Goal: Task Accomplishment & Management: Use online tool/utility

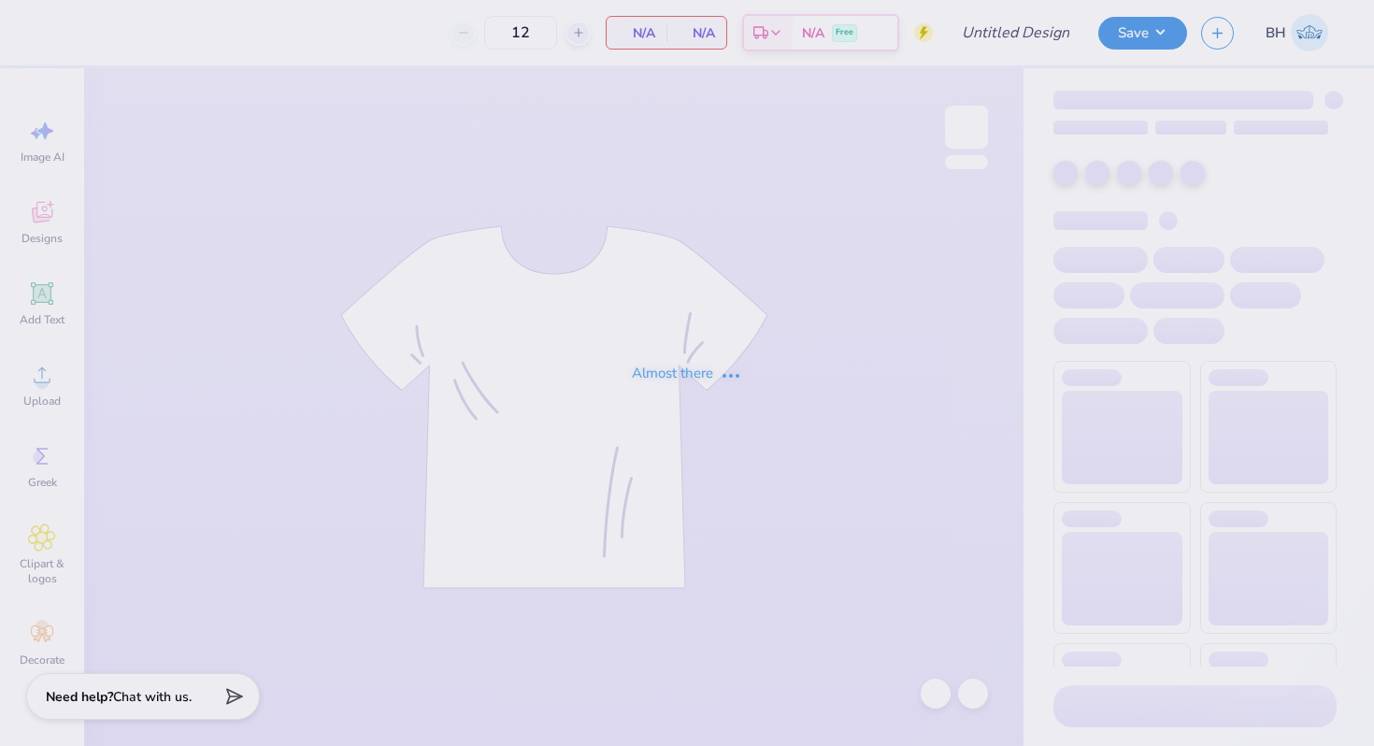
type input "Polo"
type input "40"
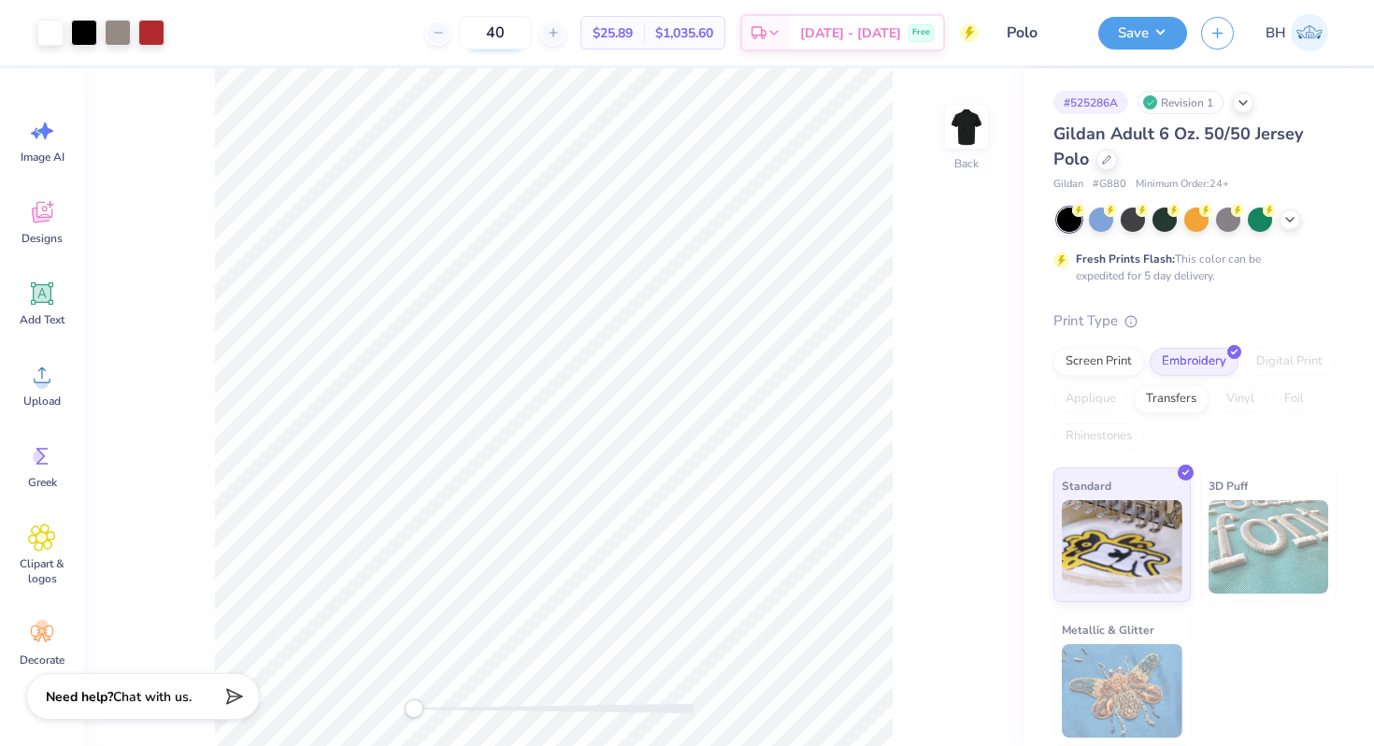
drag, startPoint x: 542, startPoint y: 31, endPoint x: 512, endPoint y: 31, distance: 29.9
click at [513, 31] on input "40" at bounding box center [495, 33] width 73 height 34
type input "24"
click at [643, 33] on span "$28.75" at bounding box center [623, 33] width 40 height 20
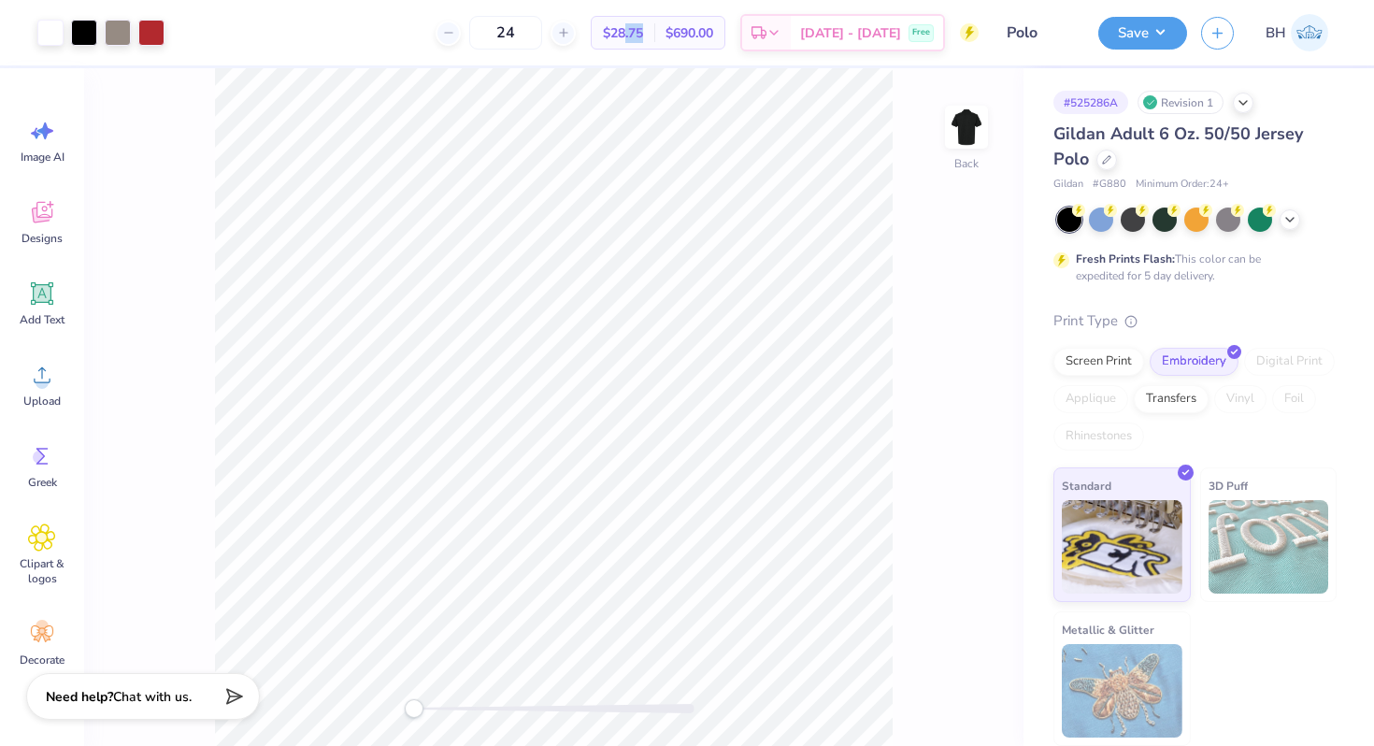
drag, startPoint x: 680, startPoint y: 32, endPoint x: 658, endPoint y: 32, distance: 22.4
click at [643, 32] on span "$28.75" at bounding box center [623, 33] width 40 height 20
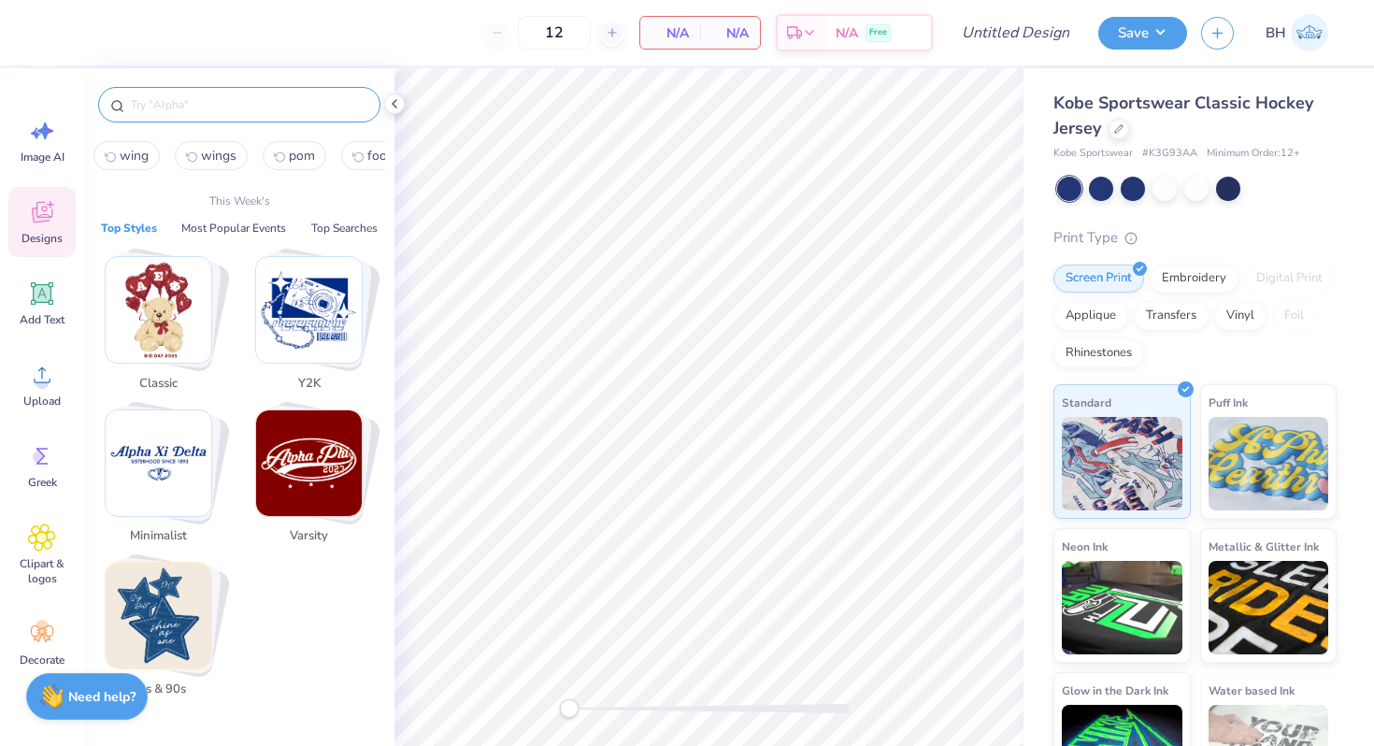
click at [181, 107] on input "text" at bounding box center [248, 104] width 239 height 19
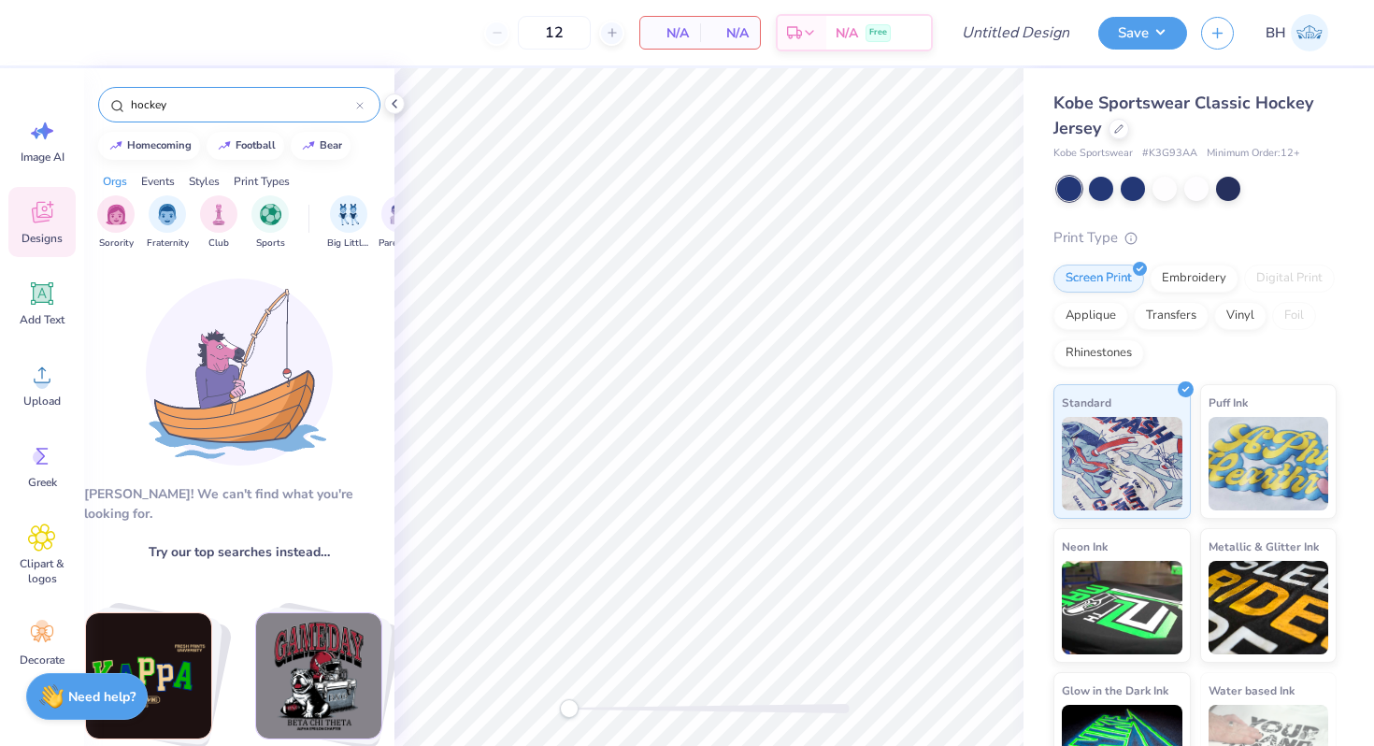
type input "hockey"
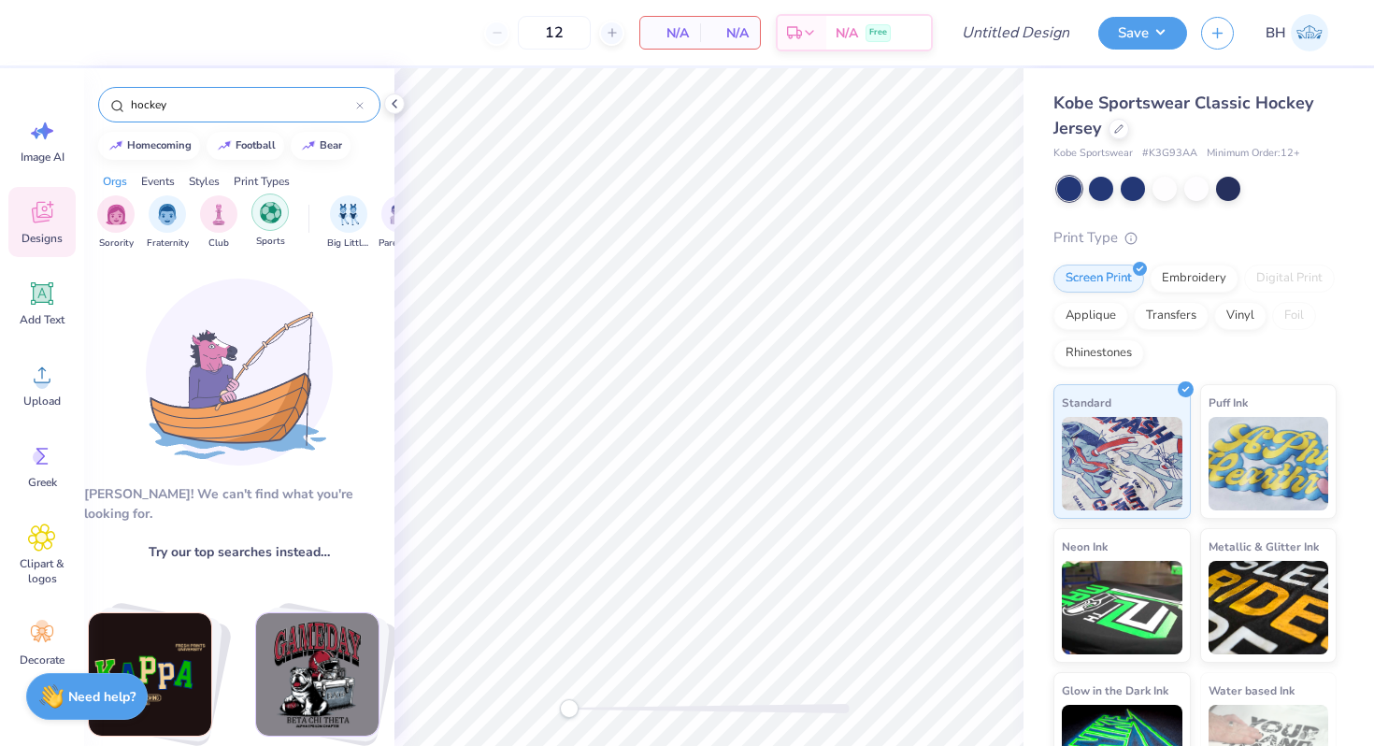
click at [268, 220] on img "filter for Sports" at bounding box center [270, 212] width 21 height 21
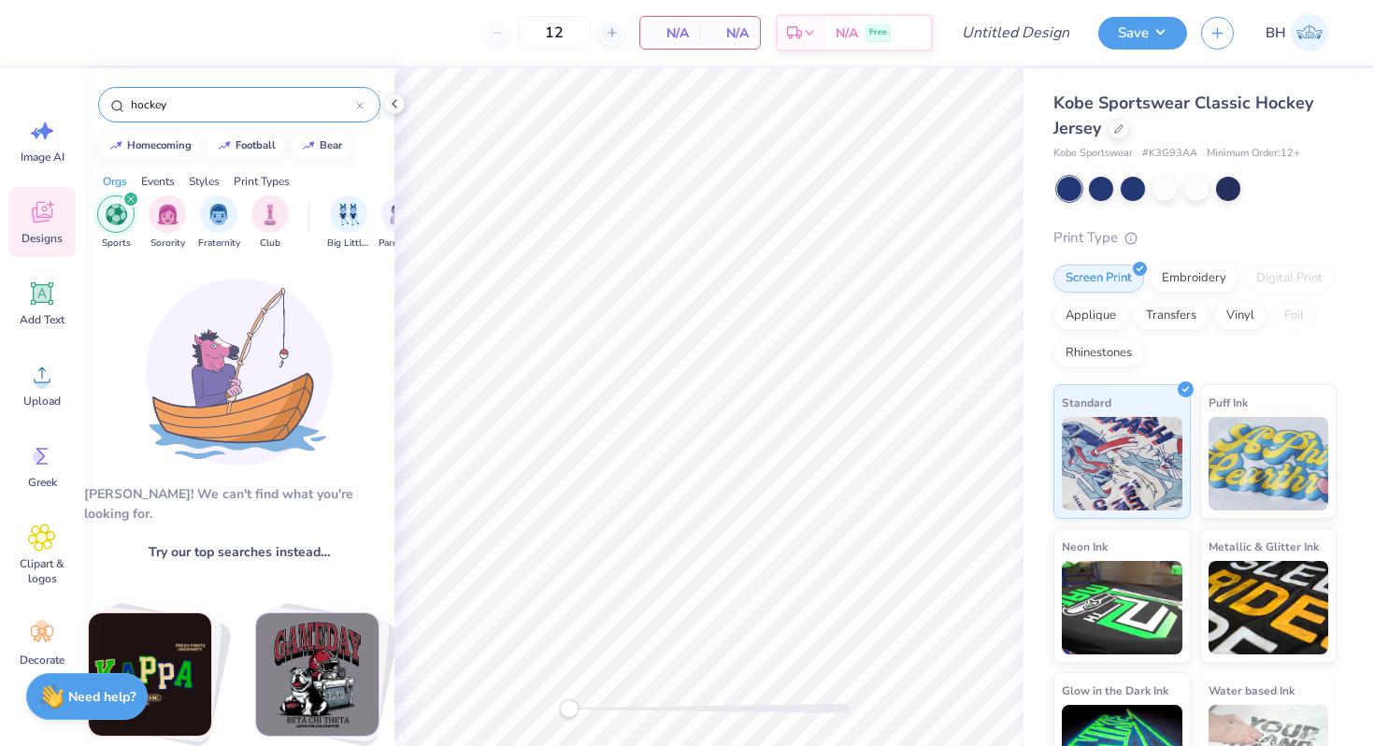
click at [359, 107] on icon at bounding box center [359, 105] width 7 height 7
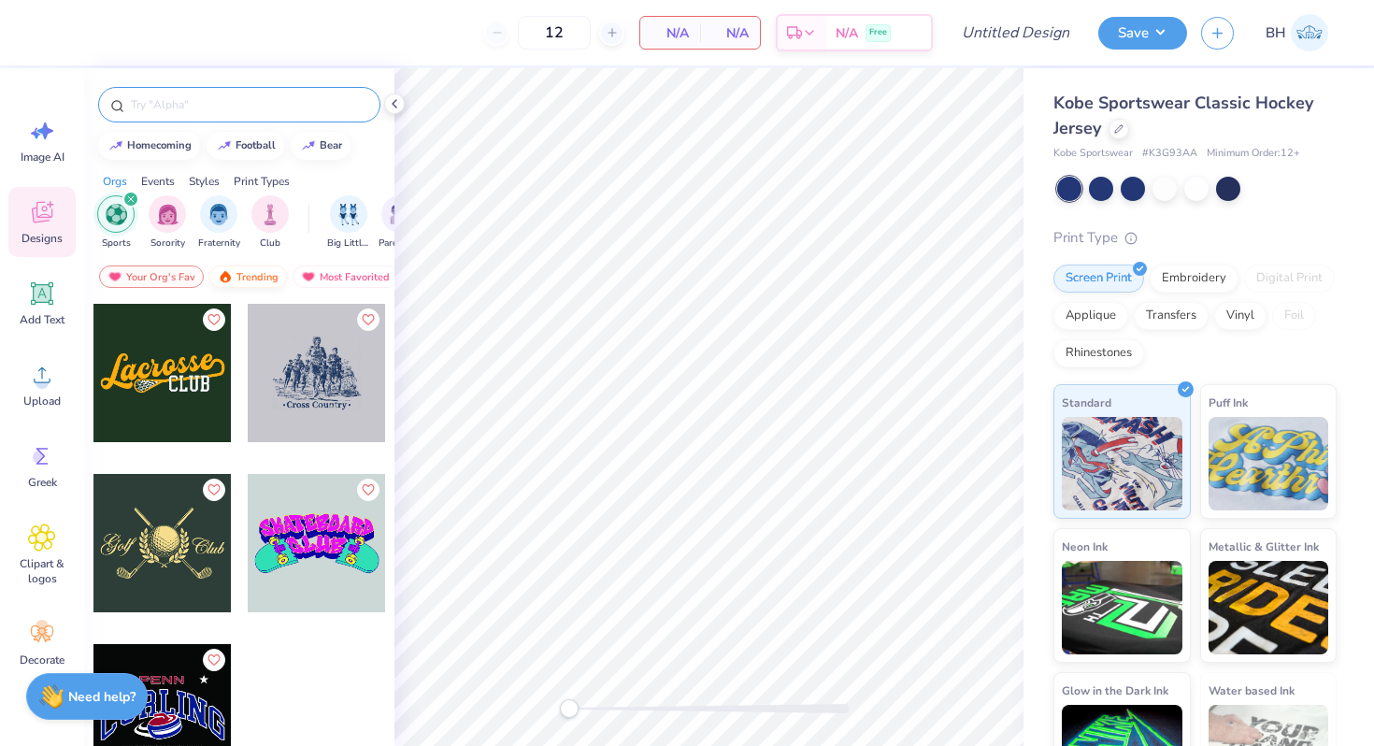
click at [265, 276] on div "Trending" at bounding box center [248, 276] width 78 height 22
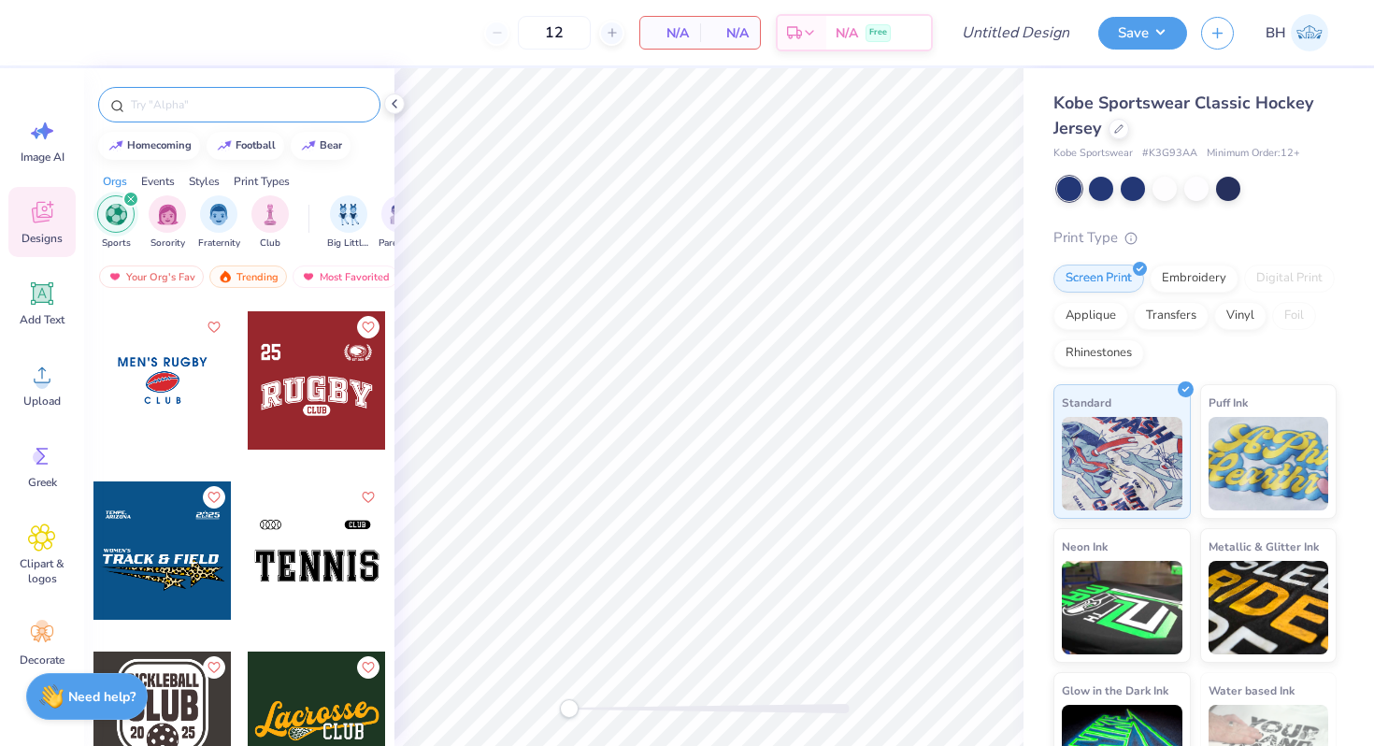
scroll to position [501, 0]
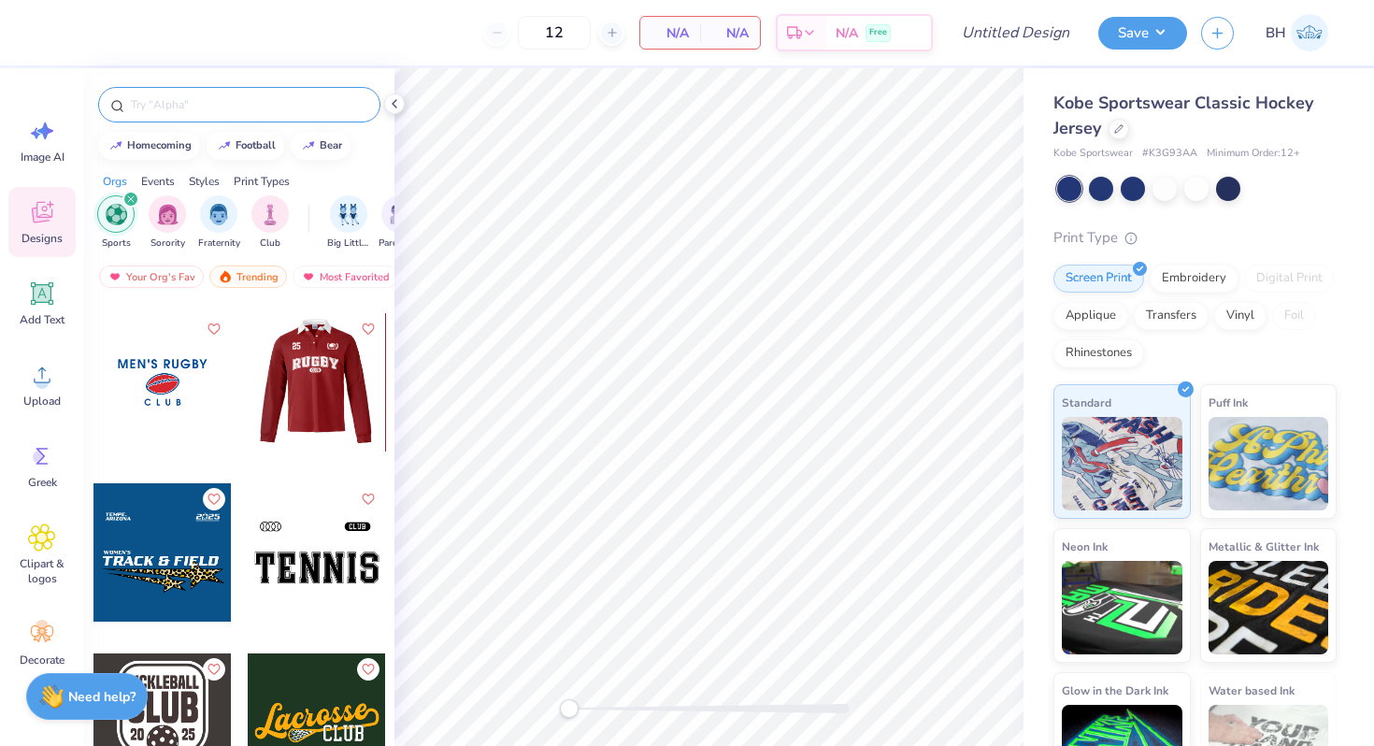
click at [333, 408] on div at bounding box center [316, 382] width 138 height 138
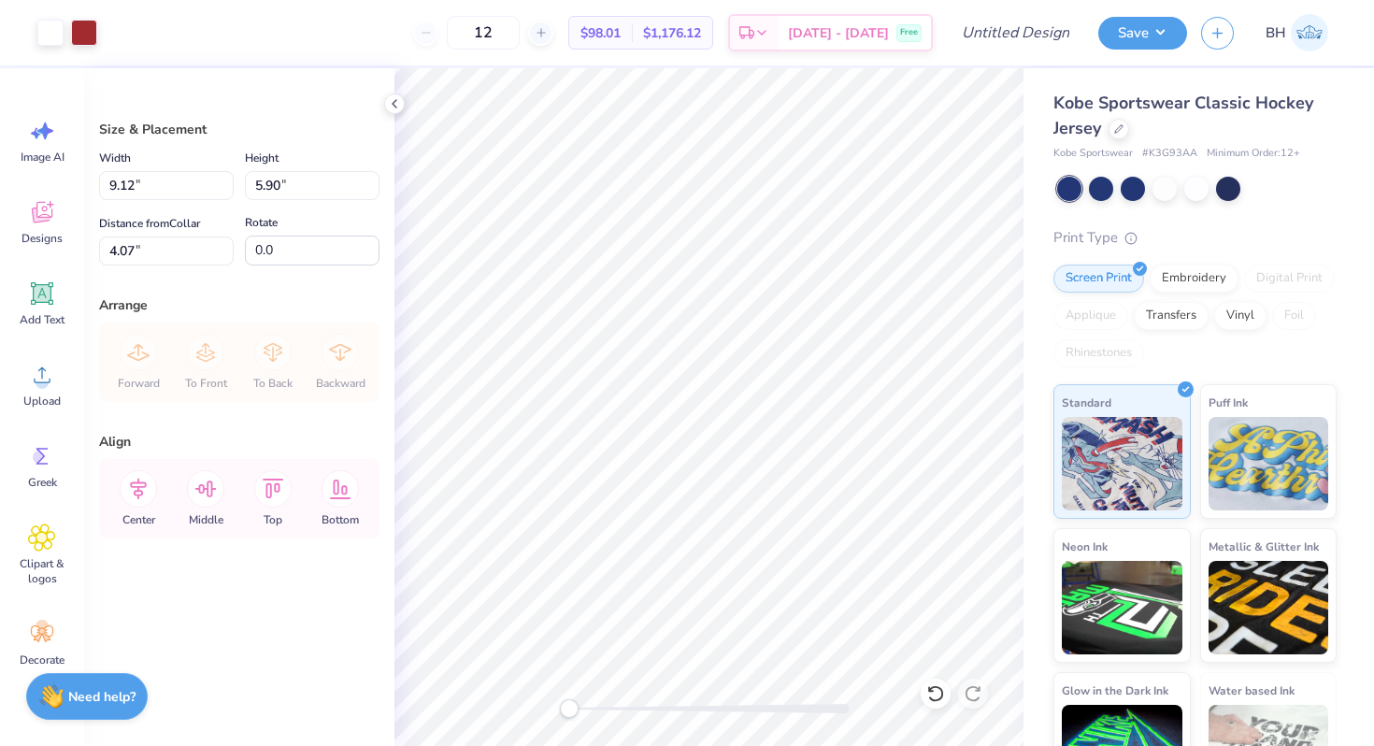
type input "9.12"
type input "5.90"
type input "4.07"
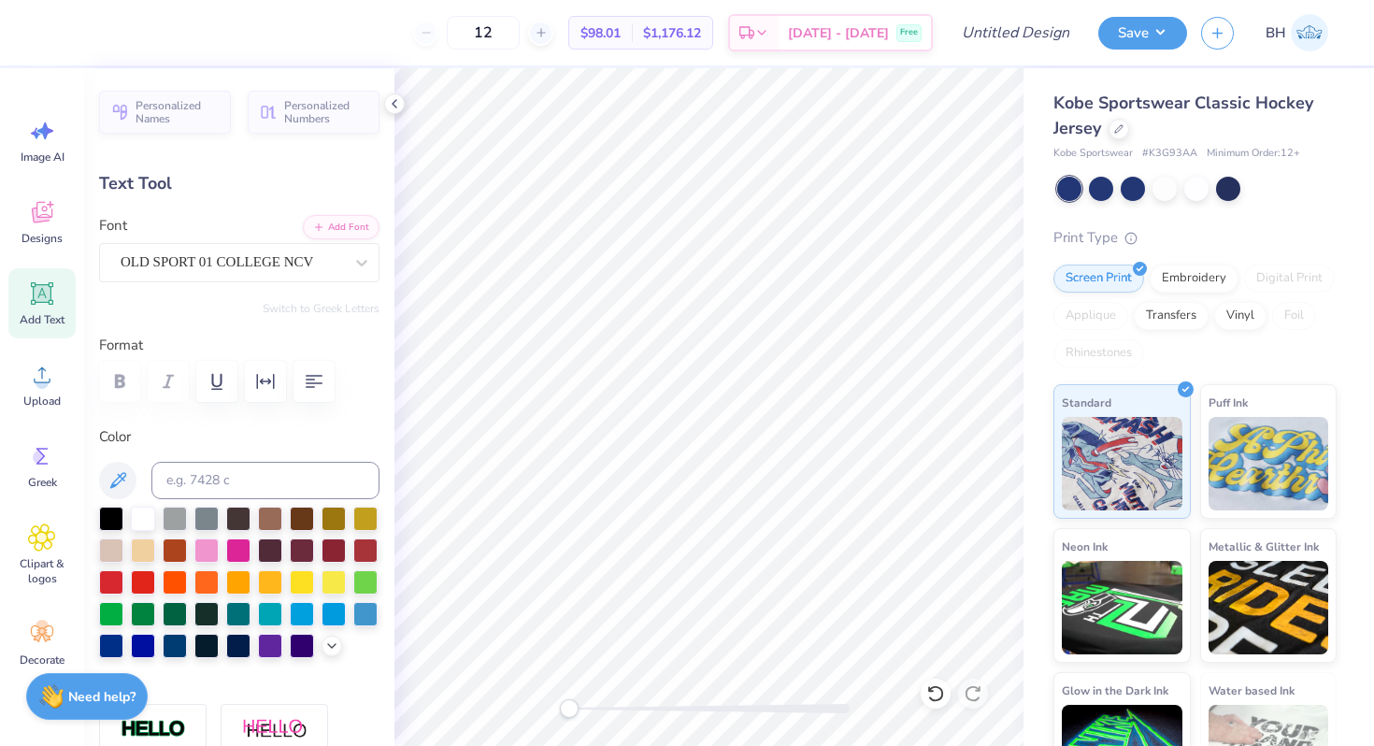
type textarea "T"
type input "1.85"
type input "2.10"
type input "8.19"
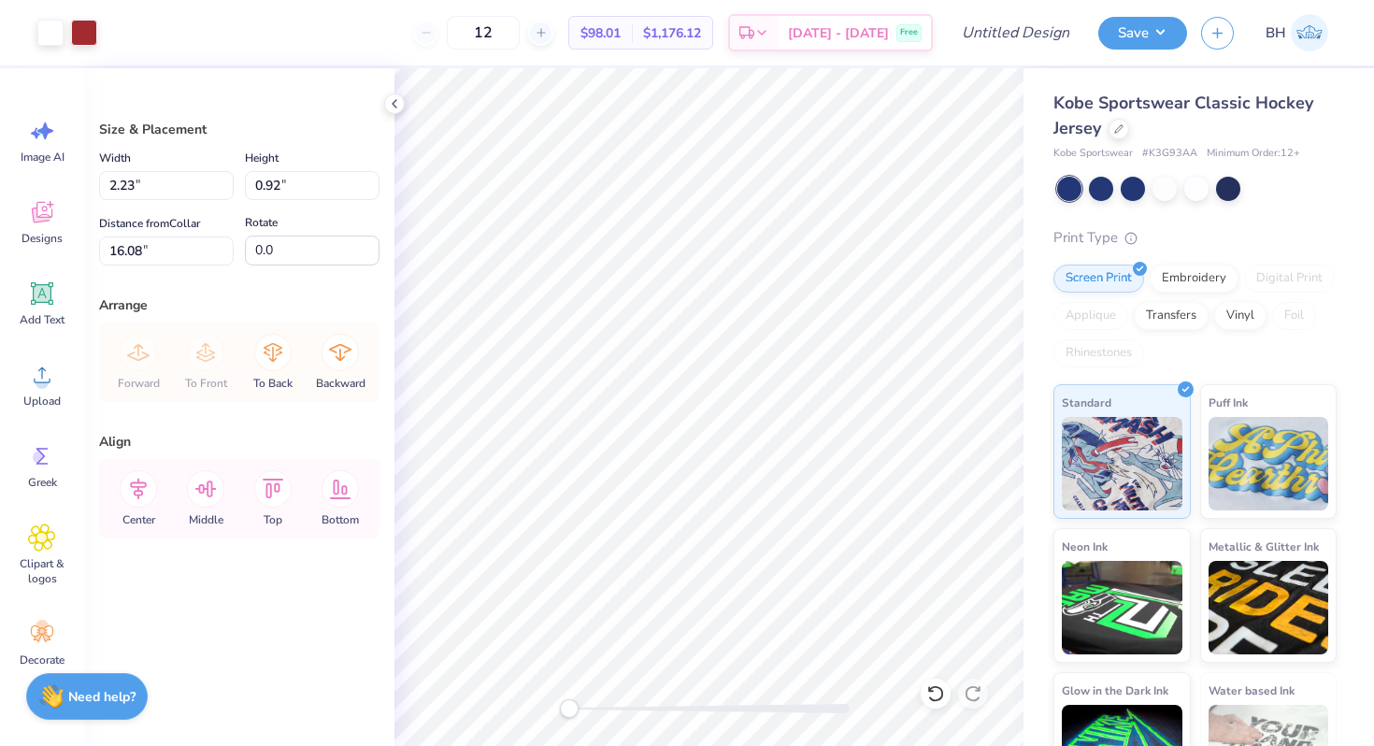
type input "15.78"
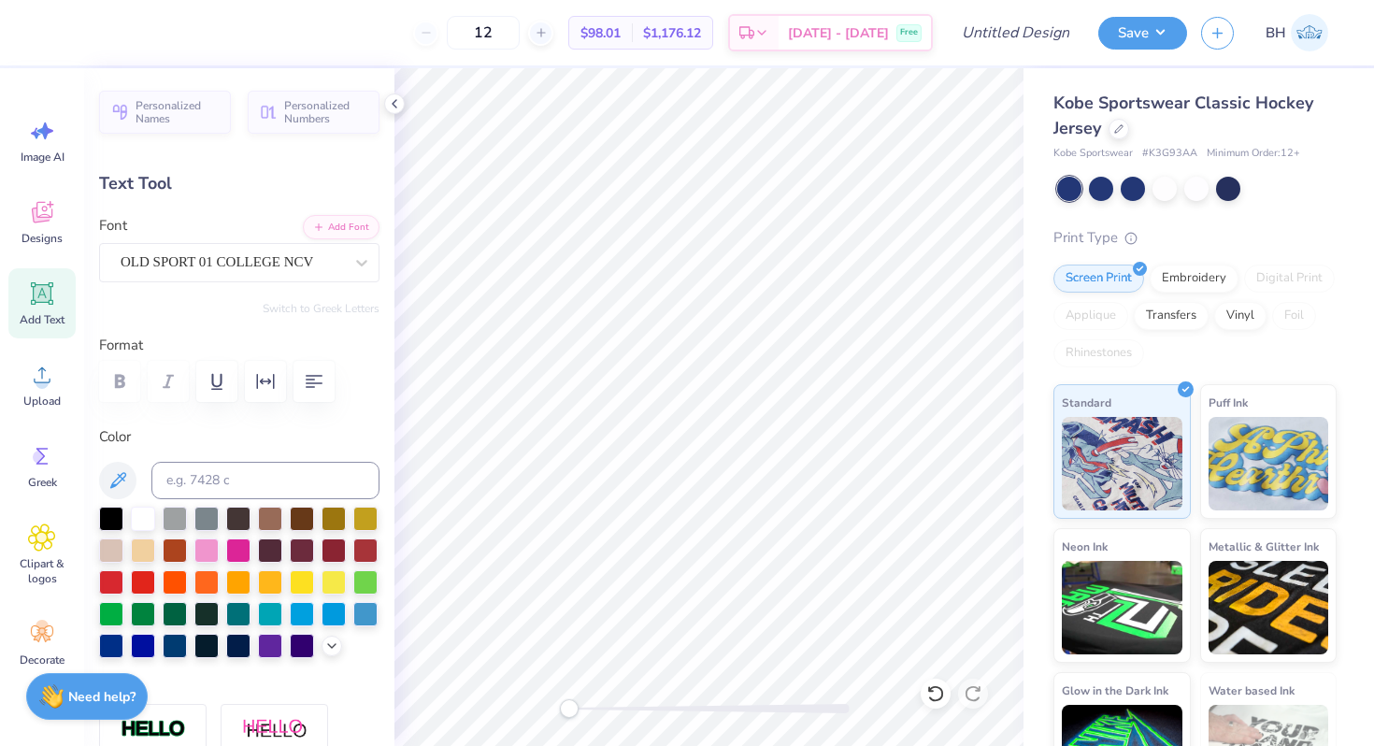
type textarea "K"
type input "8.14"
type textarea "E"
type input "1.52"
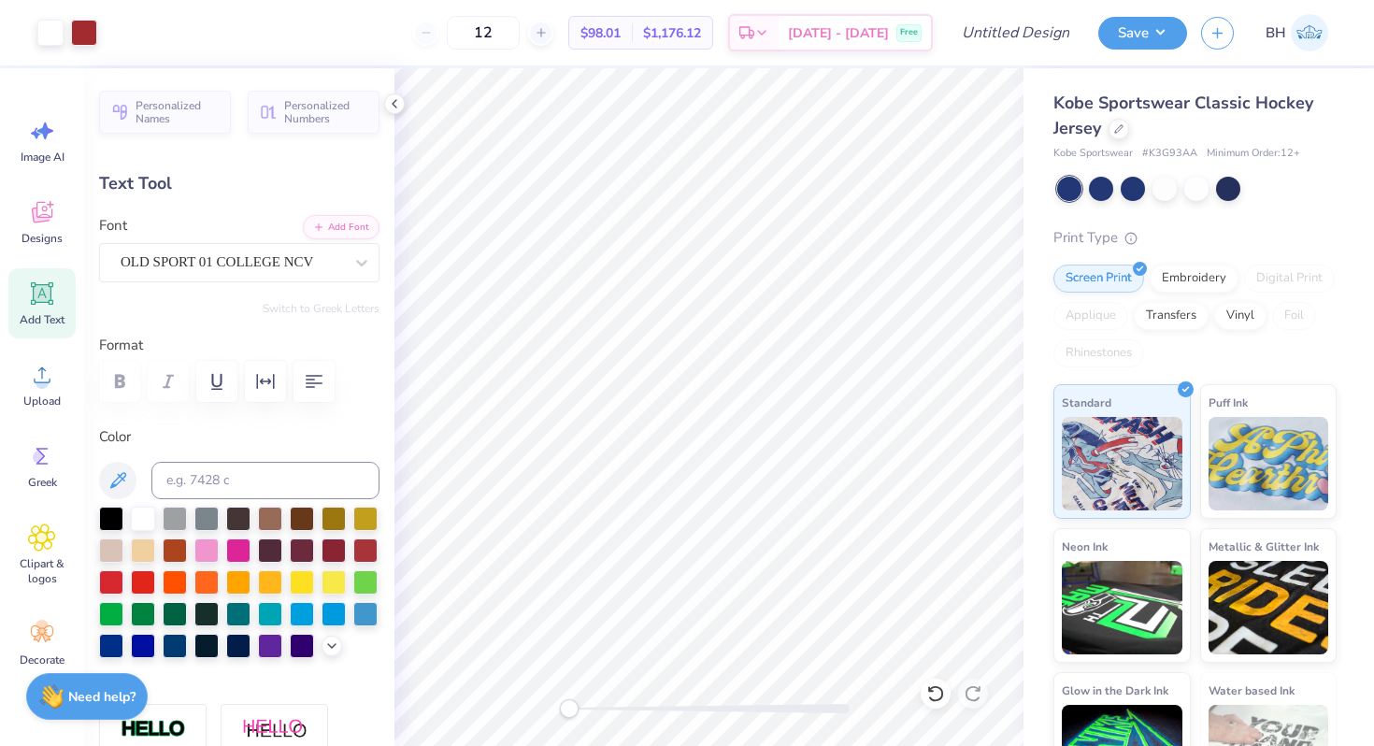
type input "2.19"
type input "10.97"
click at [41, 532] on icon at bounding box center [41, 537] width 11 height 11
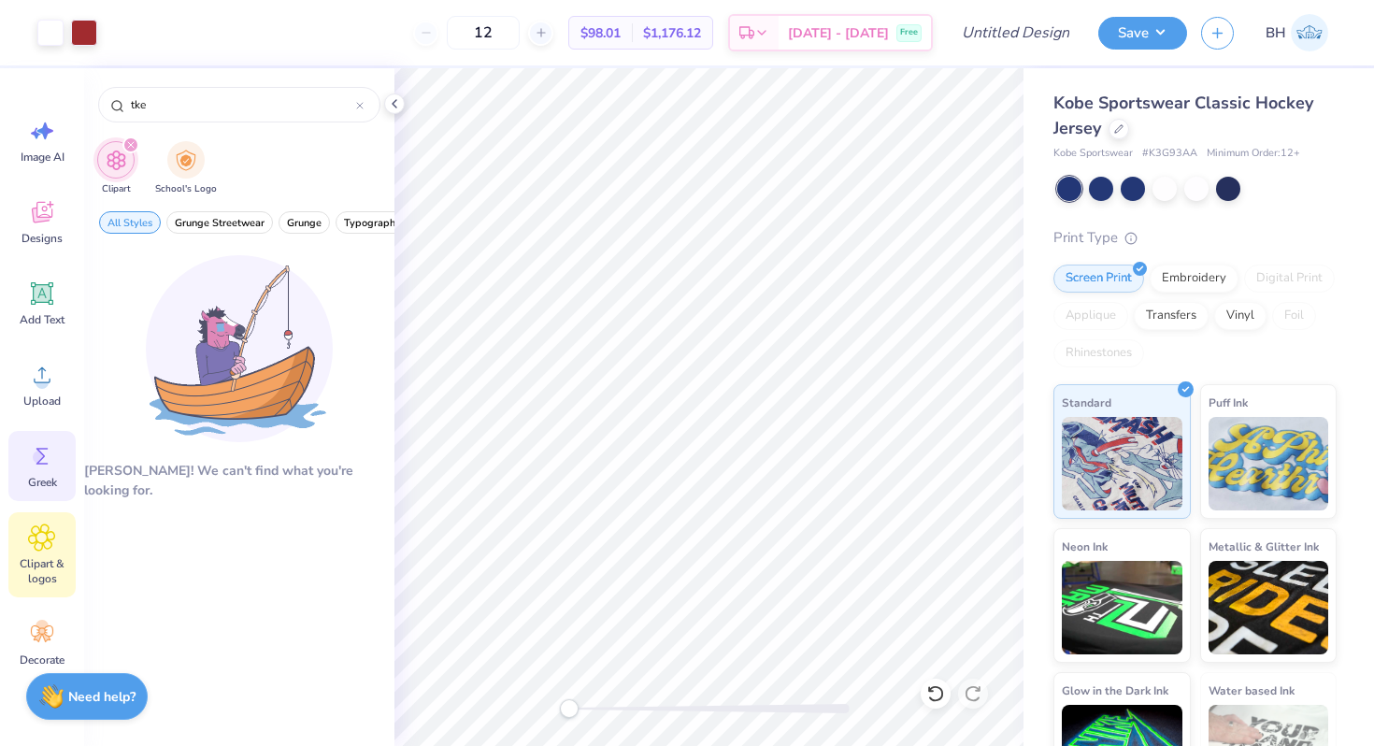
type input "tke"
click at [49, 467] on icon at bounding box center [42, 456] width 28 height 28
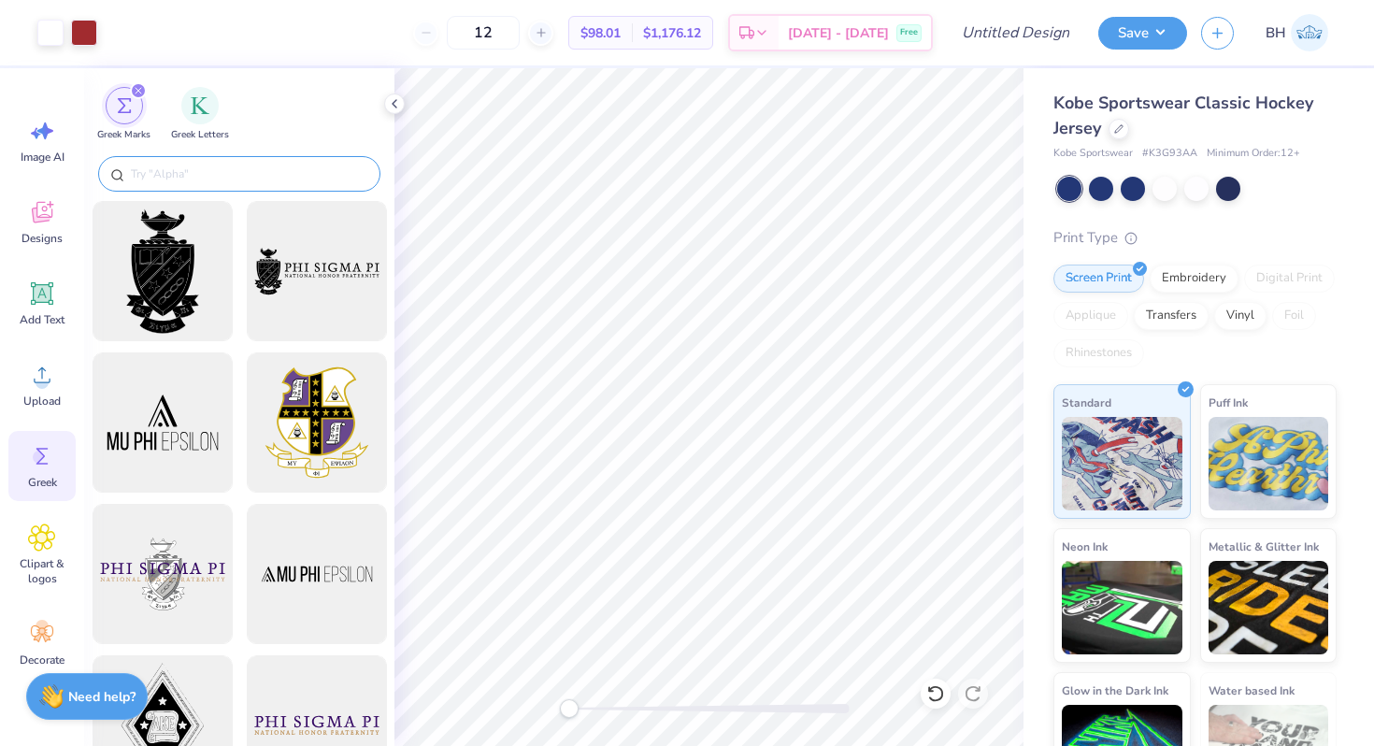
click at [154, 178] on input "text" at bounding box center [248, 173] width 239 height 19
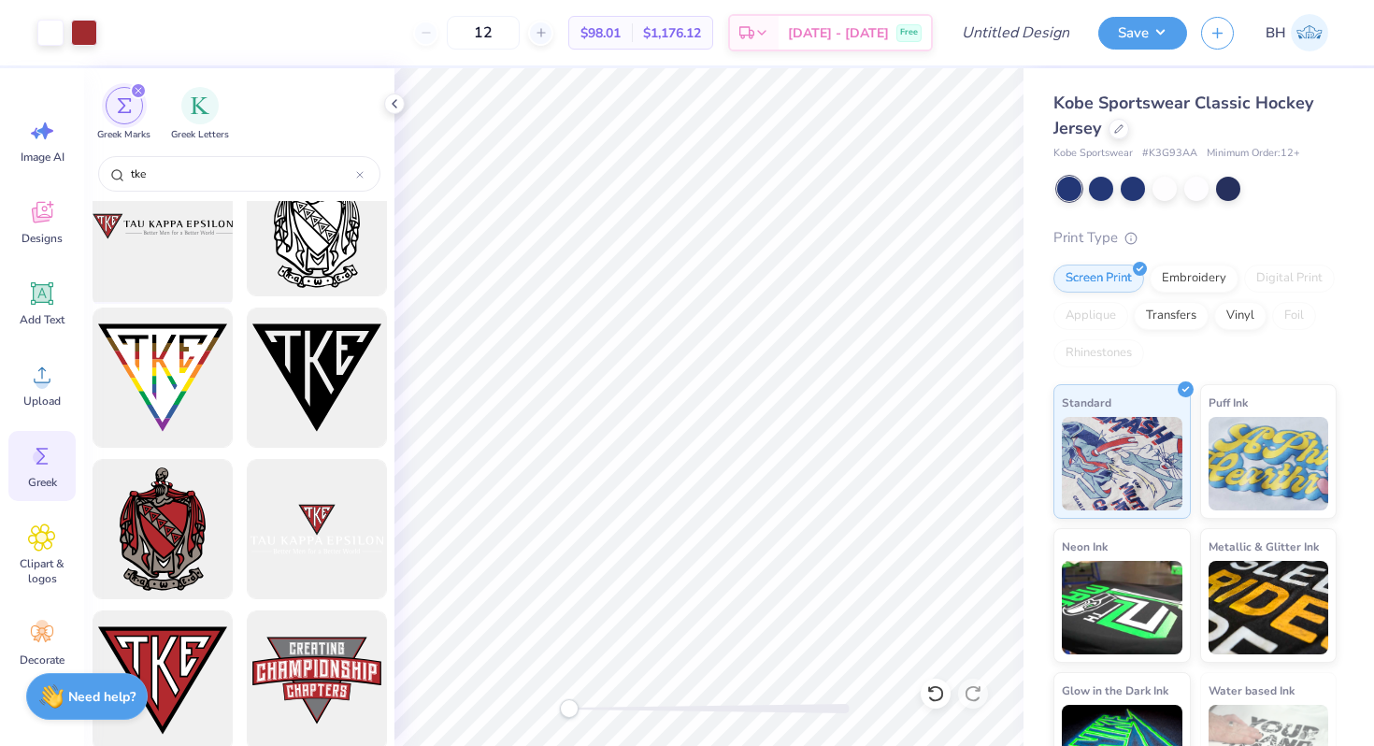
scroll to position [377, 0]
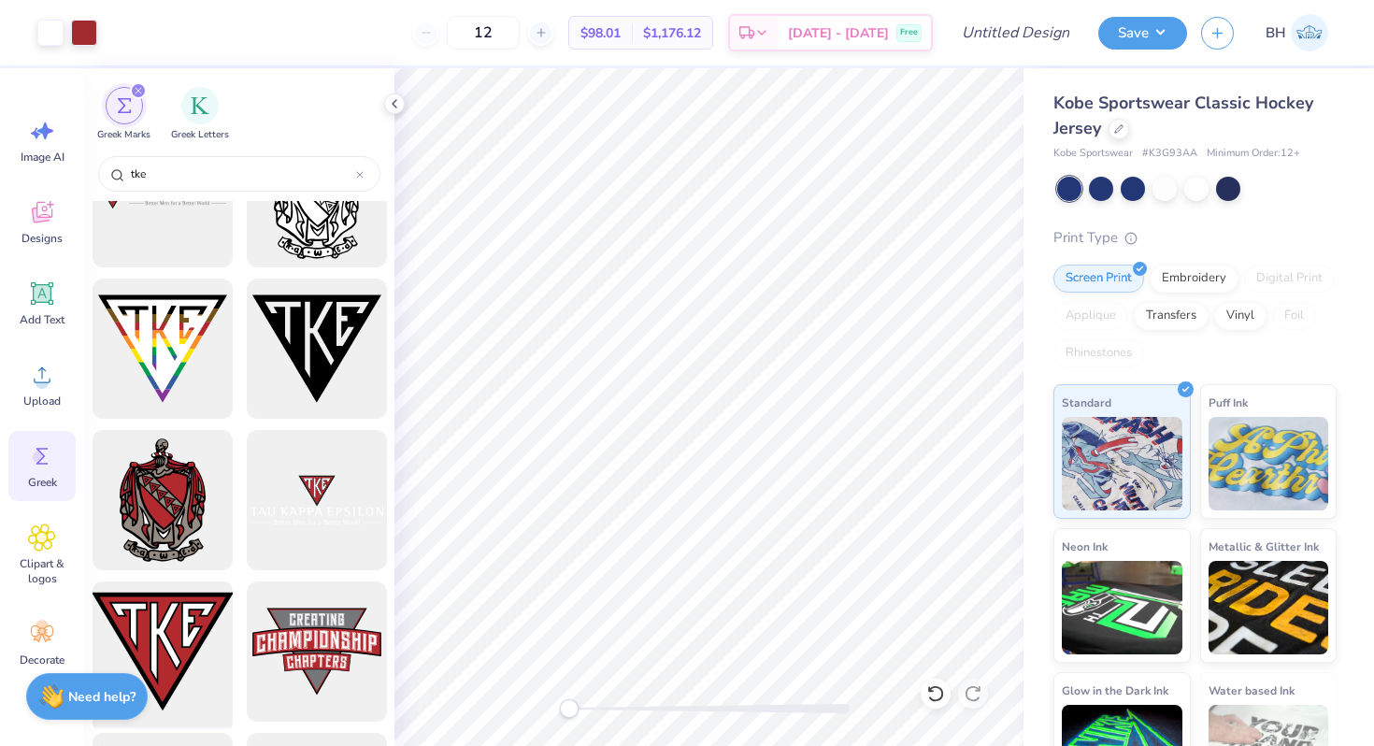
type input "tke"
click at [180, 659] on div at bounding box center [162, 652] width 154 height 154
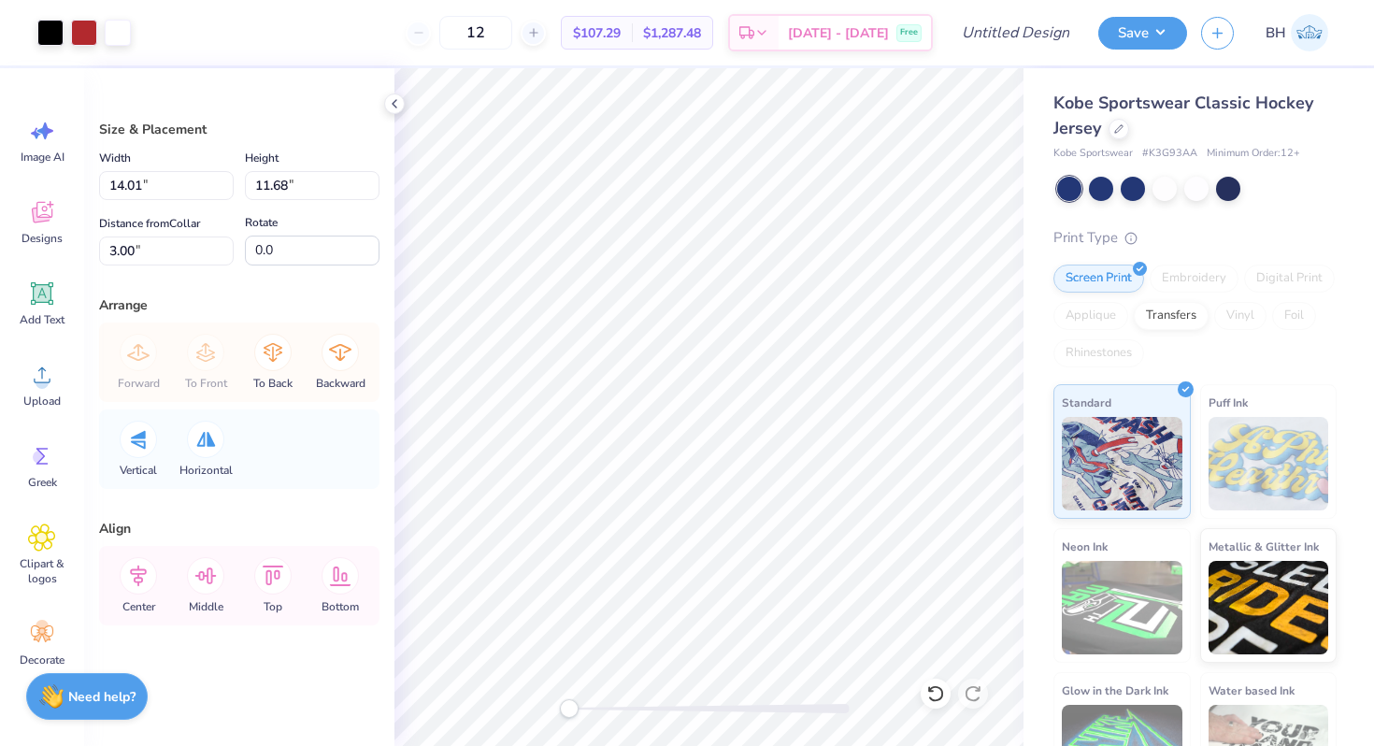
type input "3.18"
type input "2.65"
type input "12.03"
type input "2.21"
type input "1.84"
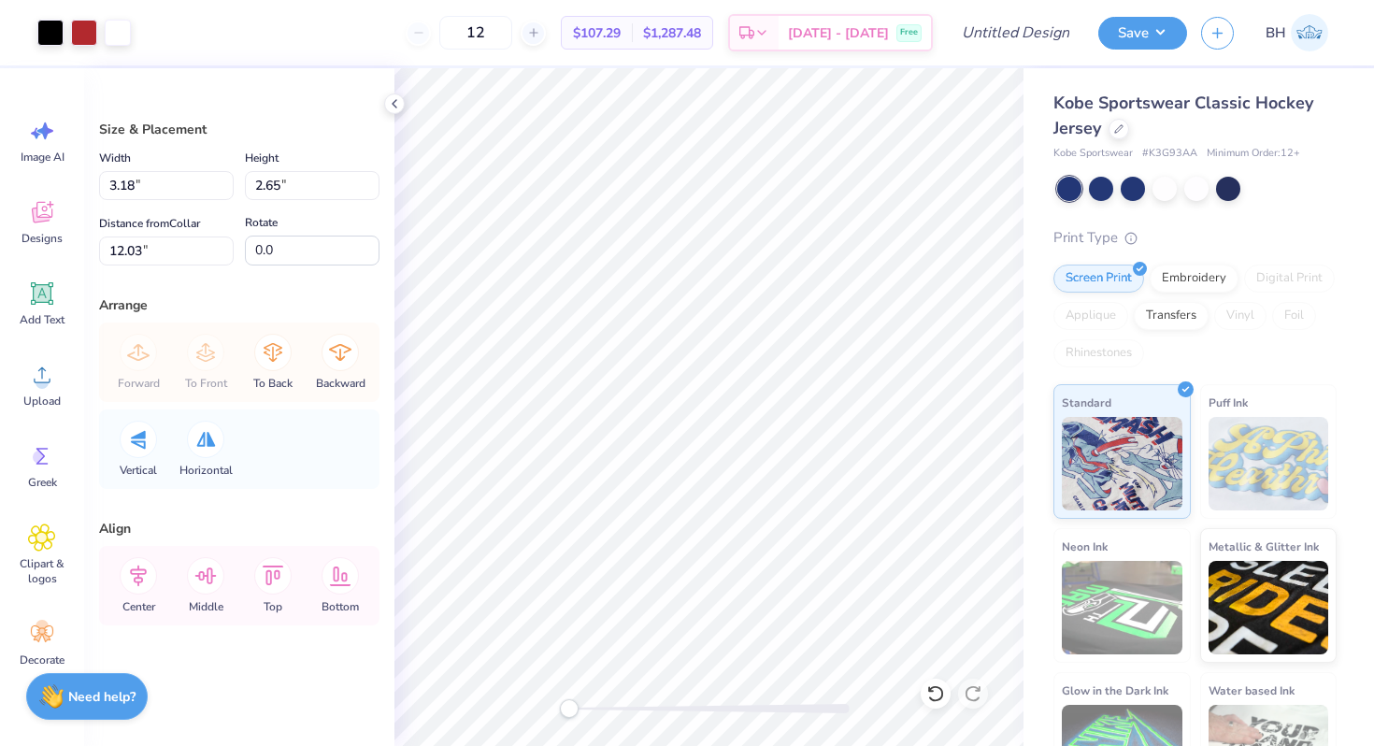
type input "7.65"
click at [37, 465] on icon at bounding box center [42, 456] width 28 height 28
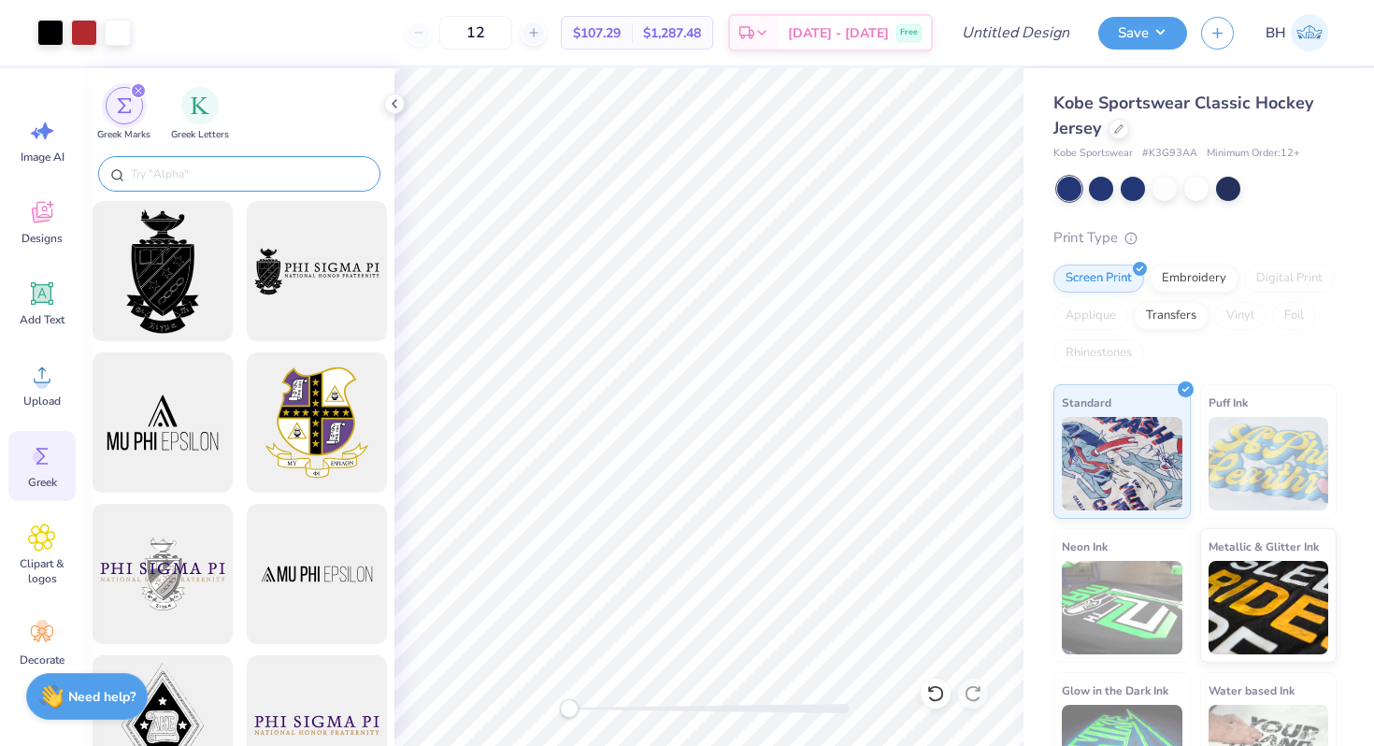
click at [189, 175] on input "text" at bounding box center [248, 173] width 239 height 19
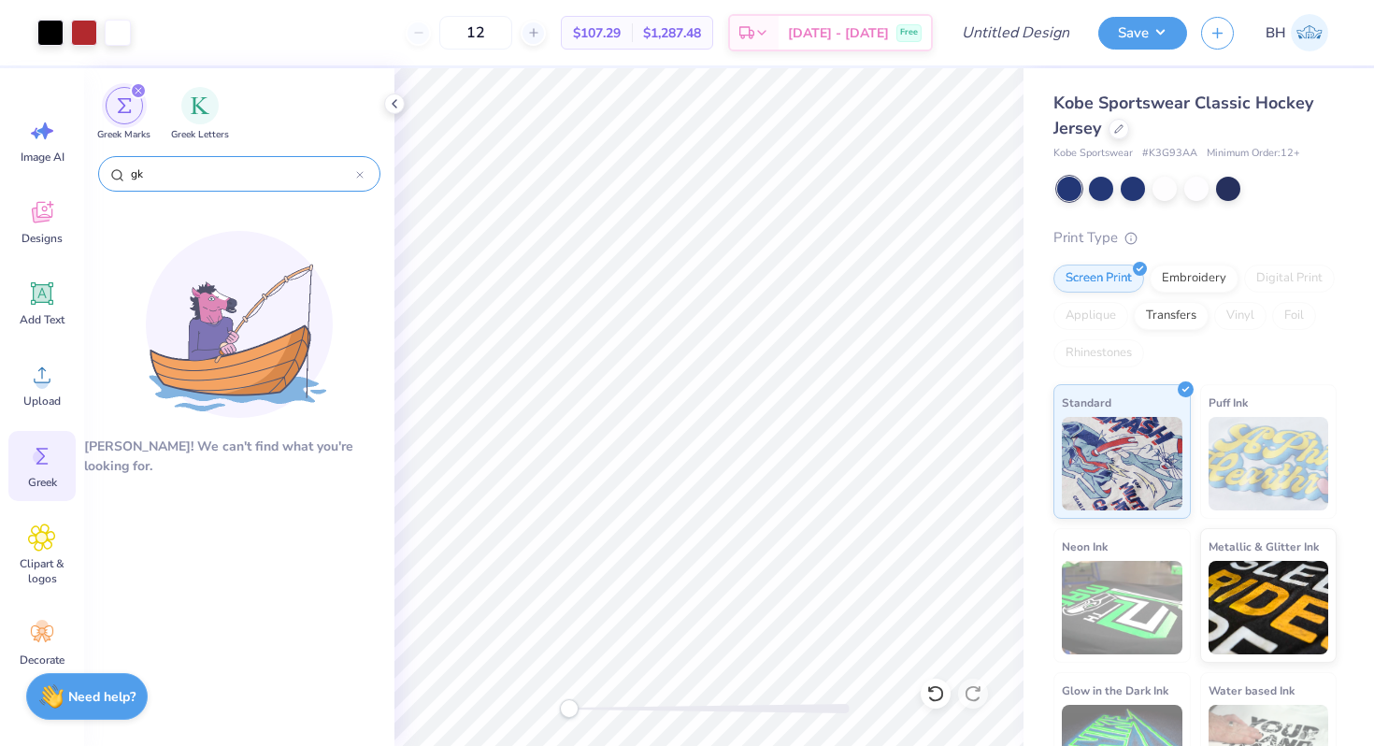
type input "g"
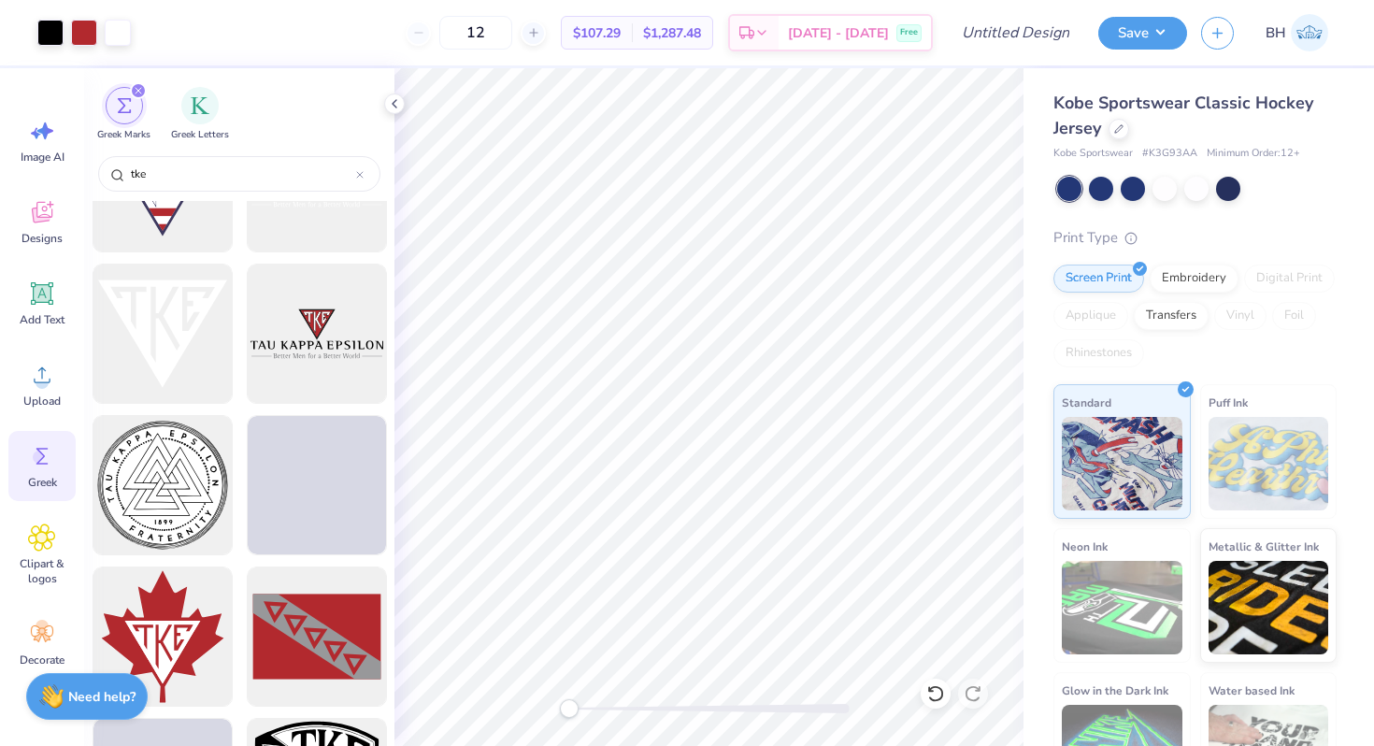
scroll to position [988, 0]
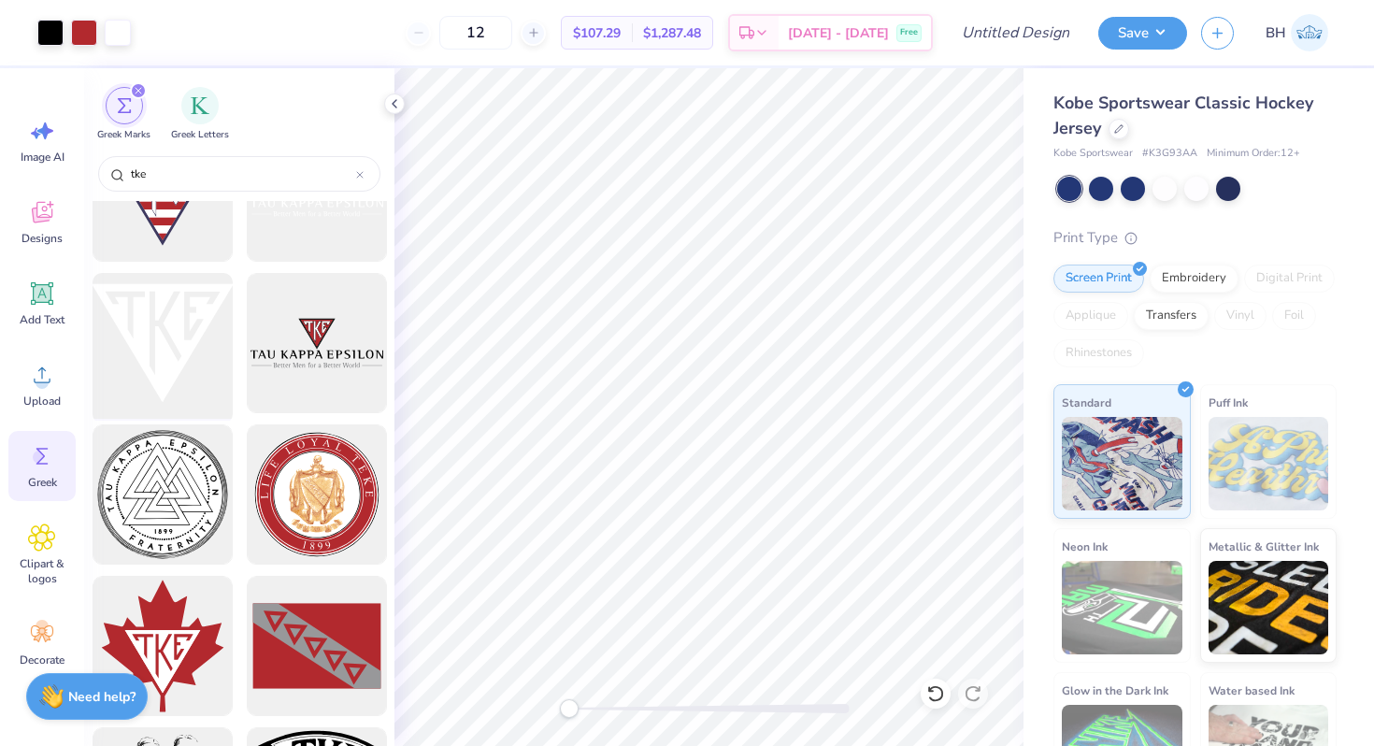
type input "tke"
click at [190, 343] on div at bounding box center [162, 343] width 154 height 154
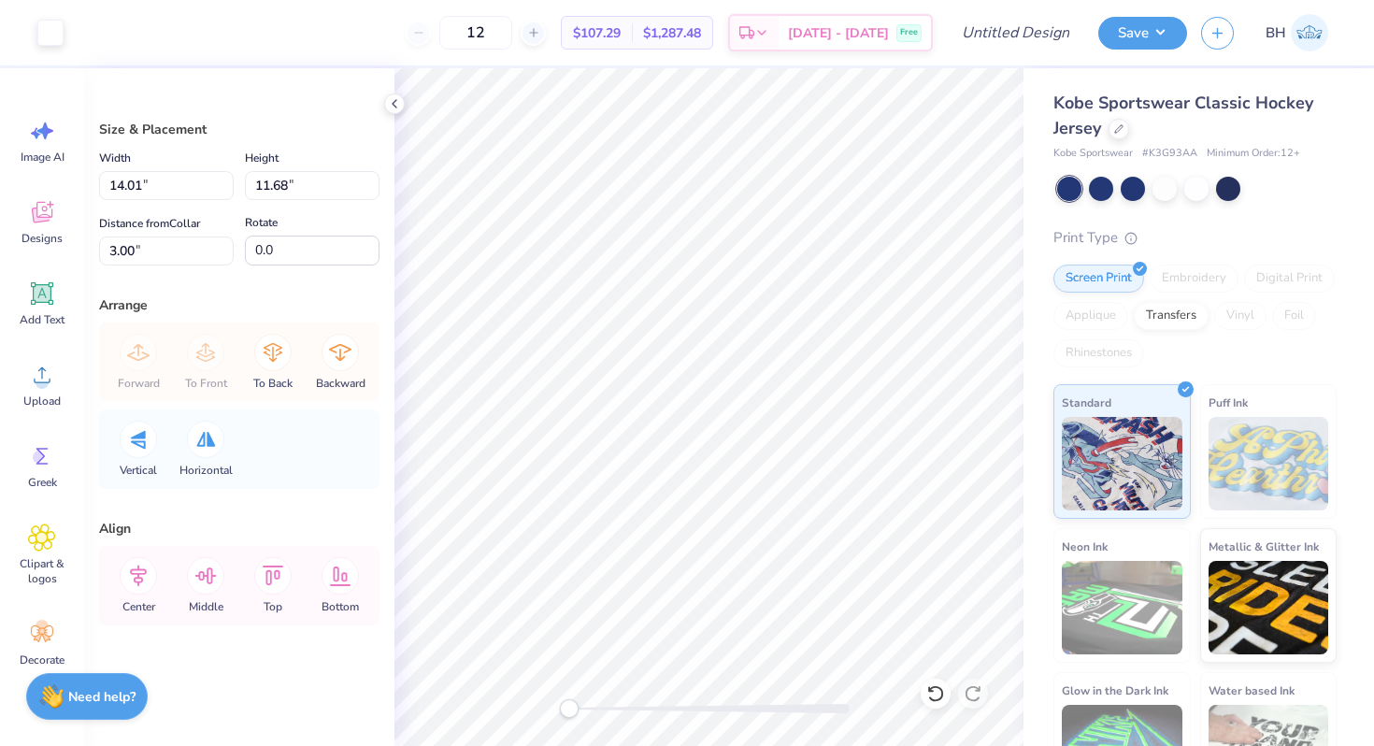
type input "2.26"
type input "1.88"
type input "12.80"
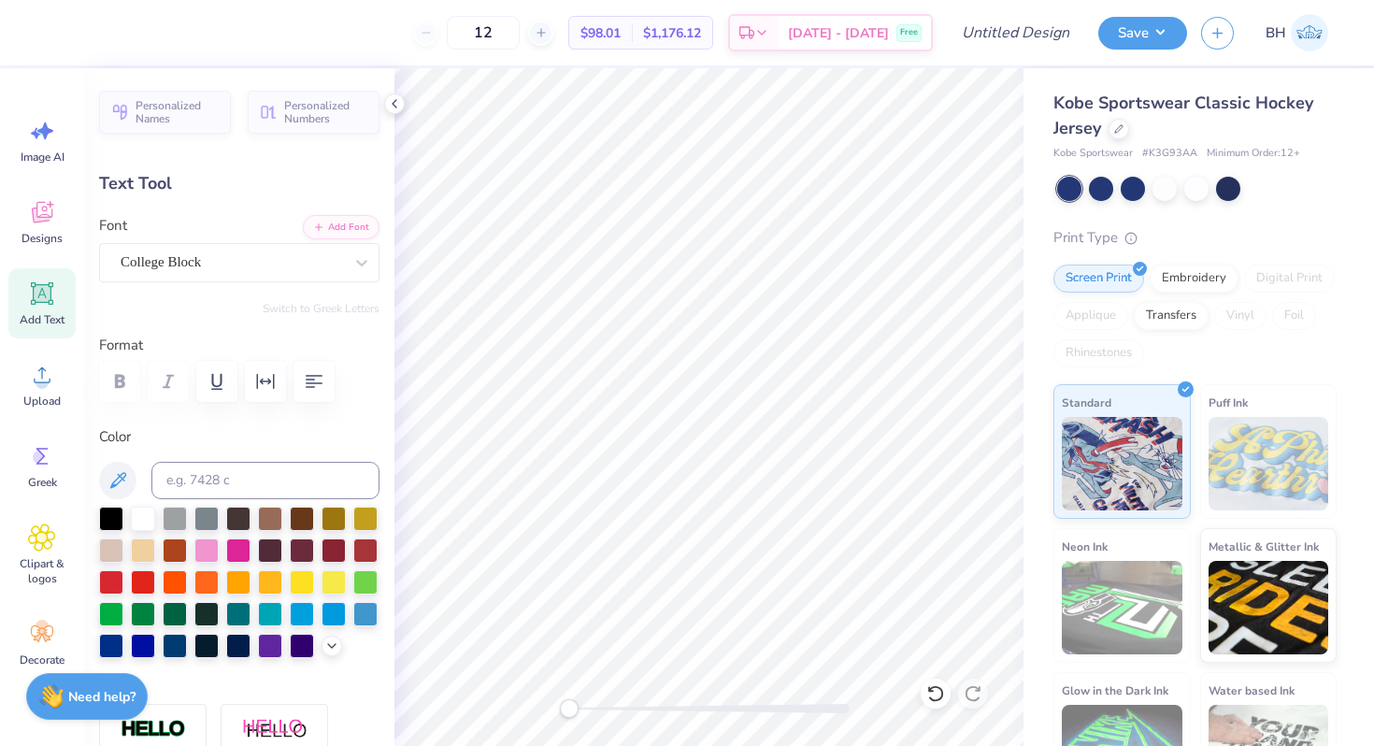
type textarea "99"
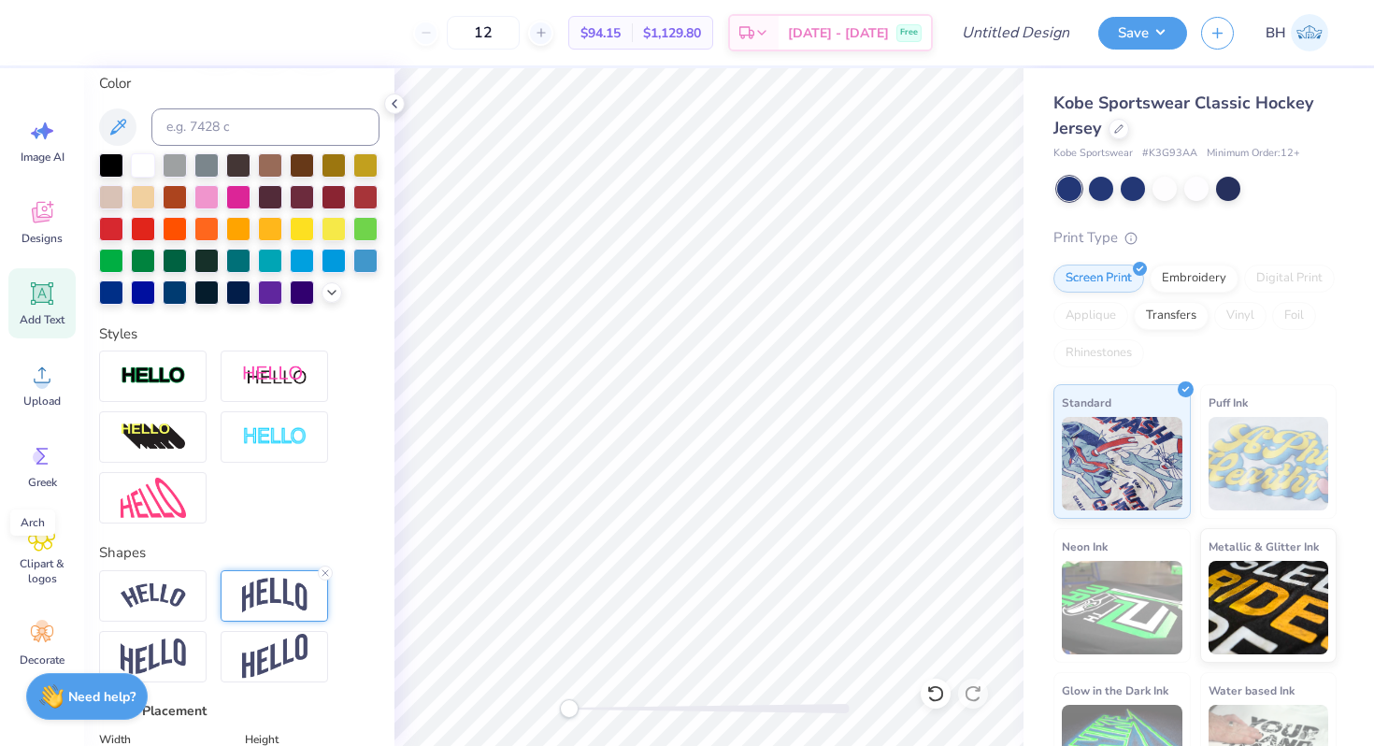
scroll to position [407, 0]
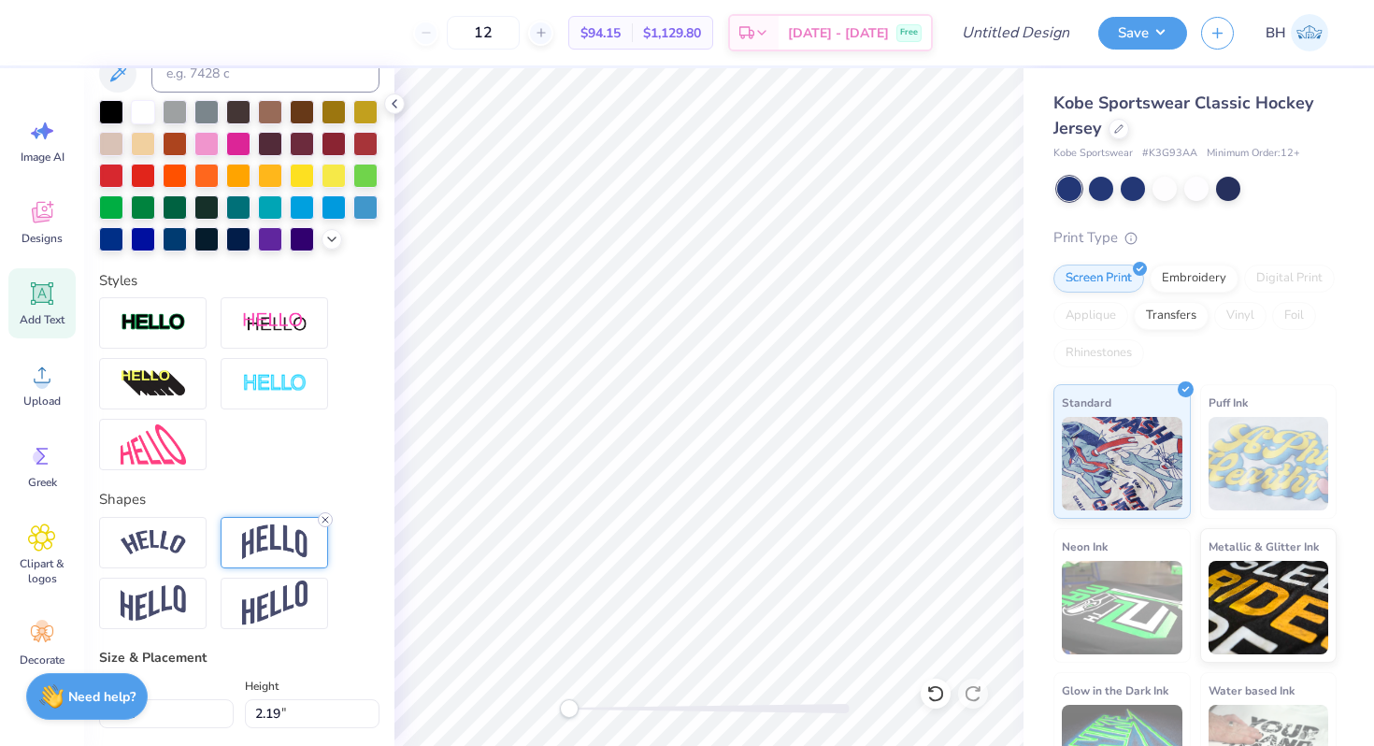
click at [320, 521] on icon at bounding box center [325, 519] width 11 height 11
type input "1.80"
type input "2.21"
type input "9.49"
click at [320, 521] on icon at bounding box center [325, 519] width 11 height 11
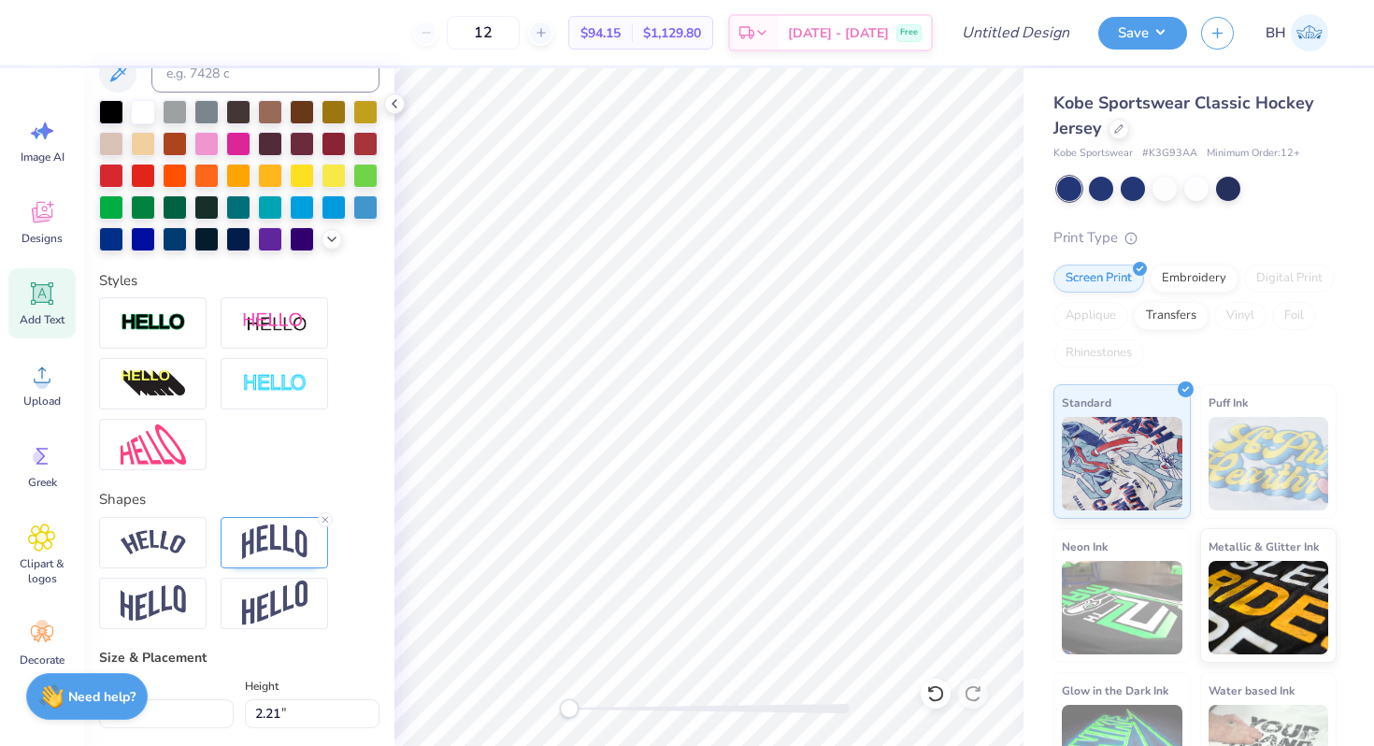
type input "1.85"
type input "2.10"
type input "8.14"
click at [323, 515] on icon at bounding box center [325, 519] width 11 height 11
click at [1008, 33] on input "Design Title" at bounding box center [1038, 32] width 92 height 37
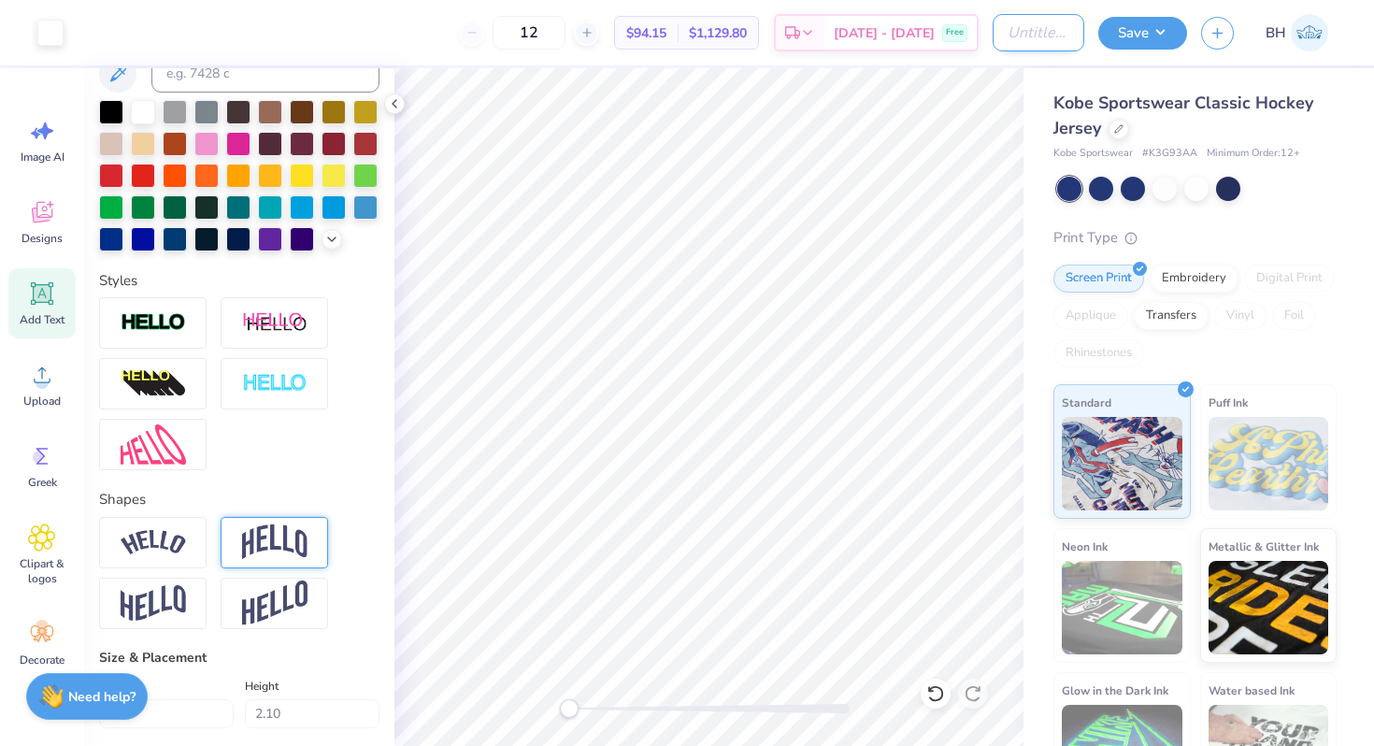
click at [1052, 36] on input "Design Title" at bounding box center [1038, 32] width 92 height 37
type input "J"
type input "Jersey"
click at [1316, 144] on div "Kobe Sportswear Classic Hockey Jersey Kobe Sportswear # K3G93AA Minimum Order: …" at bounding box center [1194, 126] width 283 height 71
click at [1163, 33] on button "Save" at bounding box center [1142, 30] width 89 height 33
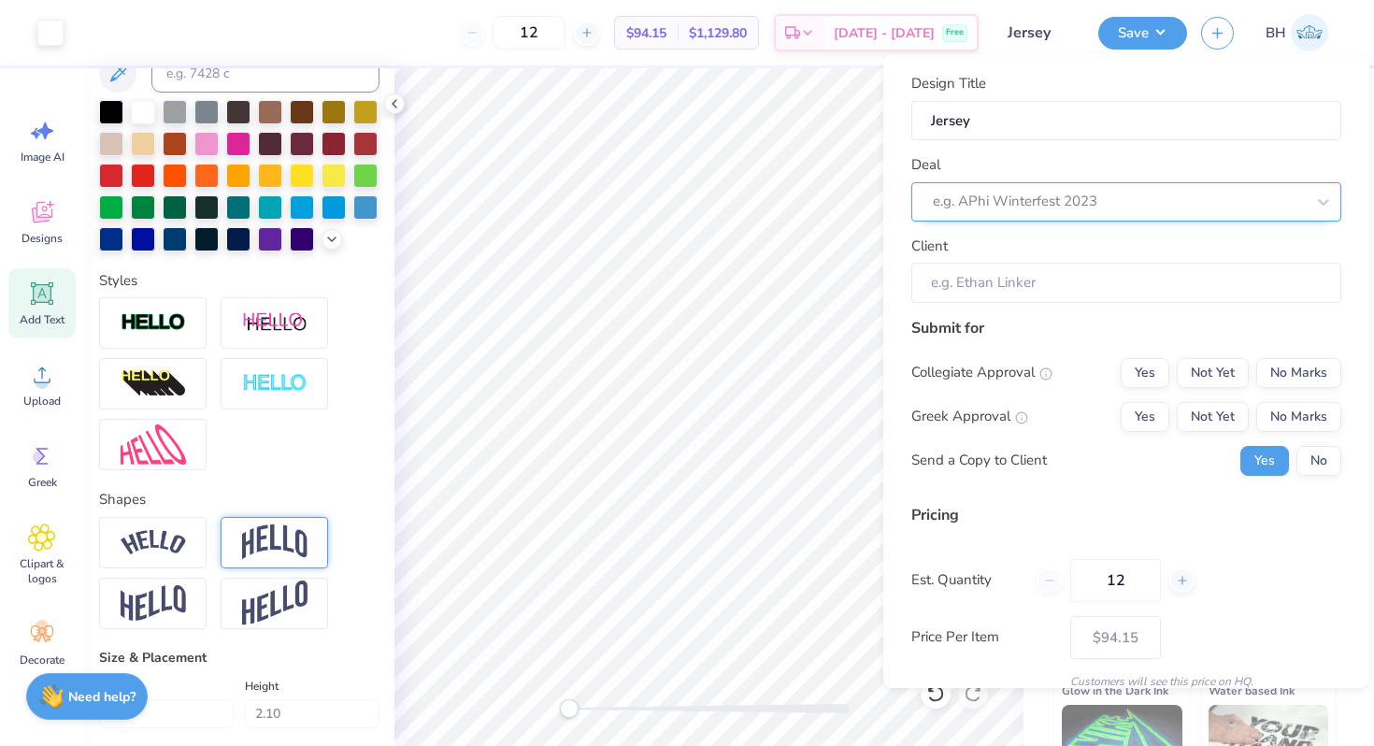
click at [1065, 199] on div at bounding box center [1119, 201] width 372 height 25
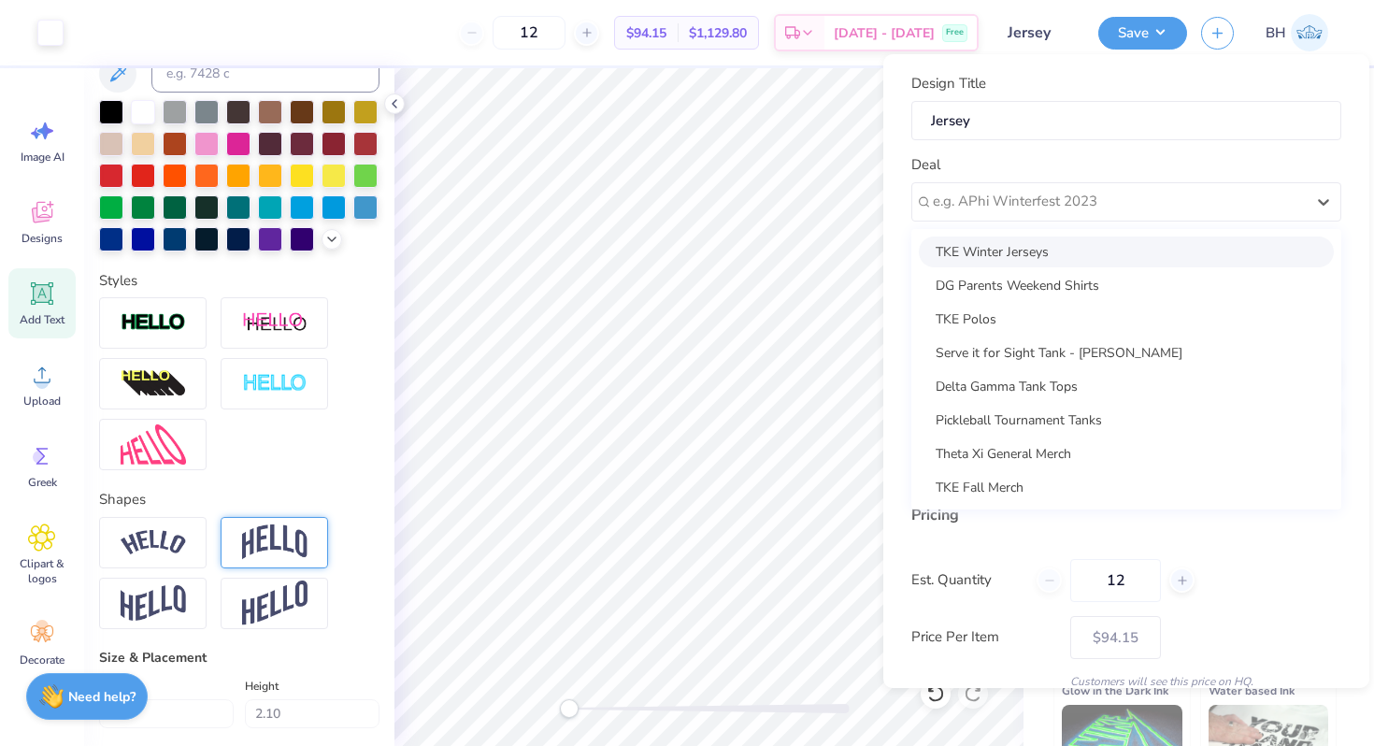
click at [1031, 260] on div "TKE Winter Jerseys" at bounding box center [1126, 251] width 415 height 31
type input "[PERSON_NAME]"
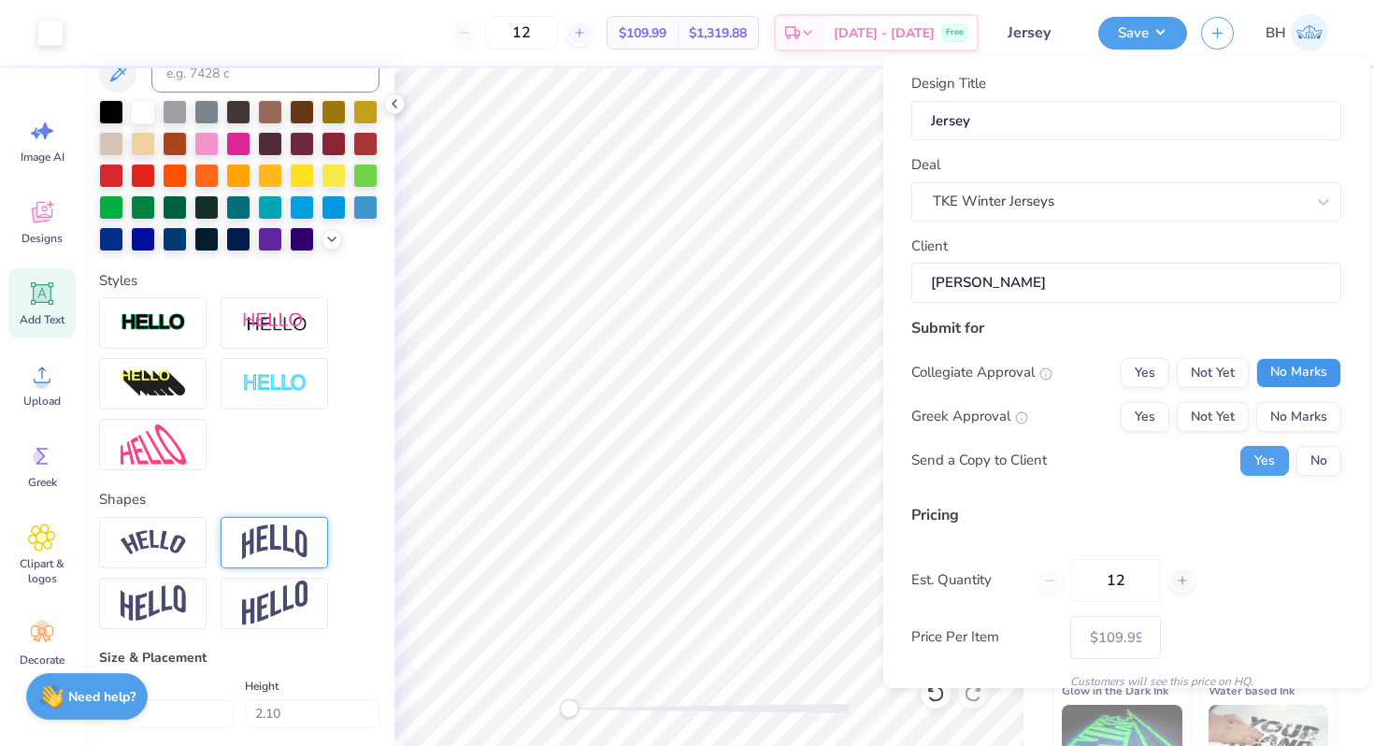
click at [1306, 374] on button "No Marks" at bounding box center [1298, 373] width 85 height 30
click at [1149, 411] on button "Yes" at bounding box center [1144, 417] width 49 height 30
click at [1337, 470] on button "No" at bounding box center [1318, 461] width 45 height 30
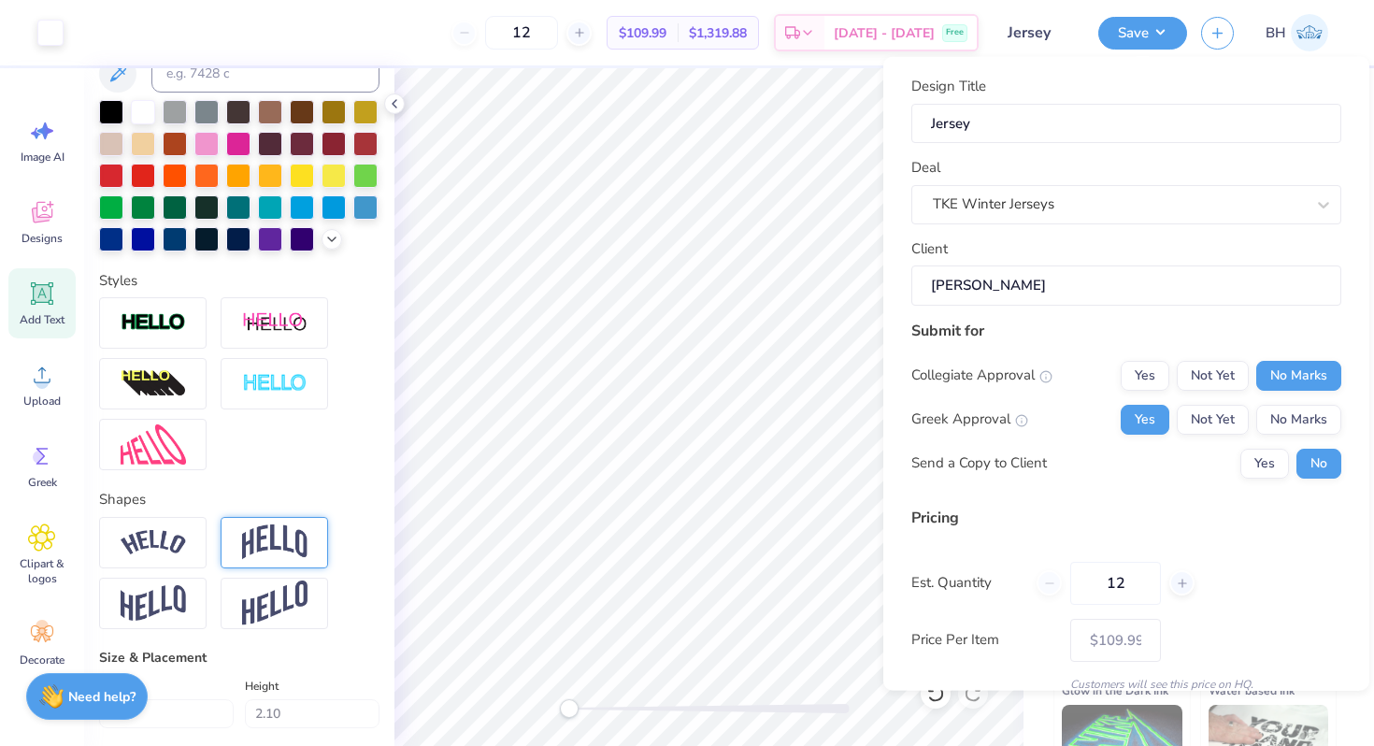
scroll to position [78, 0]
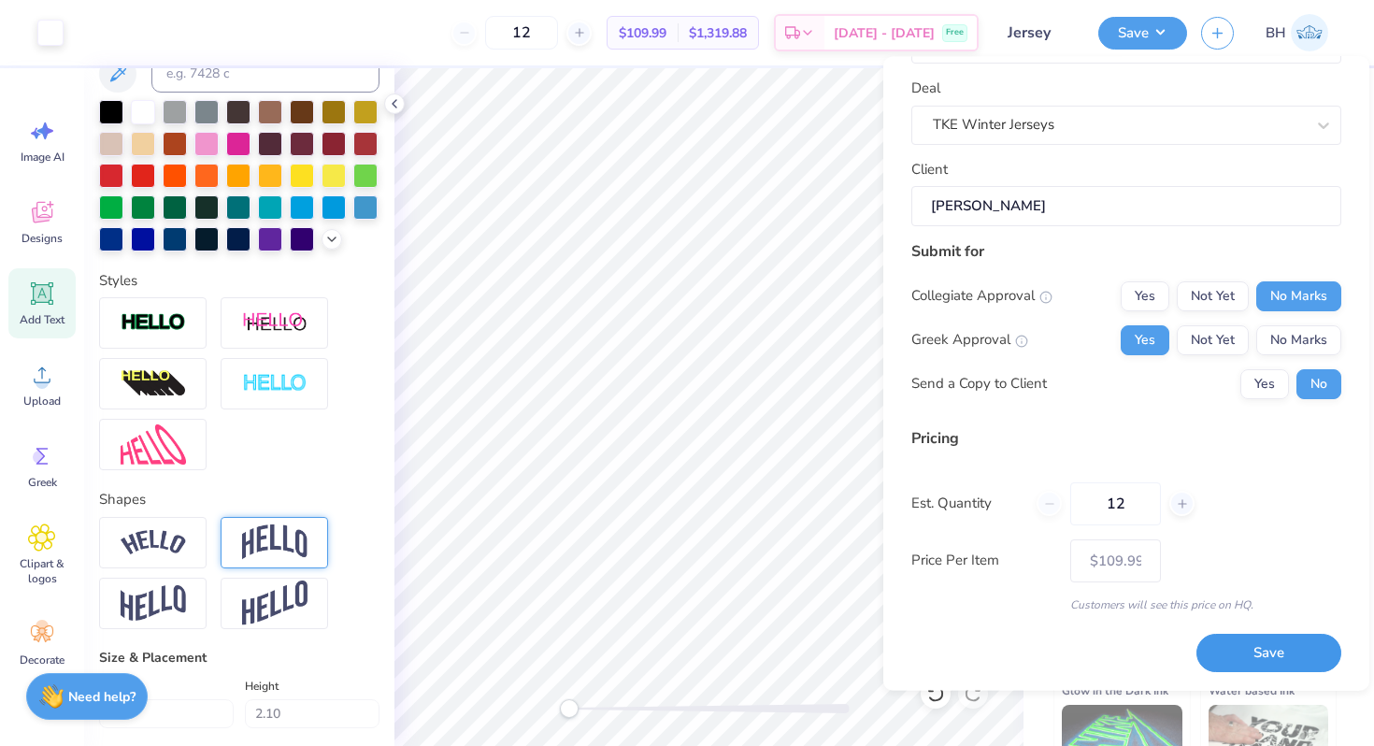
click at [1251, 645] on button "Save" at bounding box center [1268, 654] width 145 height 38
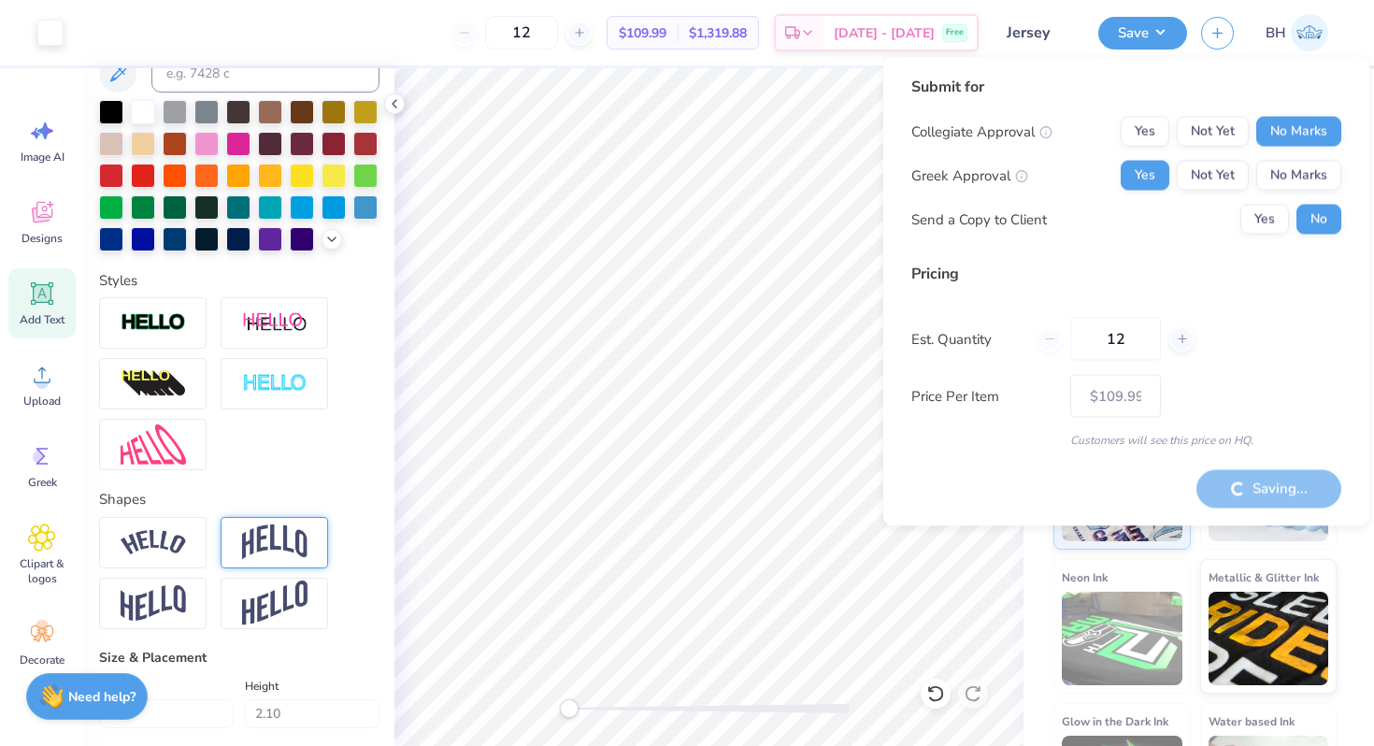
type input "– –"
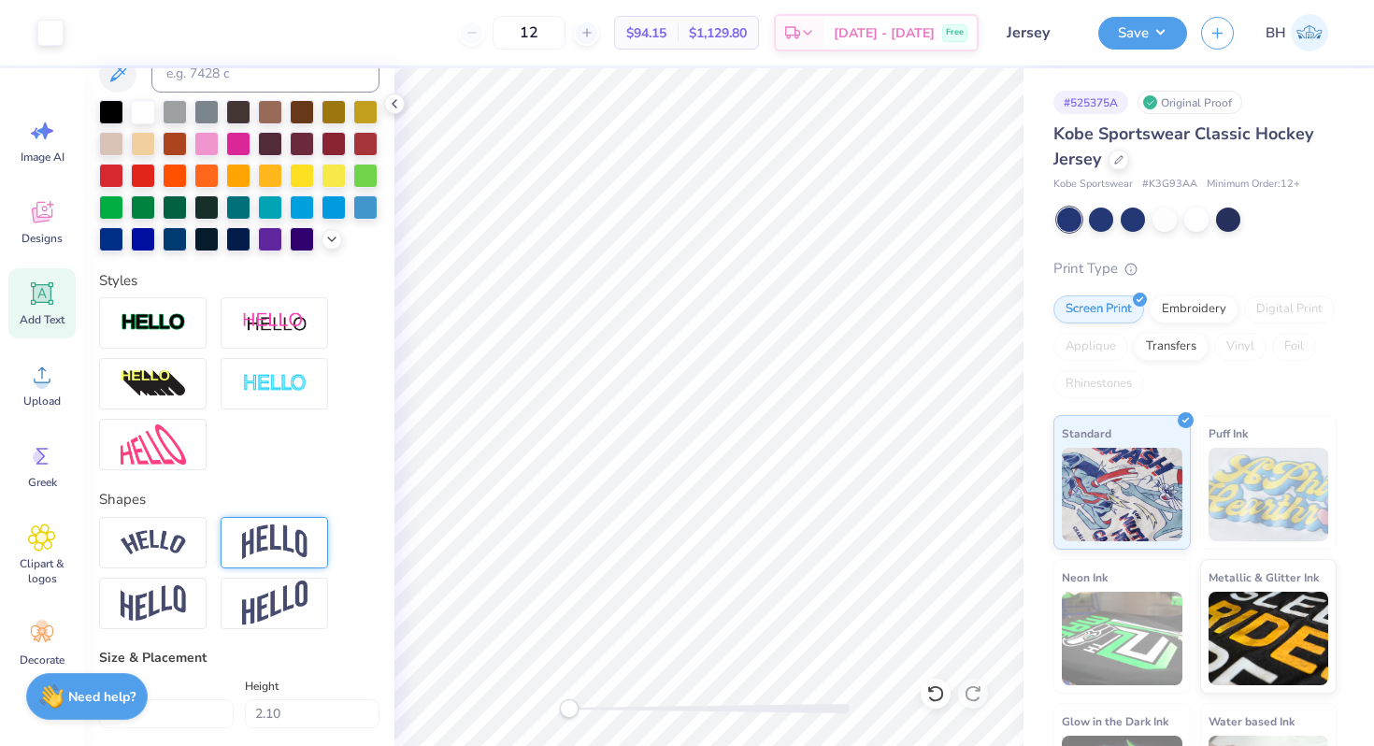
type input "1.52"
type input "2.07"
type input "11.09"
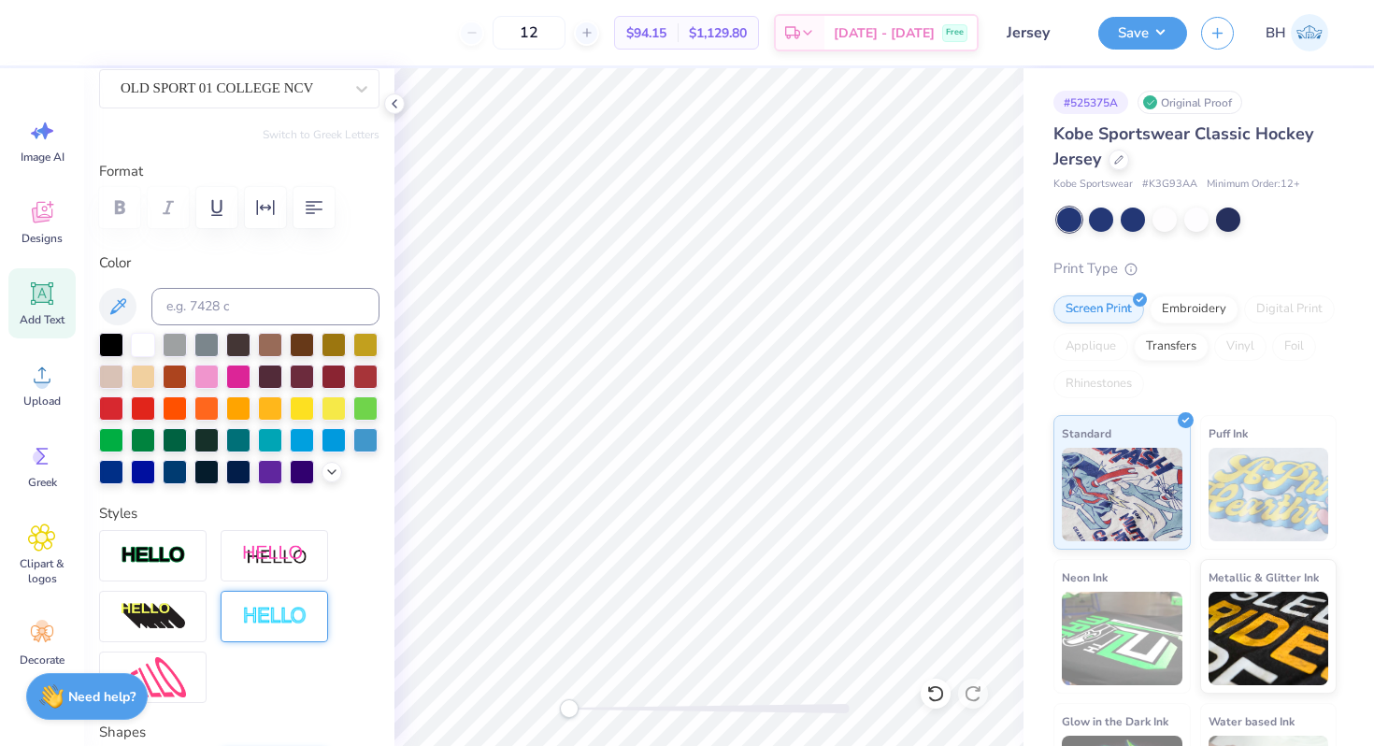
scroll to position [221, 0]
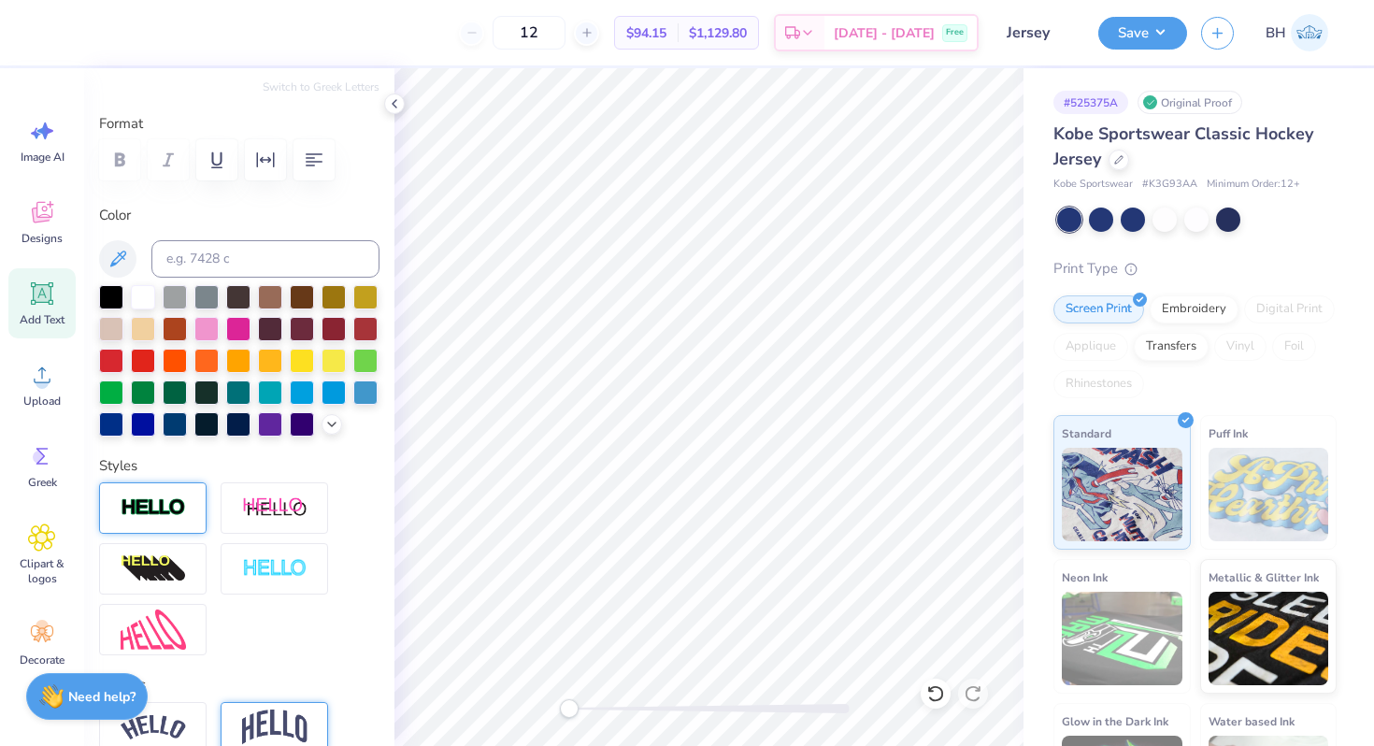
click at [151, 498] on img at bounding box center [153, 507] width 65 height 21
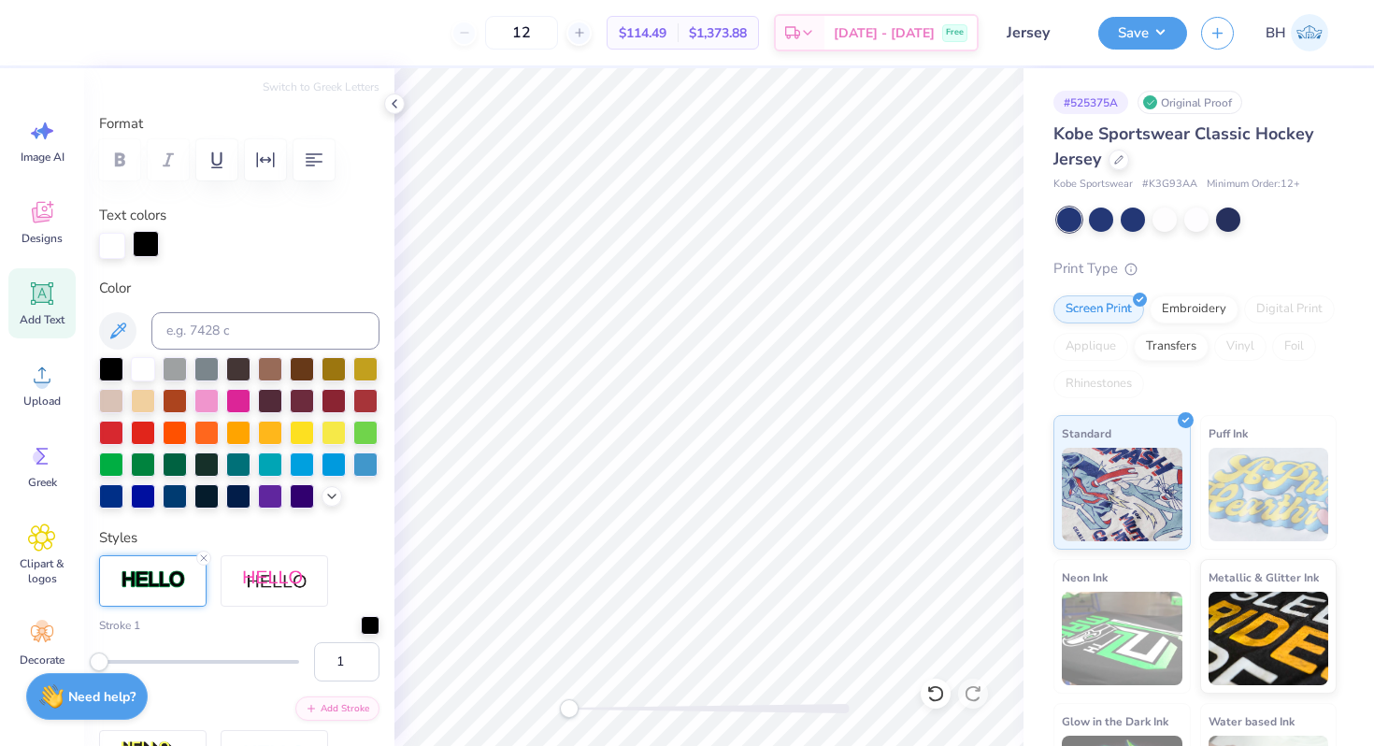
click at [147, 249] on div at bounding box center [146, 244] width 26 height 26
type input "1.53"
type input "2.08"
type input "11.08"
click at [364, 401] on div at bounding box center [365, 399] width 24 height 24
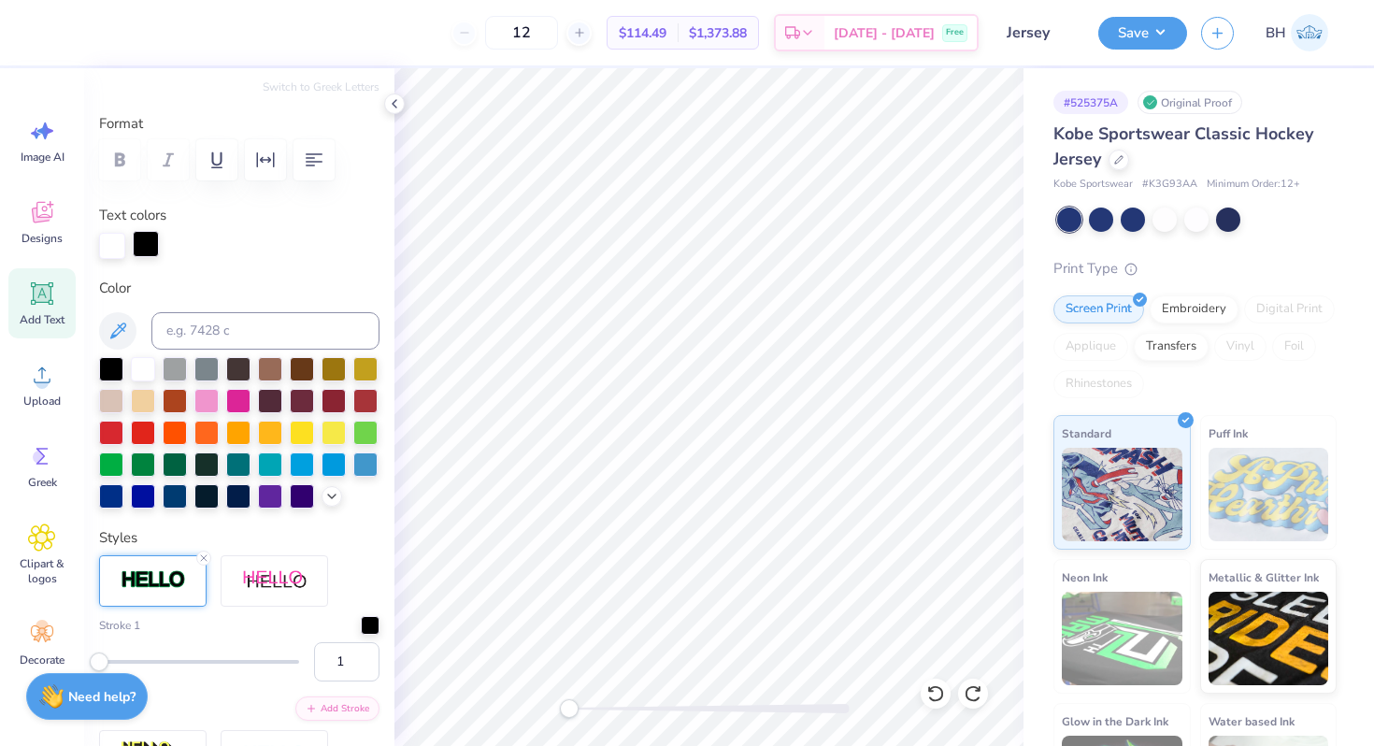
click at [150, 250] on div at bounding box center [146, 244] width 26 height 26
click at [333, 399] on div at bounding box center [333, 399] width 24 height 24
click at [325, 499] on icon at bounding box center [331, 494] width 15 height 15
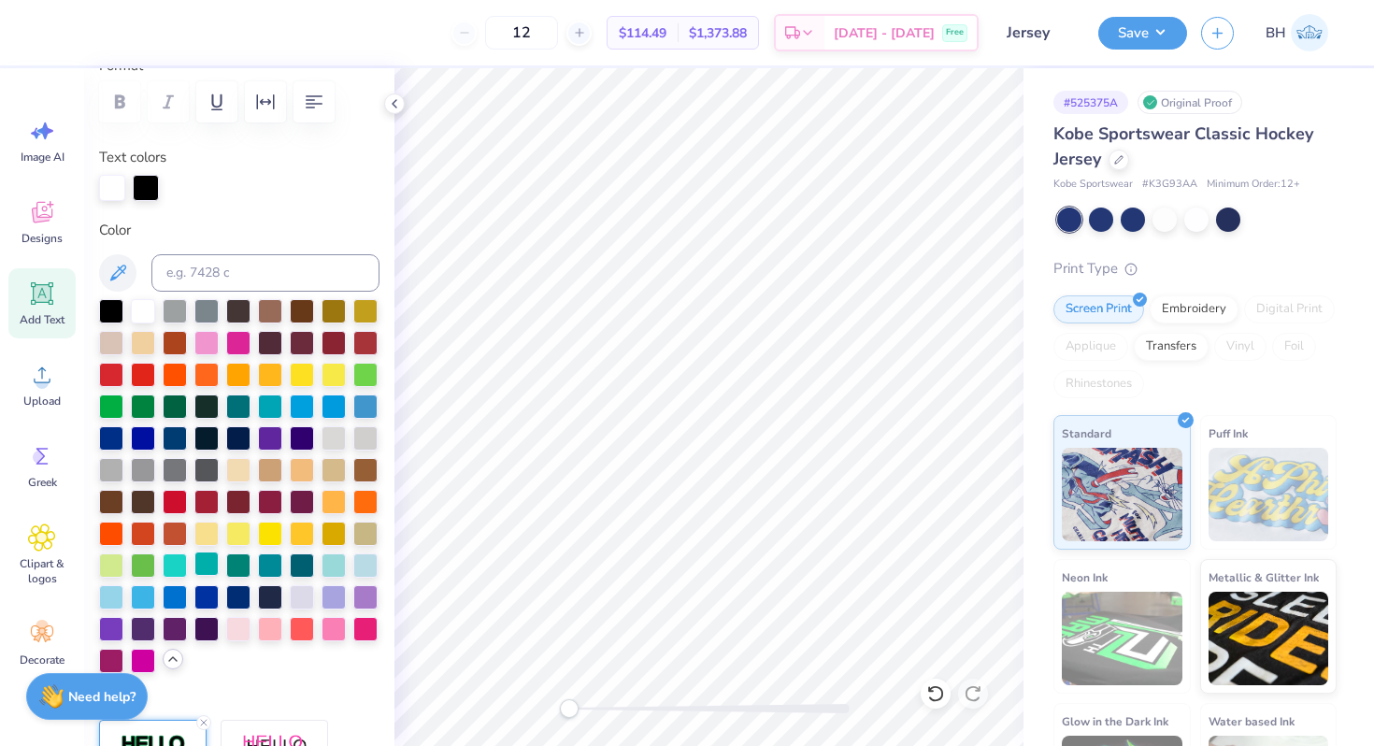
scroll to position [282, 0]
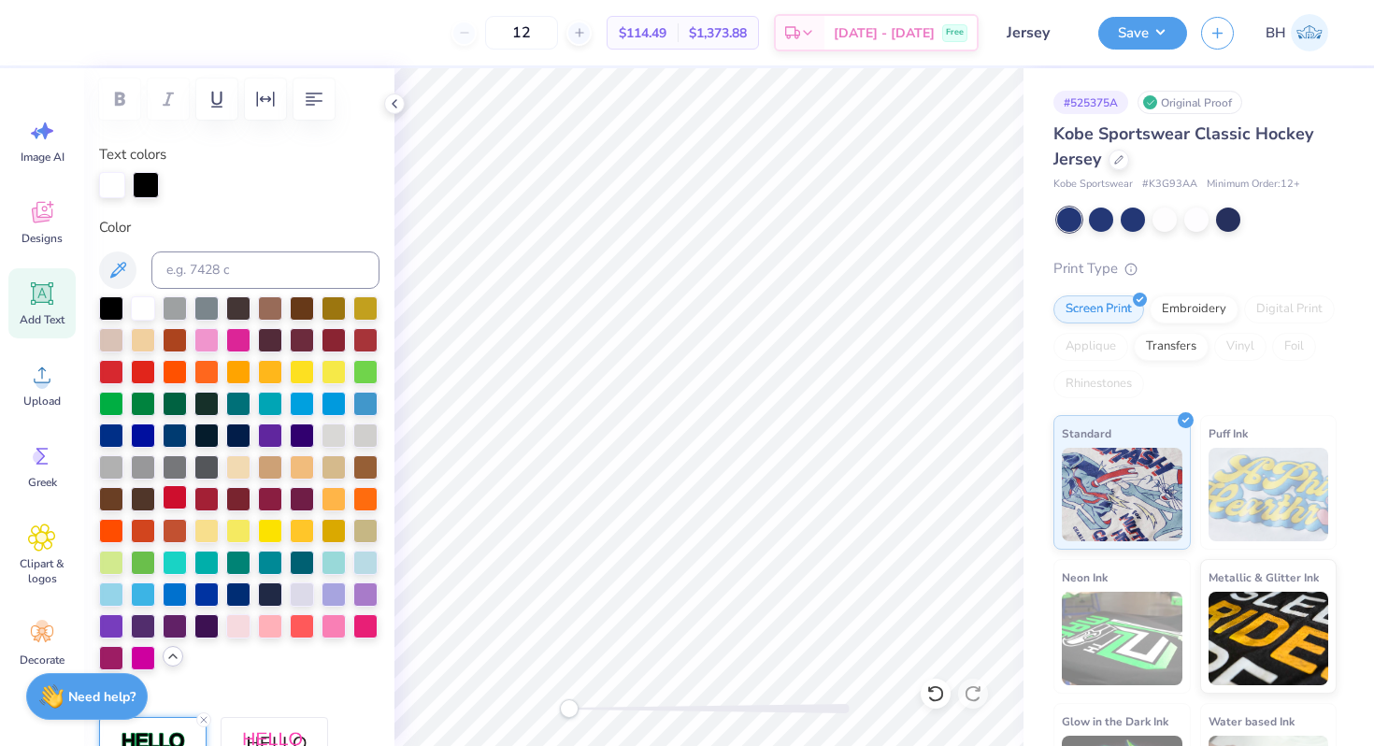
click at [170, 497] on div at bounding box center [175, 497] width 24 height 24
type input "1.85"
type input "2.07"
type input "8.16"
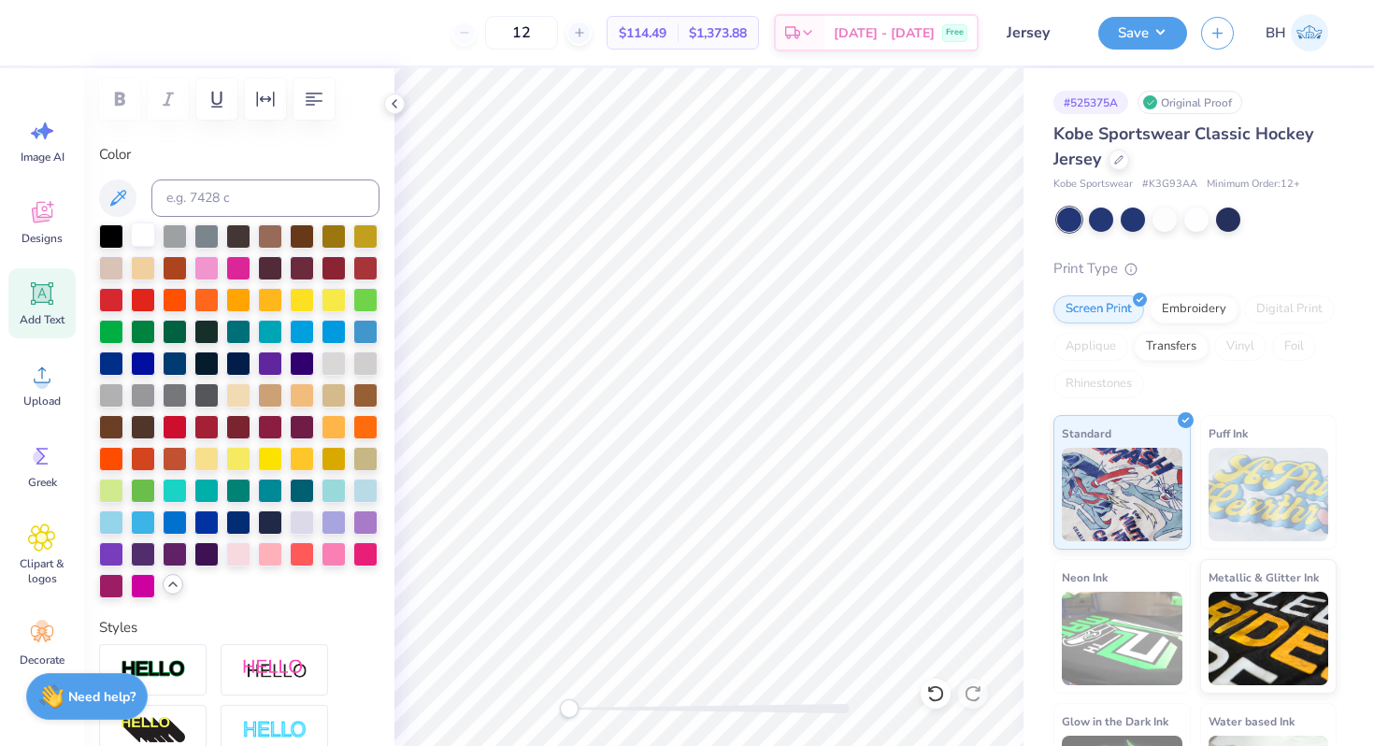
scroll to position [0, 0]
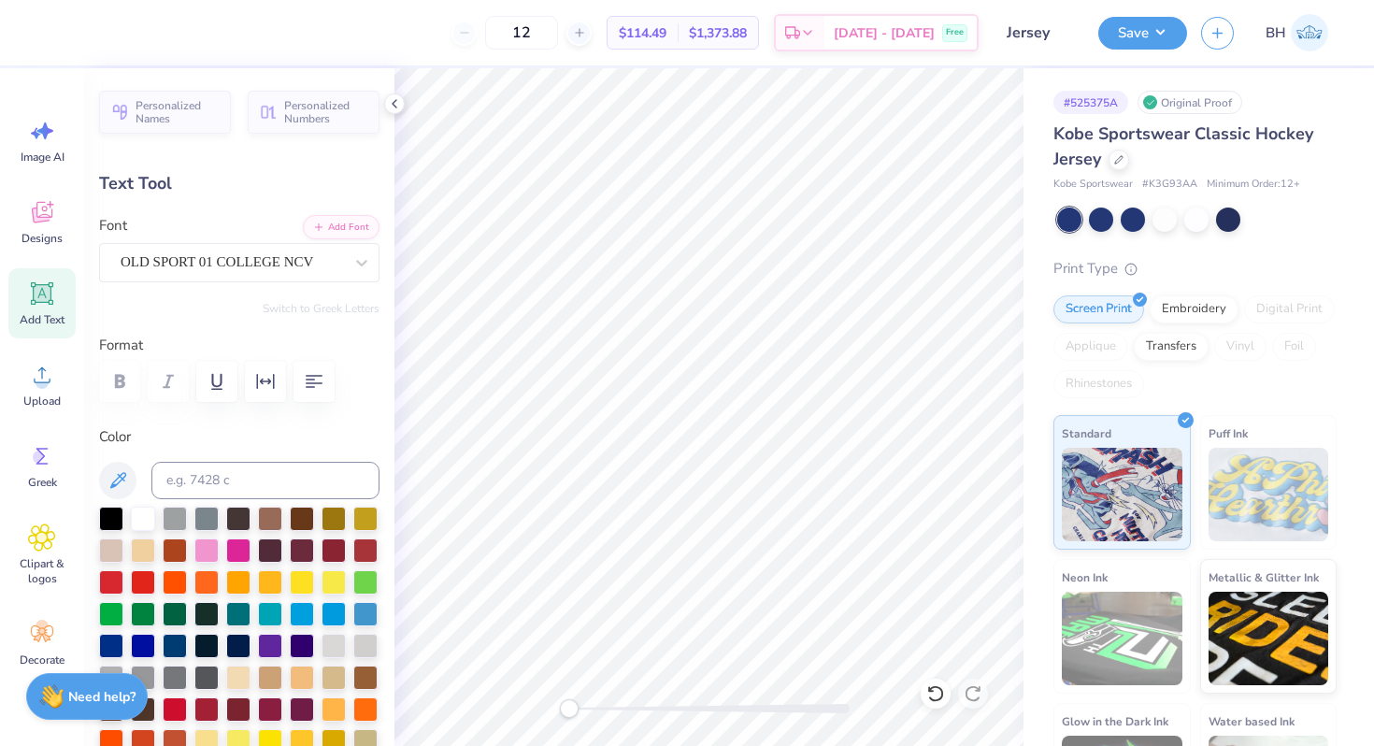
click at [193, 291] on div "Personalized Names Personalized Numbers Text Tool Add Font Font OLD SPORT 01 CO…" at bounding box center [239, 407] width 310 height 678
click at [185, 265] on div "OLD SPORT 01 COLLEGE NCV" at bounding box center [232, 262] width 226 height 29
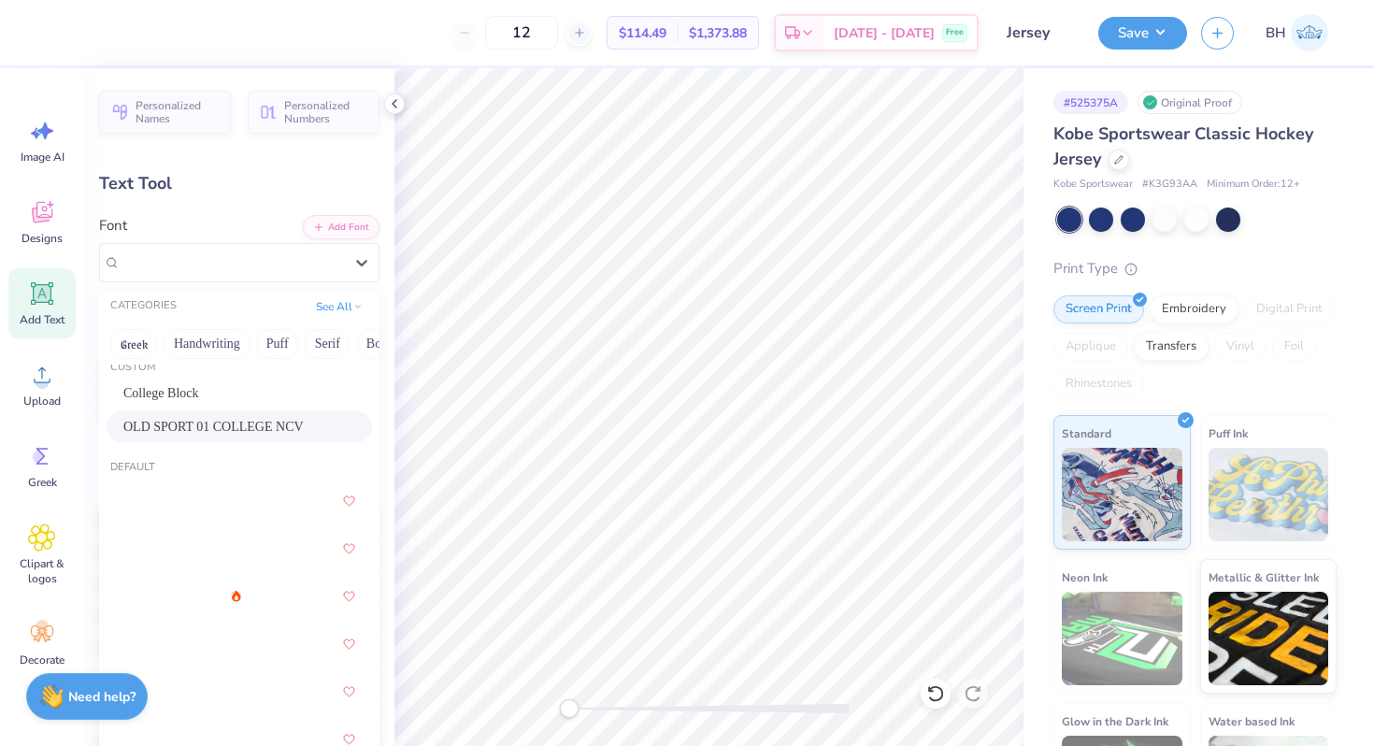
scroll to position [21, 0]
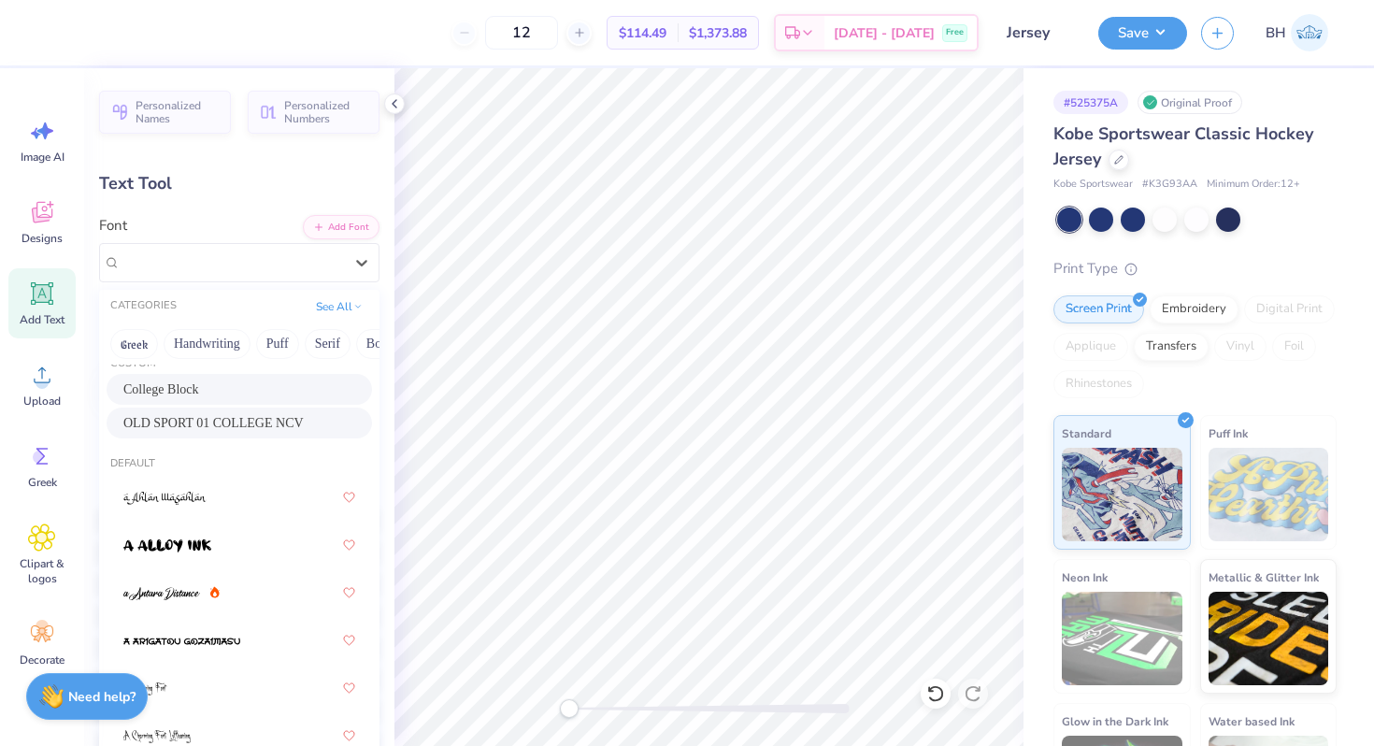
click at [181, 391] on span "College Block" at bounding box center [161, 389] width 76 height 20
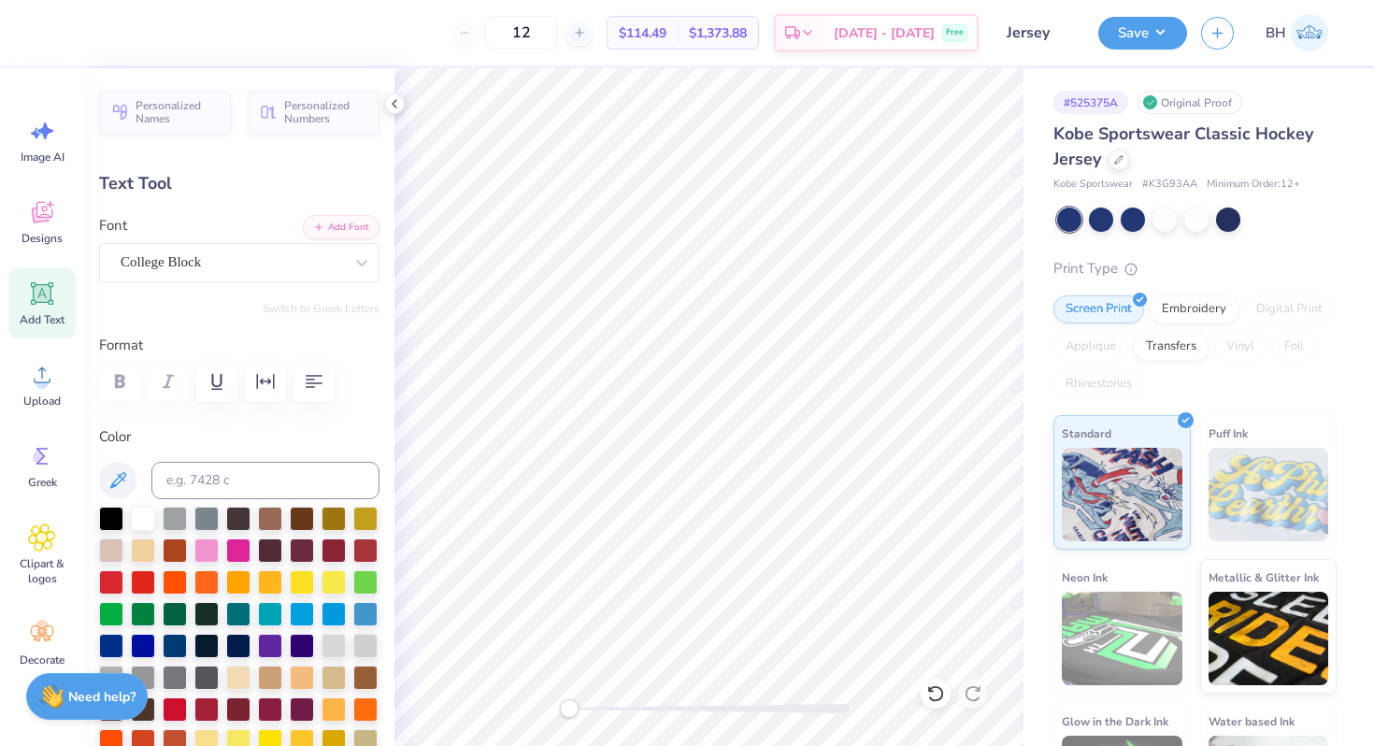
scroll to position [18, 0]
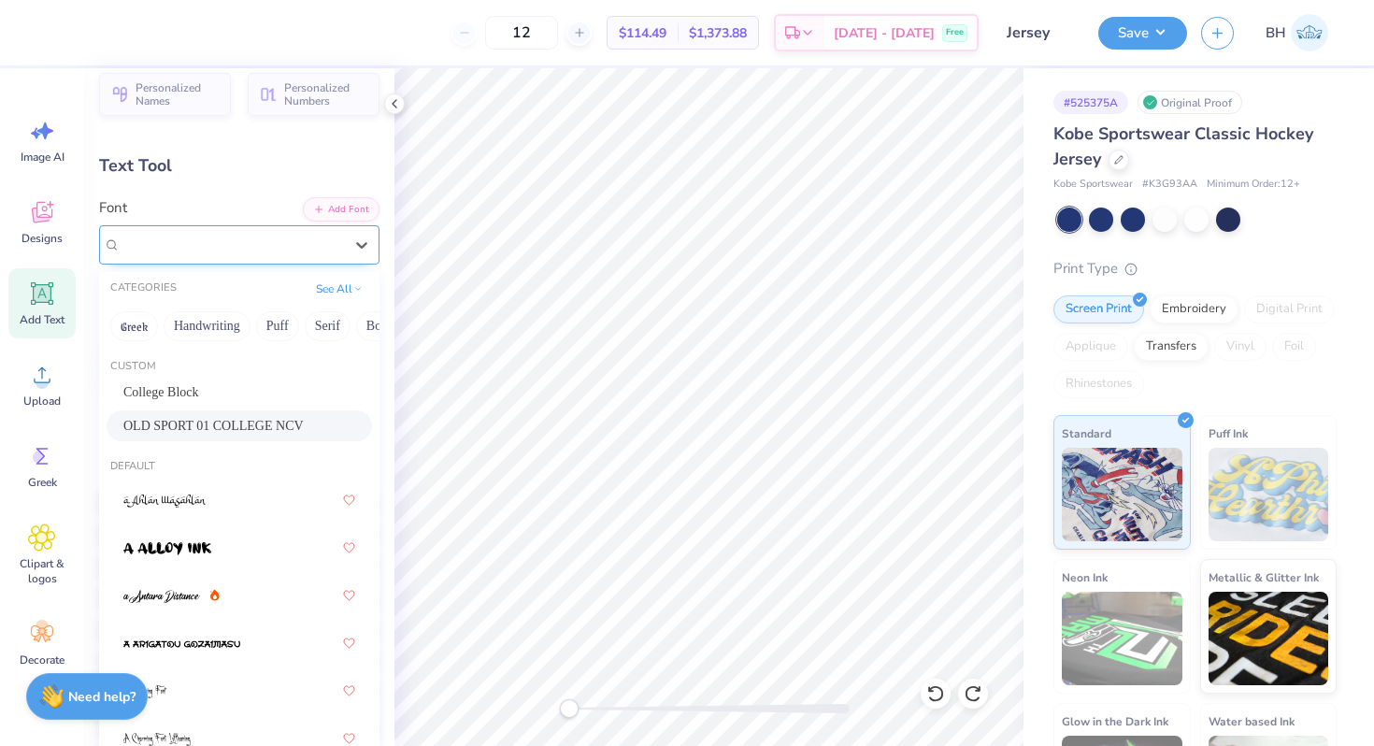
click at [193, 253] on div "OLD SPORT 01 COLLEGE NCV" at bounding box center [232, 244] width 226 height 29
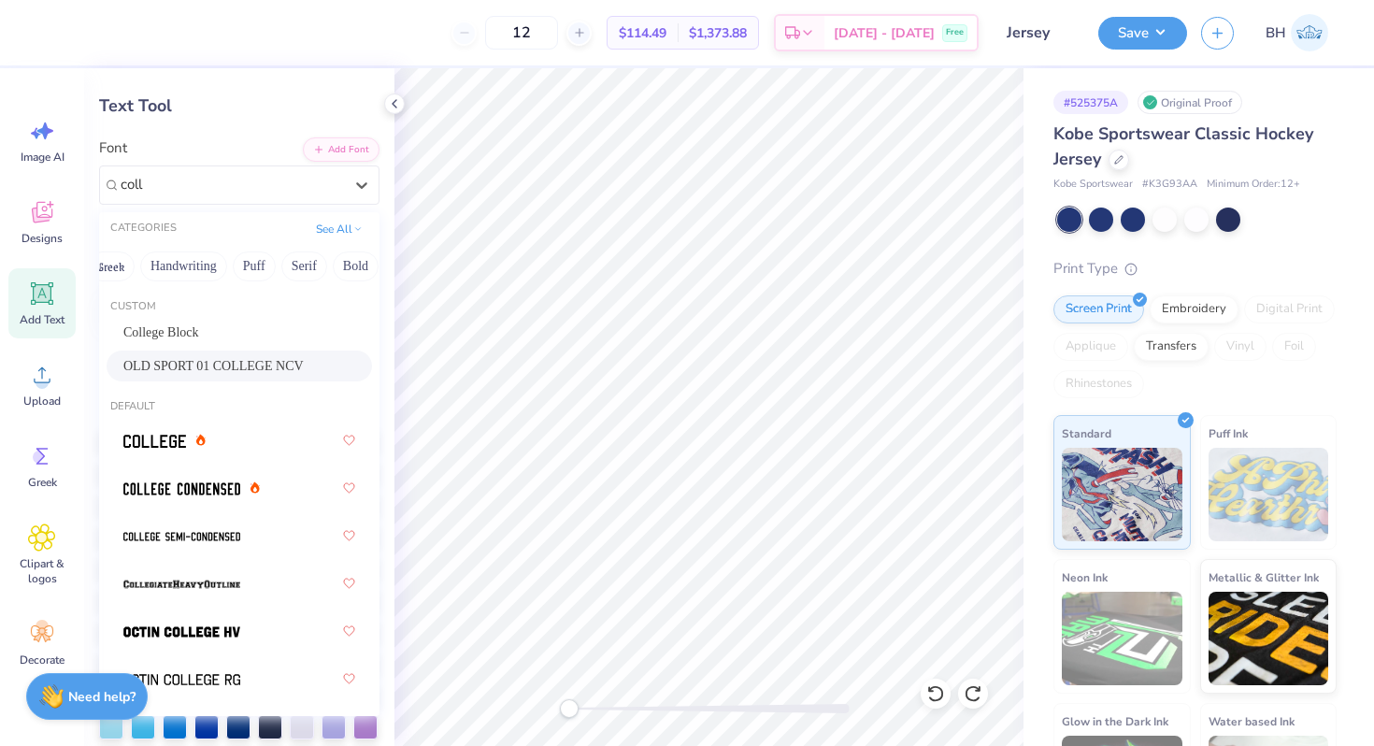
scroll to position [81, 0]
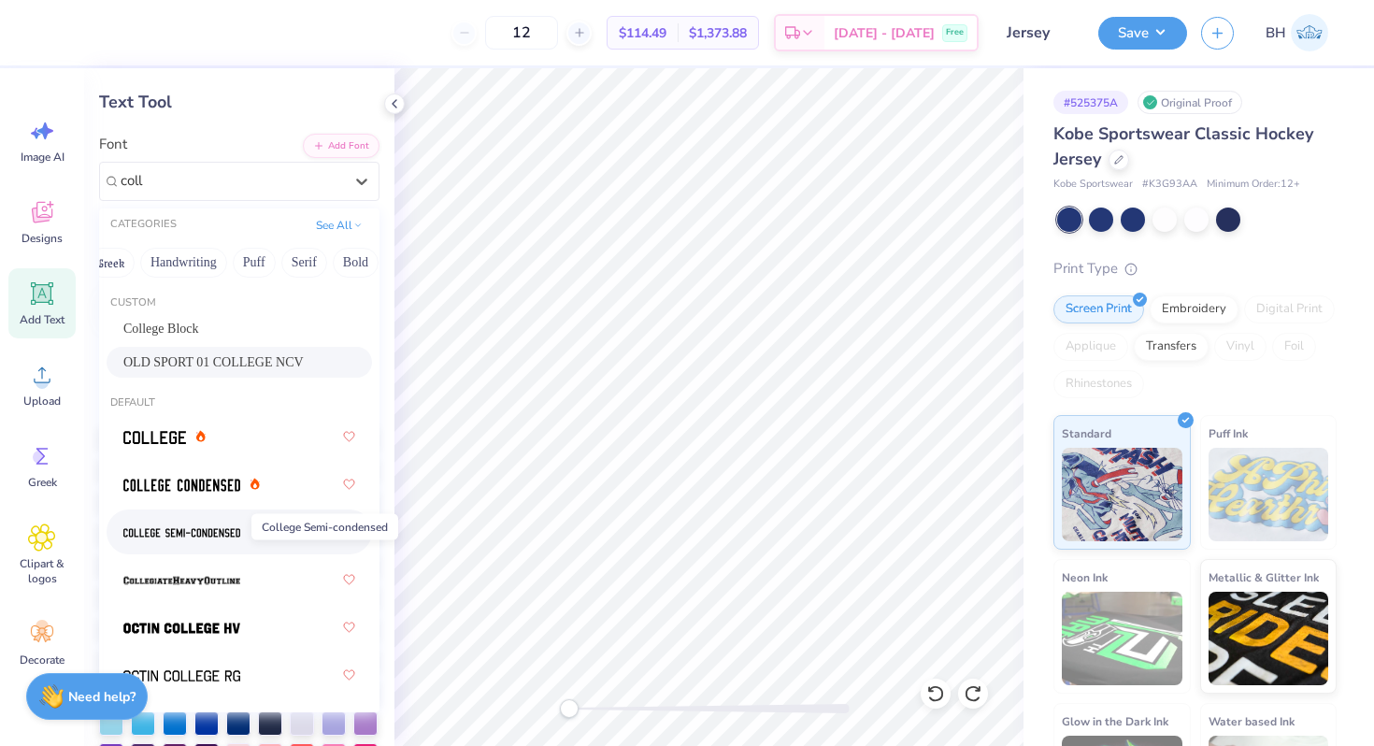
click at [212, 535] on img at bounding box center [181, 532] width 117 height 13
type input "coll"
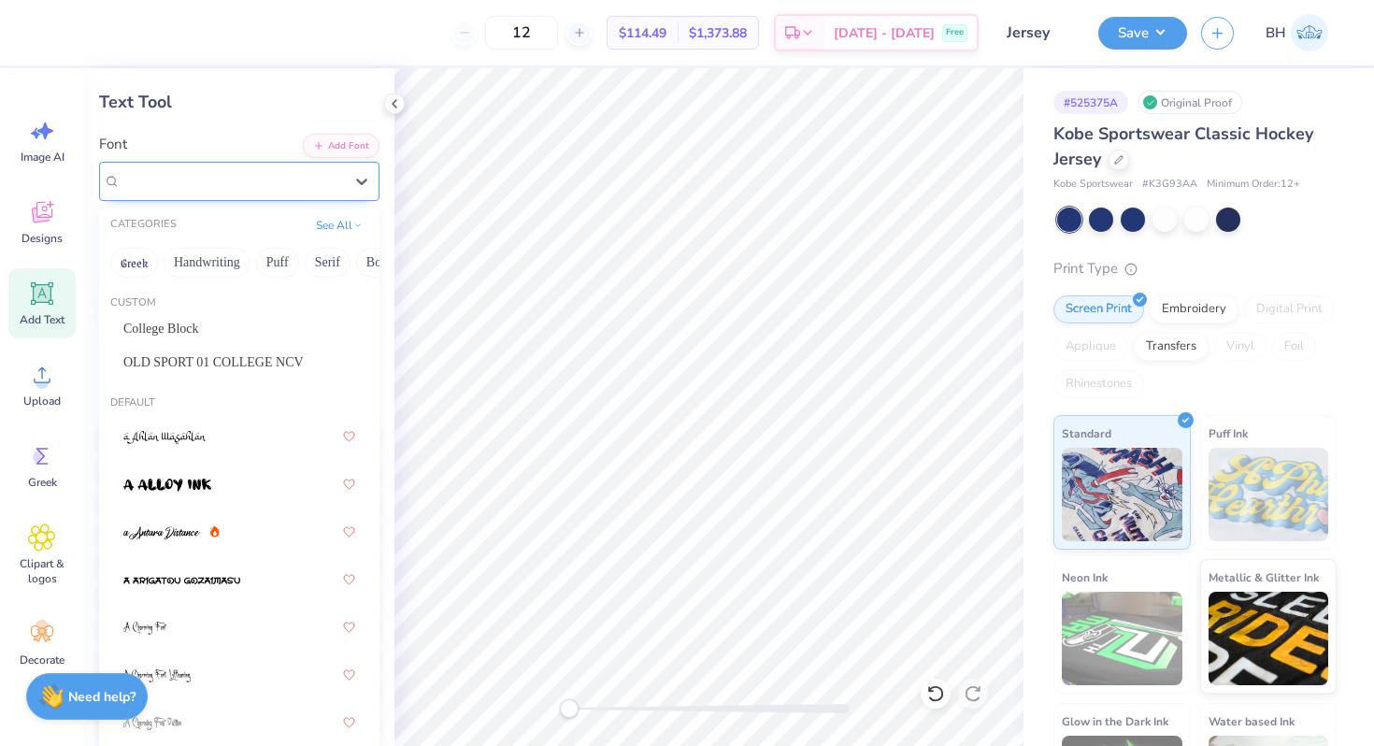
click at [220, 193] on div "College Semi-condensed" at bounding box center [232, 180] width 226 height 29
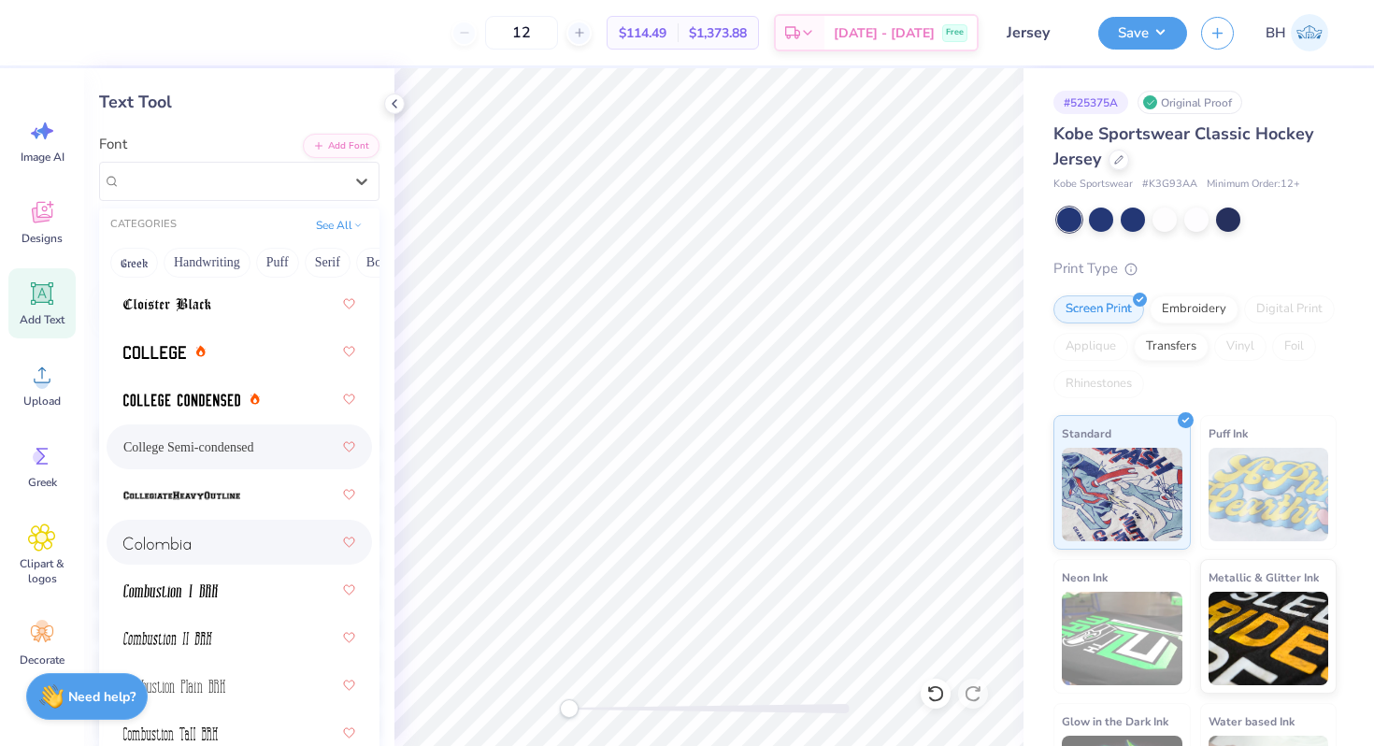
scroll to position [3503, 0]
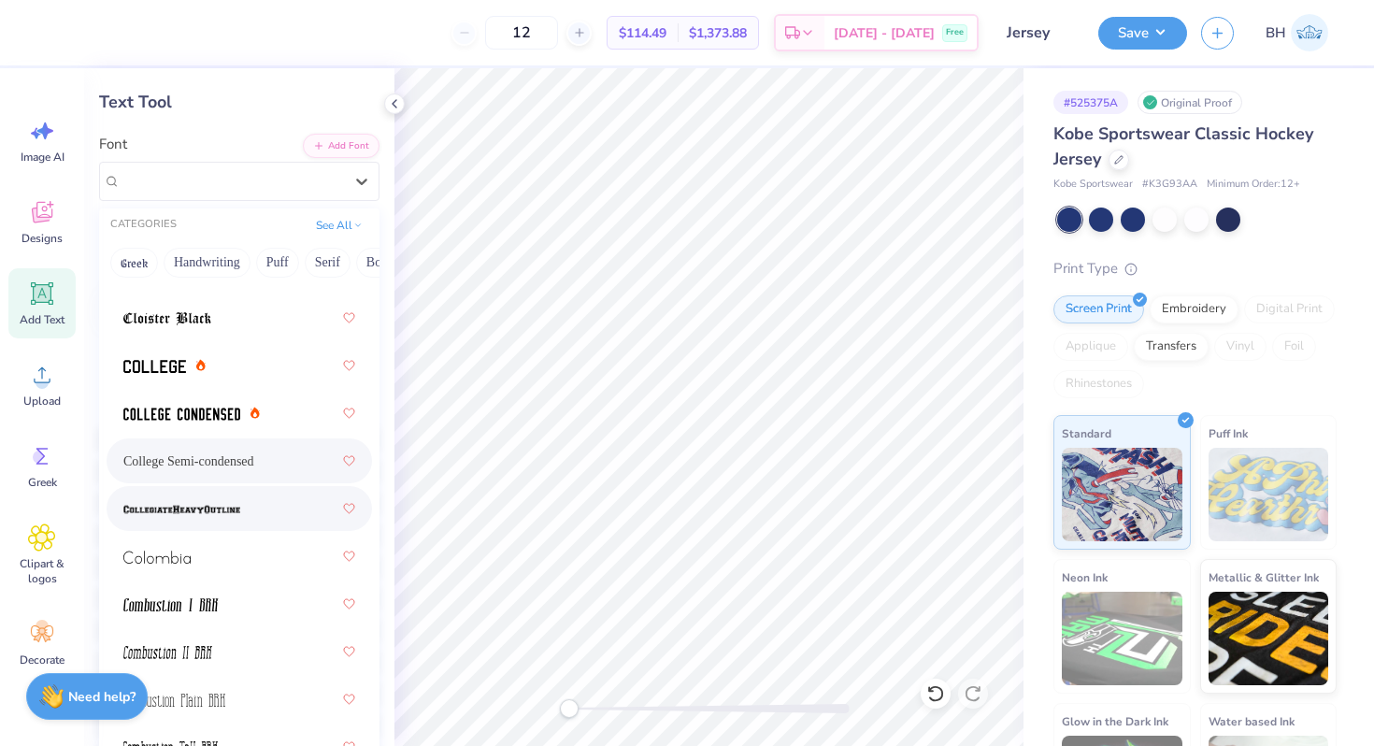
click at [212, 506] on img at bounding box center [181, 509] width 117 height 13
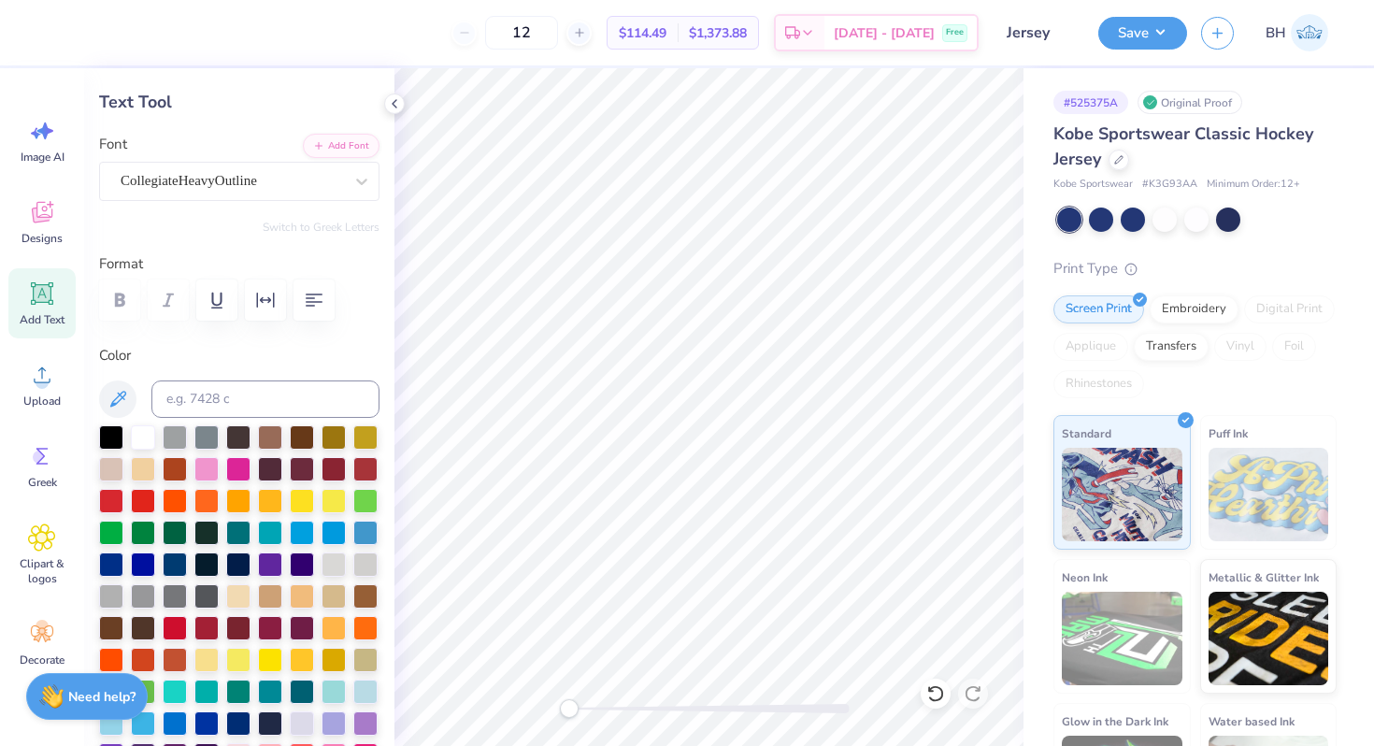
type input "1.80"
type input "9.56"
type input "1.74"
type input "2.11"
type input "8.14"
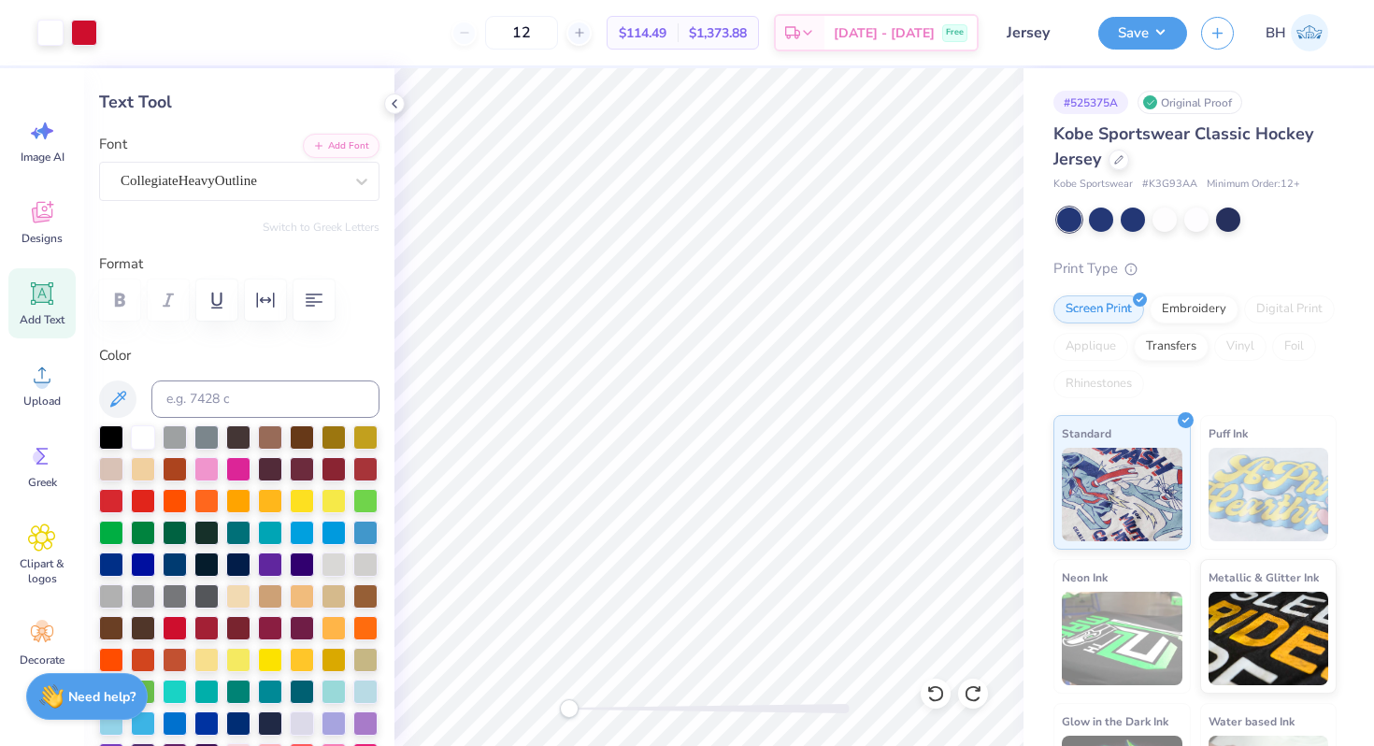
type input "1.85"
type input "2.07"
type input "8.16"
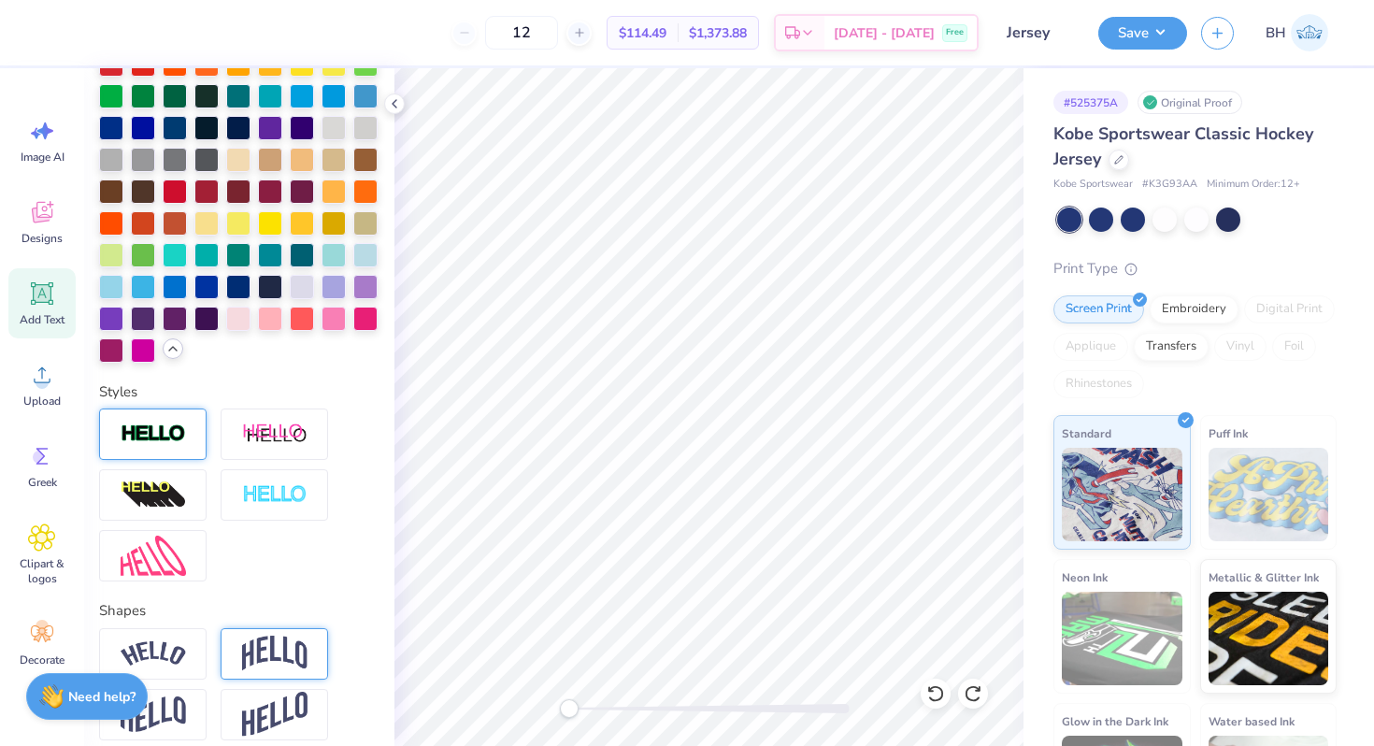
click at [159, 451] on div at bounding box center [152, 433] width 107 height 51
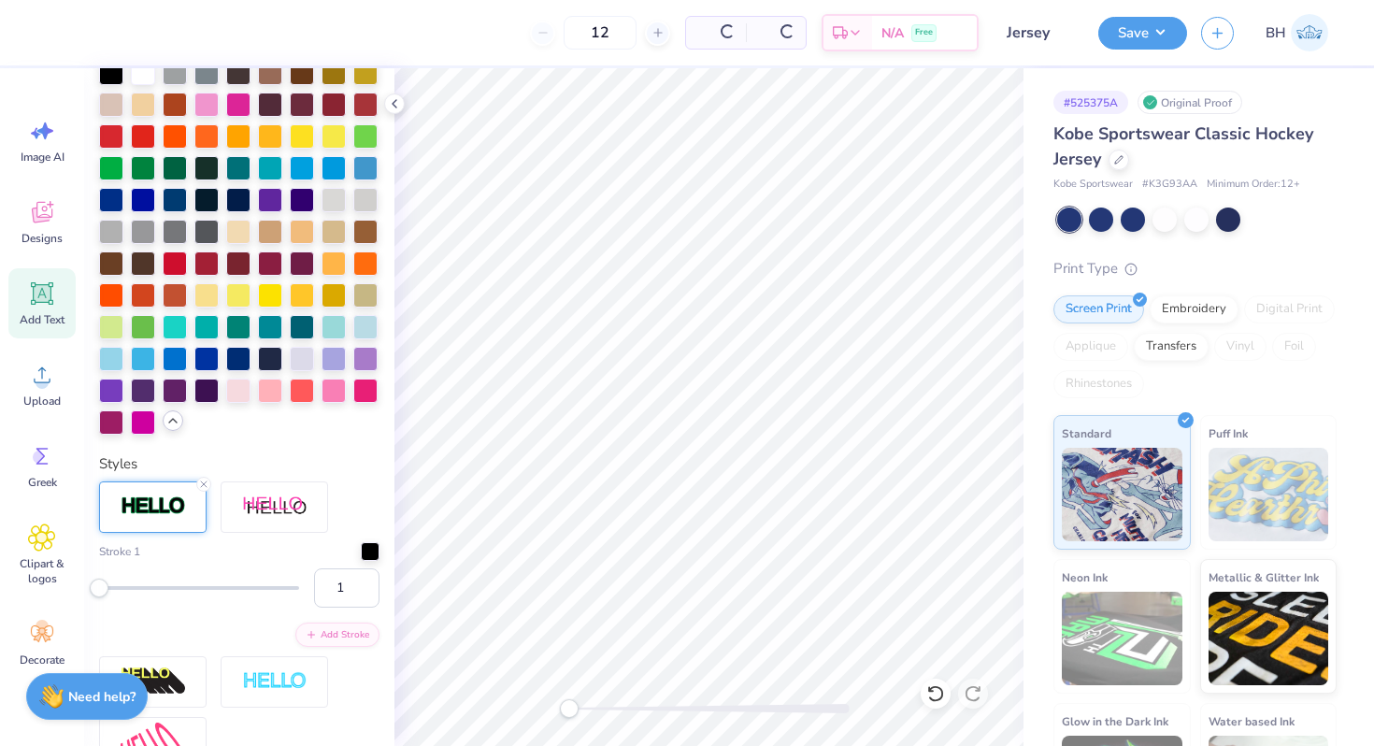
scroll to position [590, 0]
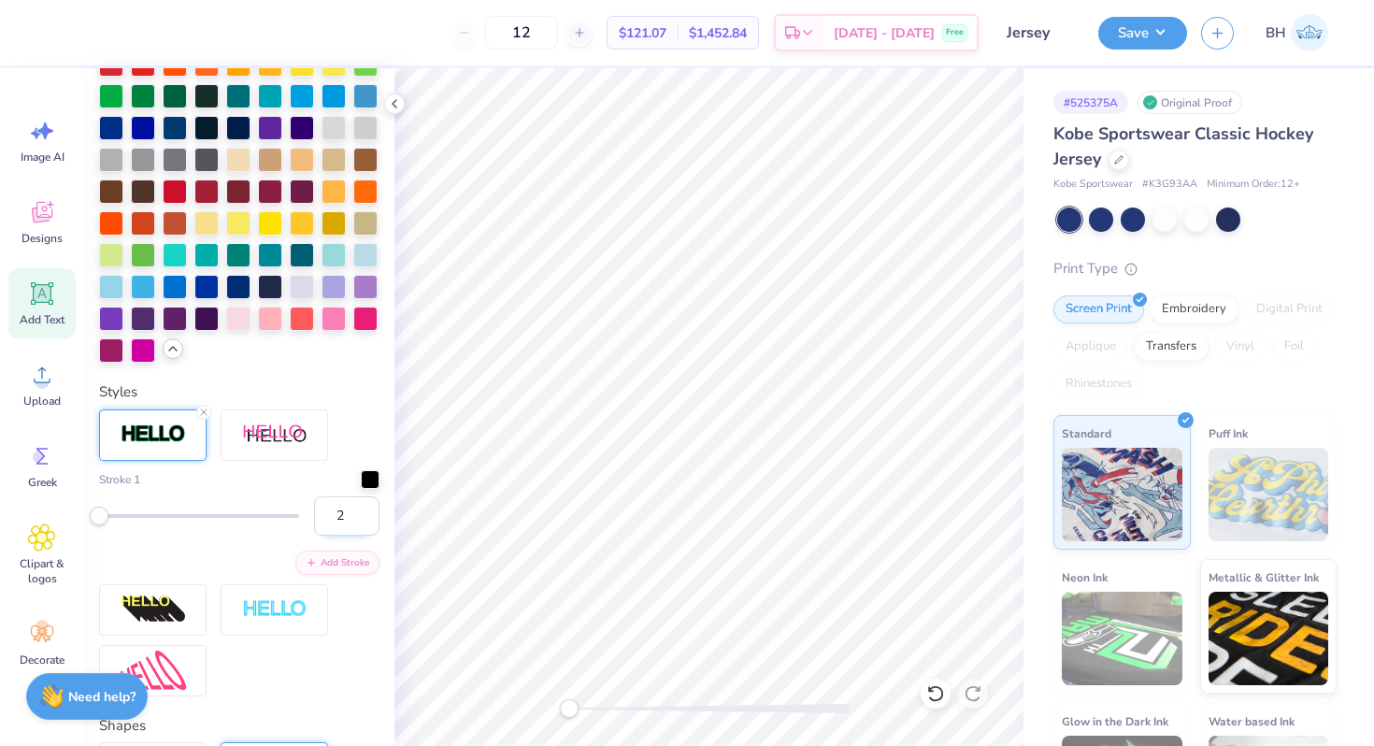
click at [362, 509] on input "2" at bounding box center [346, 515] width 65 height 39
click at [362, 509] on input "3" at bounding box center [346, 515] width 65 height 39
click at [362, 509] on input "4" at bounding box center [346, 515] width 65 height 39
type input "5"
click at [362, 509] on input "5" at bounding box center [346, 515] width 65 height 39
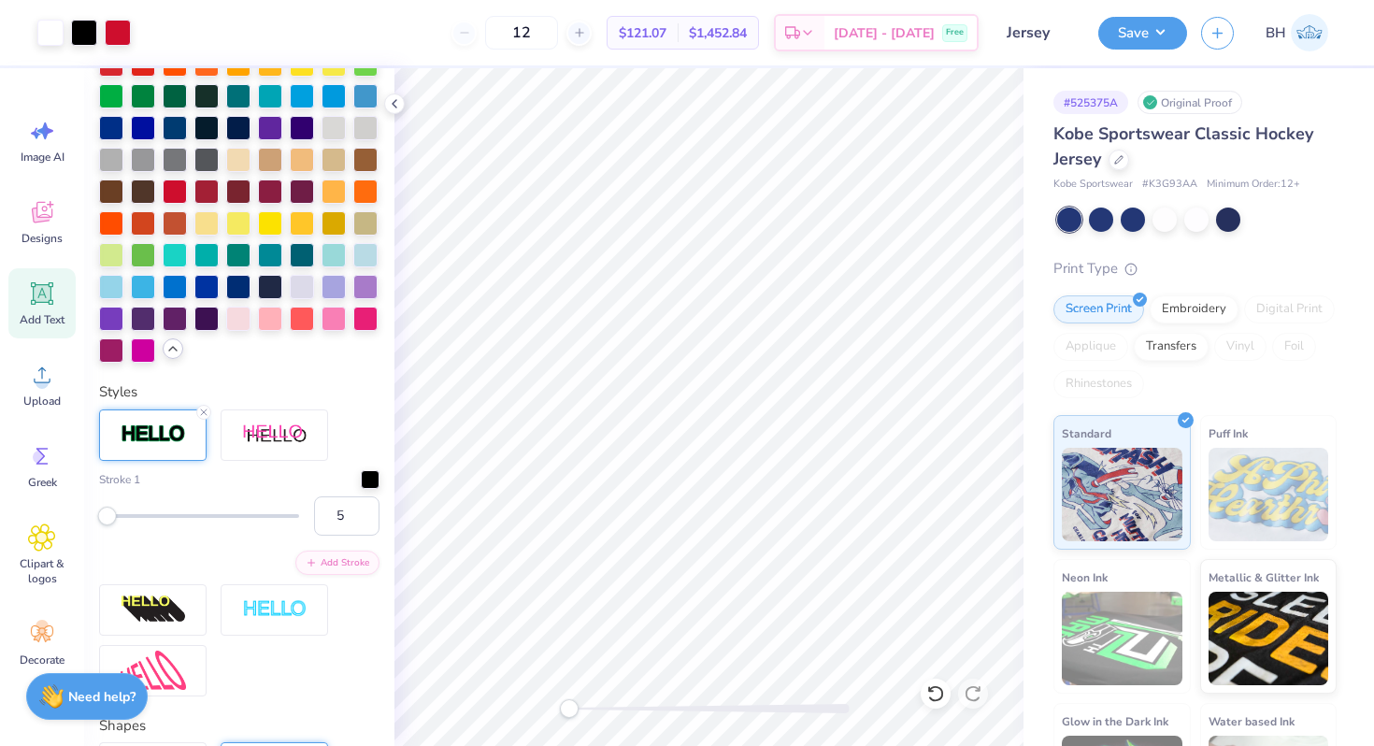
type input "1.89"
type input "2.11"
type input "8.14"
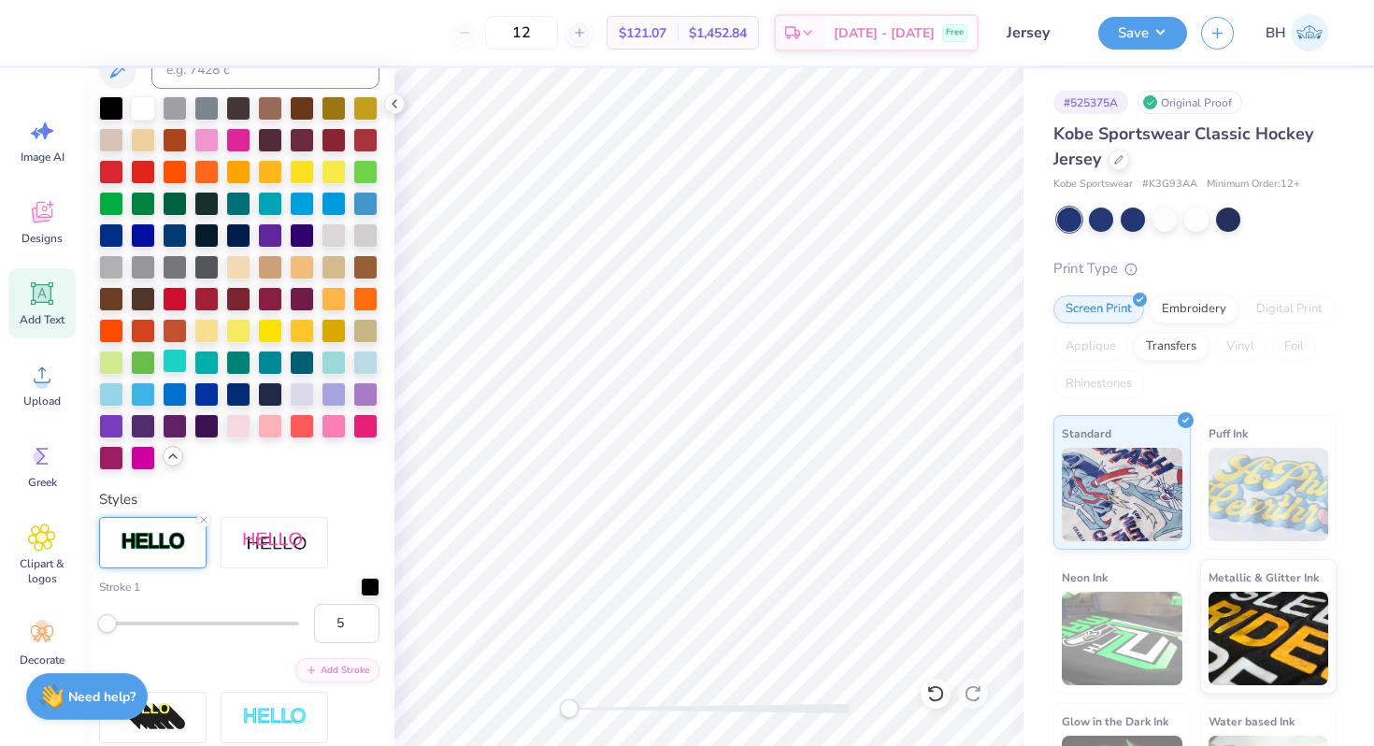
scroll to position [455, 0]
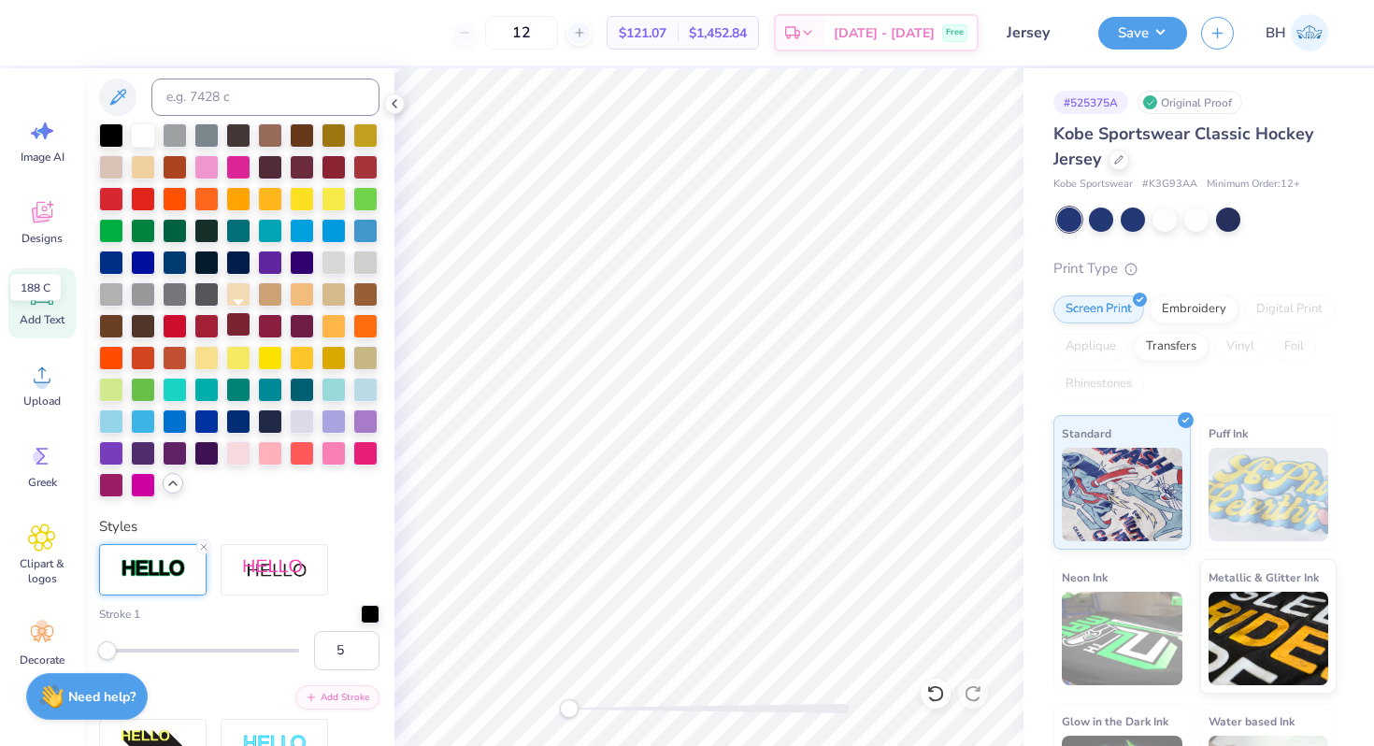
click at [249, 321] on div at bounding box center [238, 324] width 24 height 24
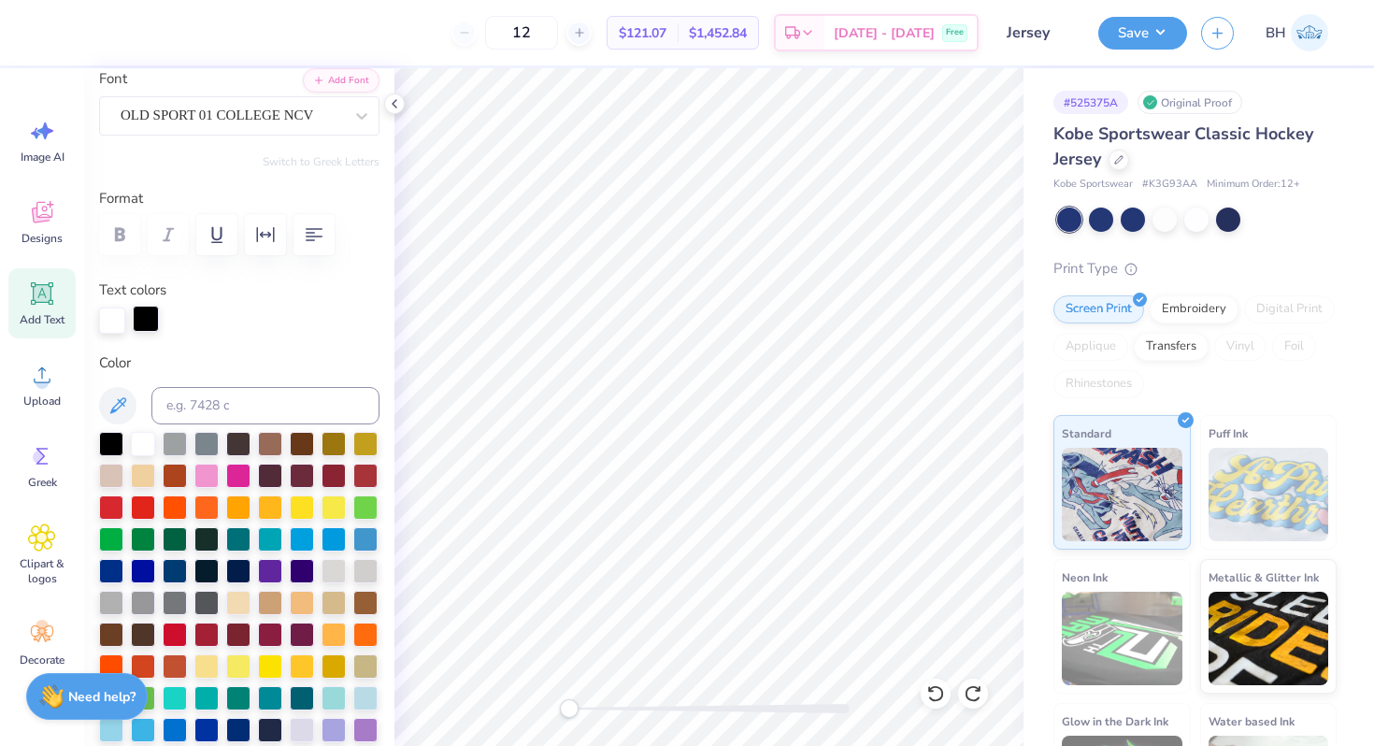
click at [148, 321] on div at bounding box center [146, 319] width 26 height 26
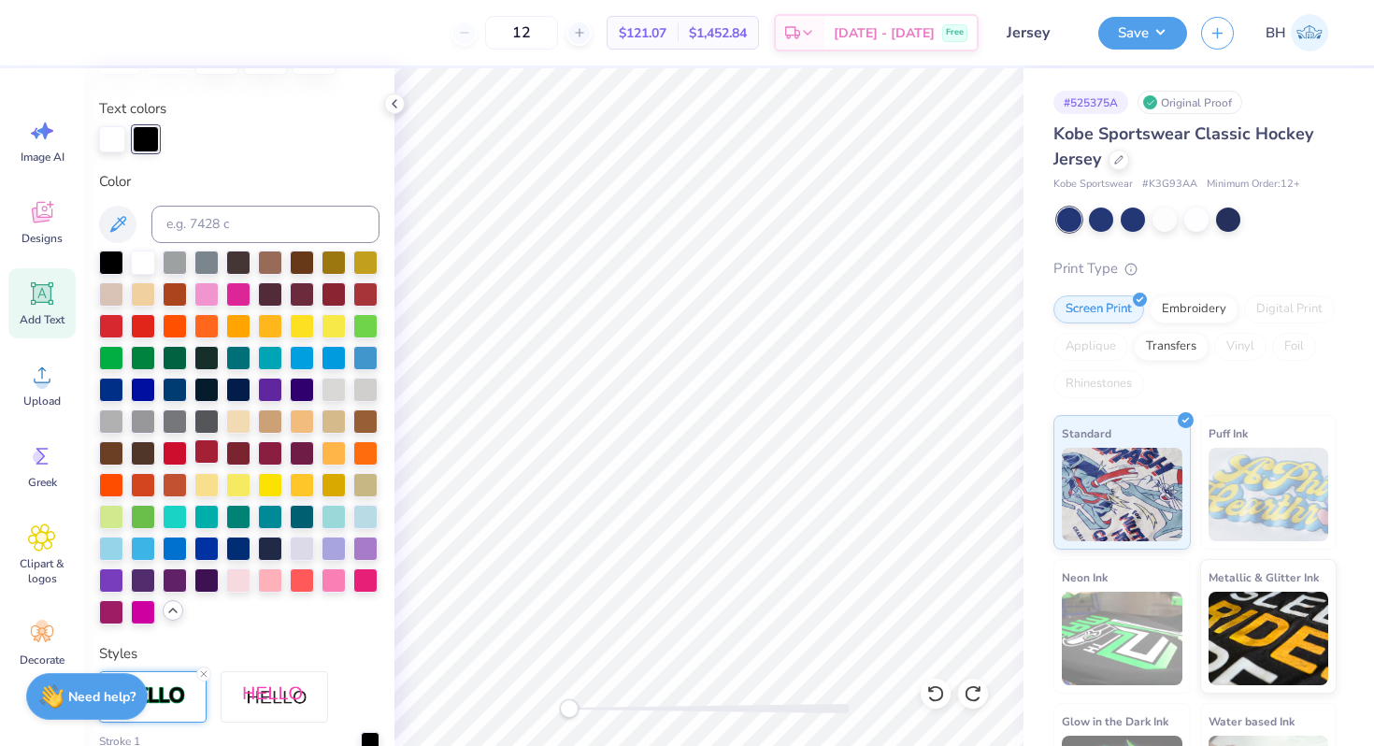
scroll to position [365, 0]
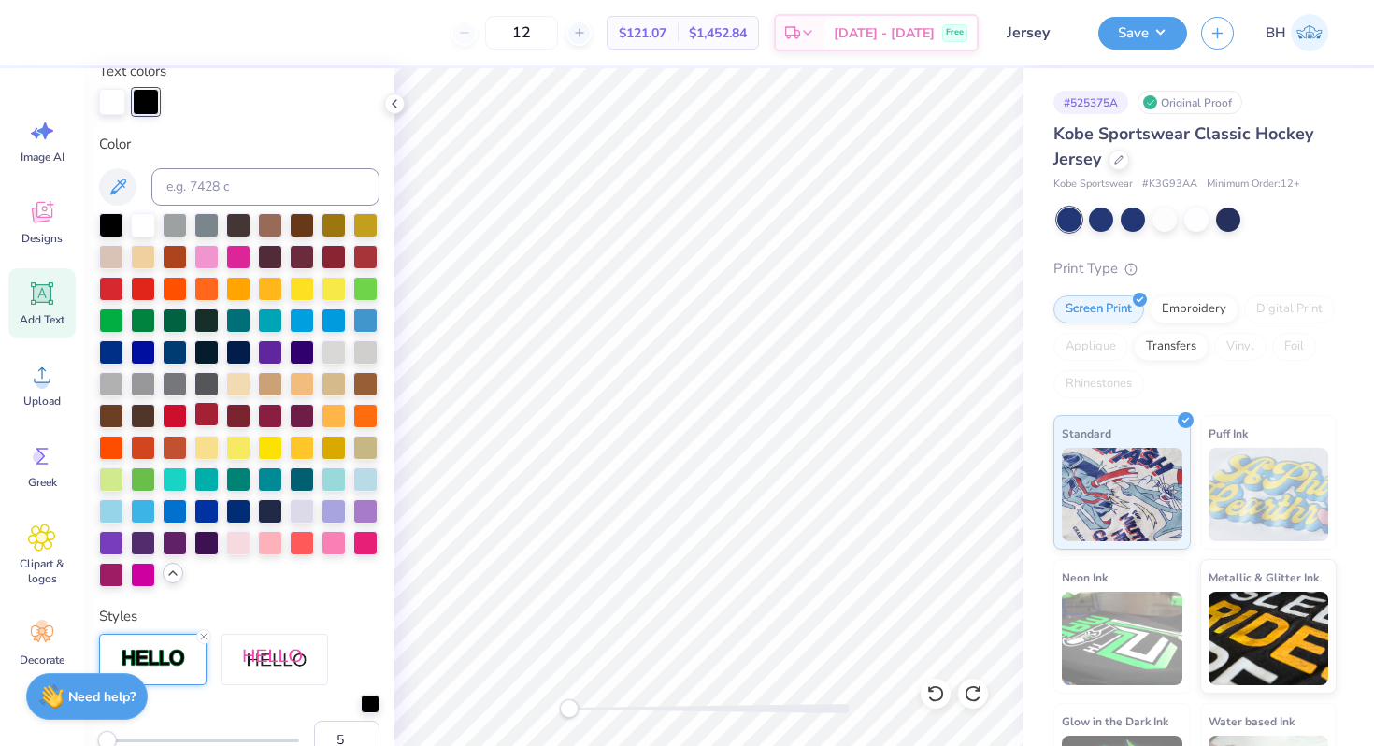
click at [207, 417] on div at bounding box center [206, 414] width 24 height 24
type input "1.80"
type input "2.07"
type input "9.56"
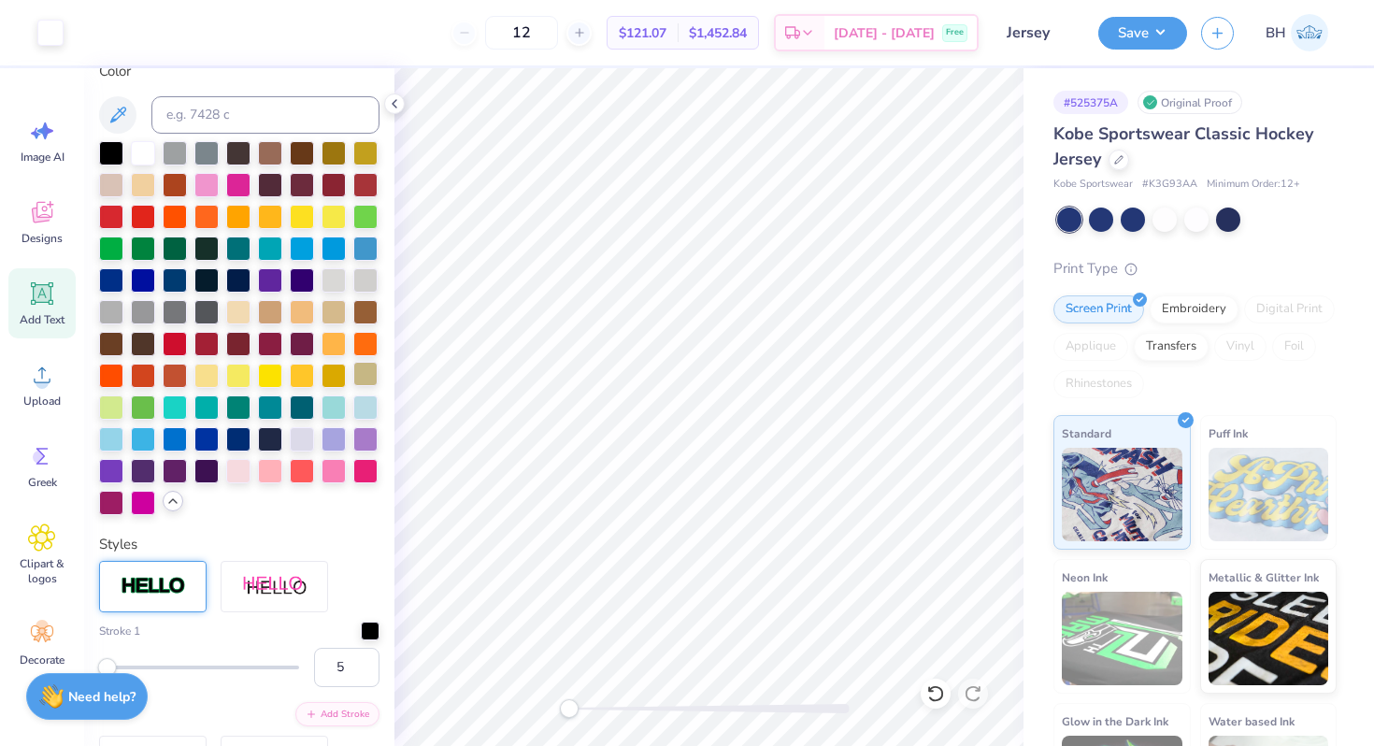
scroll to position [293, 0]
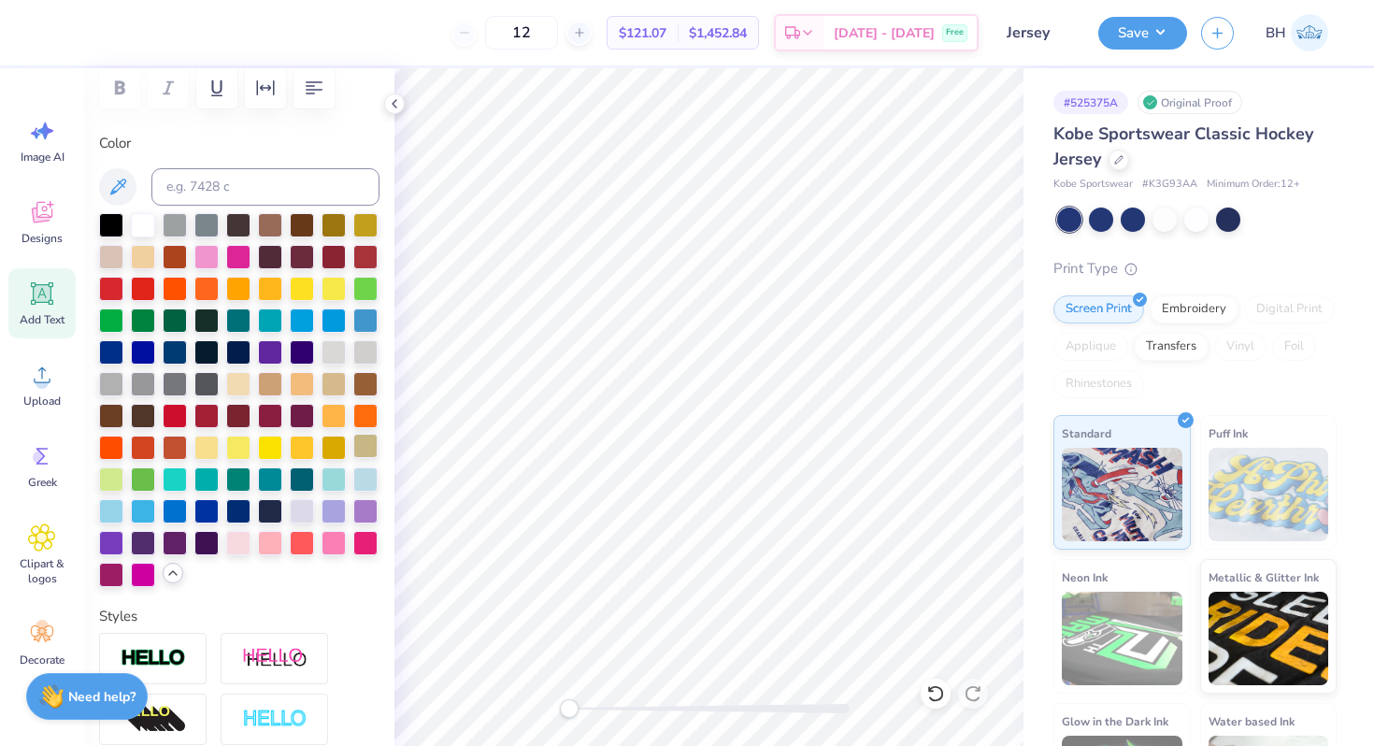
type input "1.89"
type input "2.11"
type input "8.14"
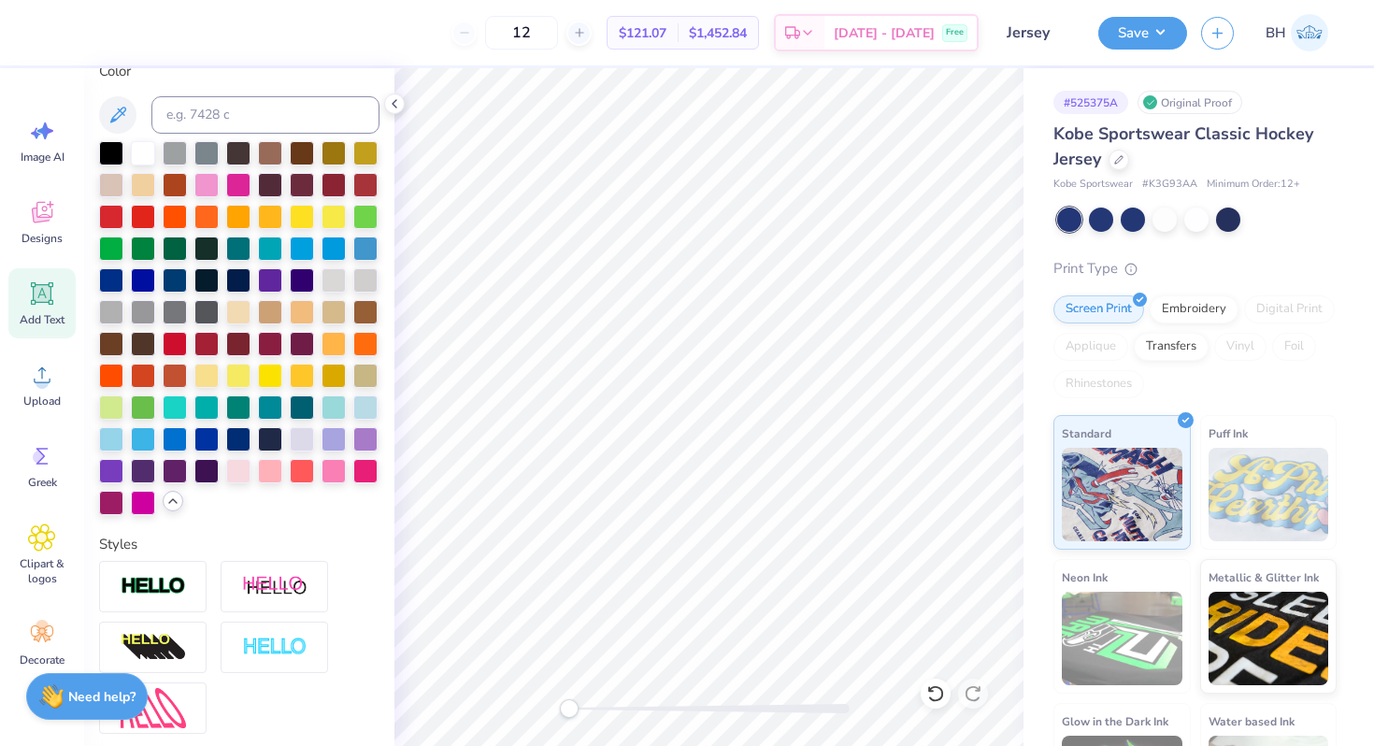
type input "1.80"
type input "2.07"
type input "9.56"
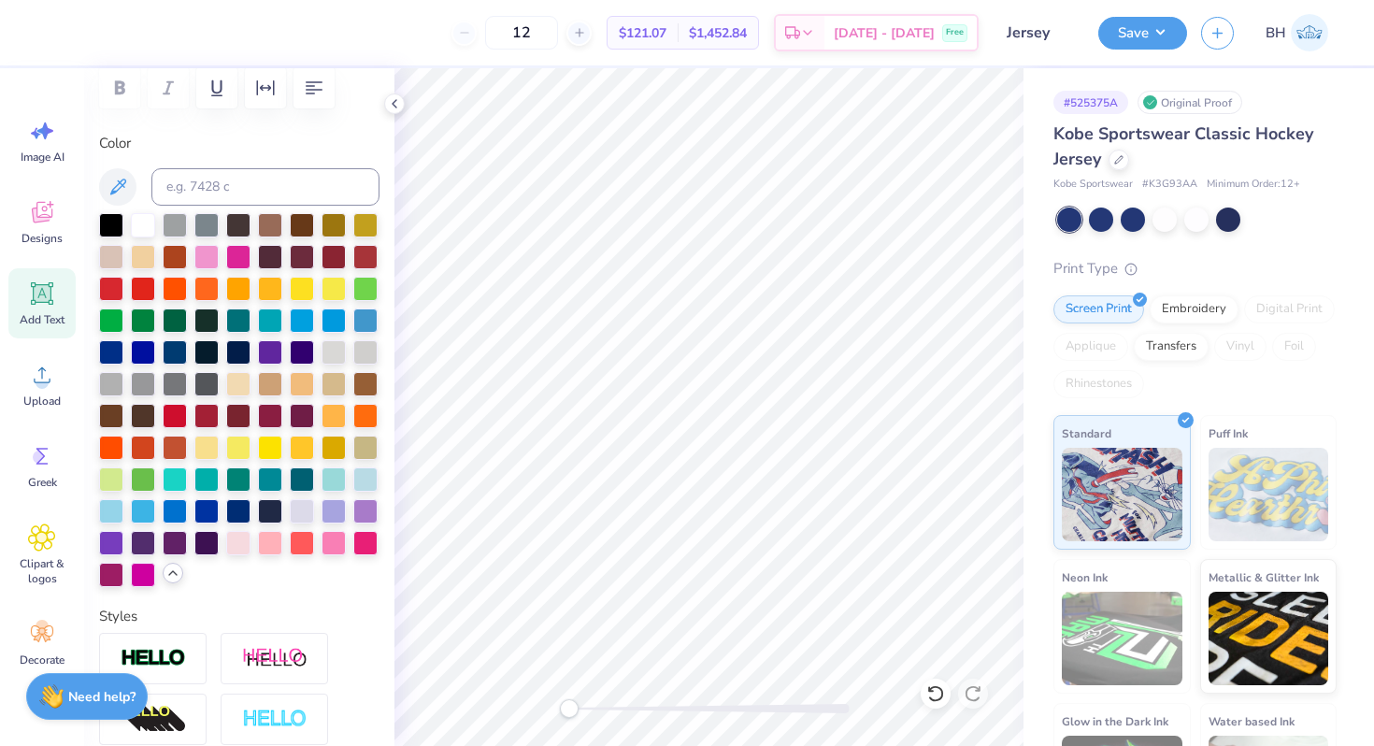
type input "1.89"
type input "2.11"
type input "7.94"
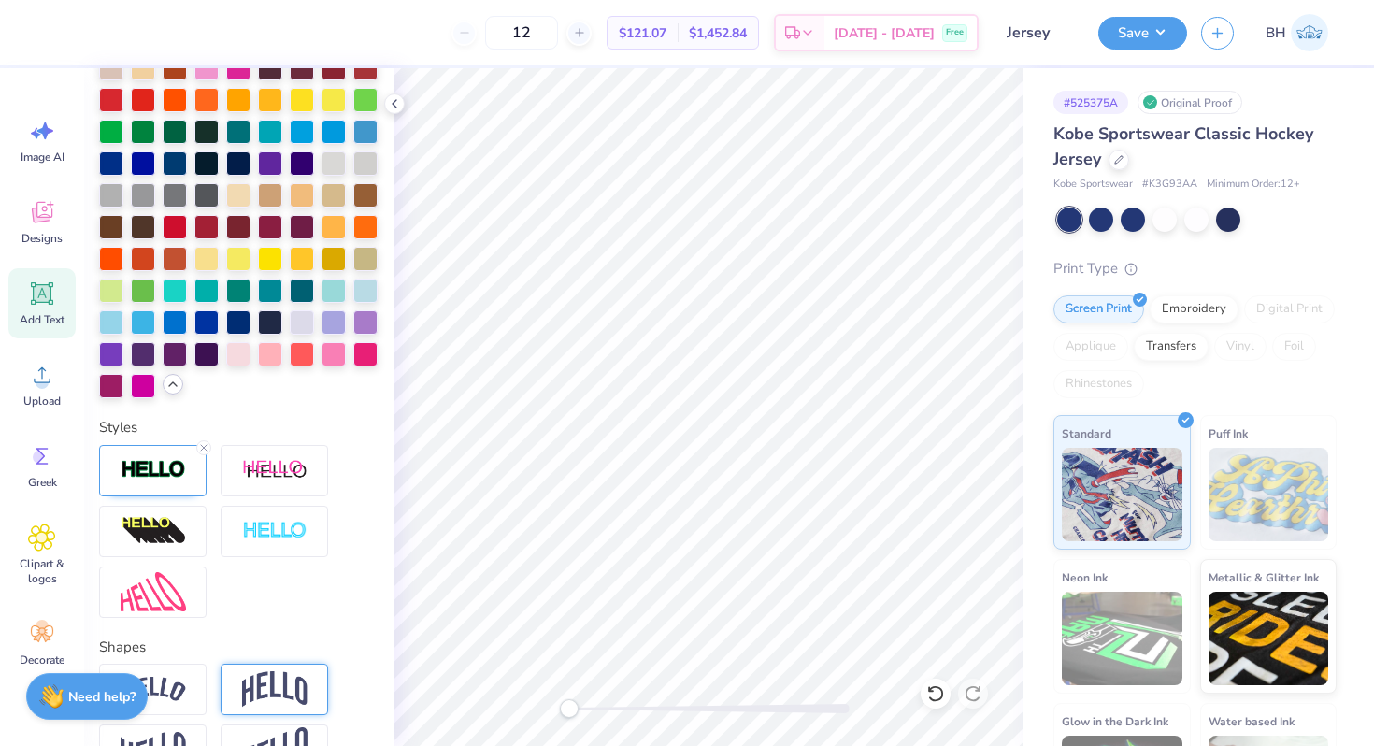
scroll to position [634, 0]
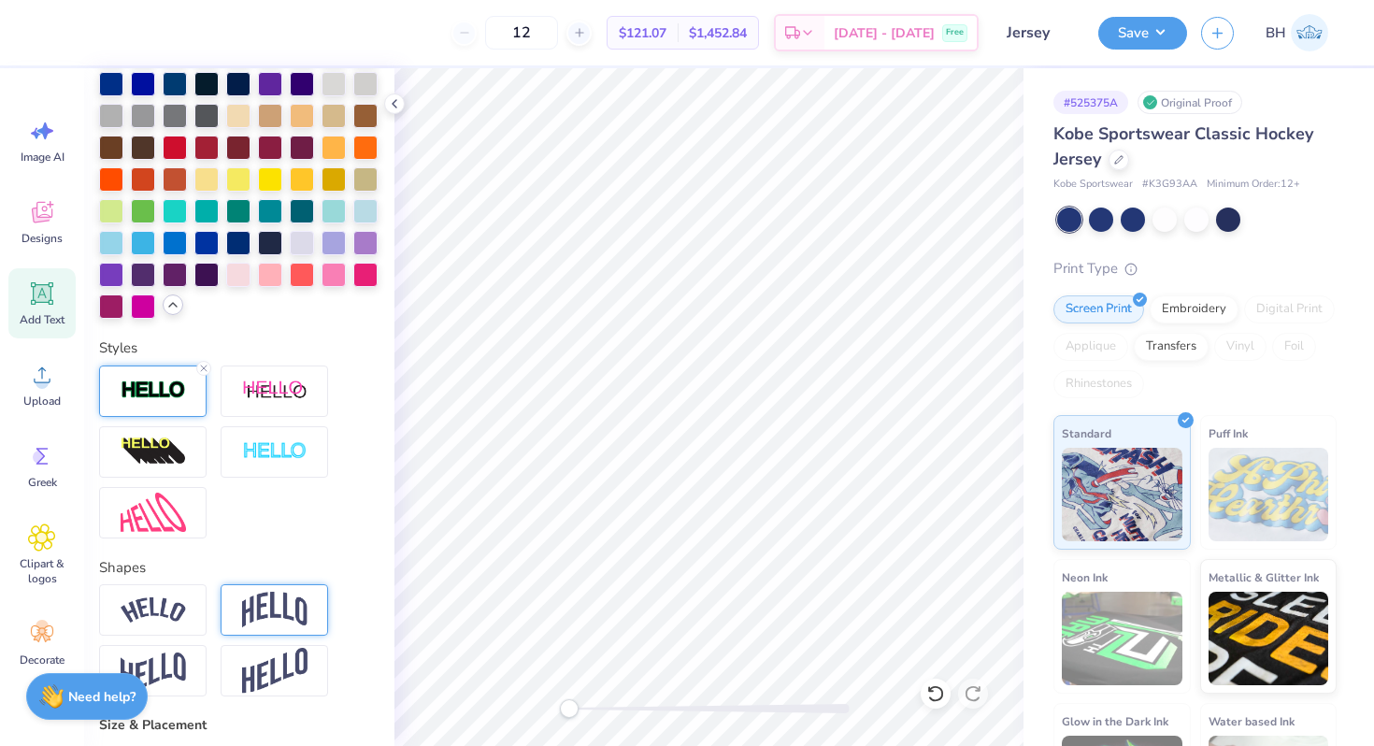
click at [172, 408] on div at bounding box center [152, 390] width 107 height 51
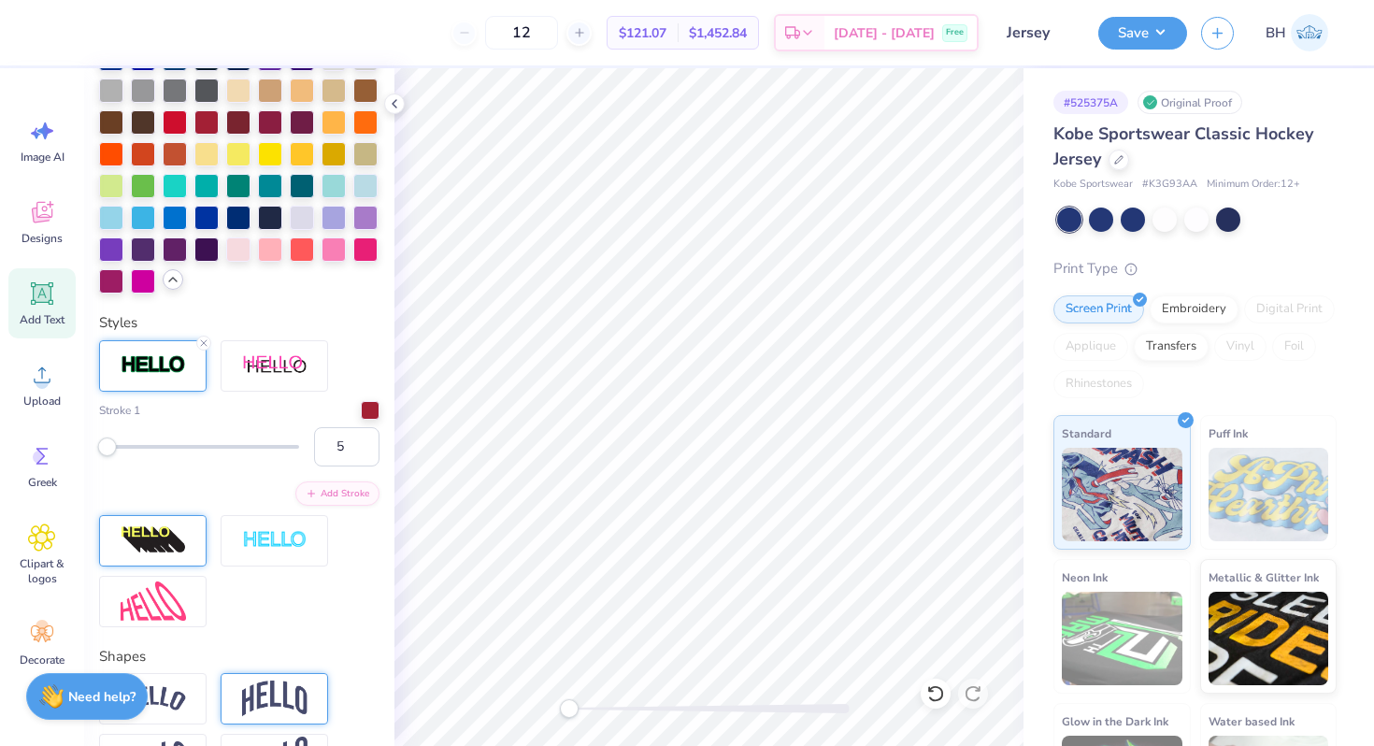
scroll to position [661, 0]
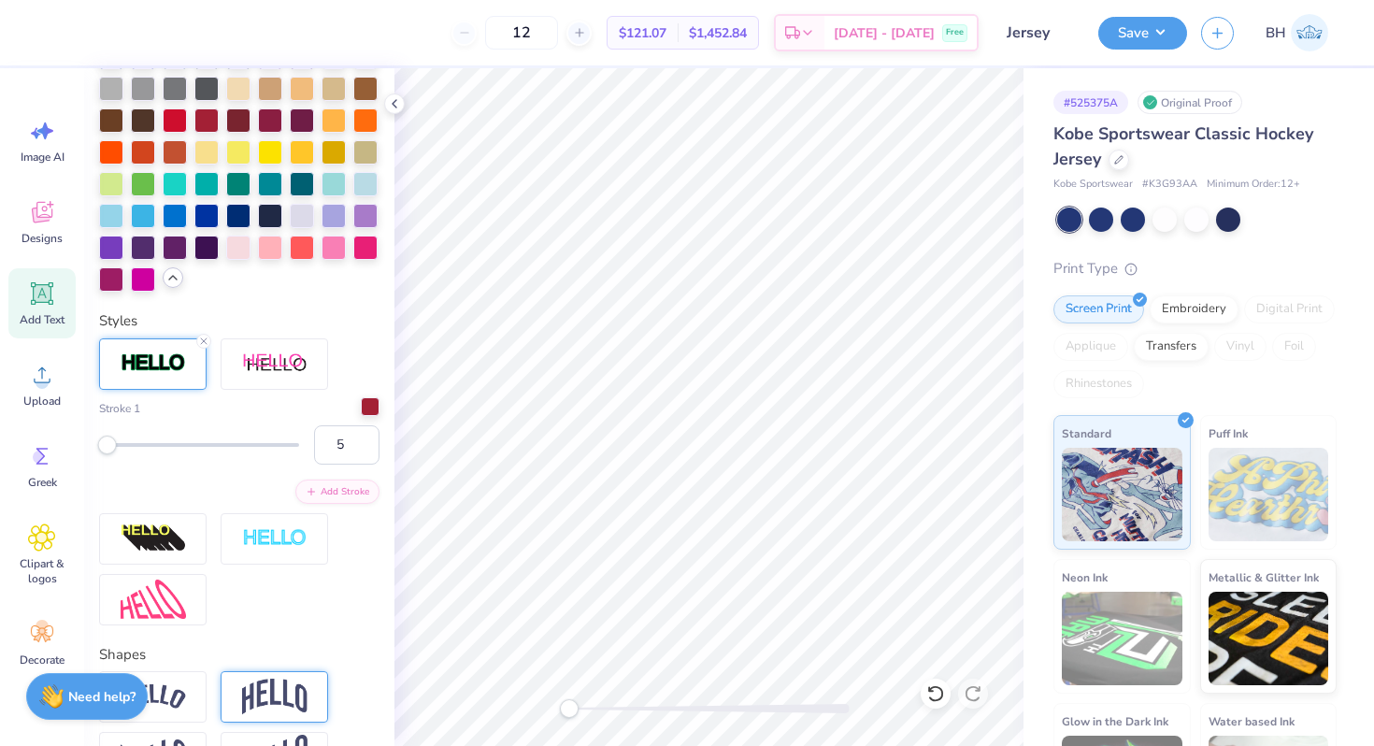
click at [374, 414] on div at bounding box center [370, 406] width 19 height 19
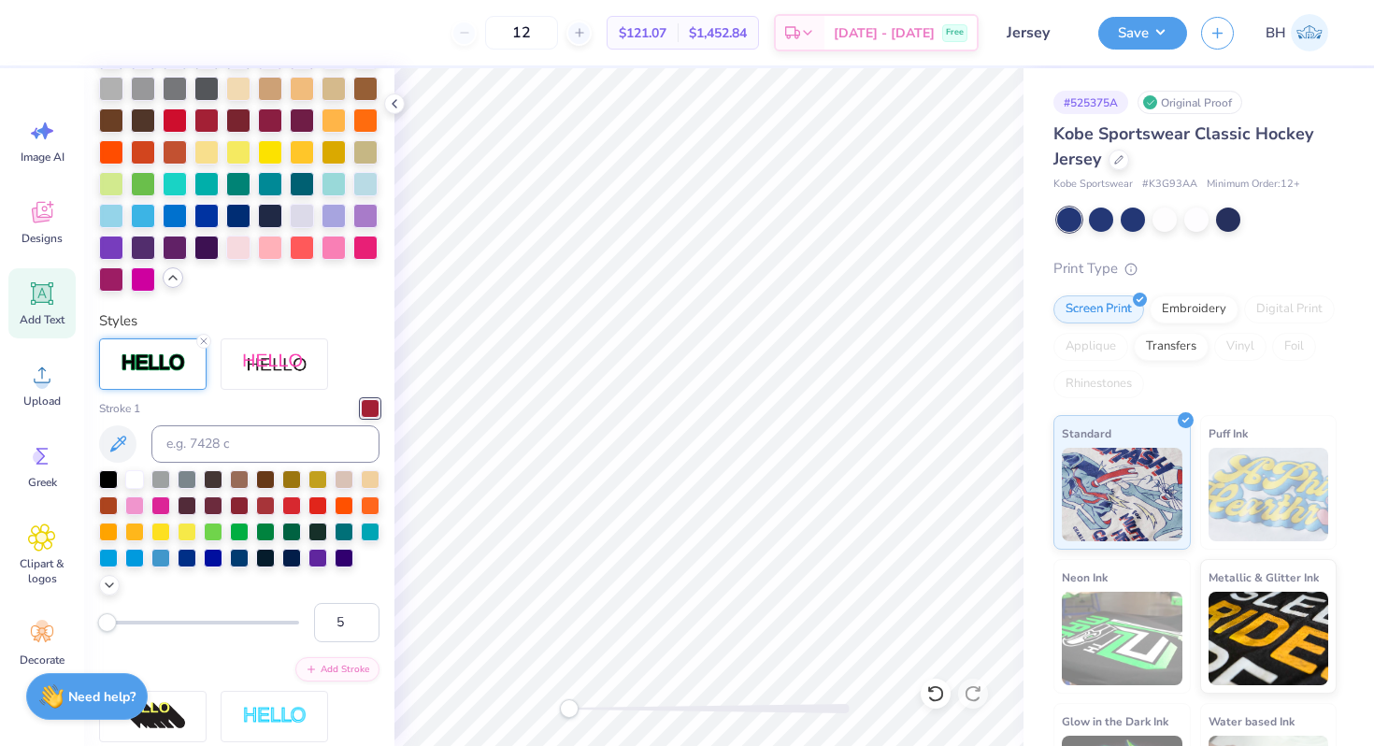
type input "1.80"
type input "2.07"
type input "9.57"
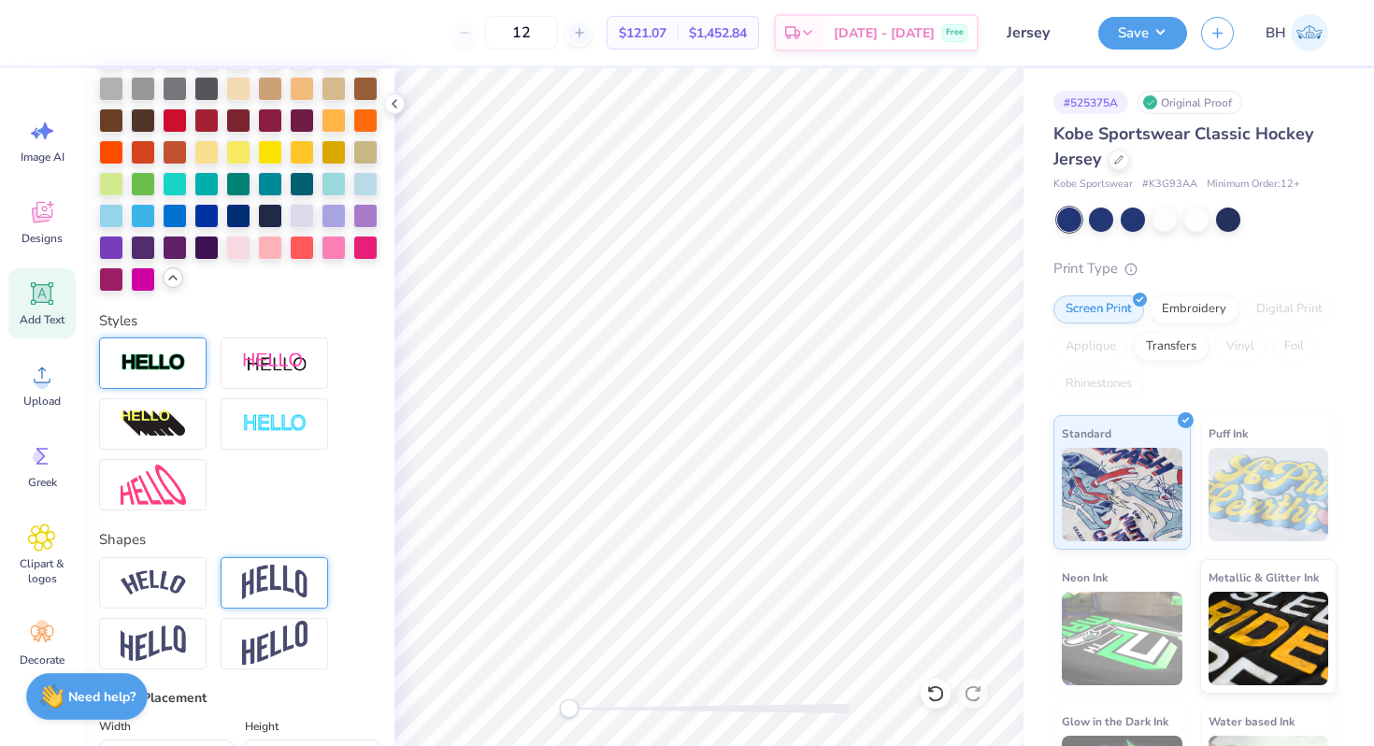
click at [178, 365] on img at bounding box center [153, 362] width 65 height 21
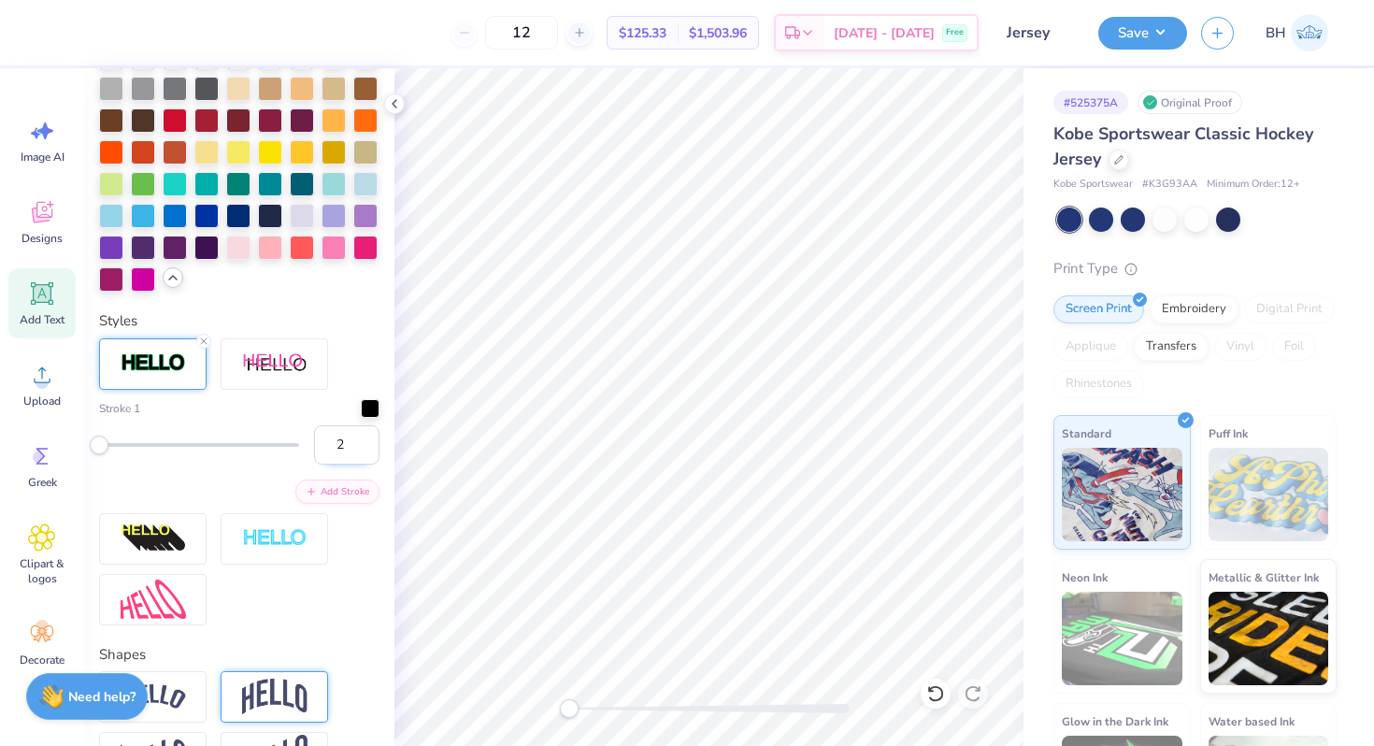
click at [364, 435] on input "2" at bounding box center [346, 444] width 65 height 39
click at [364, 435] on input "3" at bounding box center [346, 444] width 65 height 39
click at [364, 435] on input "4" at bounding box center [346, 444] width 65 height 39
type input "5"
click at [364, 435] on input "5" at bounding box center [346, 444] width 65 height 39
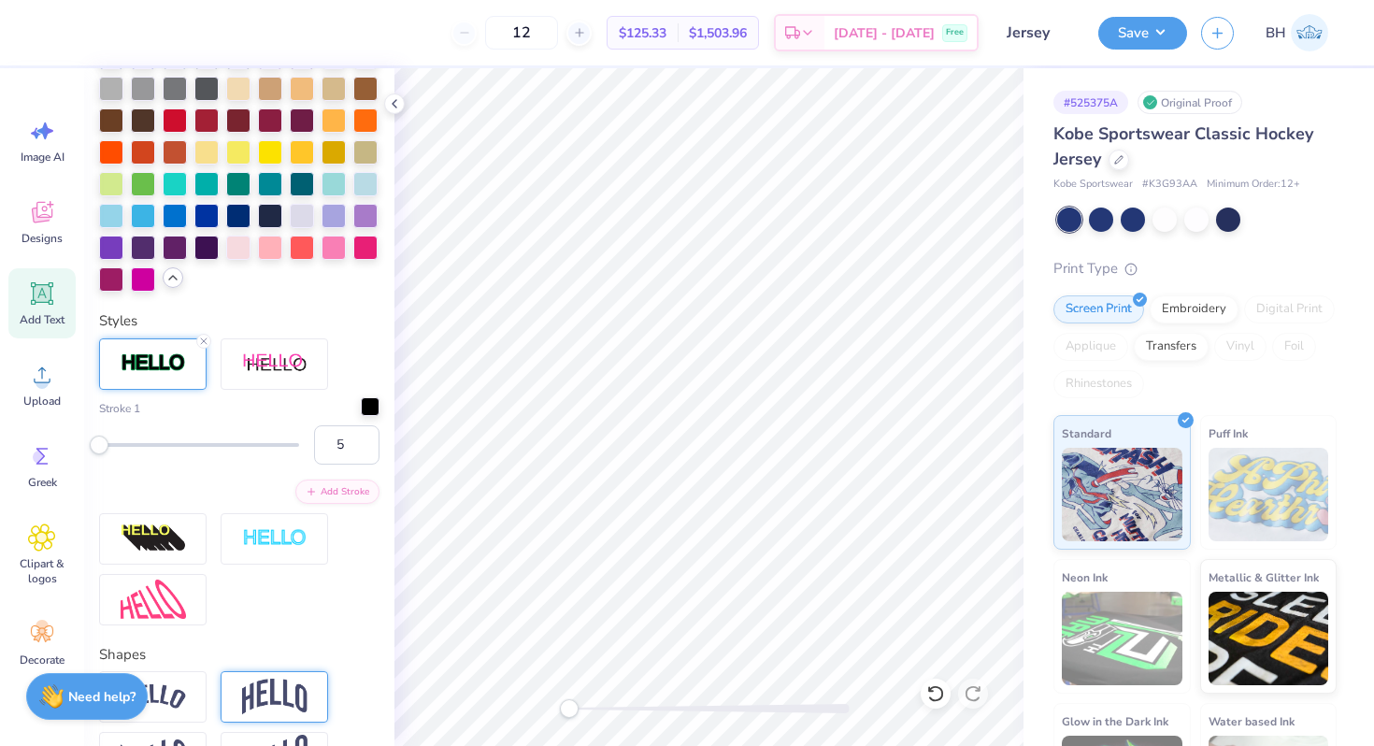
click at [374, 412] on div at bounding box center [370, 406] width 19 height 19
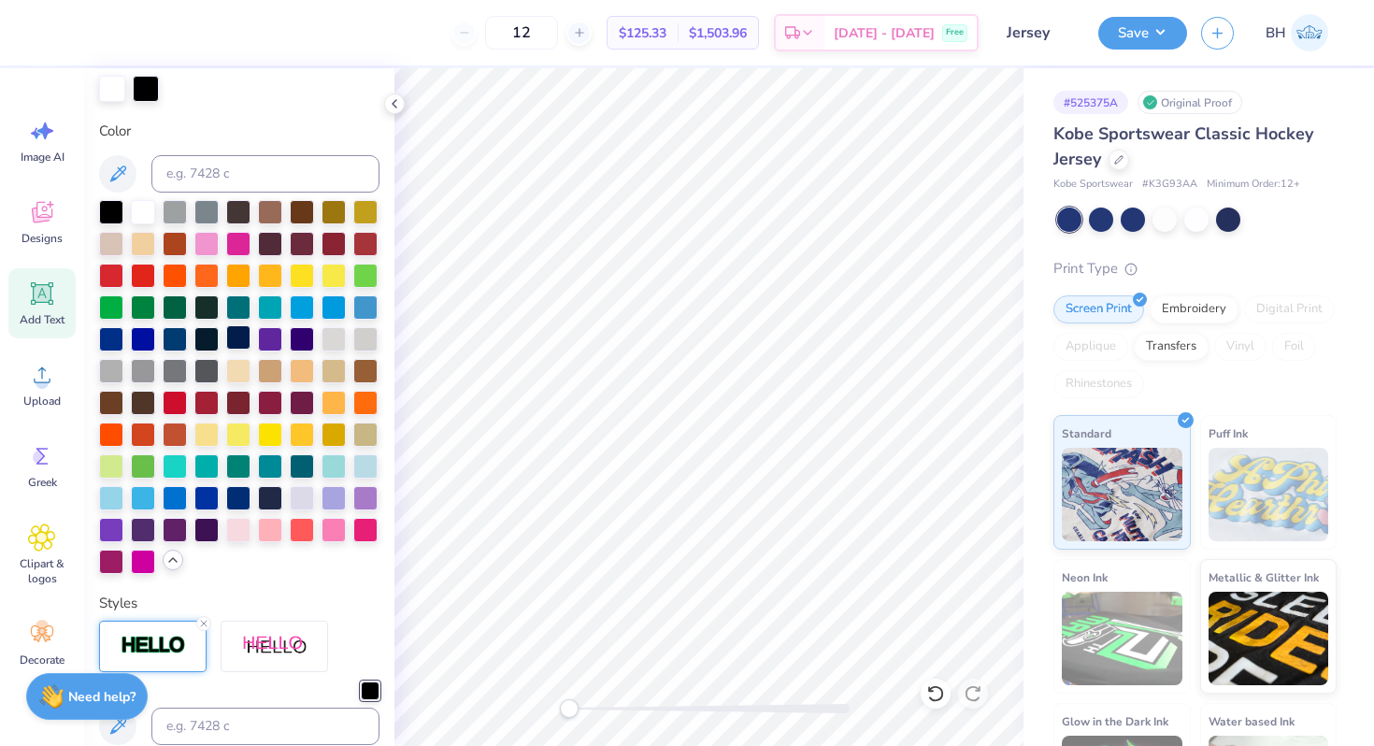
scroll to position [307, 0]
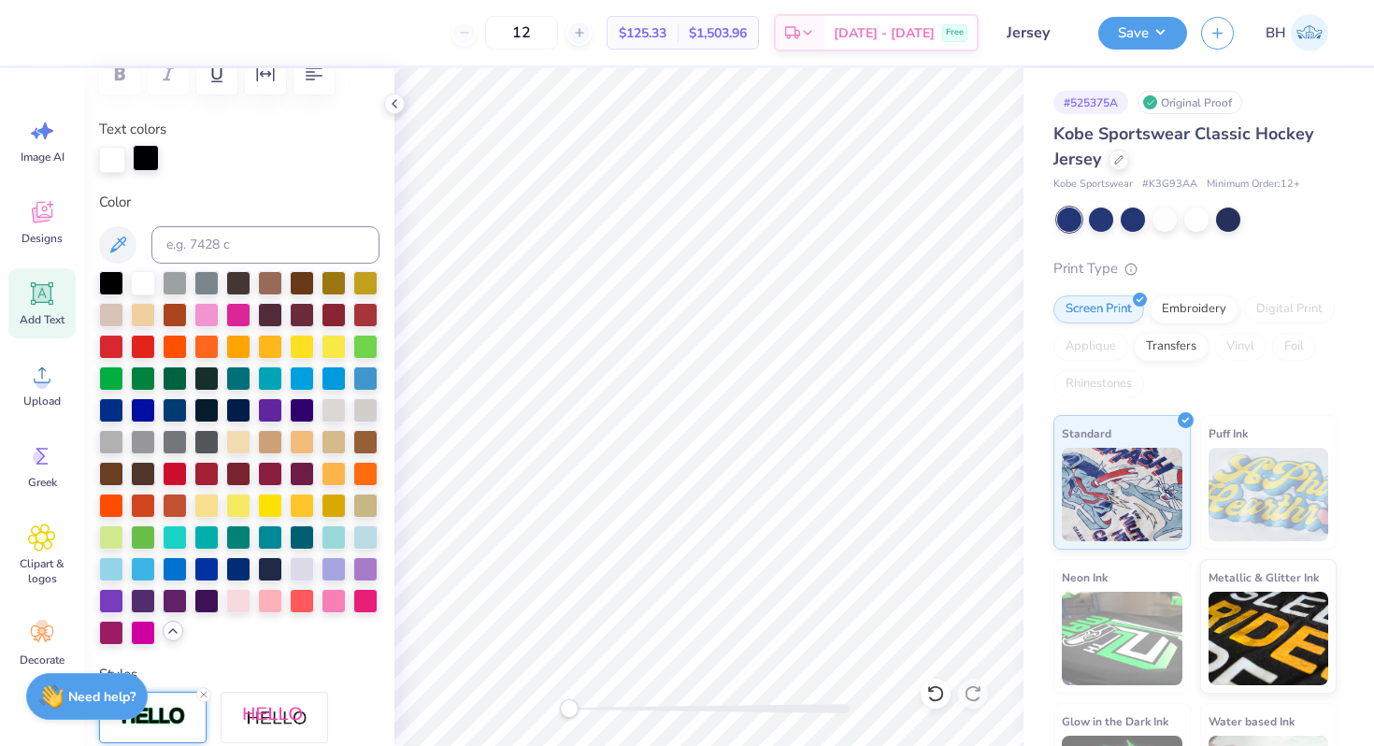
click at [150, 161] on div at bounding box center [146, 158] width 26 height 26
click at [188, 239] on input at bounding box center [265, 244] width 228 height 37
type input "201"
type input "1.53"
type input "2.08"
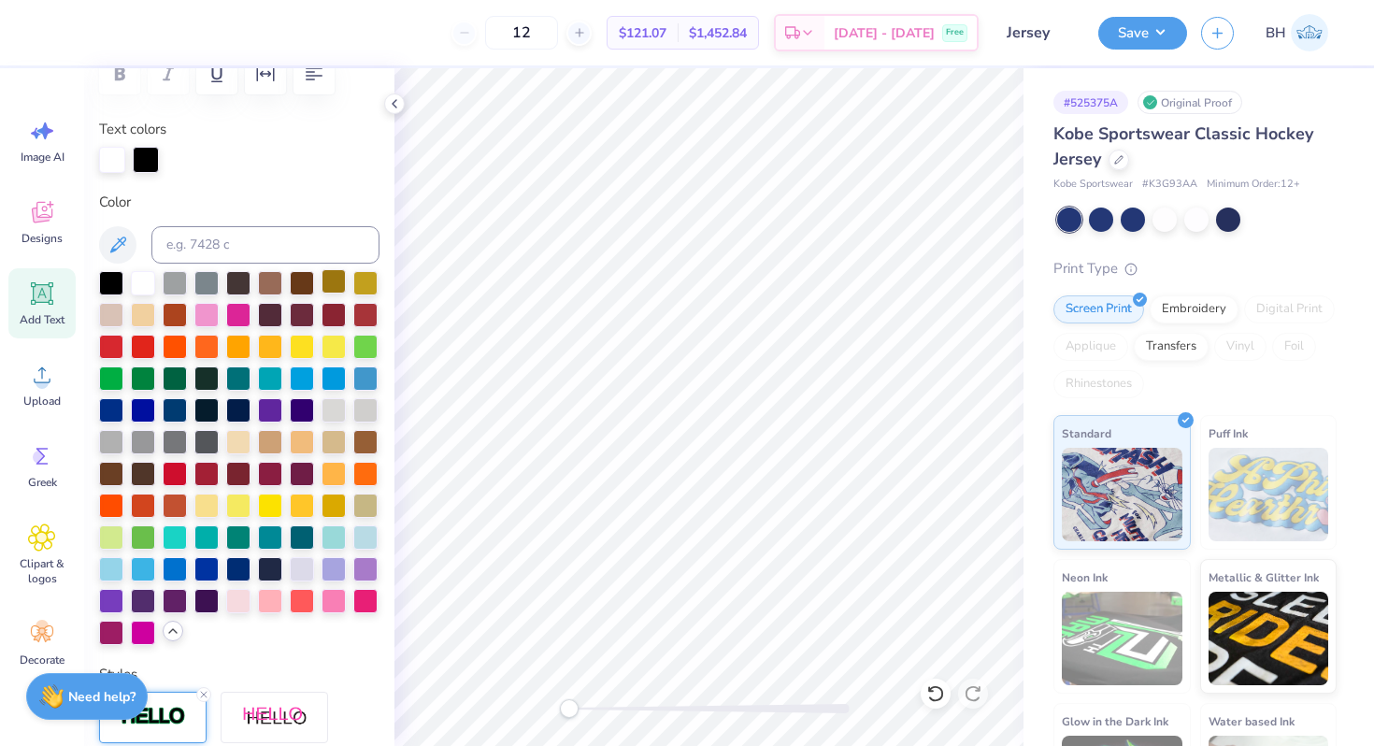
type input "11.08"
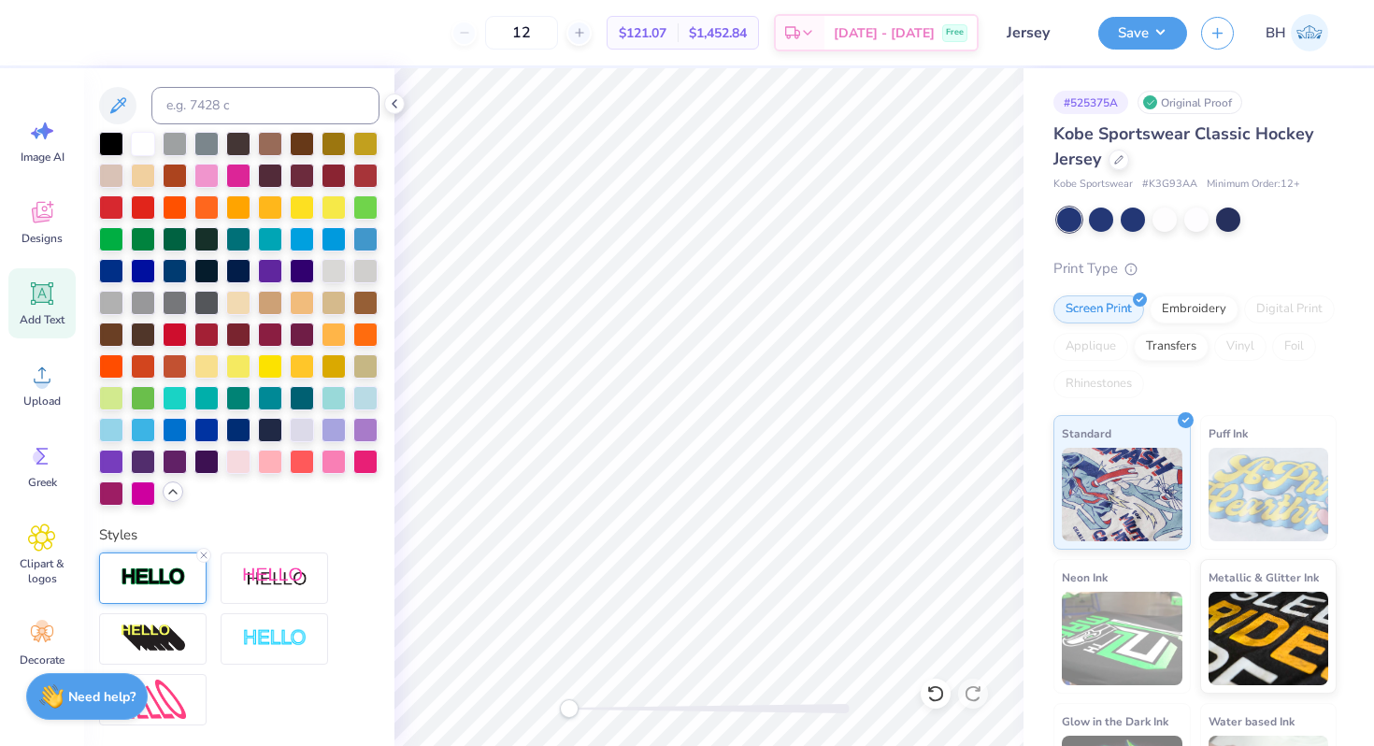
click at [186, 577] on div at bounding box center [152, 577] width 107 height 51
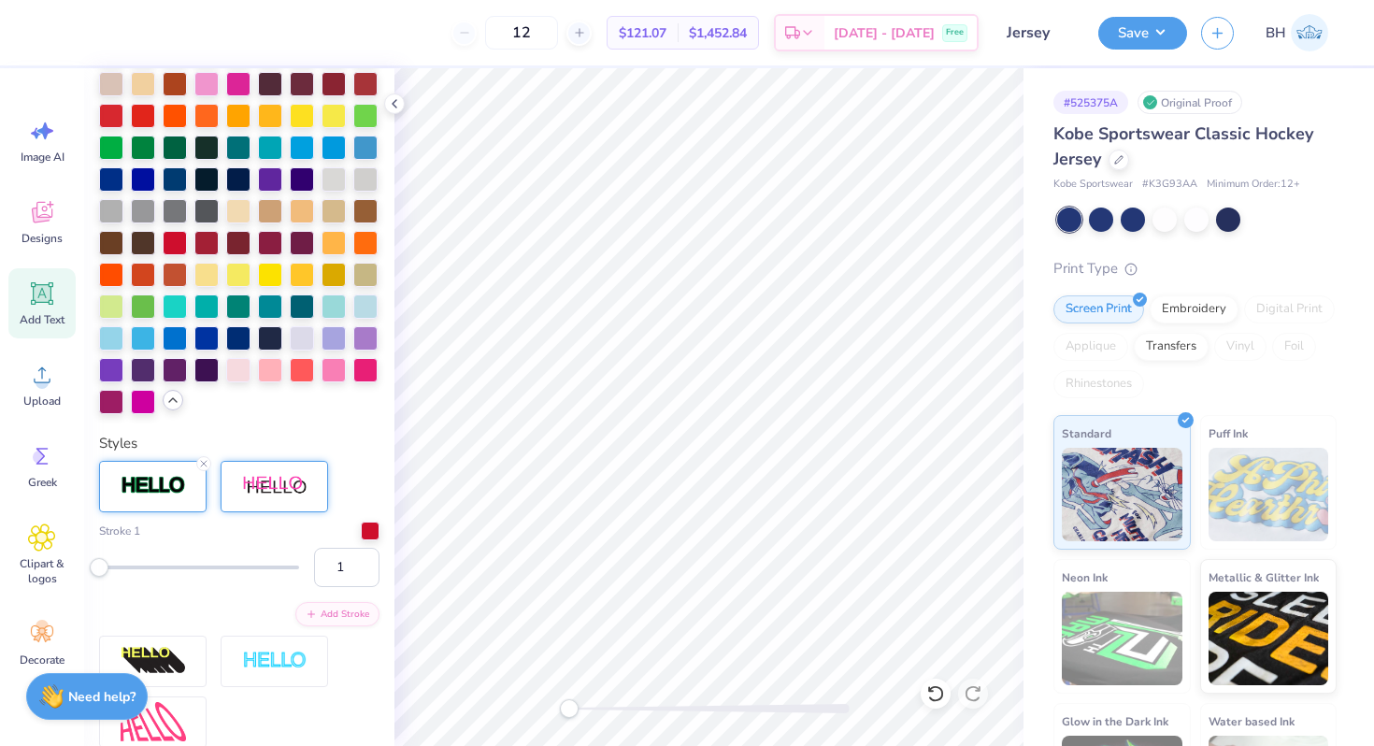
scroll to position [629, 0]
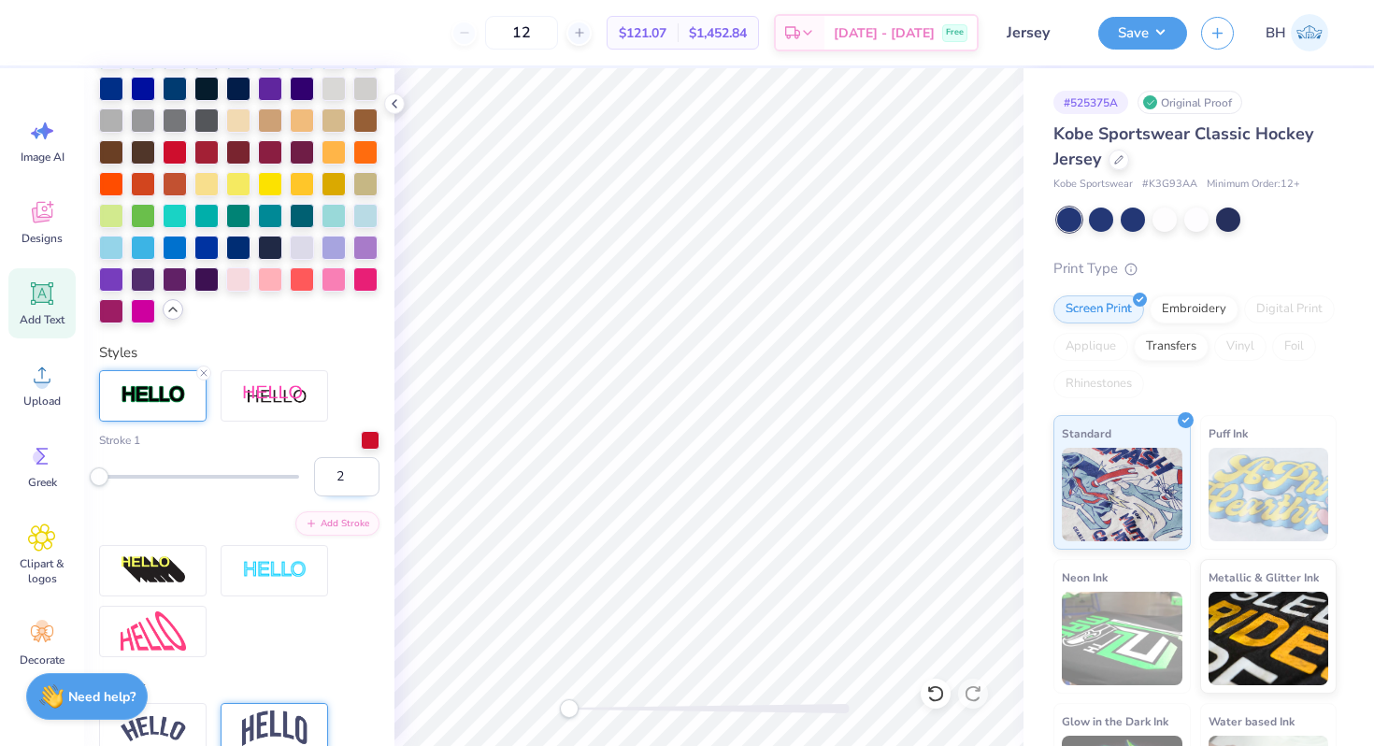
click at [365, 468] on input "2" at bounding box center [346, 476] width 65 height 39
click at [365, 468] on input "3" at bounding box center [346, 476] width 65 height 39
click at [365, 468] on input "4" at bounding box center [346, 476] width 65 height 39
click at [365, 468] on input "5" at bounding box center [346, 476] width 65 height 39
type input "7"
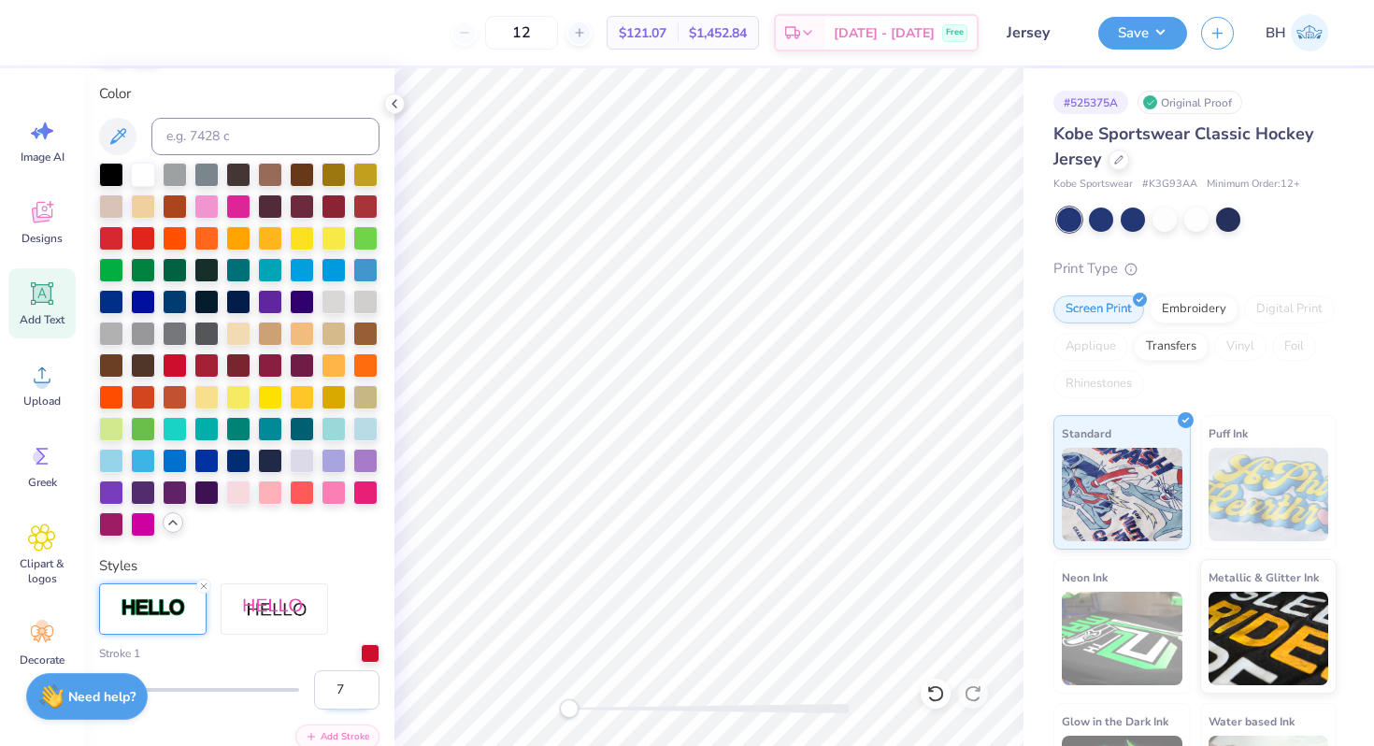
scroll to position [306, 0]
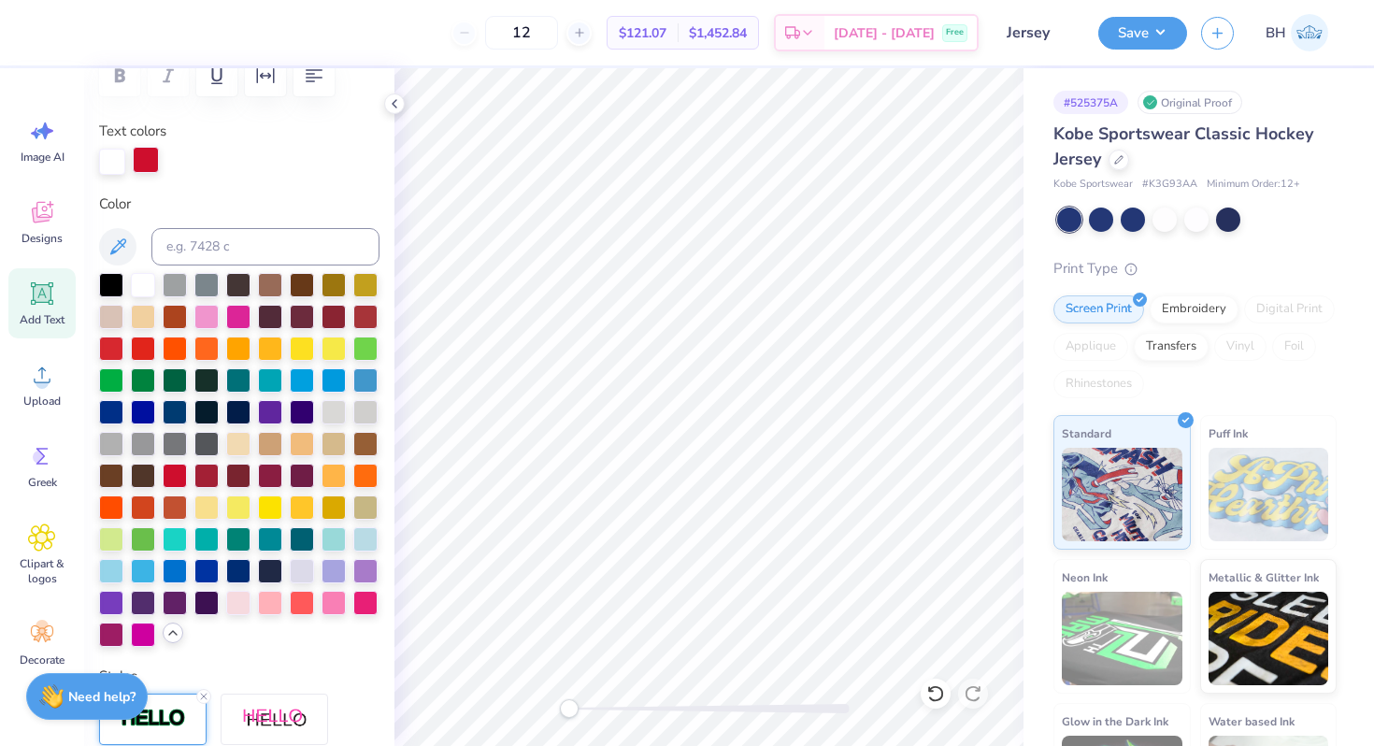
click at [138, 151] on div at bounding box center [146, 160] width 26 height 26
click at [204, 257] on input at bounding box center [265, 246] width 228 height 37
type input "201"
type input "1.59"
type input "2.13"
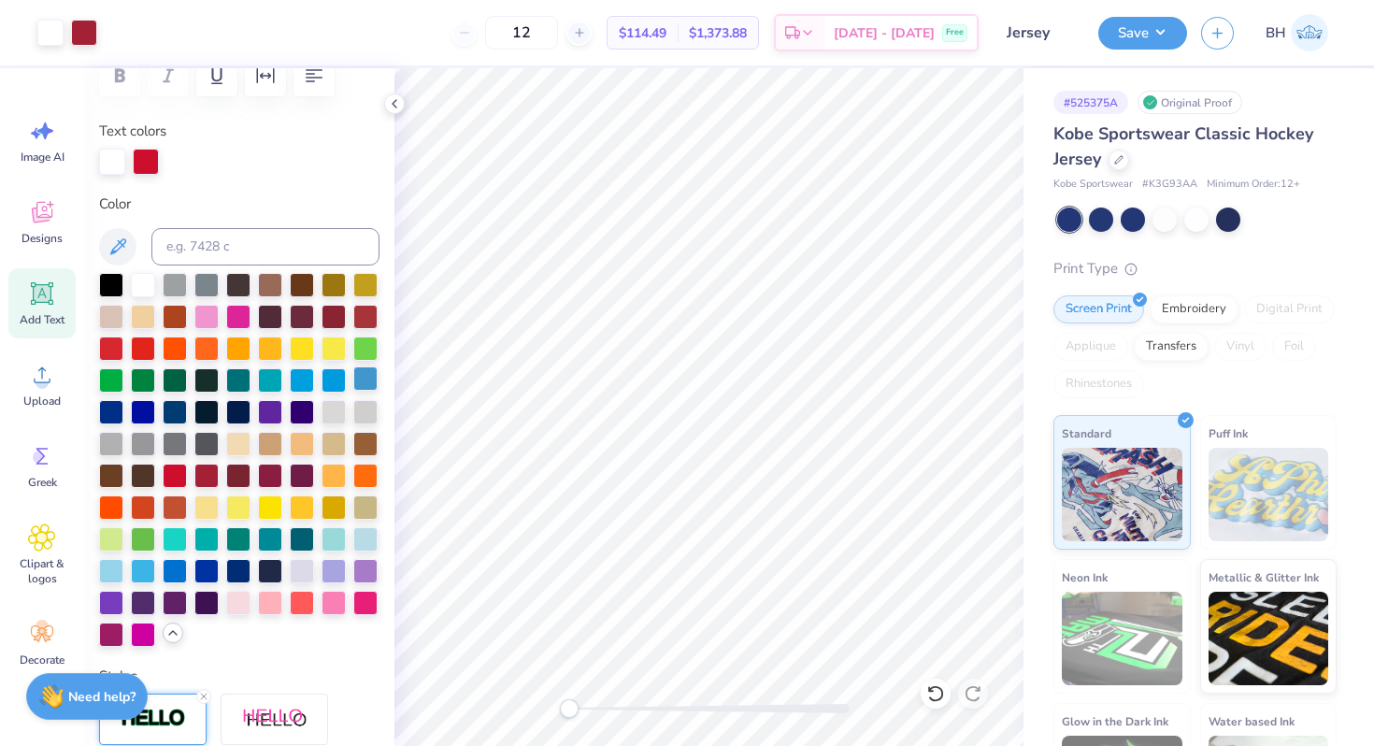
type input "11.05"
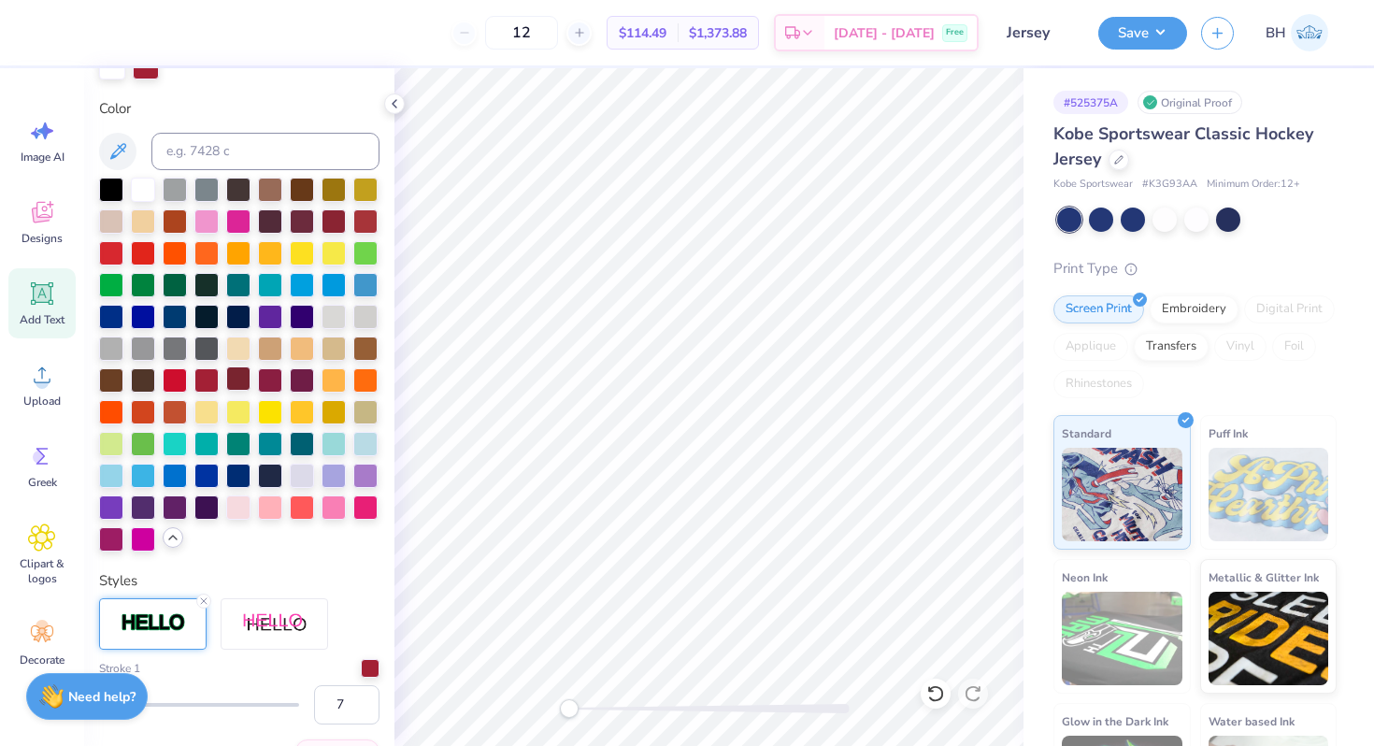
scroll to position [535, 0]
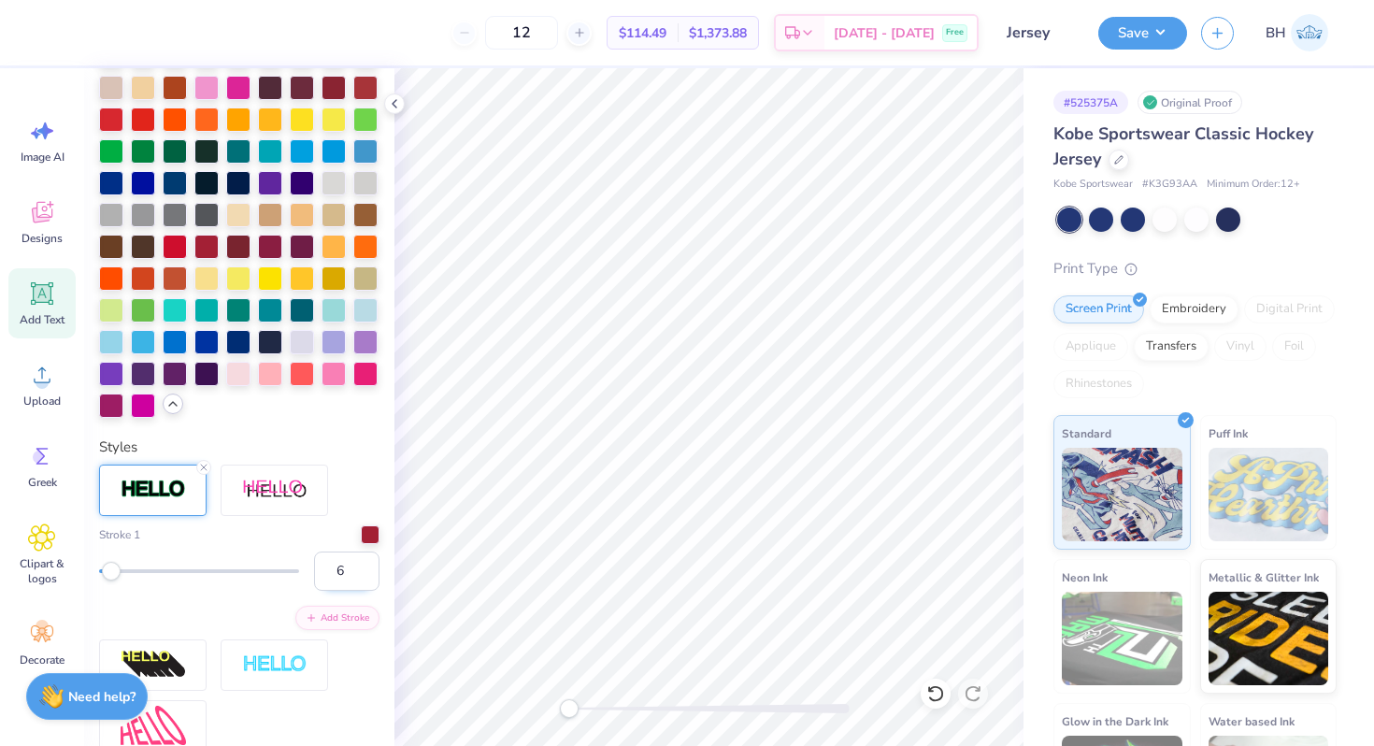
click at [368, 579] on input "6" at bounding box center [346, 570] width 65 height 39
type input "5"
click at [368, 579] on input "5" at bounding box center [346, 570] width 65 height 39
click at [1199, 223] on div at bounding box center [1196, 218] width 24 height 24
click at [1224, 216] on div at bounding box center [1228, 218] width 24 height 24
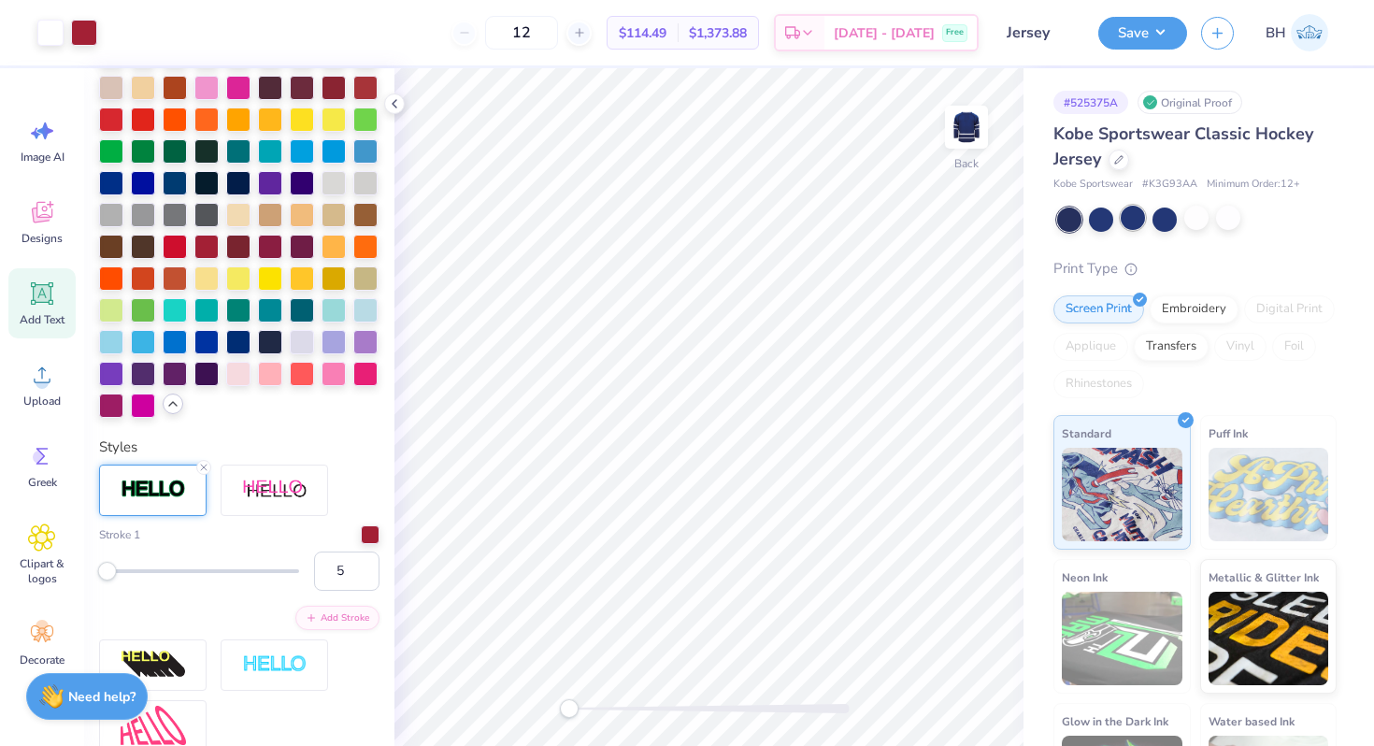
click at [1139, 218] on div at bounding box center [1132, 218] width 24 height 24
drag, startPoint x: 558, startPoint y: 35, endPoint x: 523, endPoint y: 35, distance: 34.6
click at [524, 35] on input "12" at bounding box center [521, 33] width 73 height 34
type input "24"
click at [1099, 220] on div at bounding box center [1101, 218] width 24 height 24
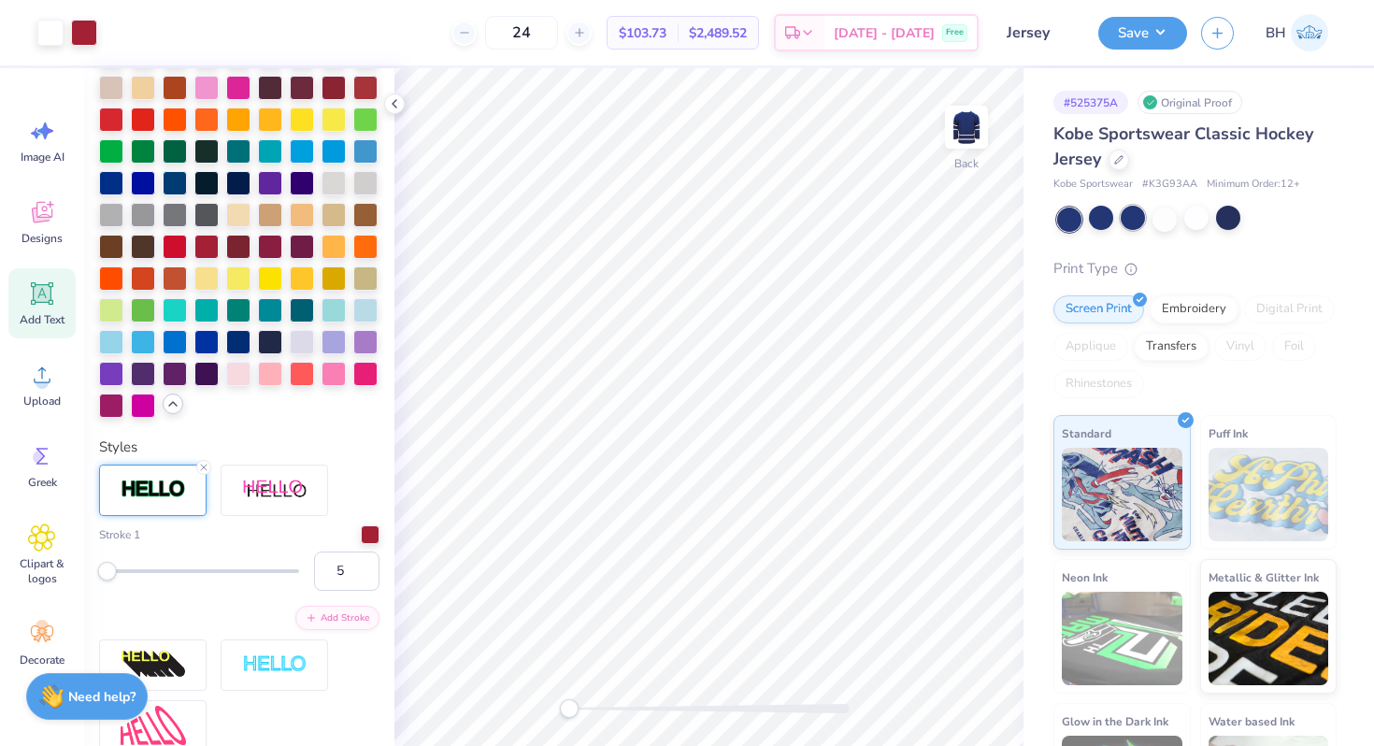
click at [1120, 220] on div at bounding box center [1132, 218] width 24 height 24
click at [1134, 42] on button "Save" at bounding box center [1142, 30] width 89 height 33
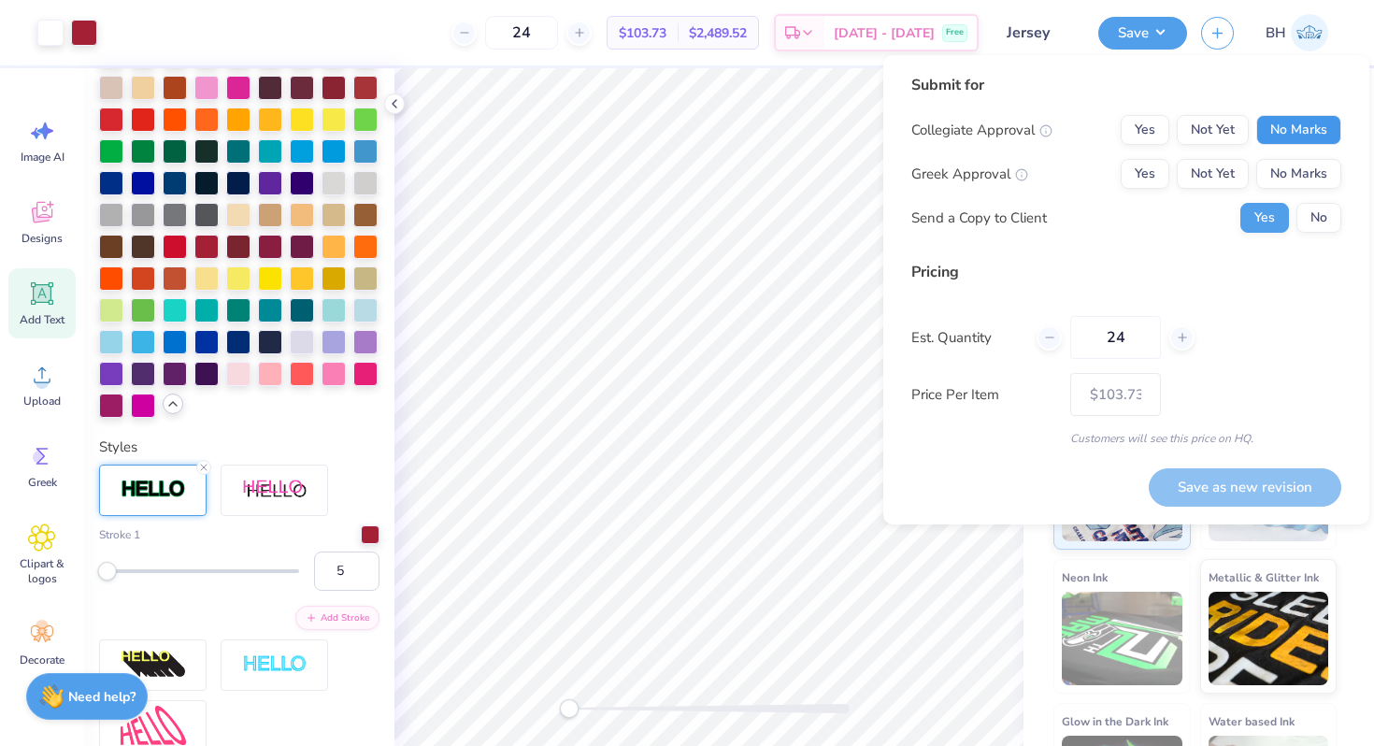
click at [1280, 126] on button "No Marks" at bounding box center [1298, 130] width 85 height 30
click at [1158, 168] on button "Yes" at bounding box center [1144, 174] width 49 height 30
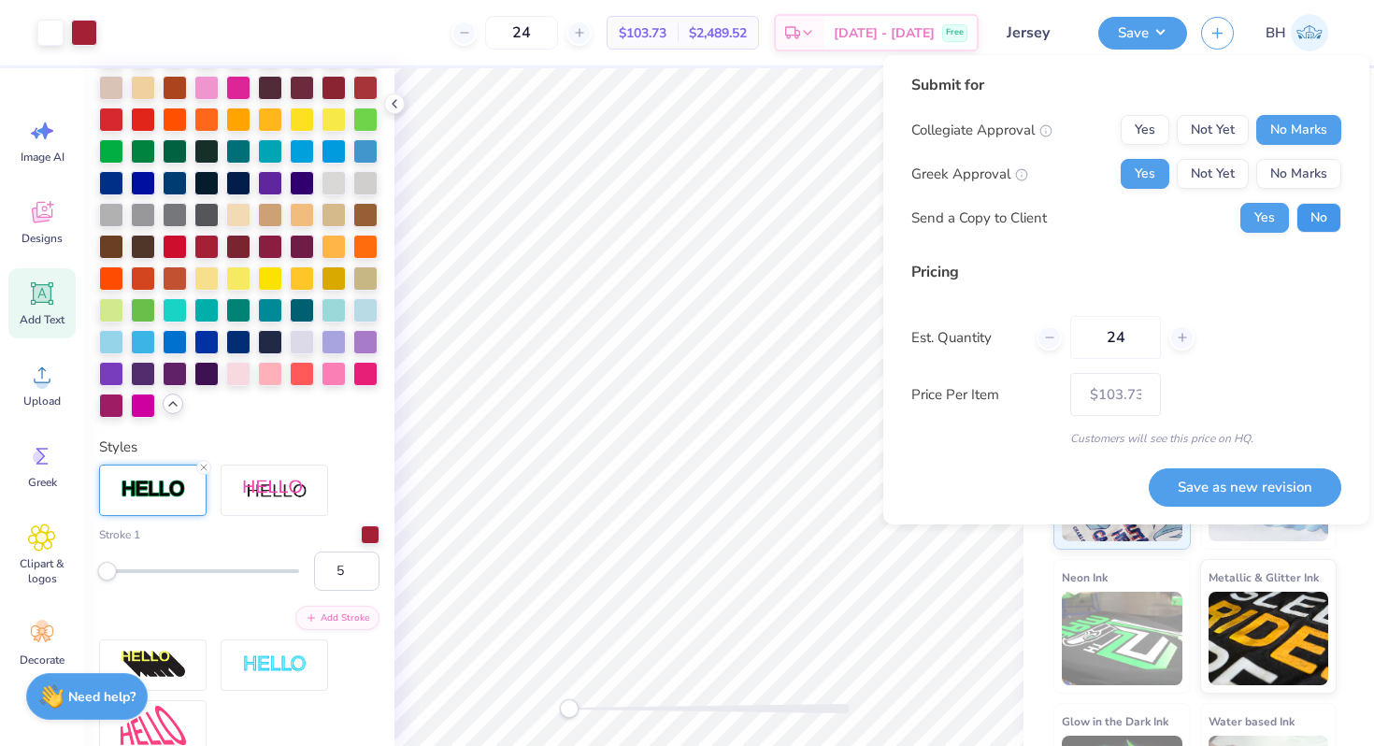
click at [1319, 216] on button "No" at bounding box center [1318, 218] width 45 height 30
click at [1245, 474] on button "Save as new revision" at bounding box center [1245, 487] width 193 height 38
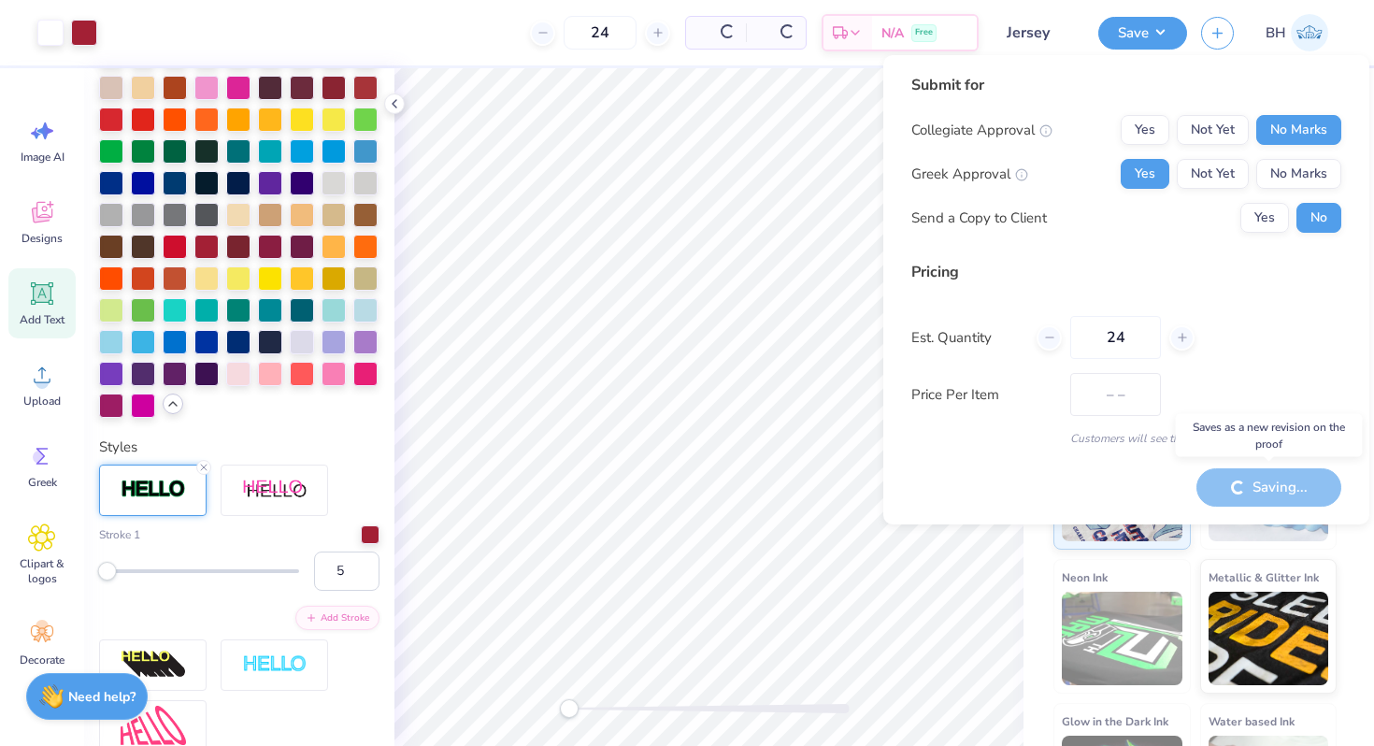
type input "$103.73"
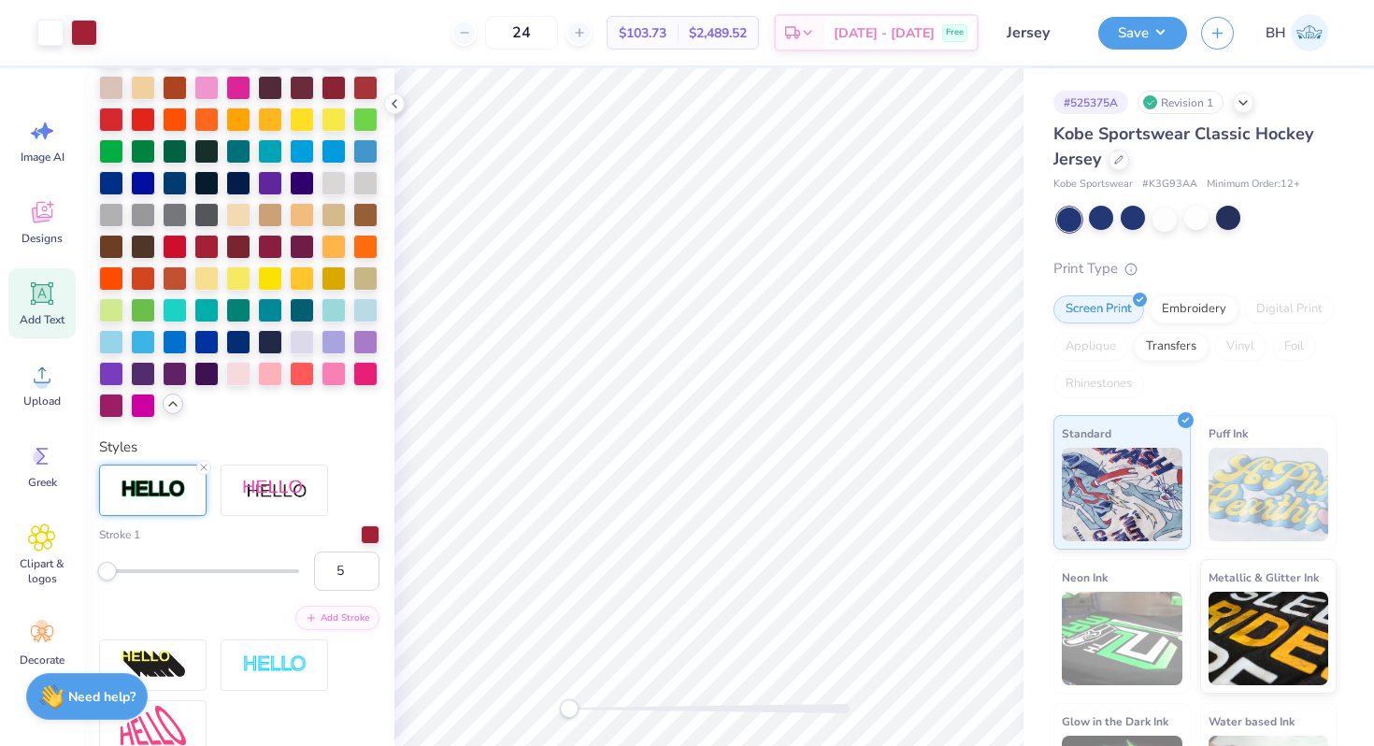
type input "1.89"
type input "2.11"
type input "7.94"
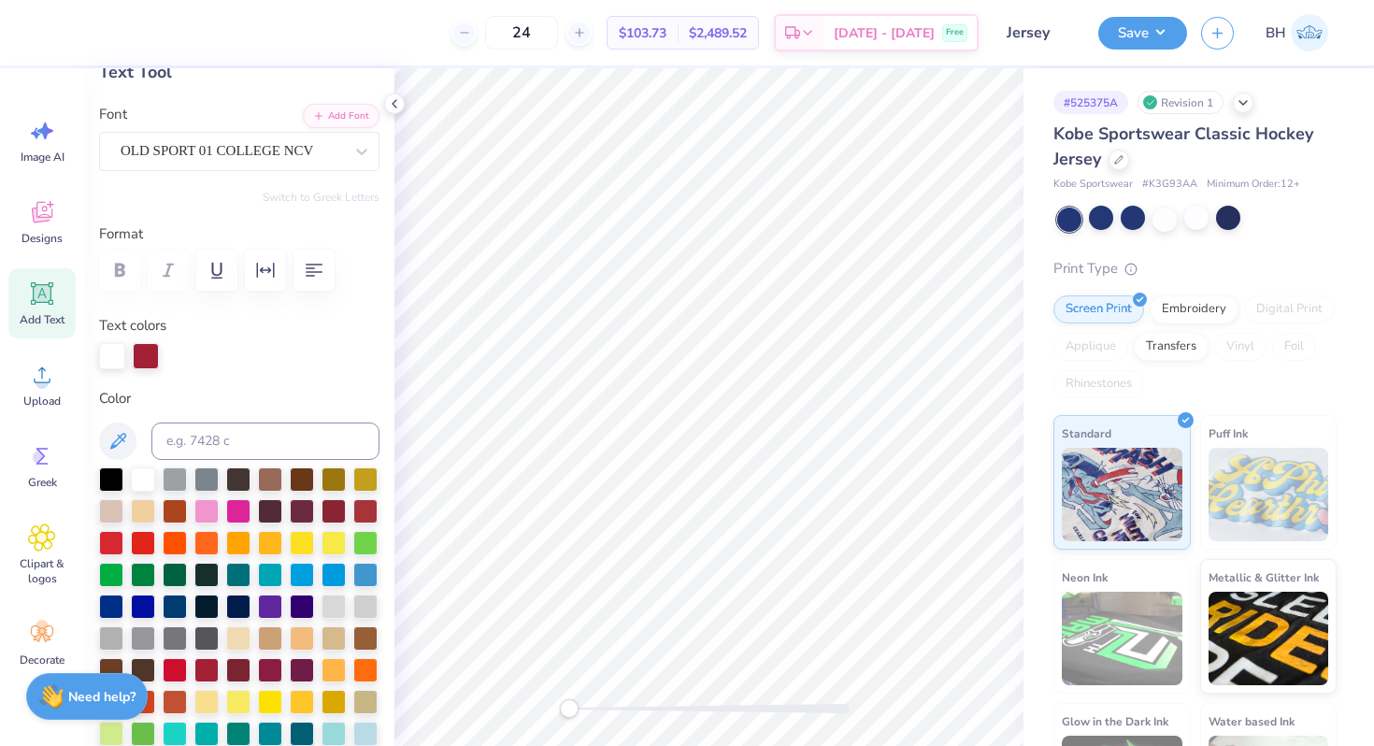
scroll to position [95, 0]
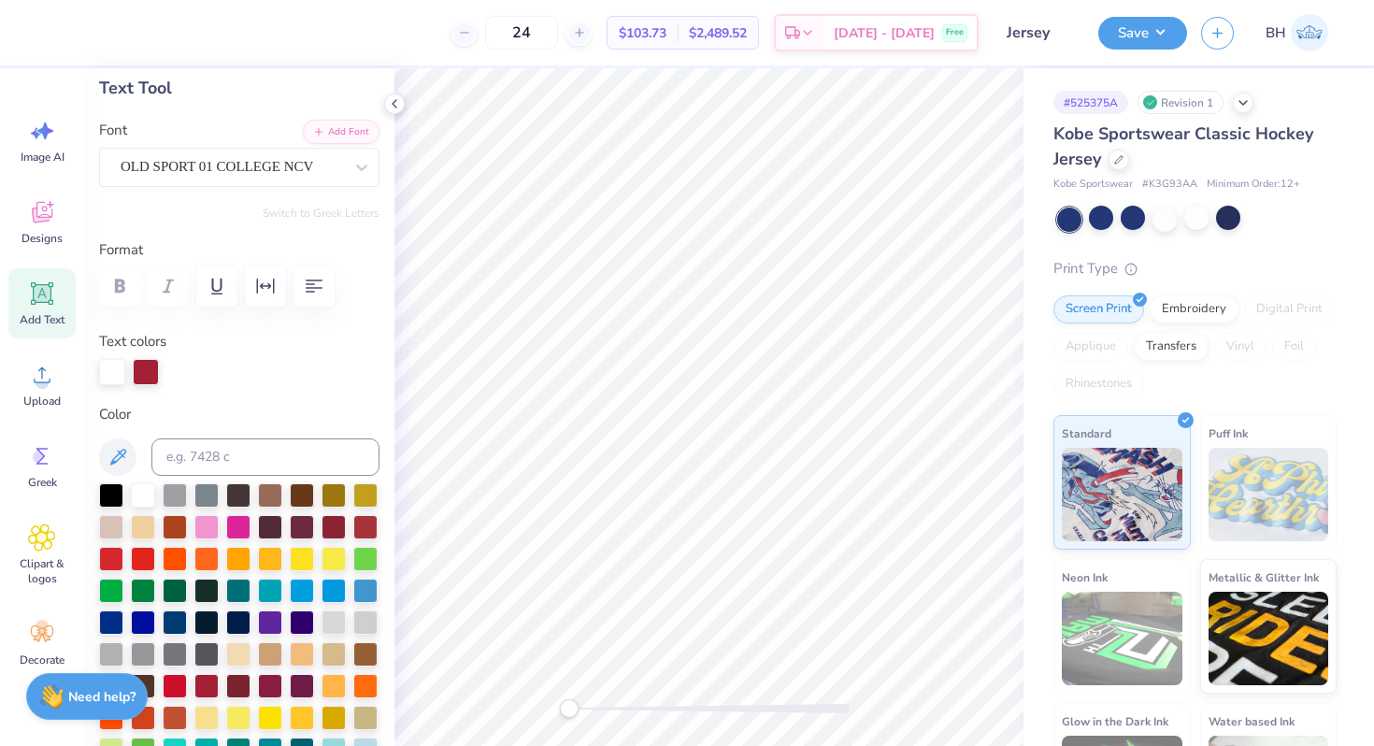
click at [226, 135] on div "Font OLD SPORT 01 COLLEGE NCV" at bounding box center [239, 153] width 280 height 67
click at [208, 155] on div at bounding box center [232, 166] width 222 height 25
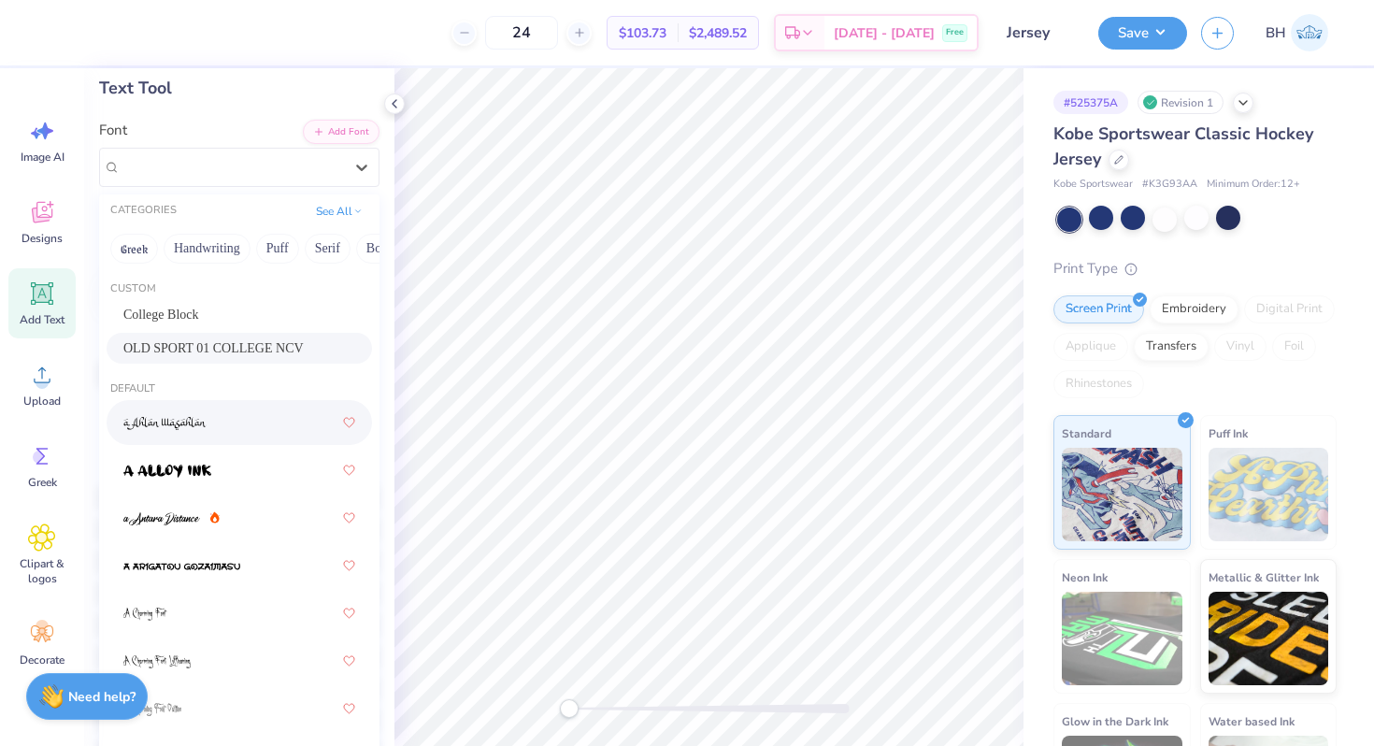
scroll to position [14, 0]
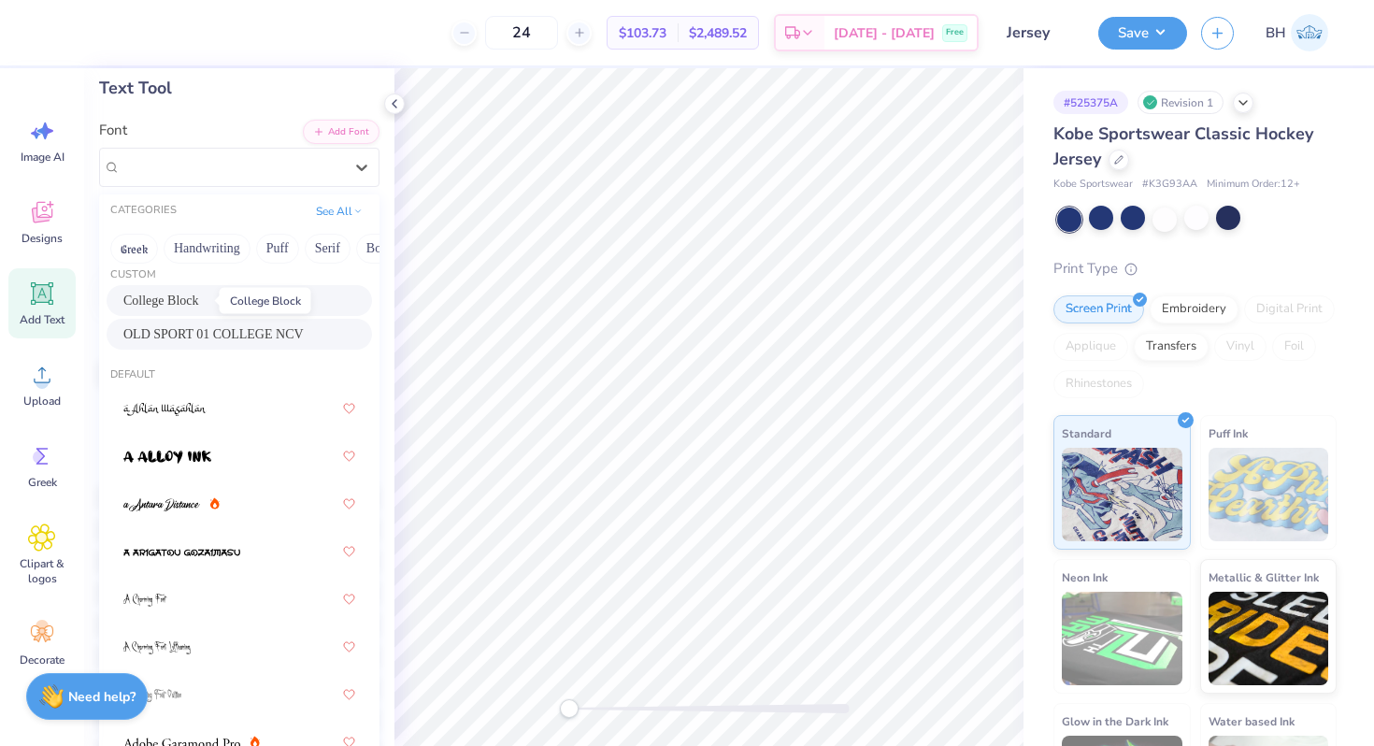
click at [187, 298] on span "College Block" at bounding box center [161, 301] width 76 height 20
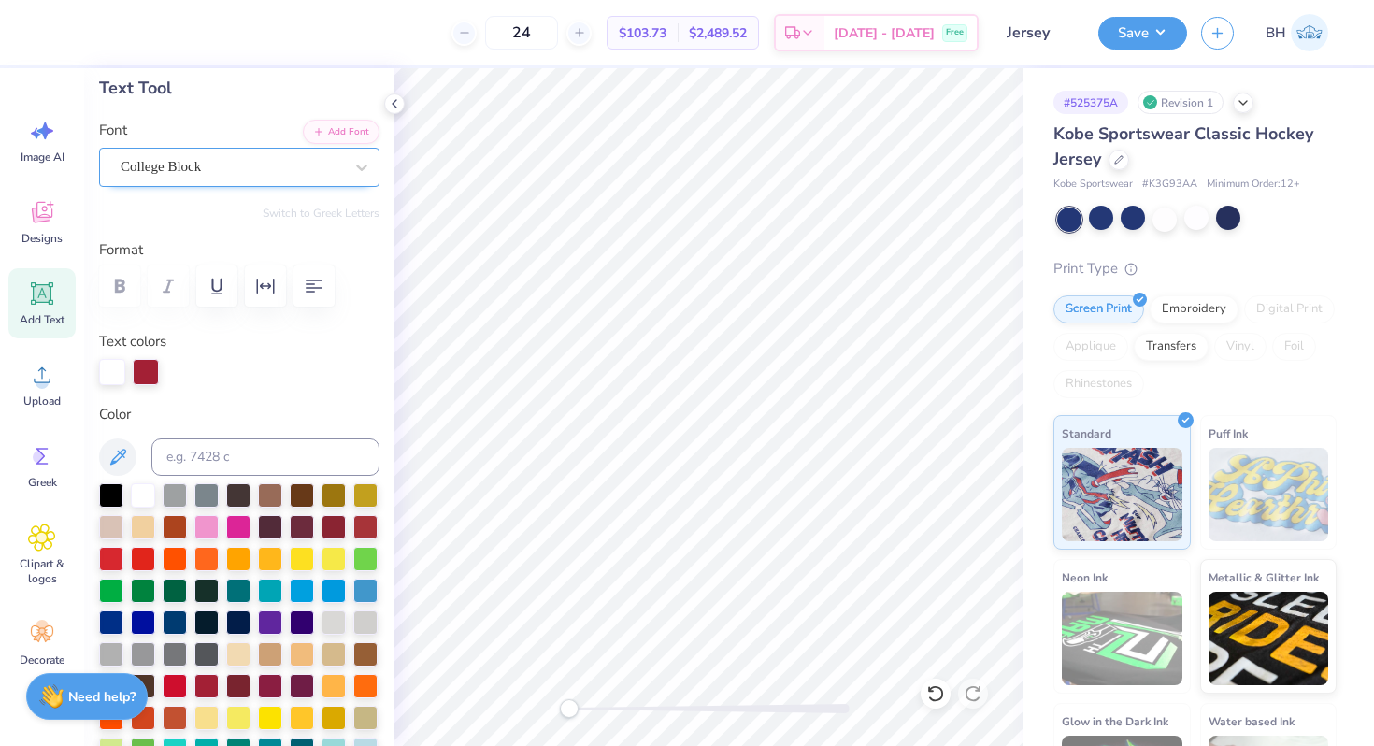
click at [227, 178] on div "College Block" at bounding box center [232, 166] width 226 height 29
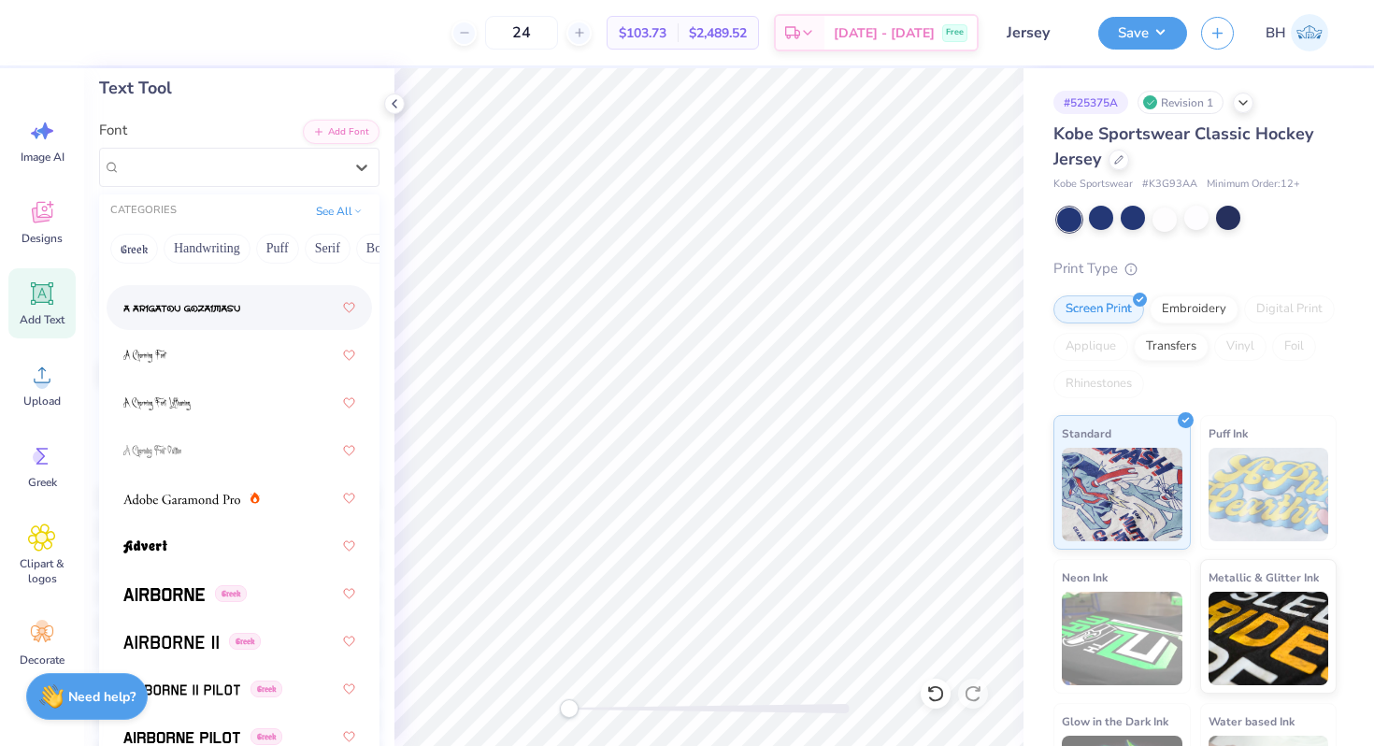
scroll to position [419, 0]
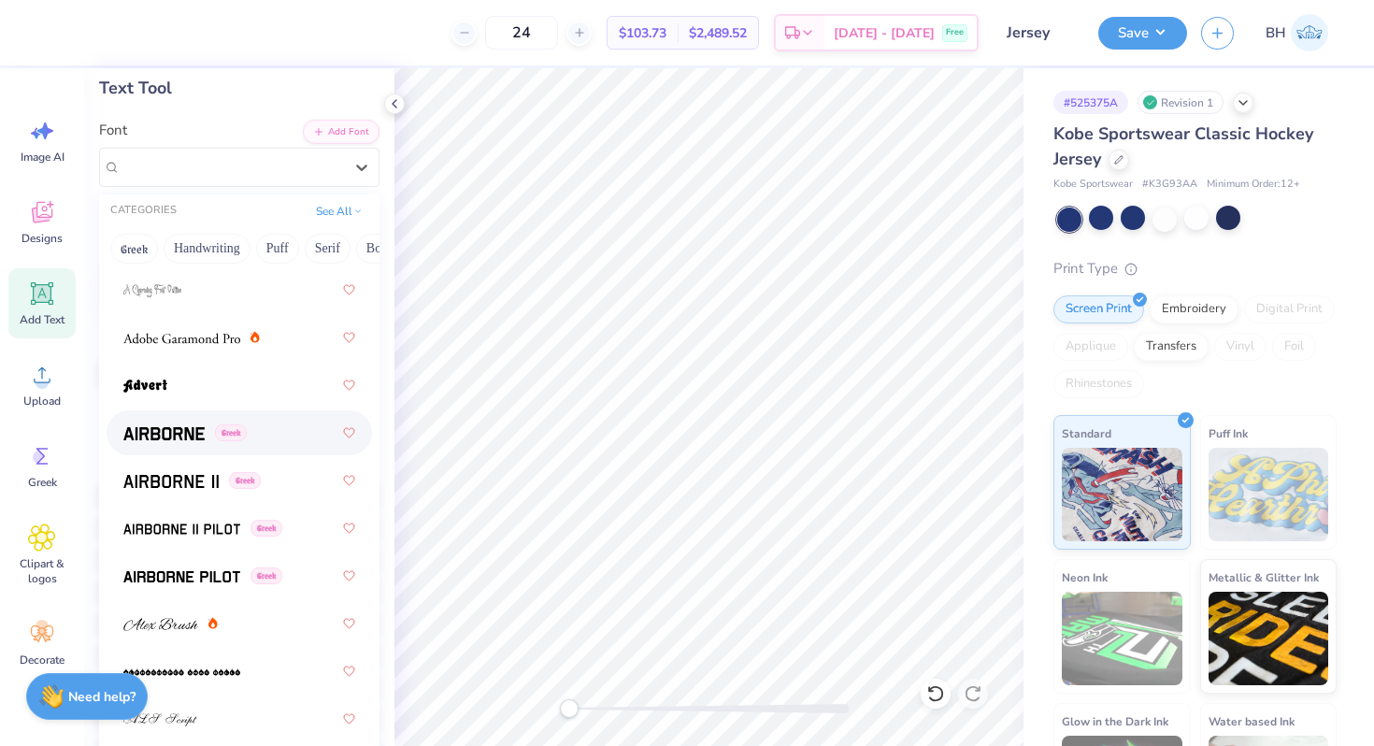
click at [163, 428] on img at bounding box center [163, 433] width 81 height 13
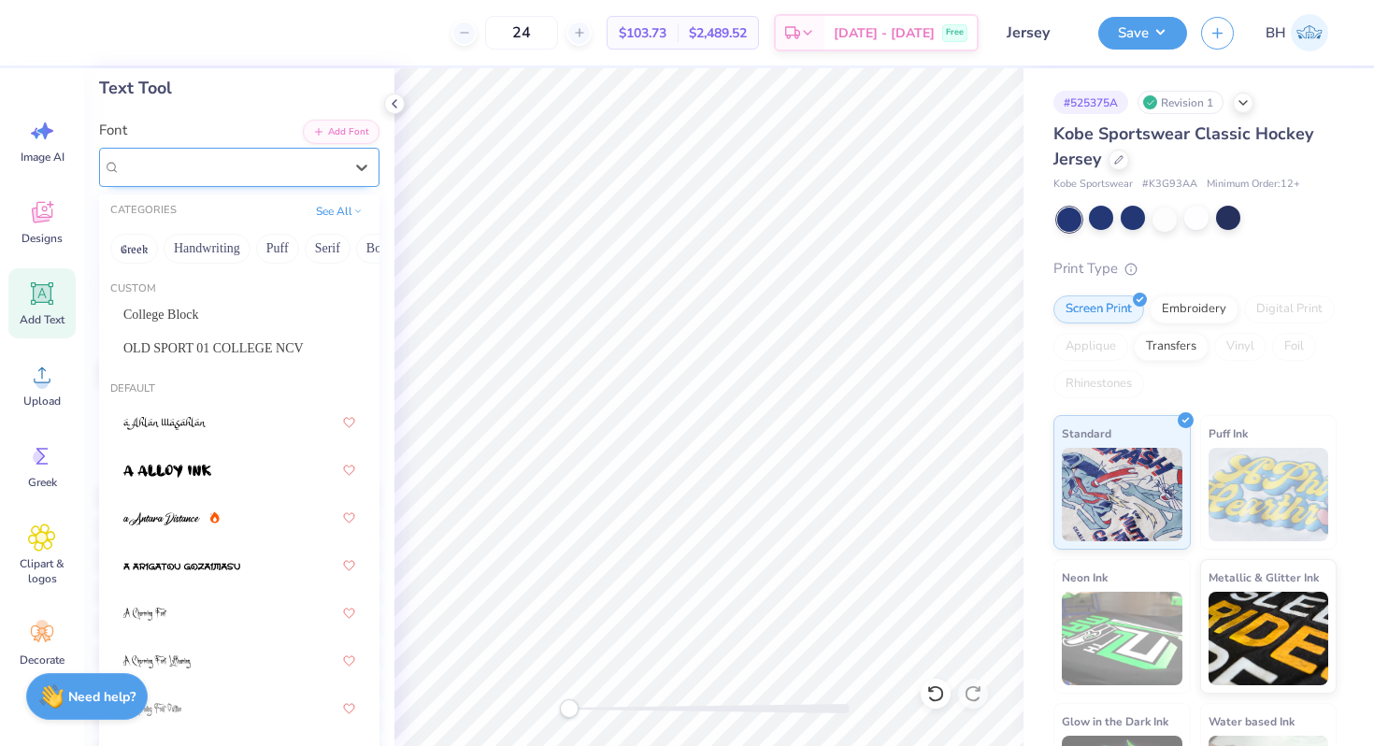
click at [199, 157] on div "Airborne Greek" at bounding box center [232, 166] width 226 height 29
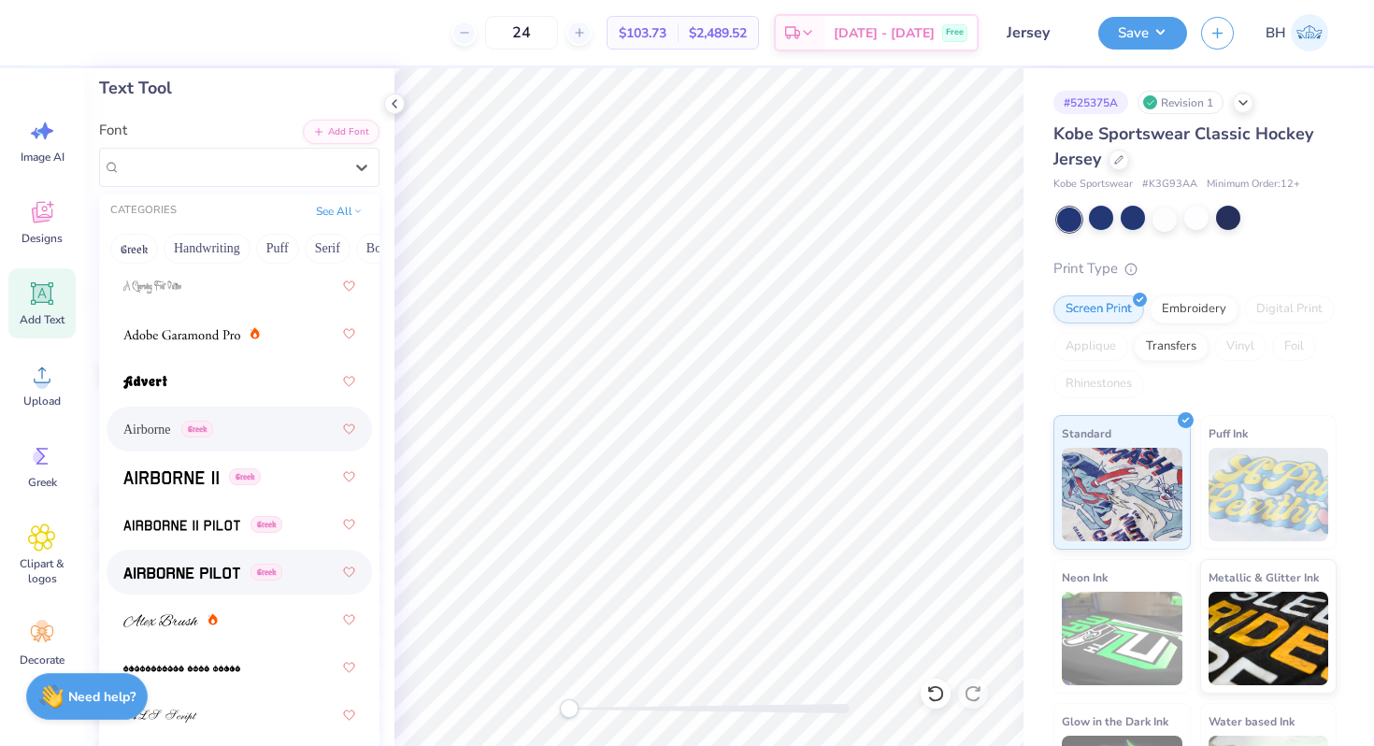
scroll to position [484, 0]
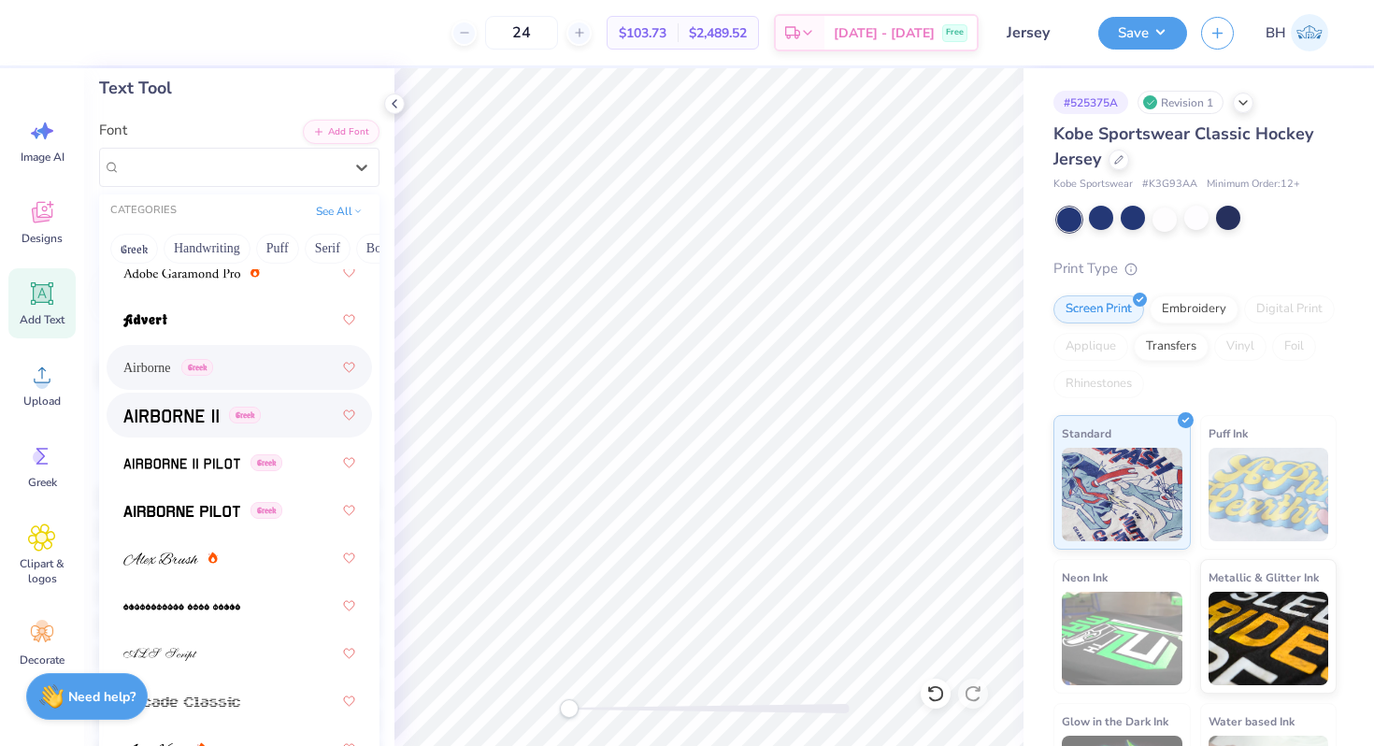
click at [203, 430] on div "Greek" at bounding box center [239, 415] width 232 height 34
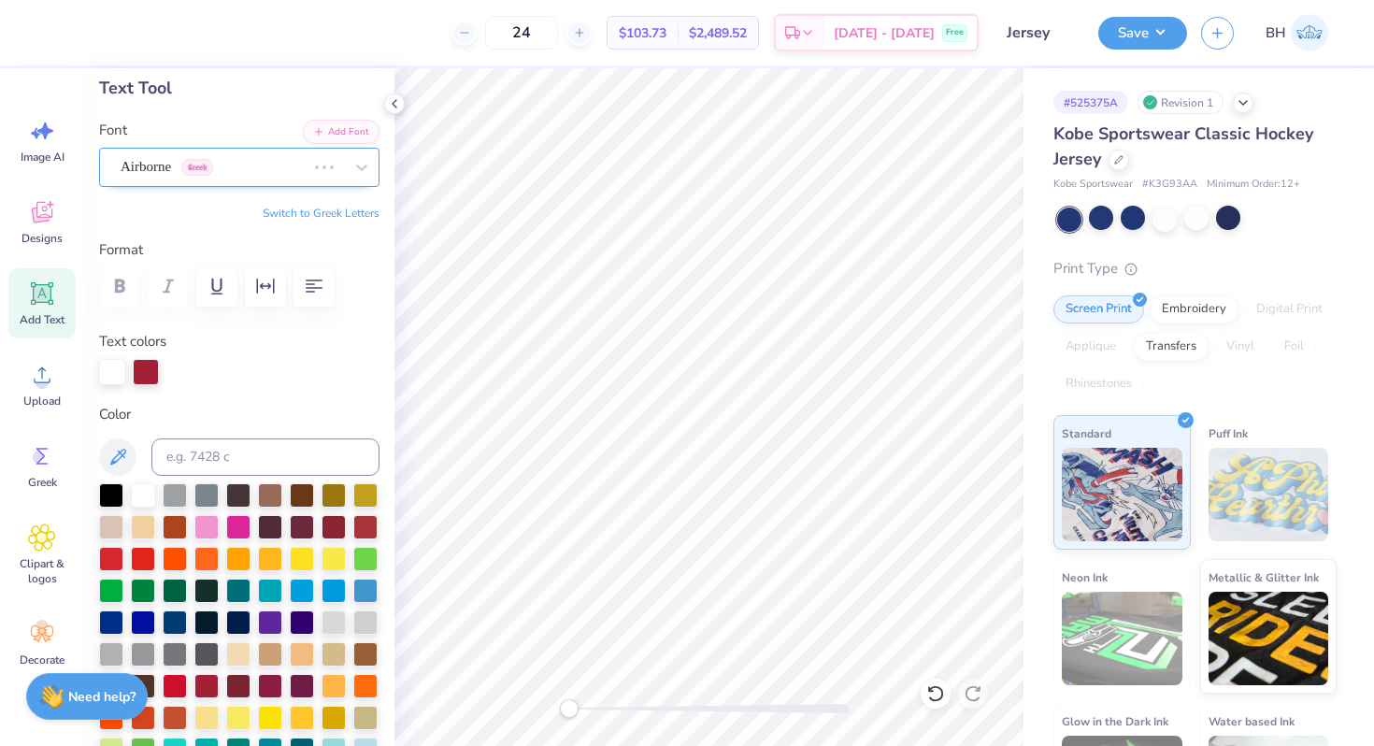
click at [326, 158] on div at bounding box center [324, 167] width 34 height 19
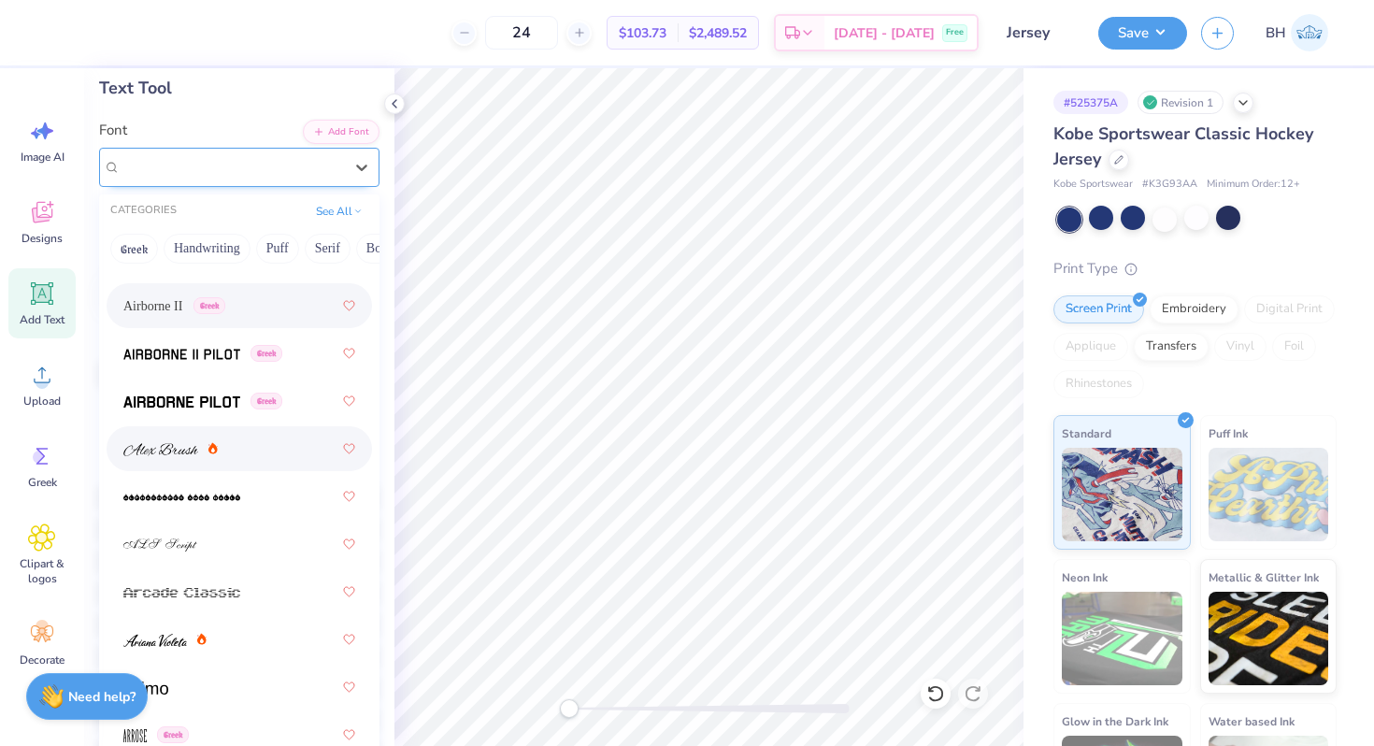
scroll to position [599, 0]
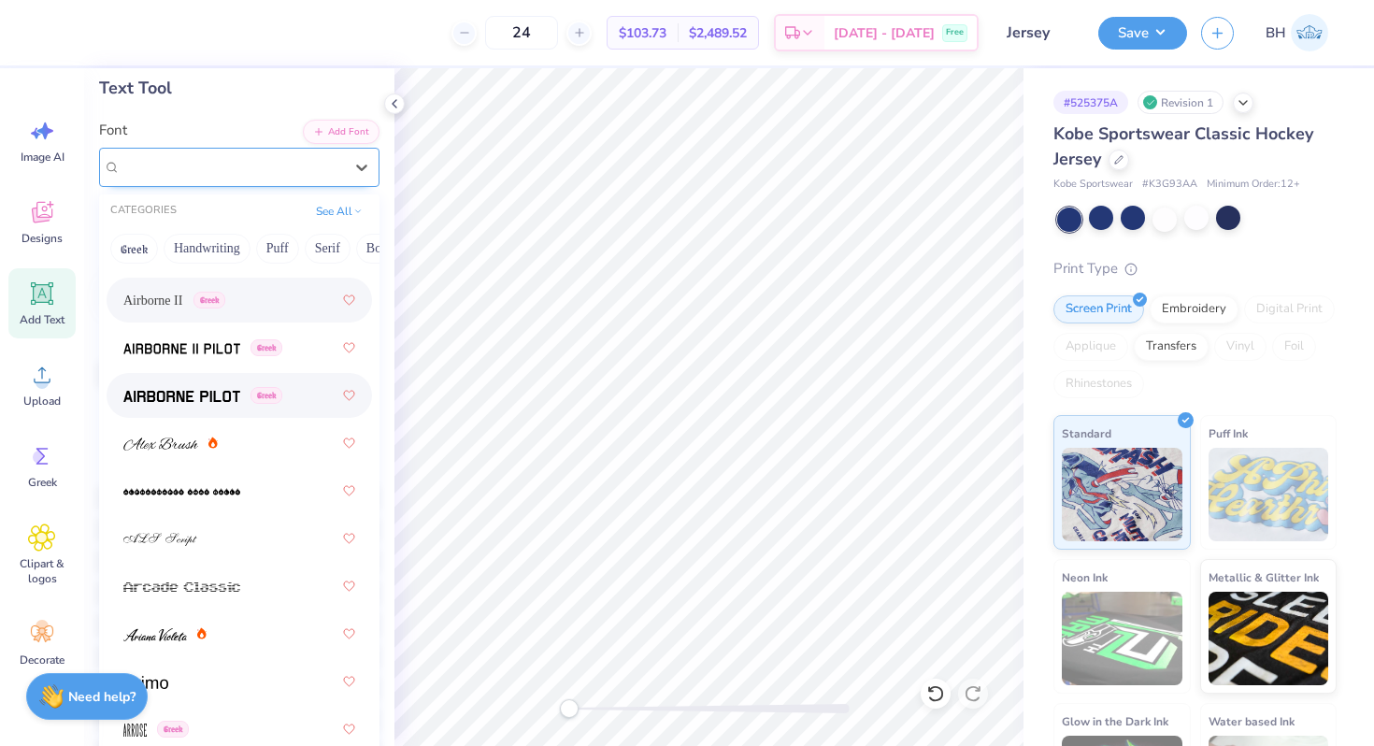
click at [193, 396] on img at bounding box center [181, 396] width 117 height 13
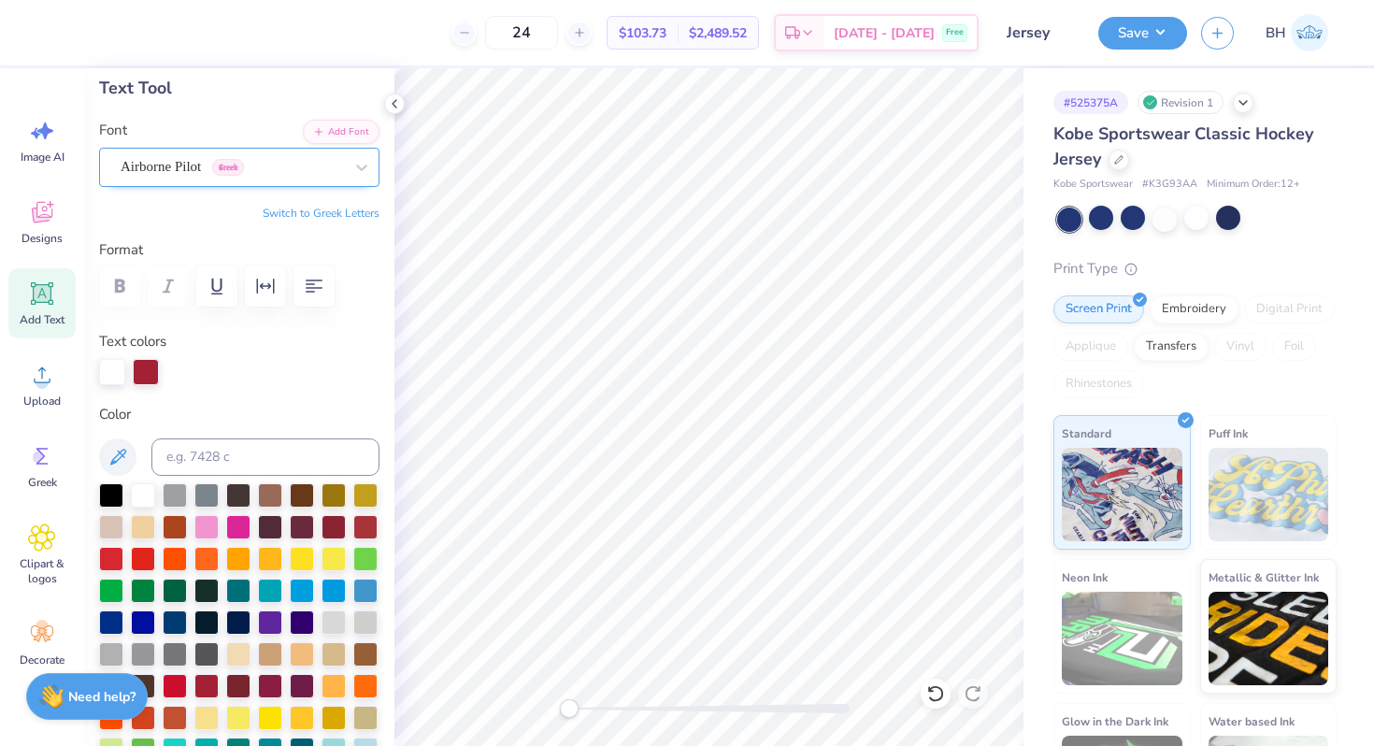
click at [259, 162] on div "Airborne Pilot Greek" at bounding box center [232, 166] width 226 height 29
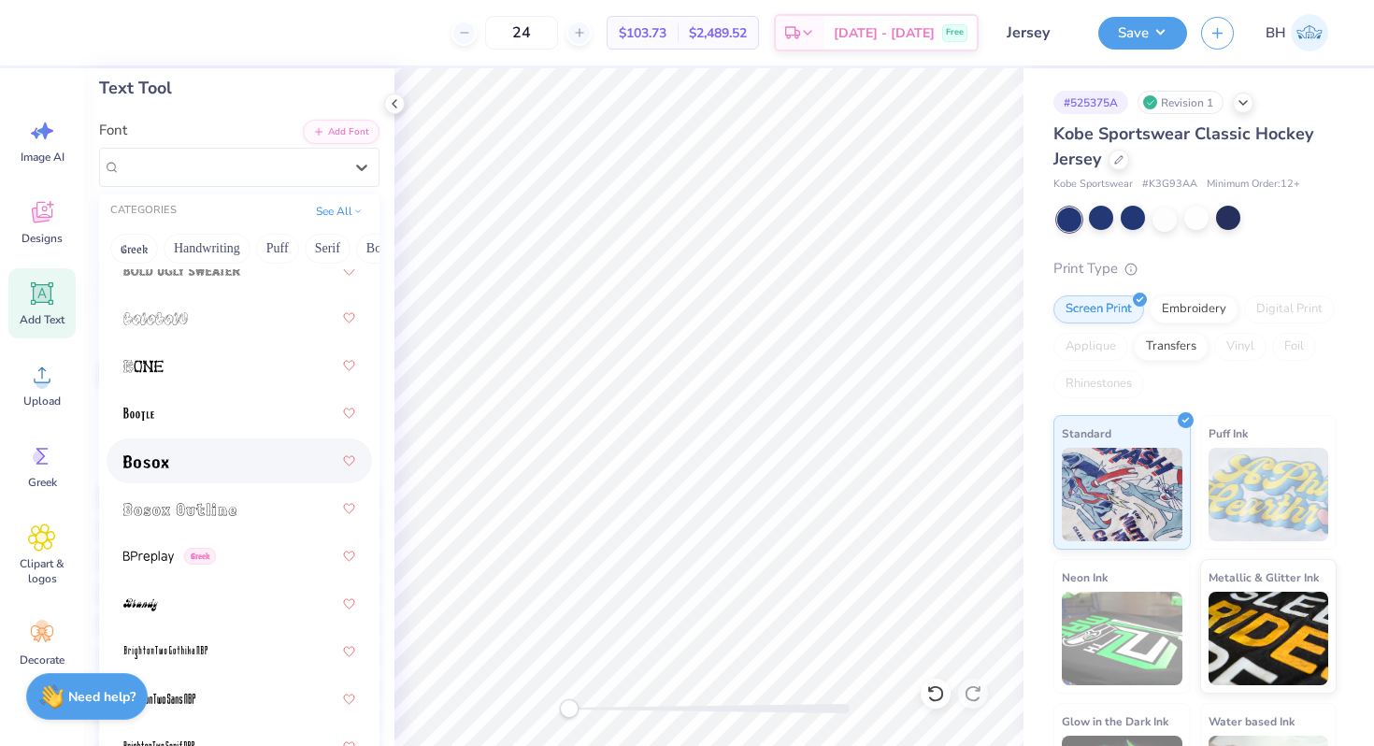
scroll to position [1748, 0]
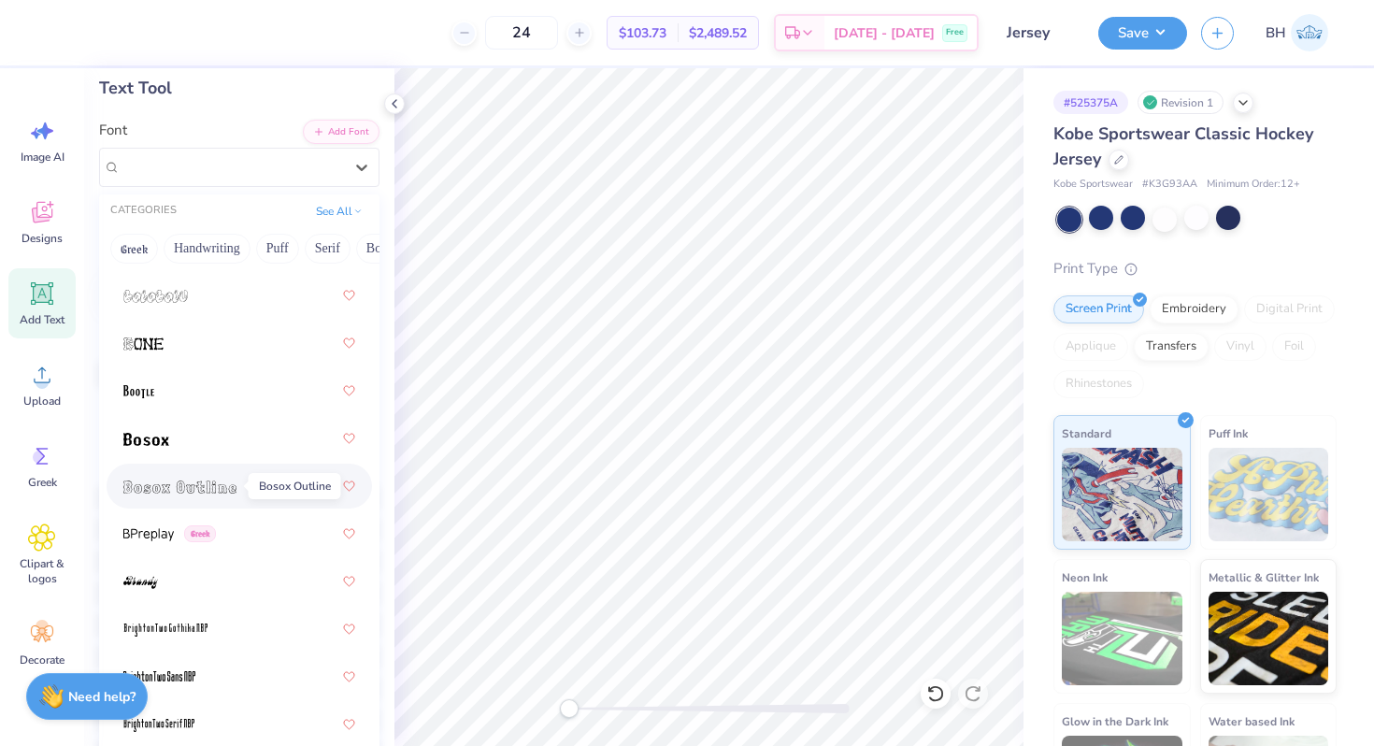
click at [234, 489] on img at bounding box center [179, 486] width 113 height 13
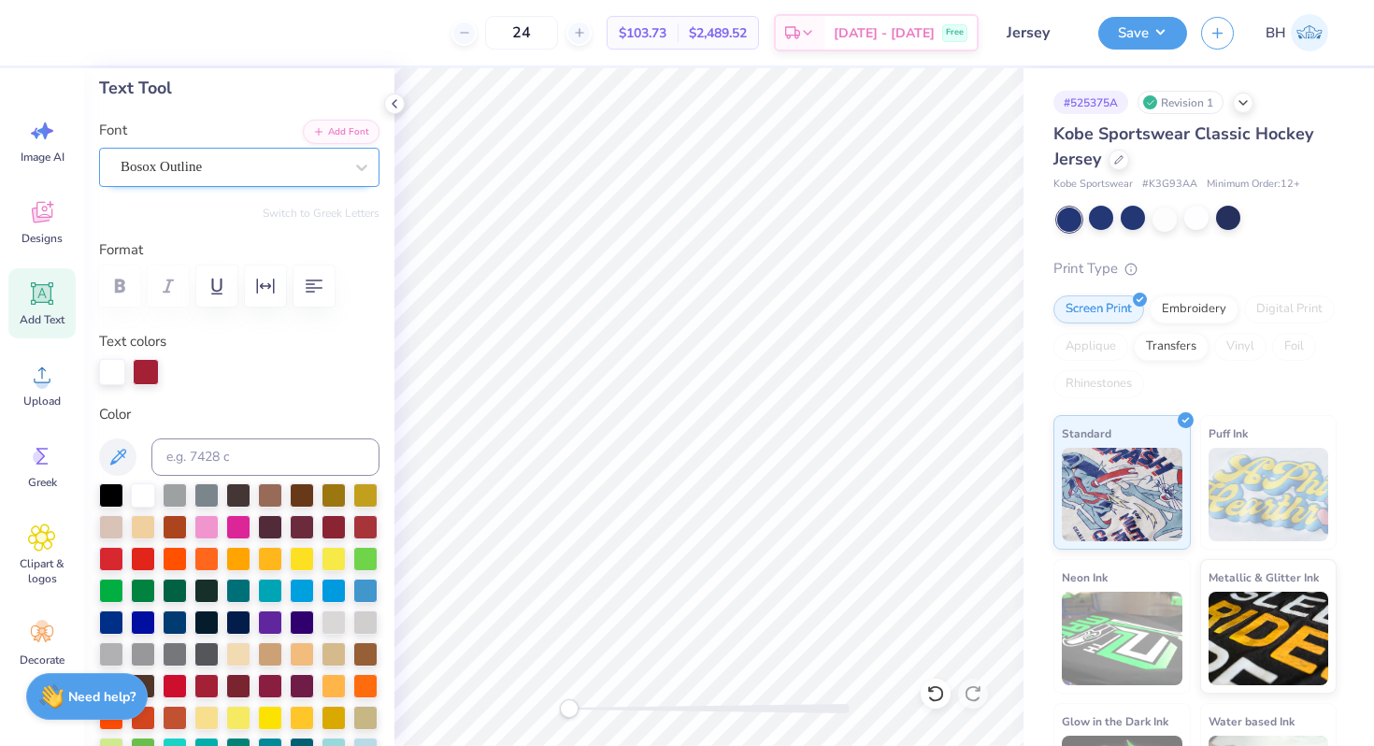
click at [163, 159] on div "Bosox Outline" at bounding box center [232, 166] width 226 height 29
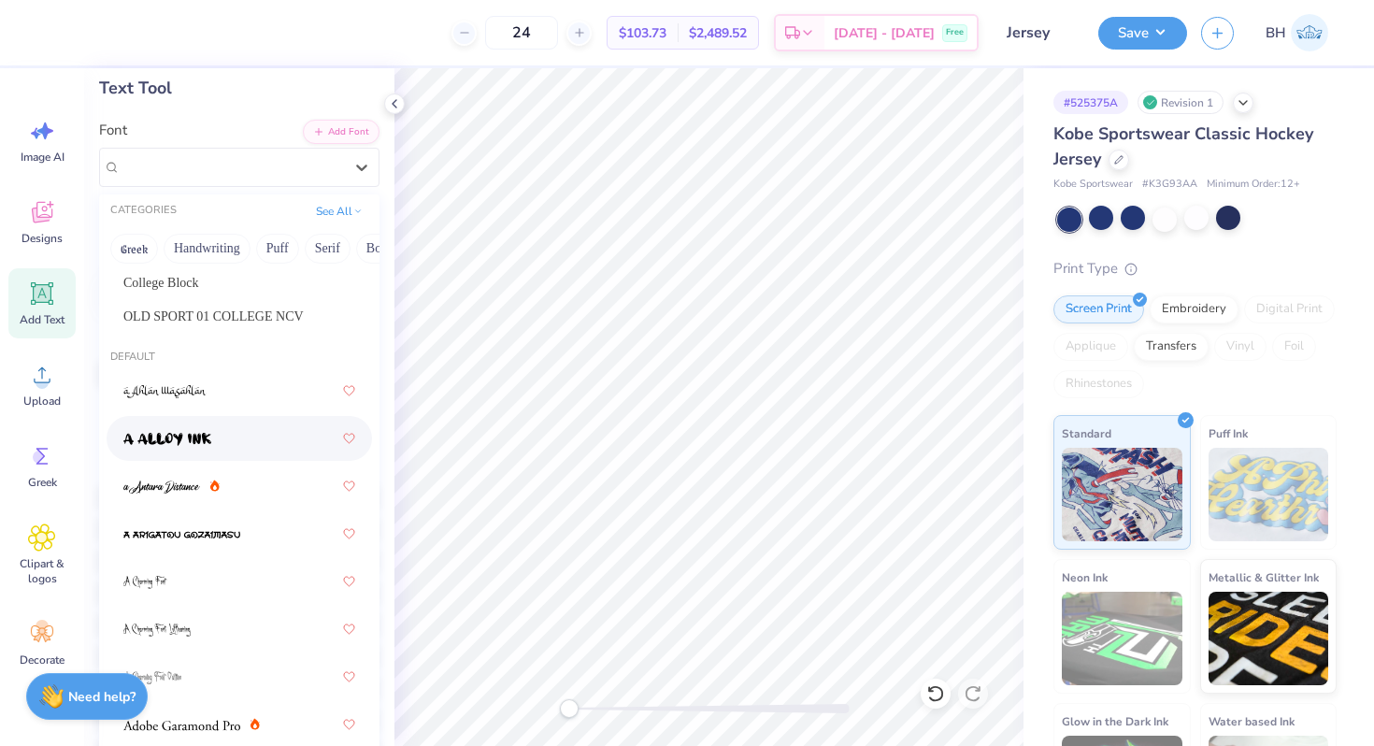
scroll to position [36, 0]
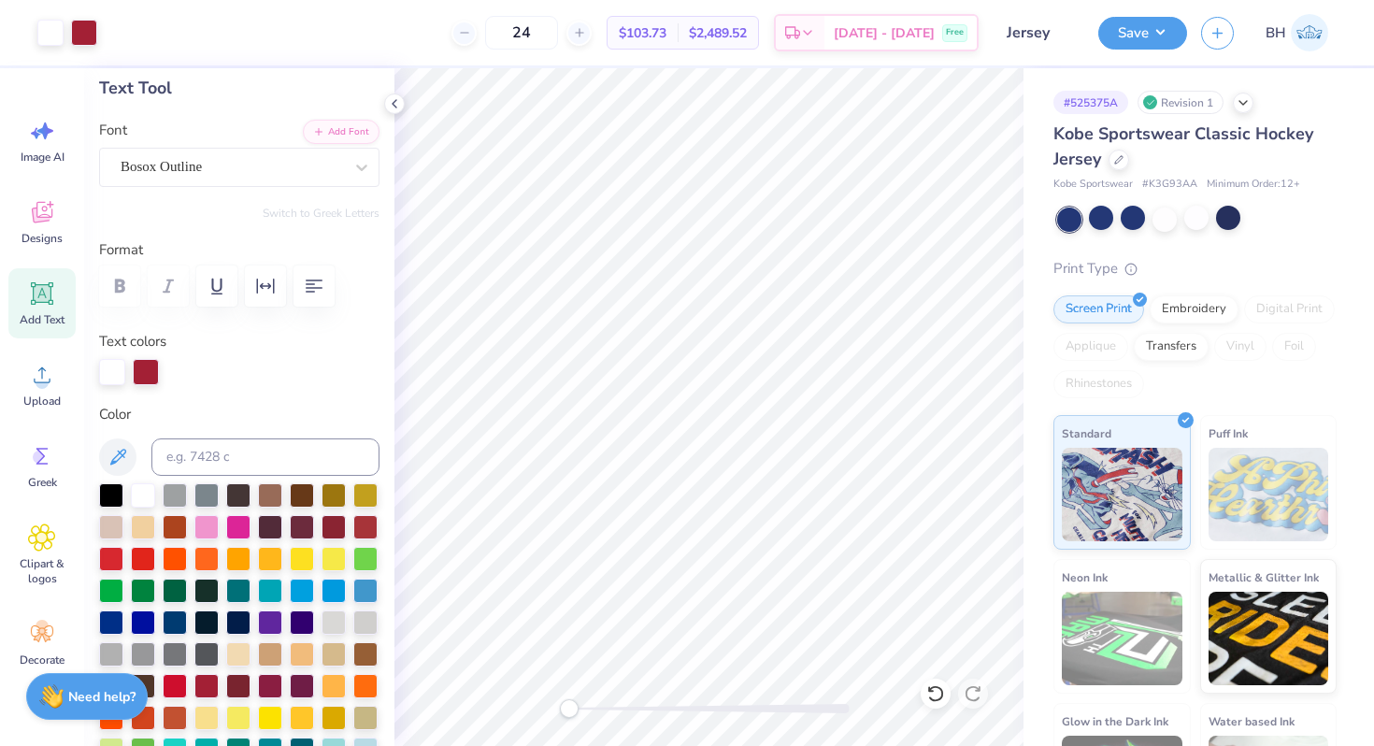
type input "1.38"
type input "1.70"
type input "8.14"
click at [306, 155] on div "Bosox Outline" at bounding box center [232, 166] width 226 height 29
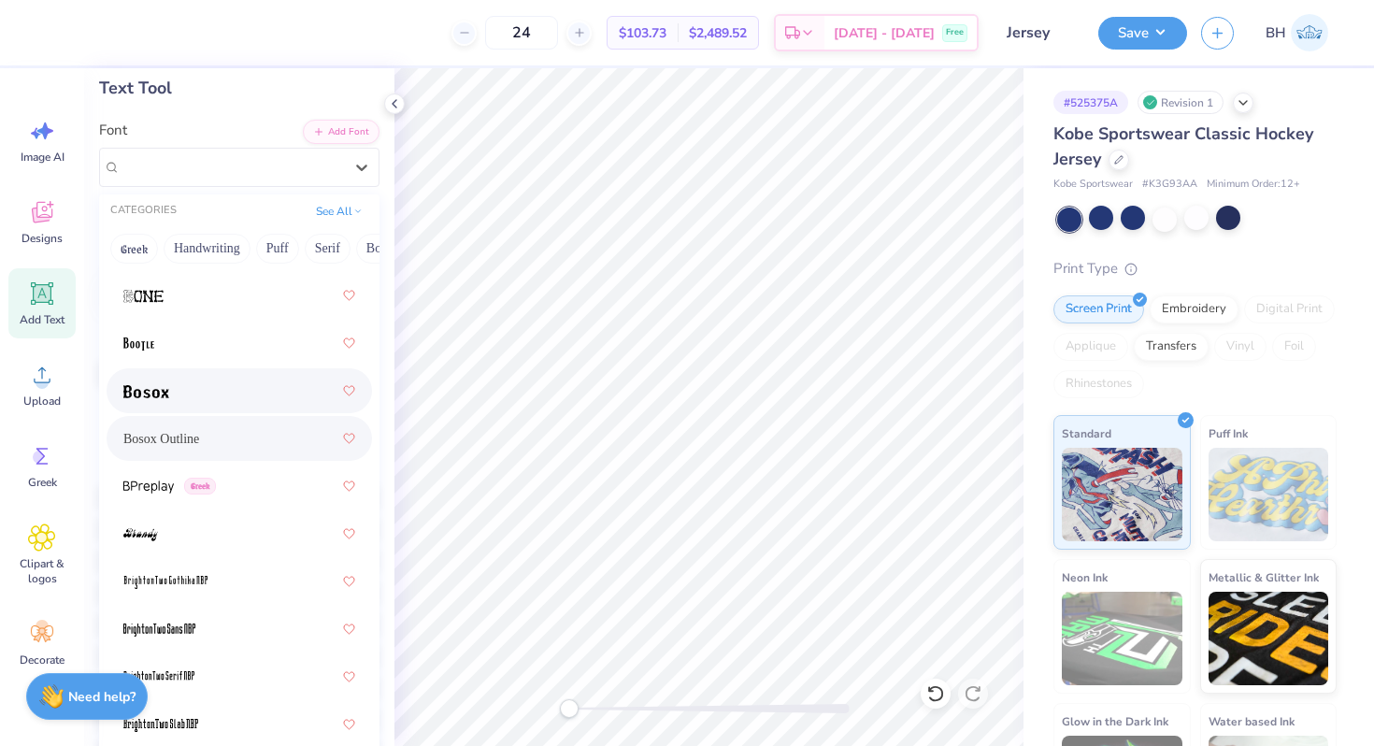
scroll to position [1797, 0]
click at [213, 399] on div at bounding box center [239, 389] width 232 height 34
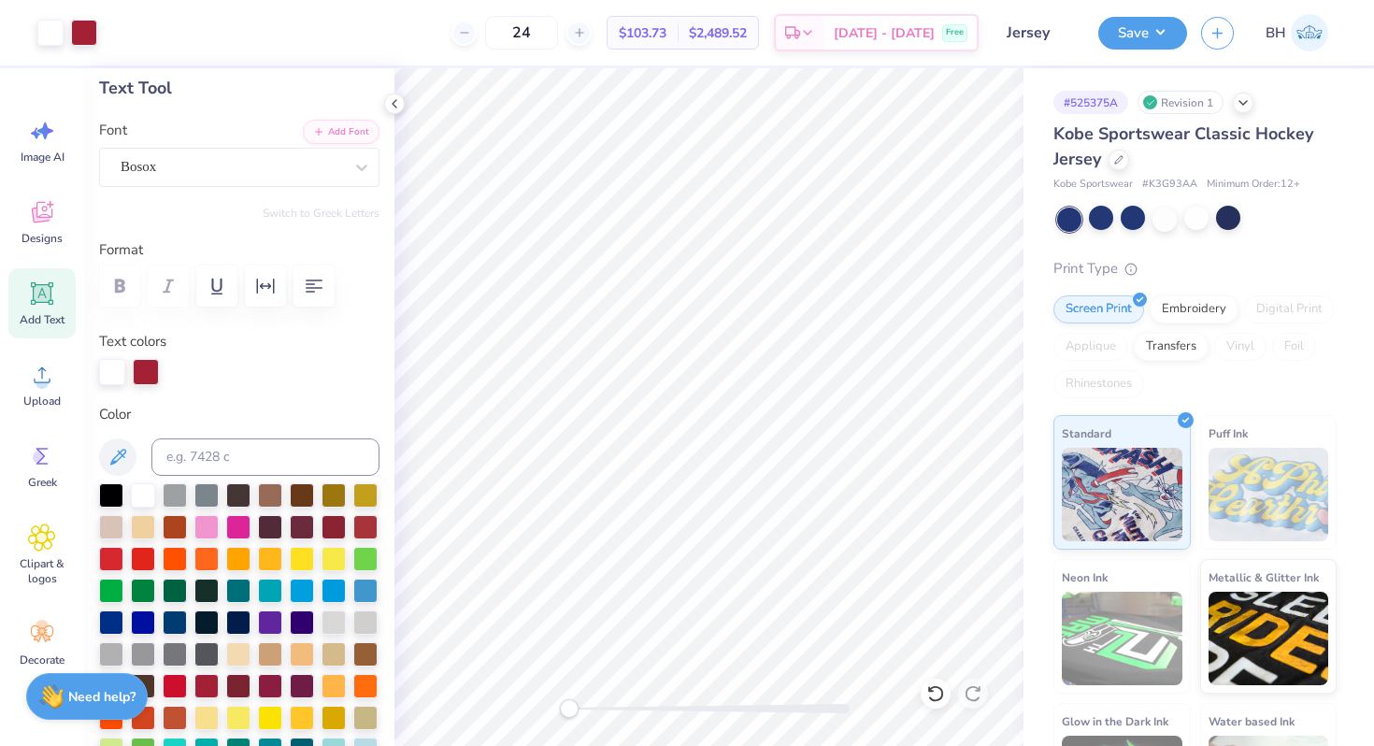
type input "1.26"
type input "1.59"
type input "7.53"
type textarea "T"
type textarea "a"
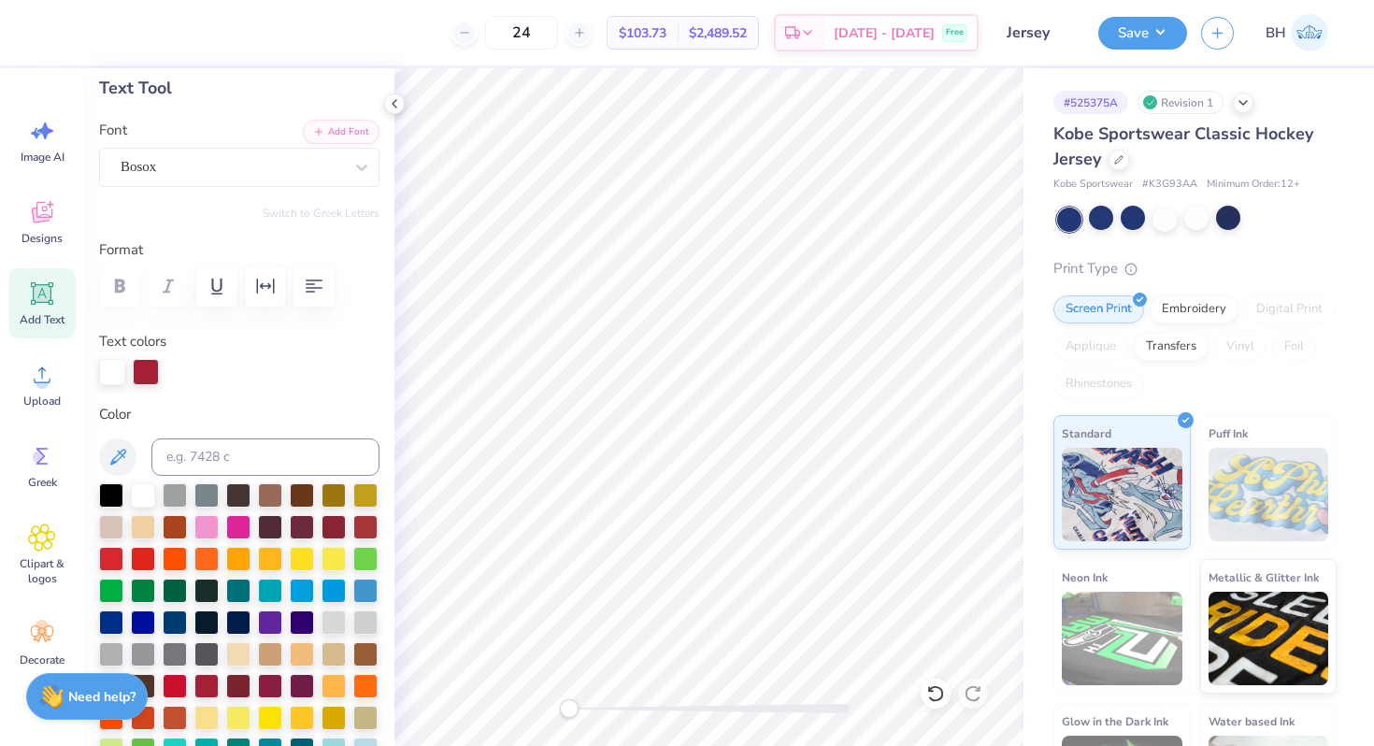
type textarea "a"
type textarea "A"
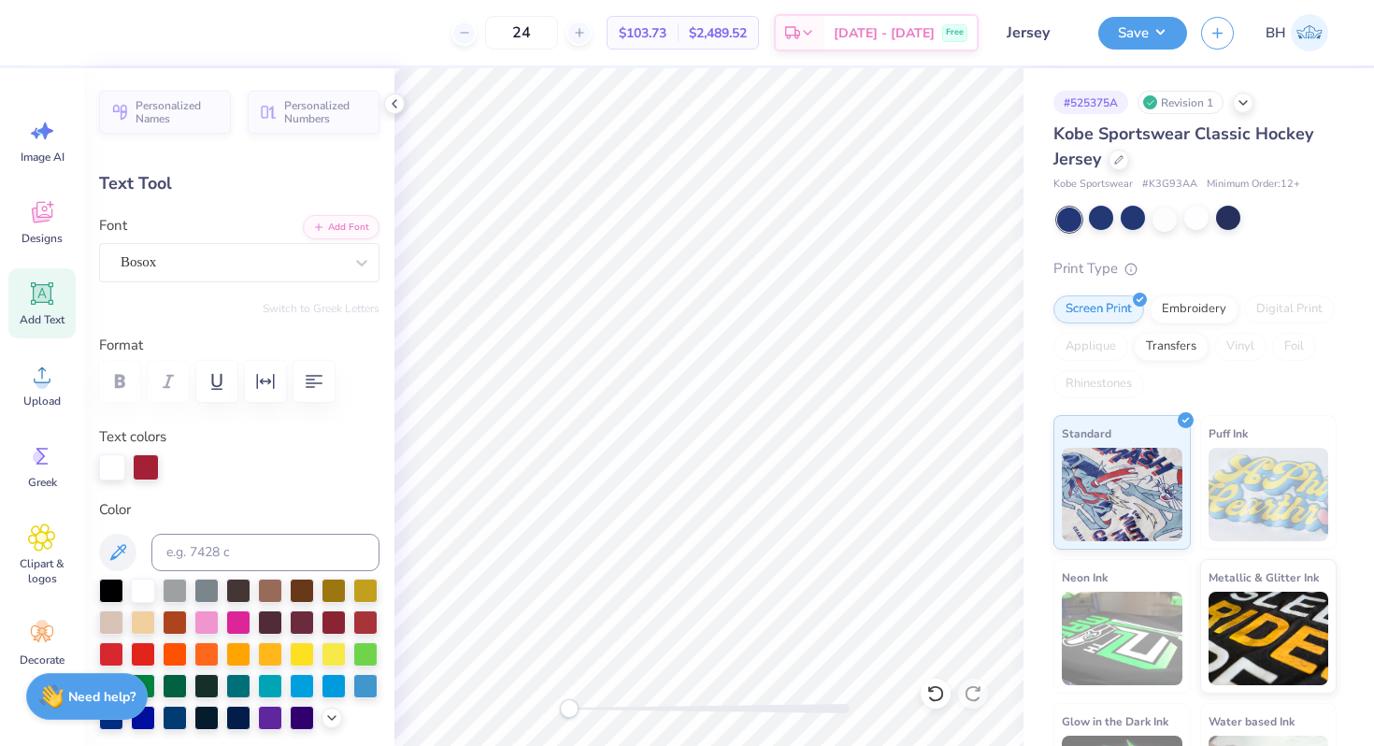
type textarea "U"
type input "1.17"
type input "1.62"
type input "9.12"
drag, startPoint x: 566, startPoint y: 706, endPoint x: 607, endPoint y: 706, distance: 40.2
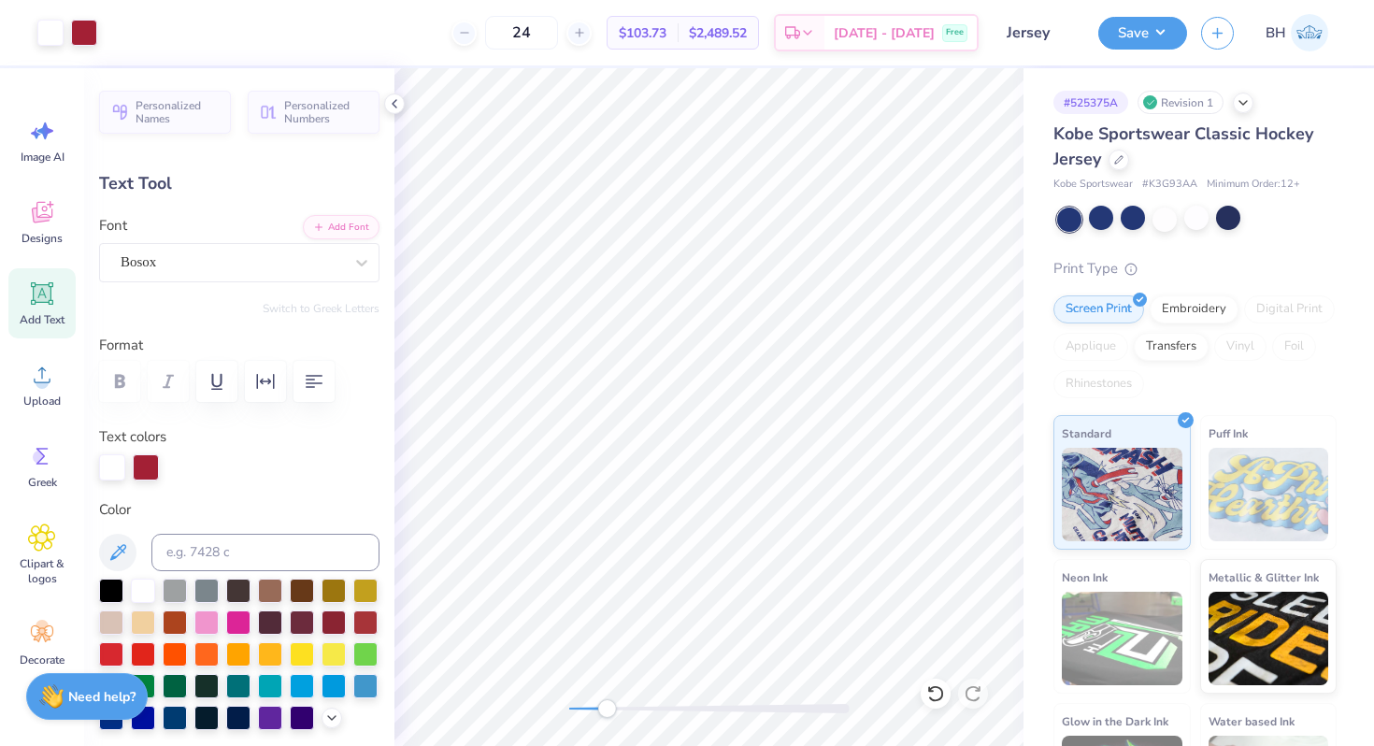
click at [607, 706] on div "Accessibility label" at bounding box center [606, 708] width 19 height 19
type input "1.43"
type input "1.59"
type input "8.32"
type input "1.17"
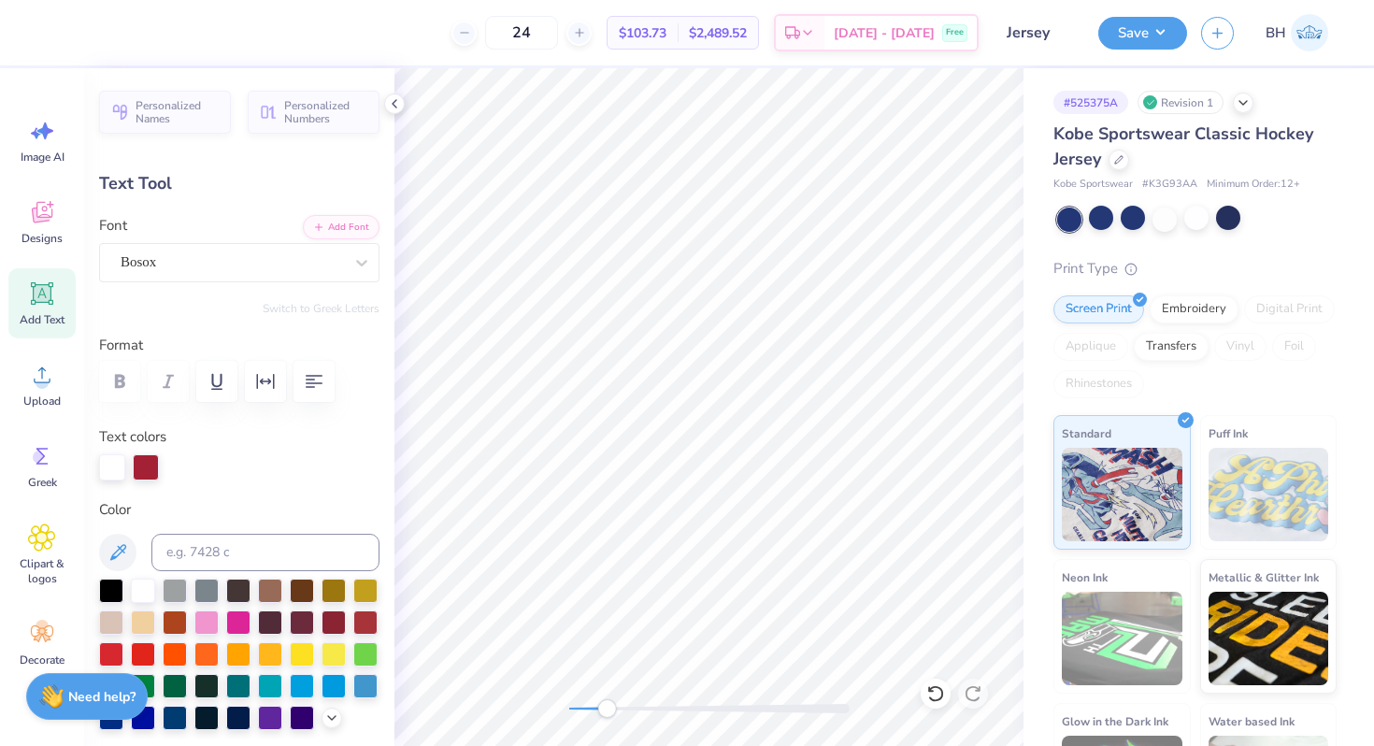
type input "1.62"
type input "9.12"
type input "1.26"
type input "1.59"
type input "7.53"
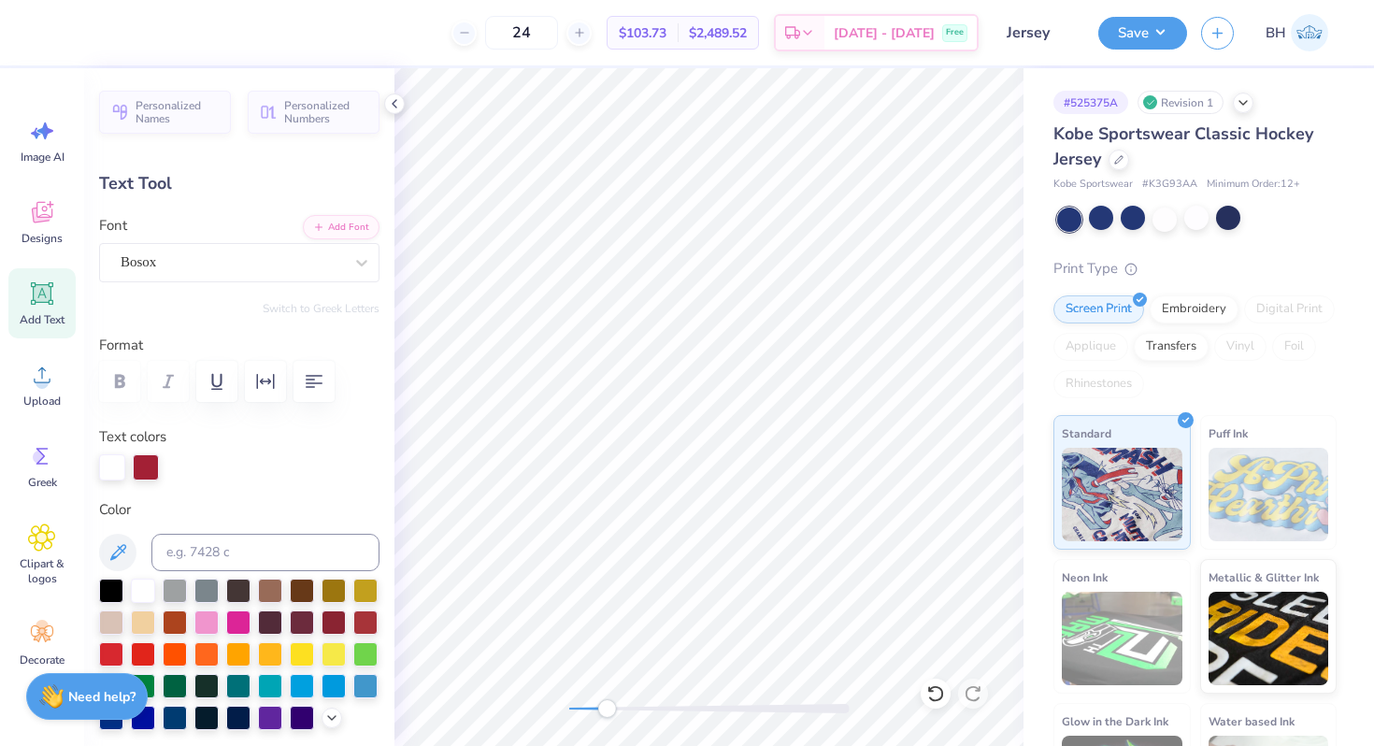
type textarea "K"
type input "1.15"
type input "1.60"
type input "10.23"
type input "1.26"
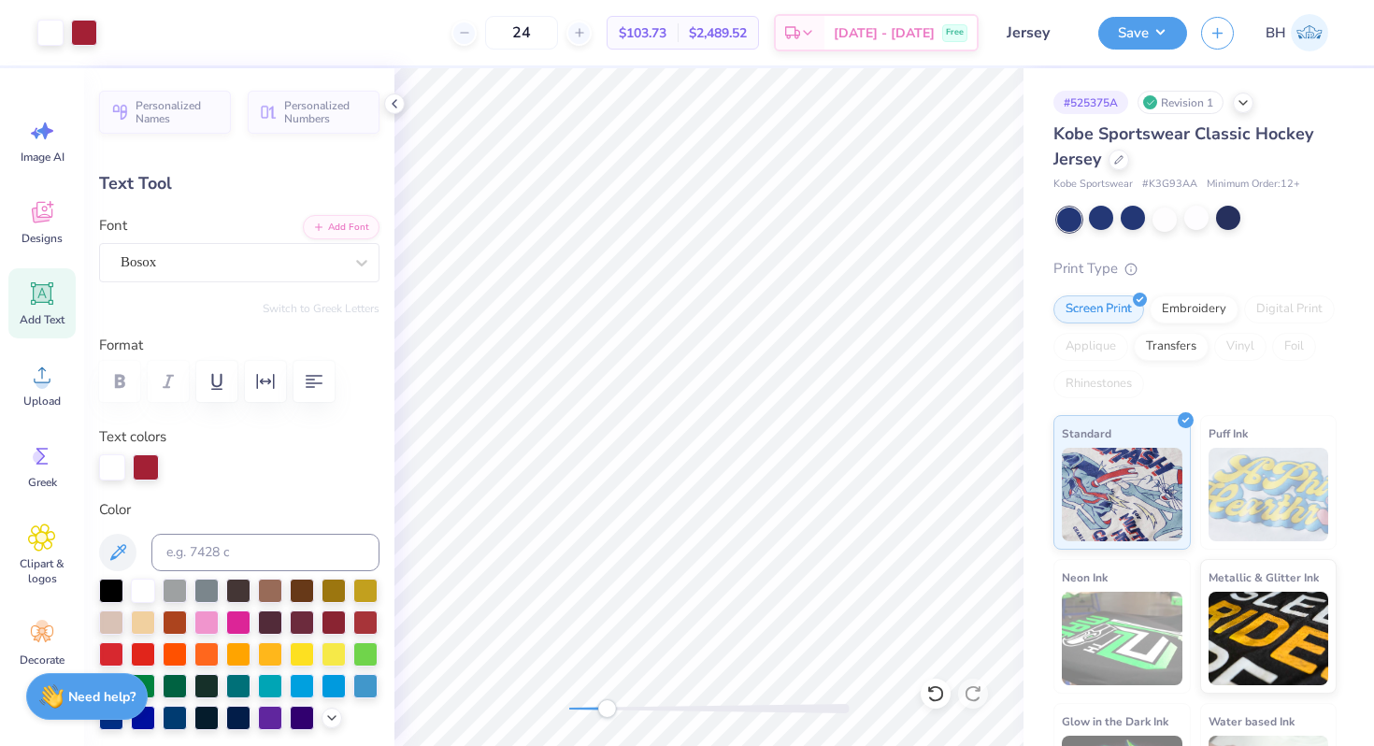
type input "1.59"
type input "7.53"
type textarea "A"
type input "1.43"
type input "11.13"
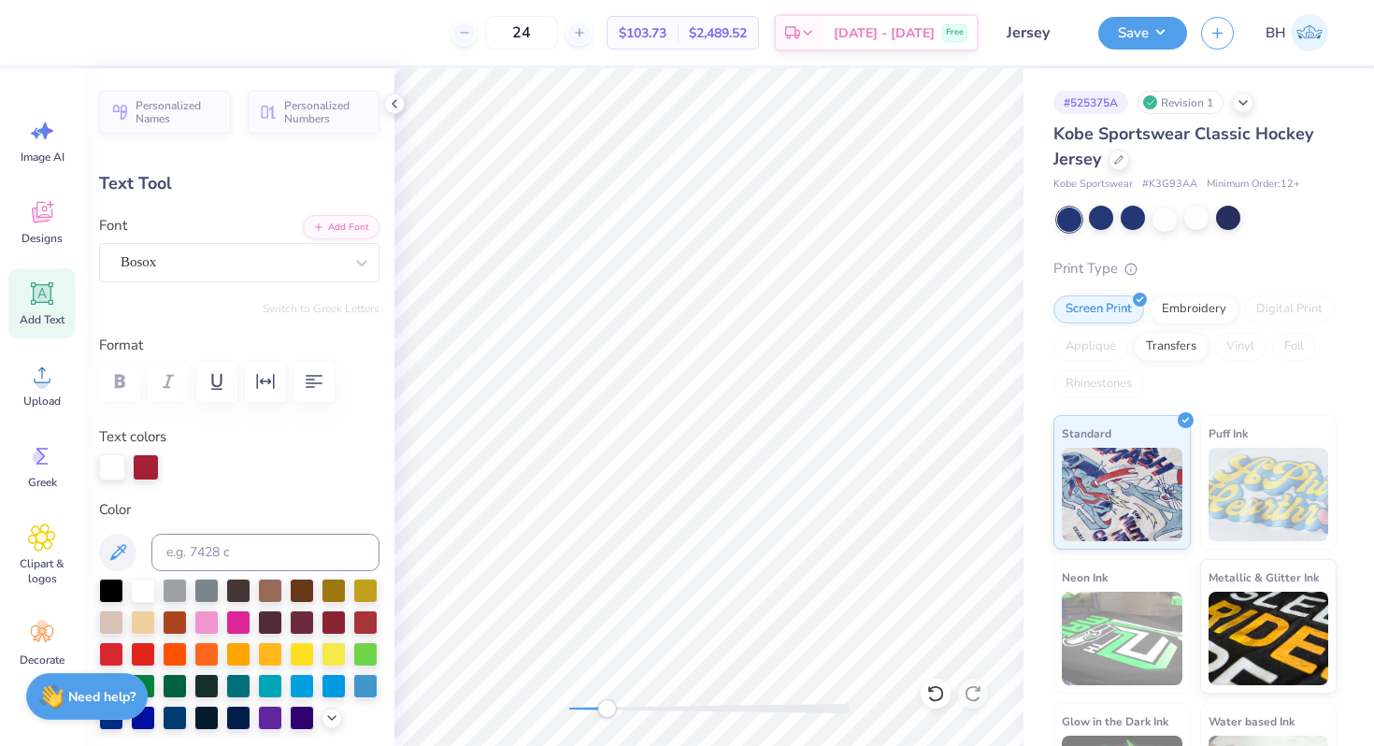
type input "1.26"
type input "7.53"
type textarea "P"
drag, startPoint x: 610, startPoint y: 710, endPoint x: 570, endPoint y: 714, distance: 40.4
click at [570, 713] on div "Accessibility label" at bounding box center [569, 708] width 19 height 19
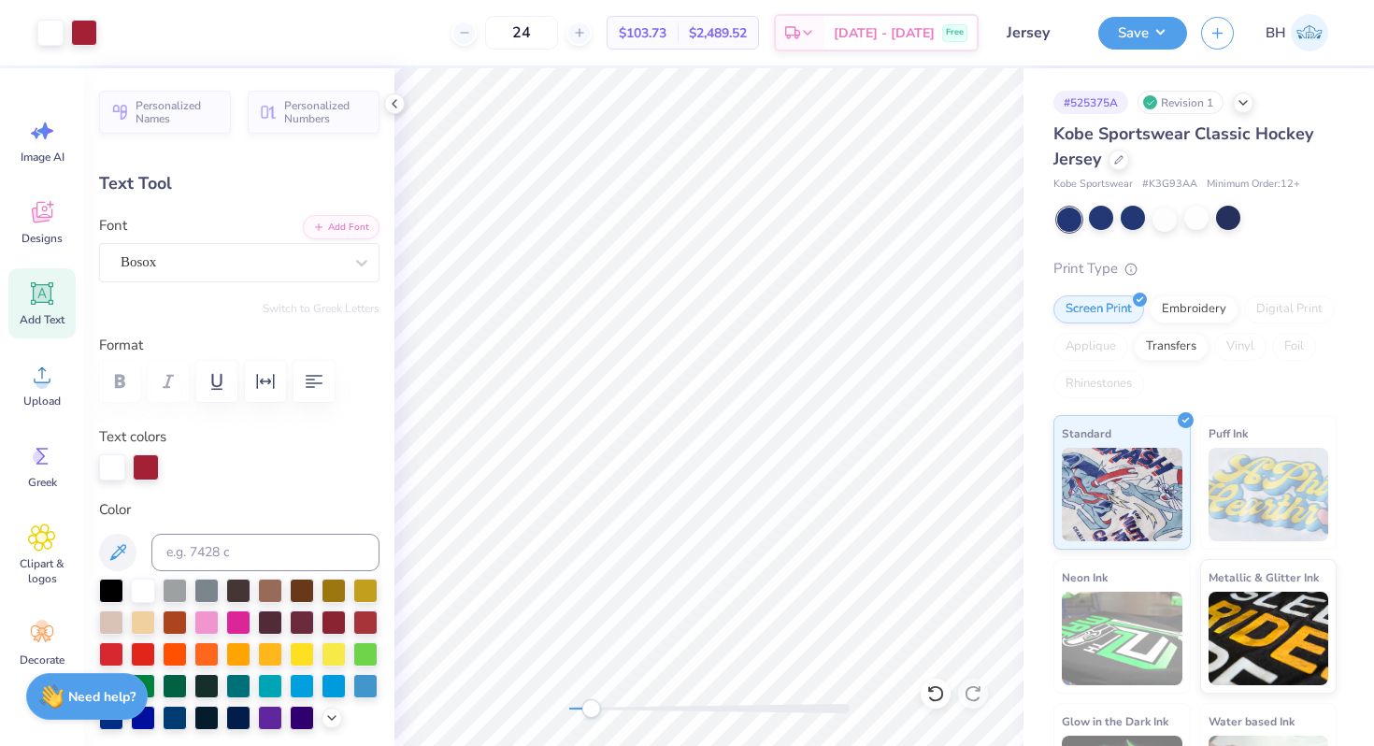
drag, startPoint x: 578, startPoint y: 711, endPoint x: 595, endPoint y: 707, distance: 18.1
click at [592, 708] on div "Accessibility label" at bounding box center [590, 708] width 19 height 19
type input "1.43"
type input "8.32"
type input "1.17"
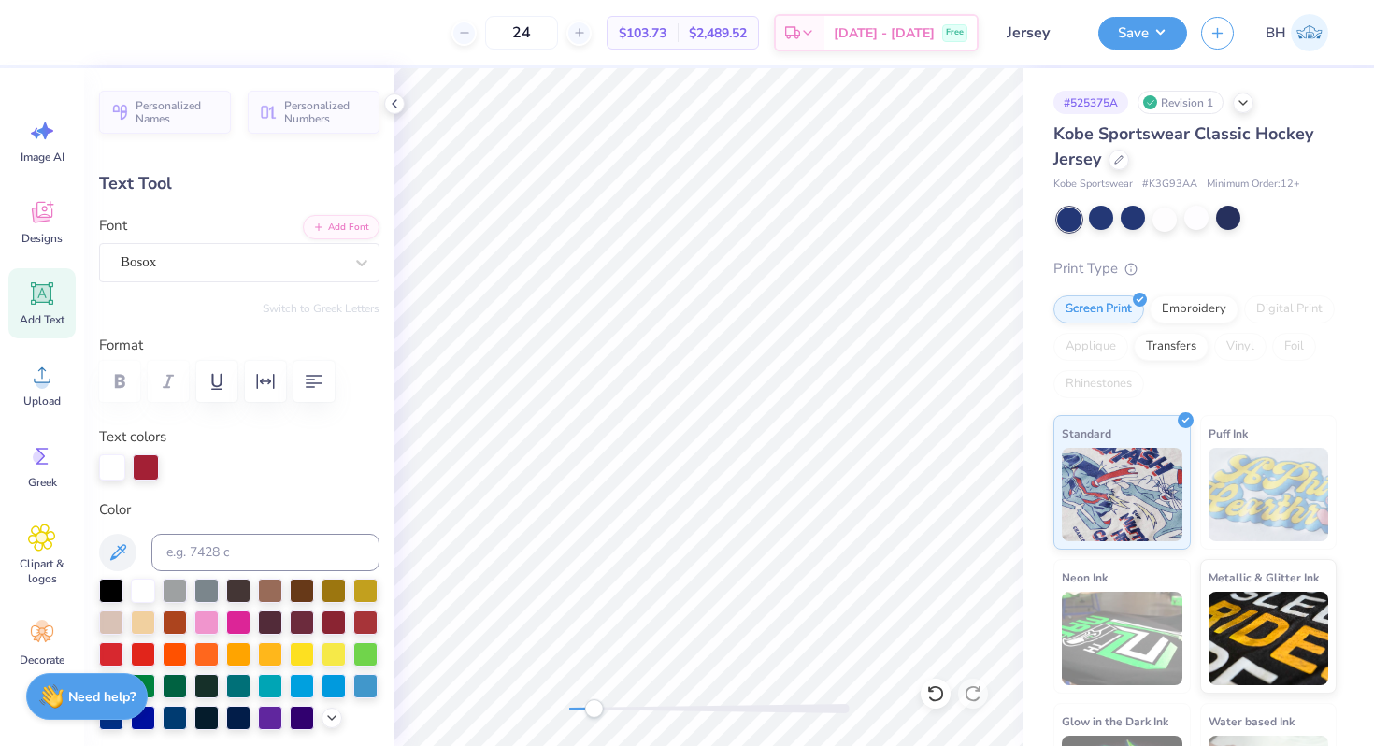
type input "1.62"
type input "9.10"
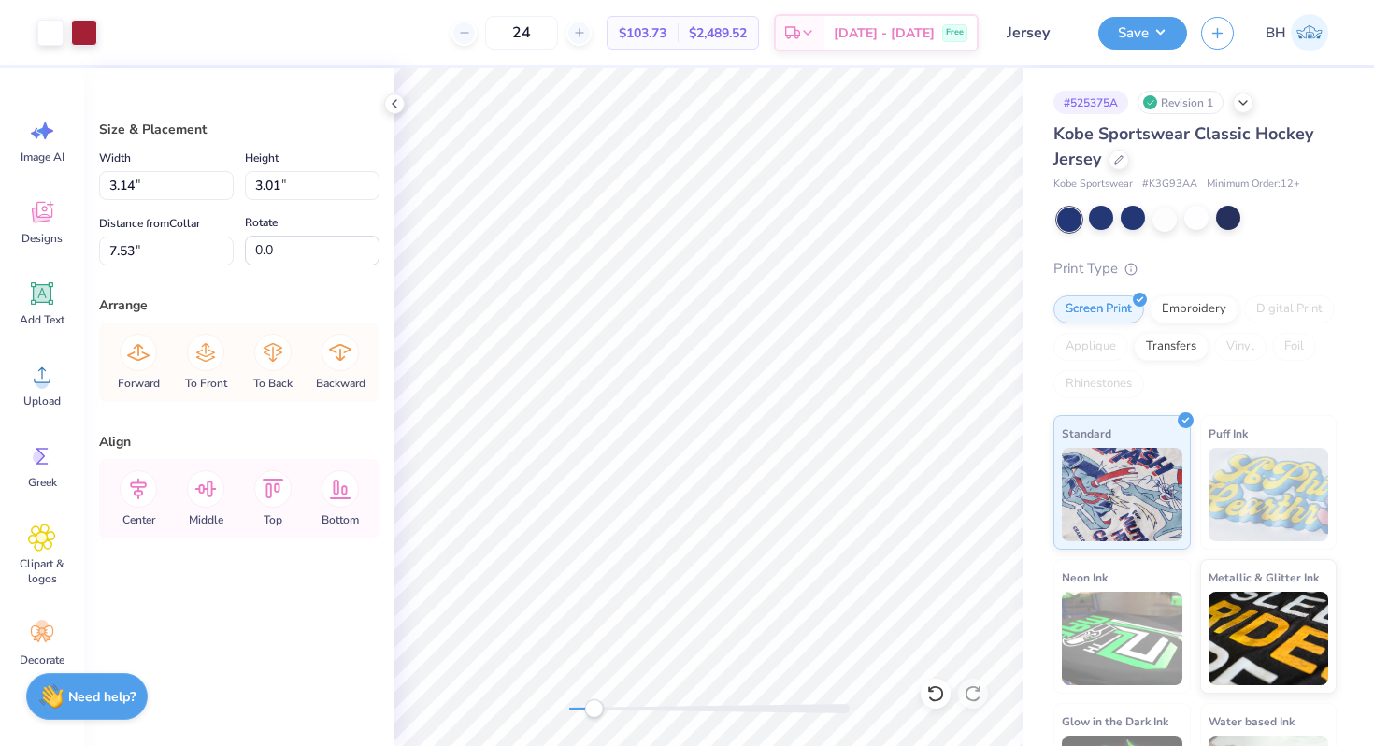
type input "6.74"
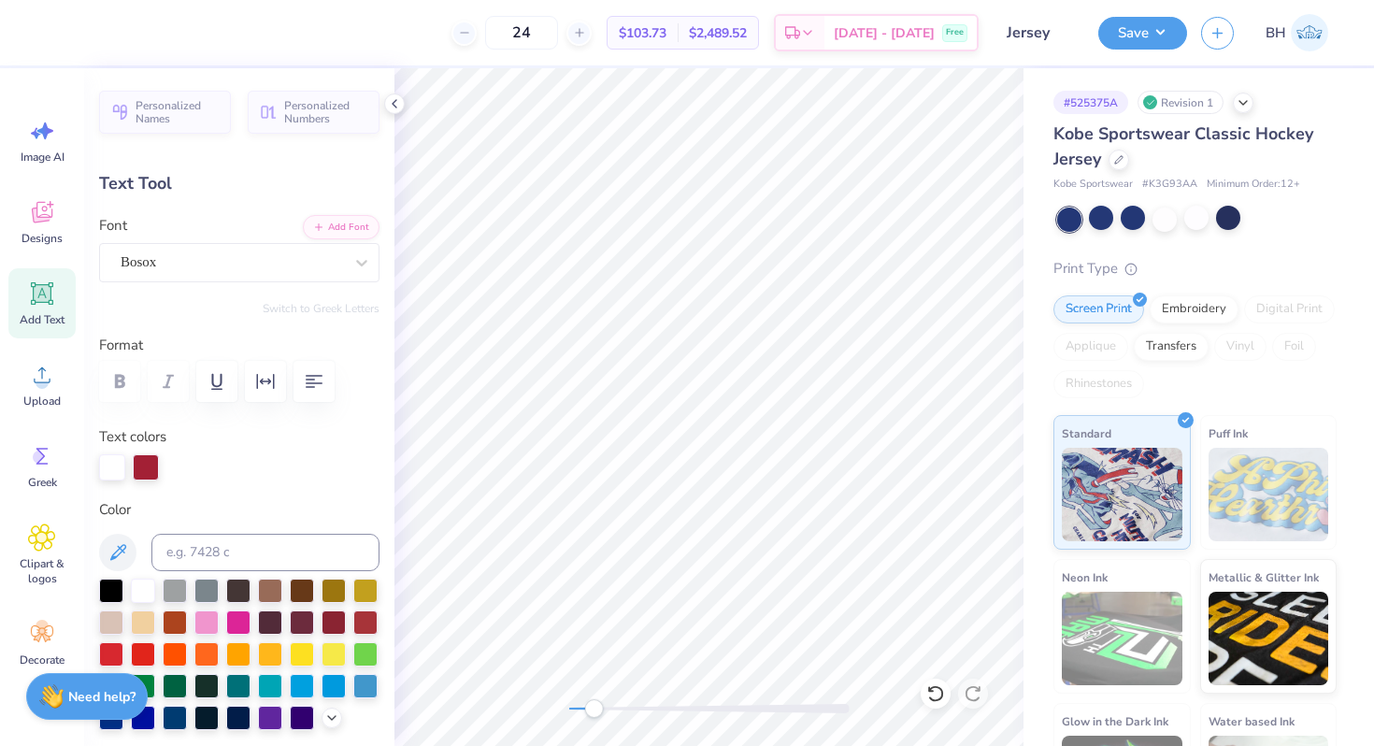
type input "1.43"
type input "1.59"
type input "11.14"
type input "1.10"
type input "1.62"
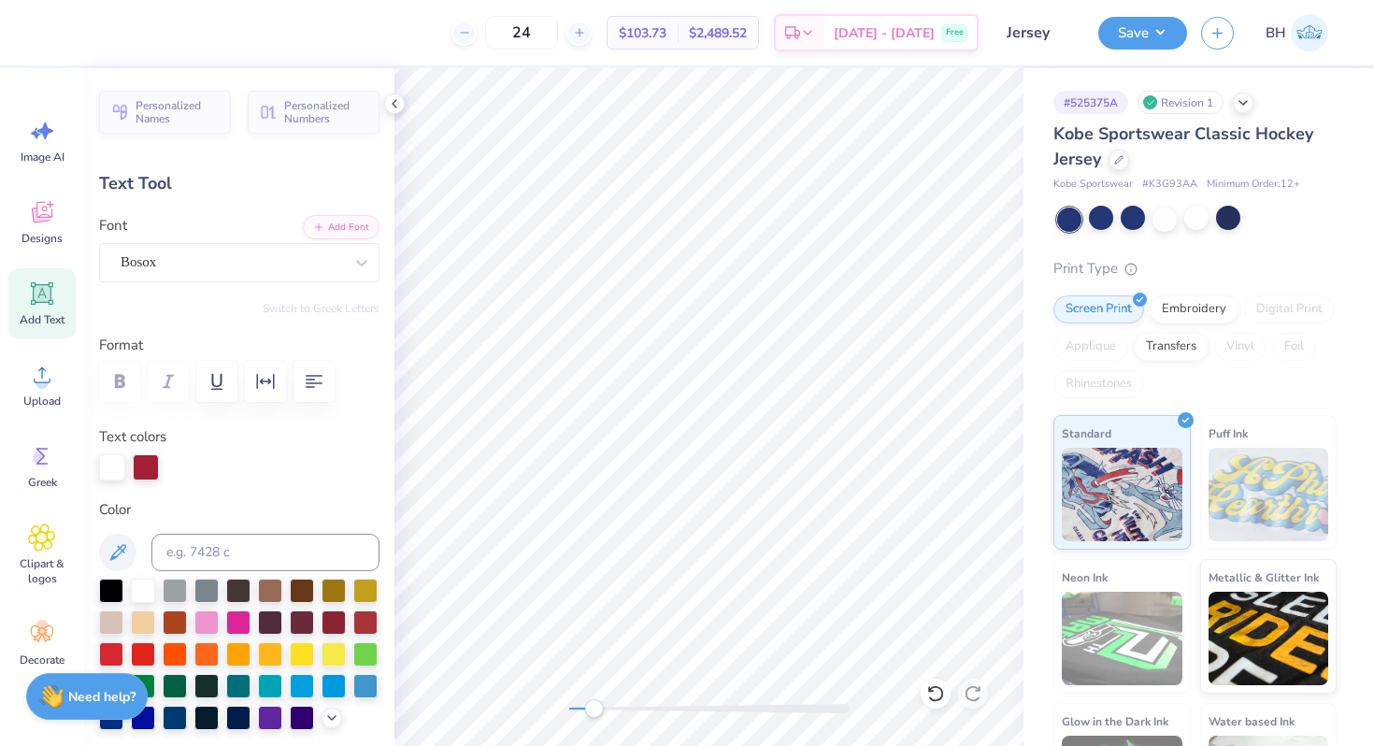
type input "10.52"
type input "1.43"
type input "1.59"
type input "9.74"
click at [546, 703] on div at bounding box center [708, 407] width 629 height 678
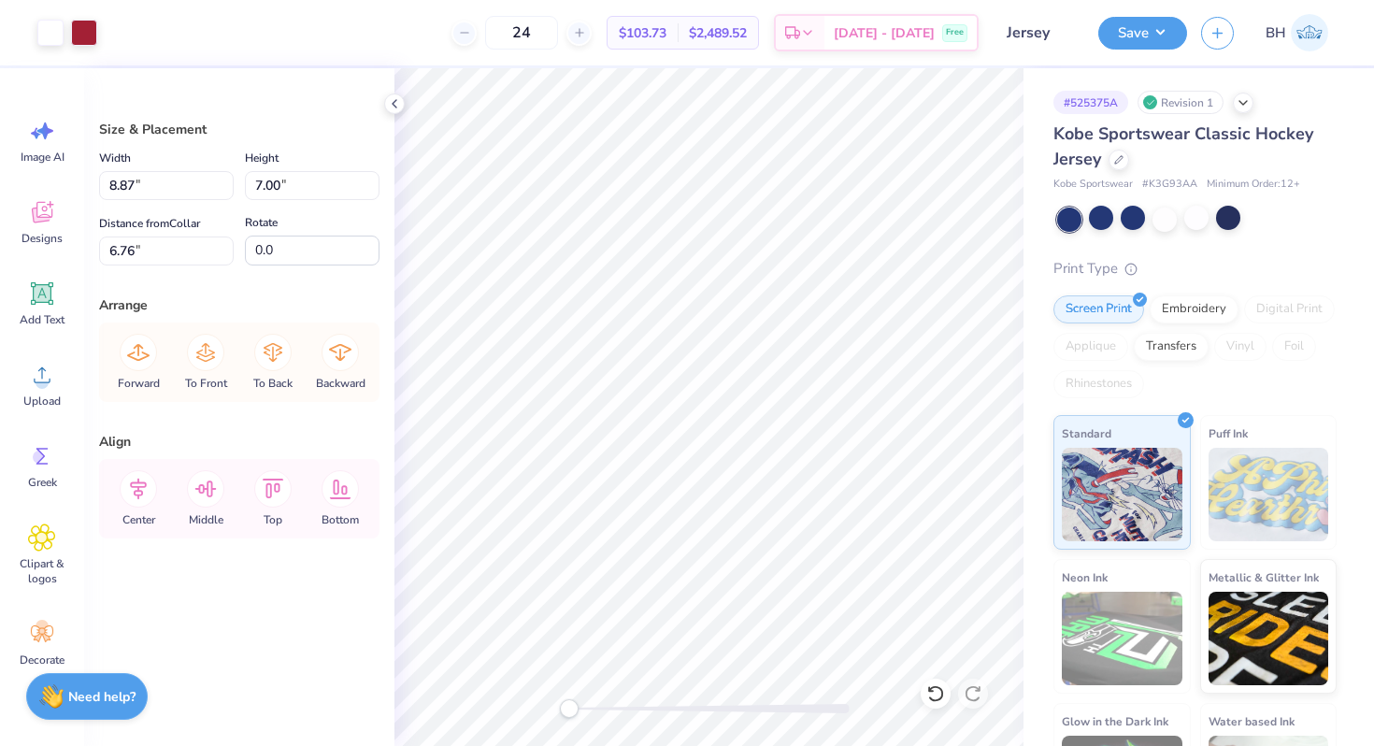
type input "6.75"
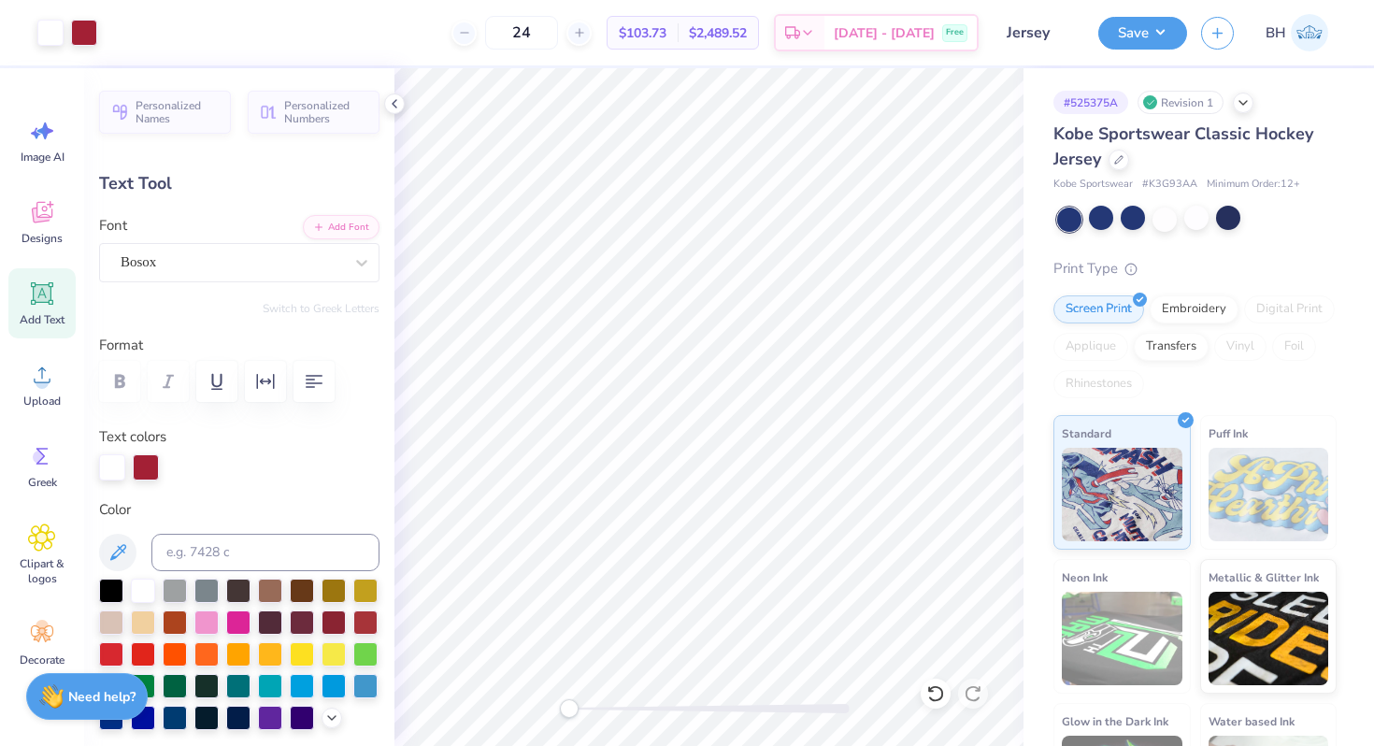
type input "7.96"
type input "2.54"
type input "3.20"
type input "1.50"
type input "1.89"
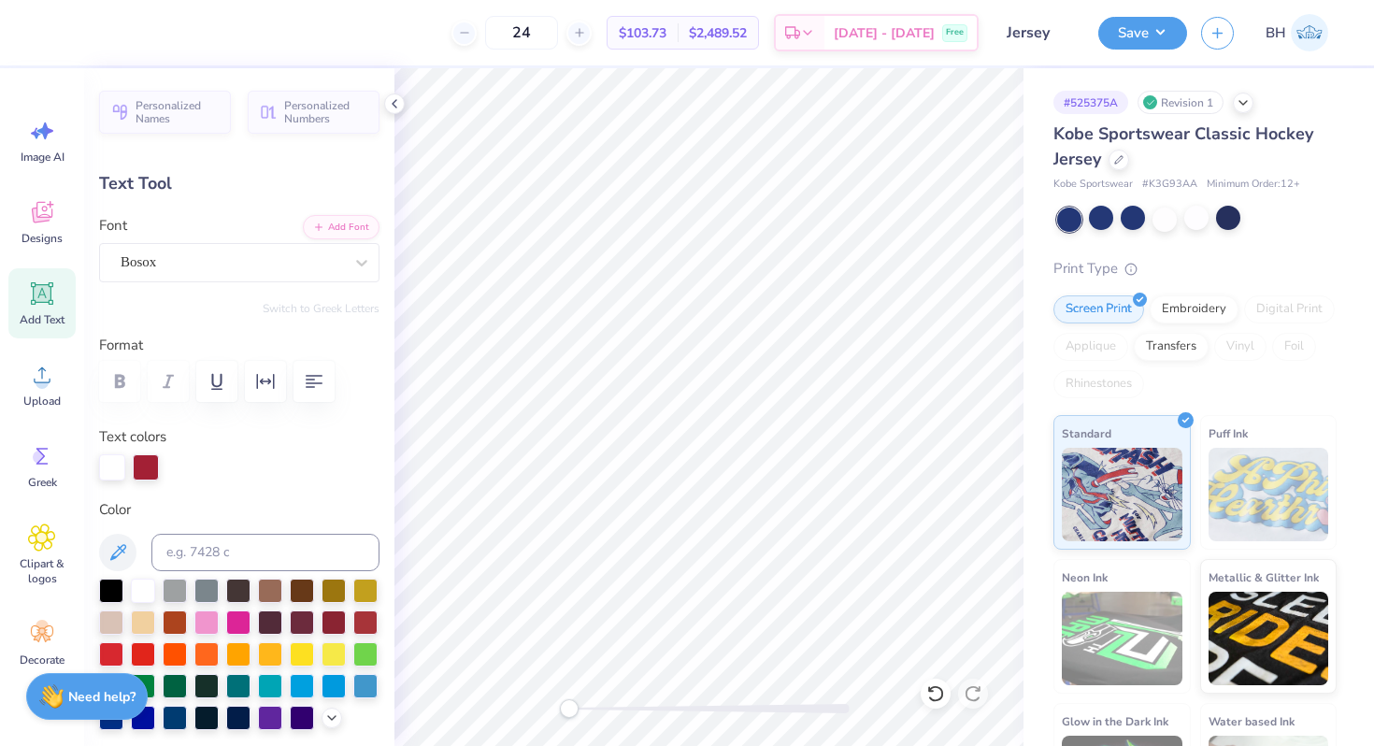
type input "1.15"
type input "1.60"
type input "9.14"
type input "1.50"
type input "1.89"
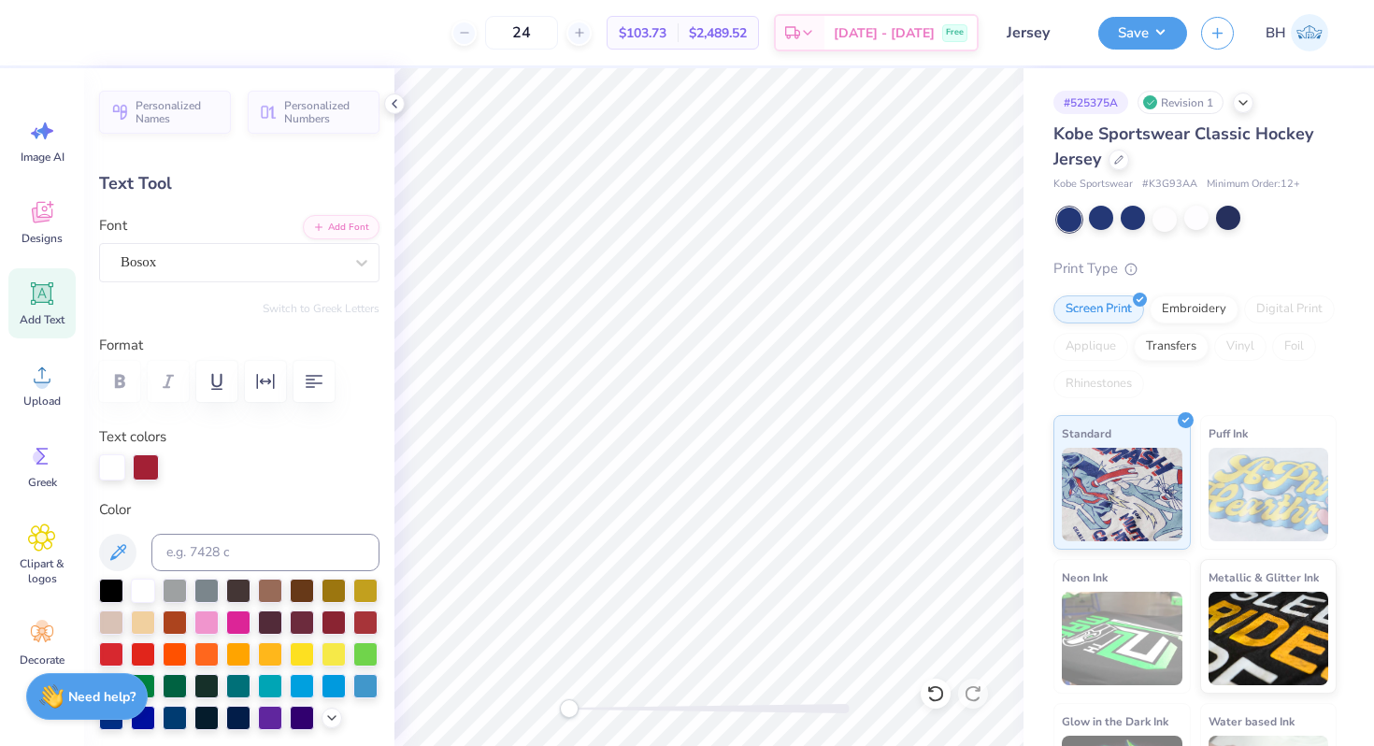
type input "7.80"
type textarea "K"
type textarea "E"
type input "1.57"
type input "1.33"
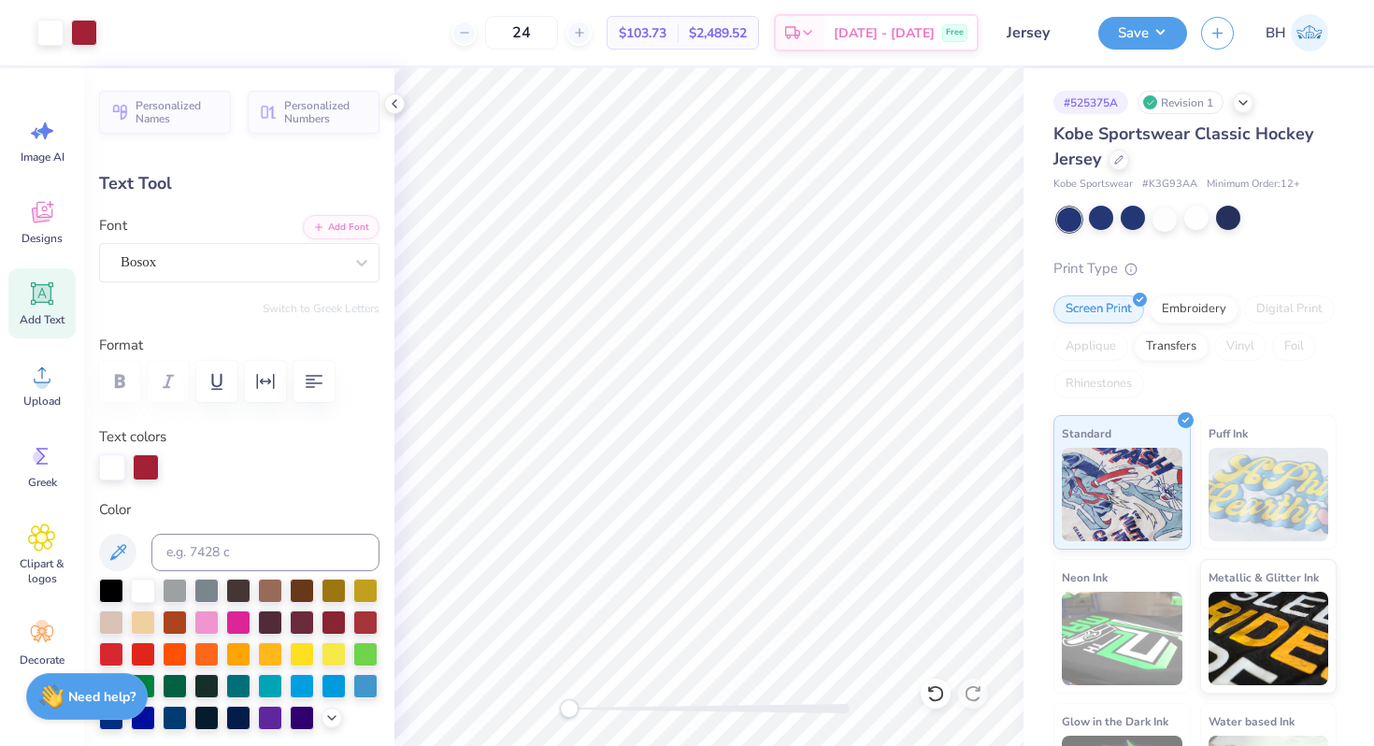
type input "3.00"
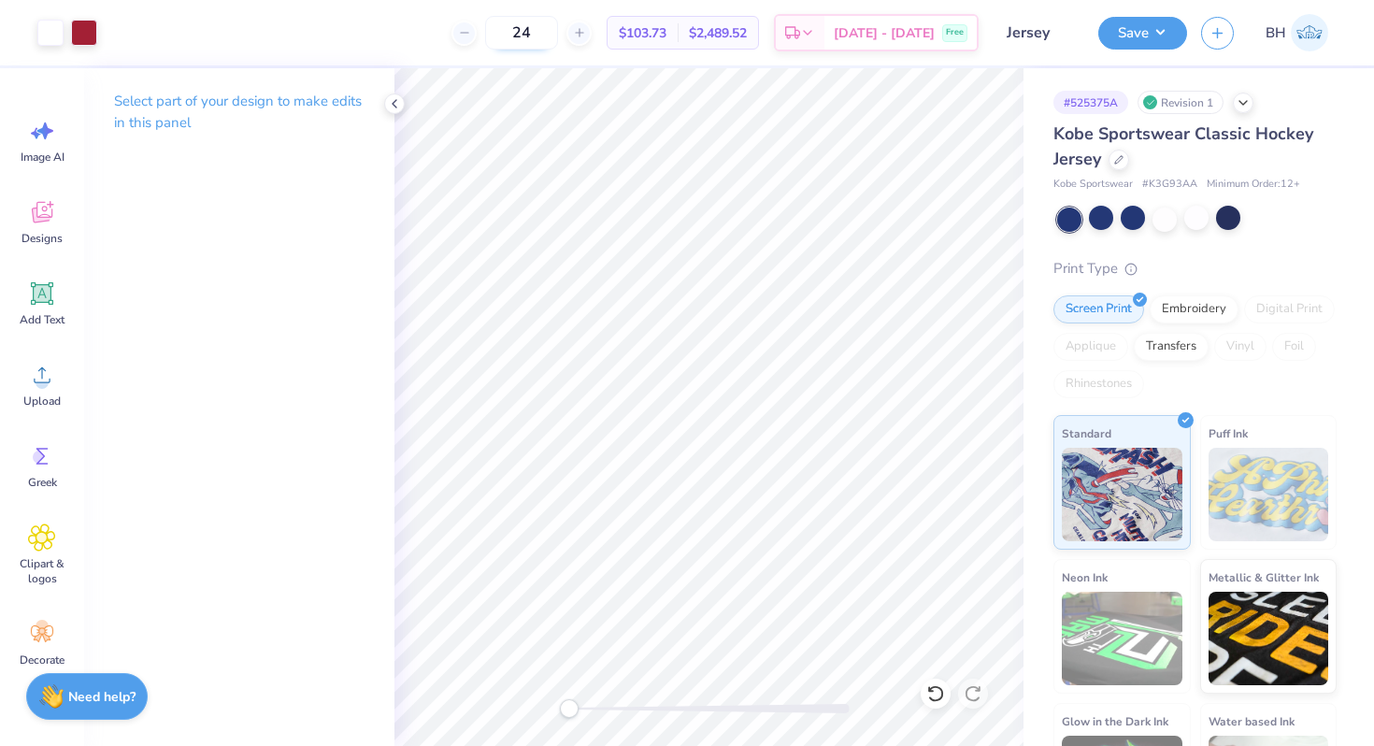
drag, startPoint x: 564, startPoint y: 39, endPoint x: 523, endPoint y: 33, distance: 41.6
click at [523, 33] on input "24" at bounding box center [521, 33] width 73 height 34
type input "30"
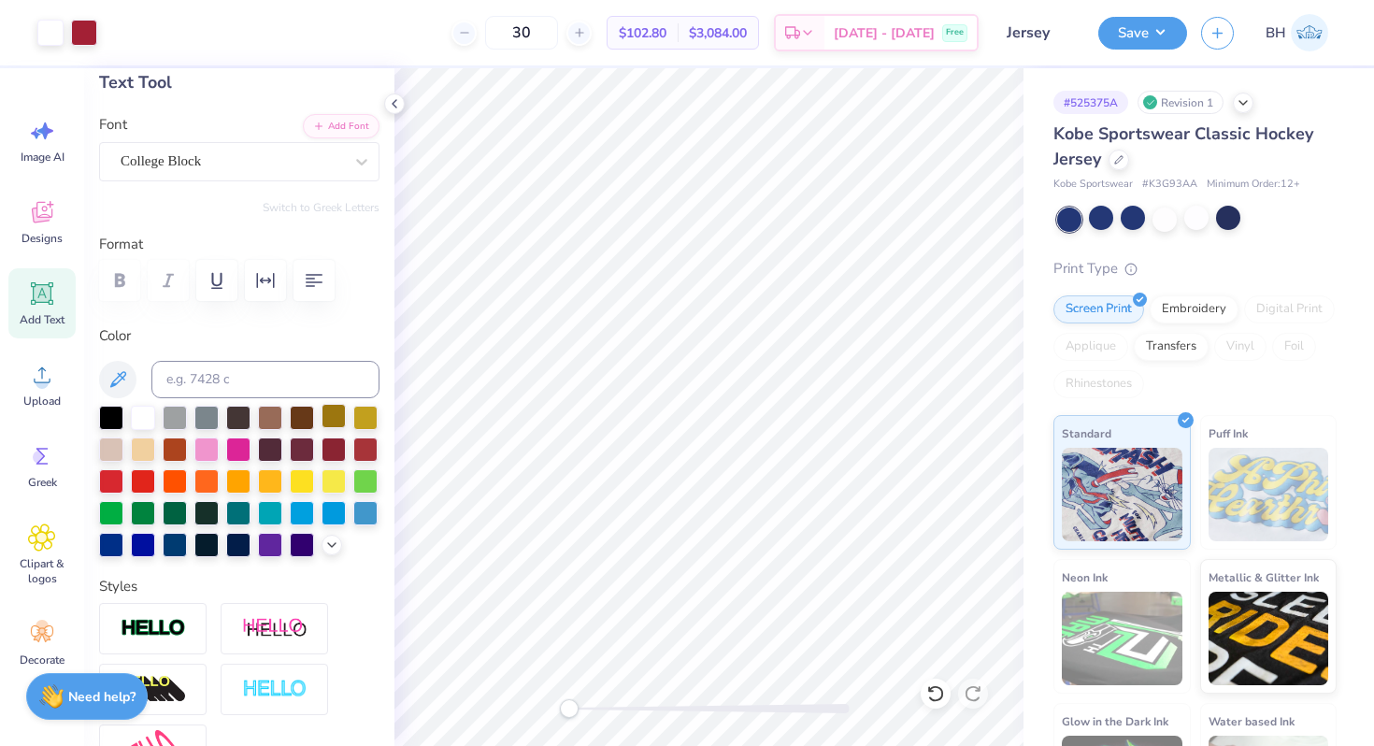
scroll to position [271, 0]
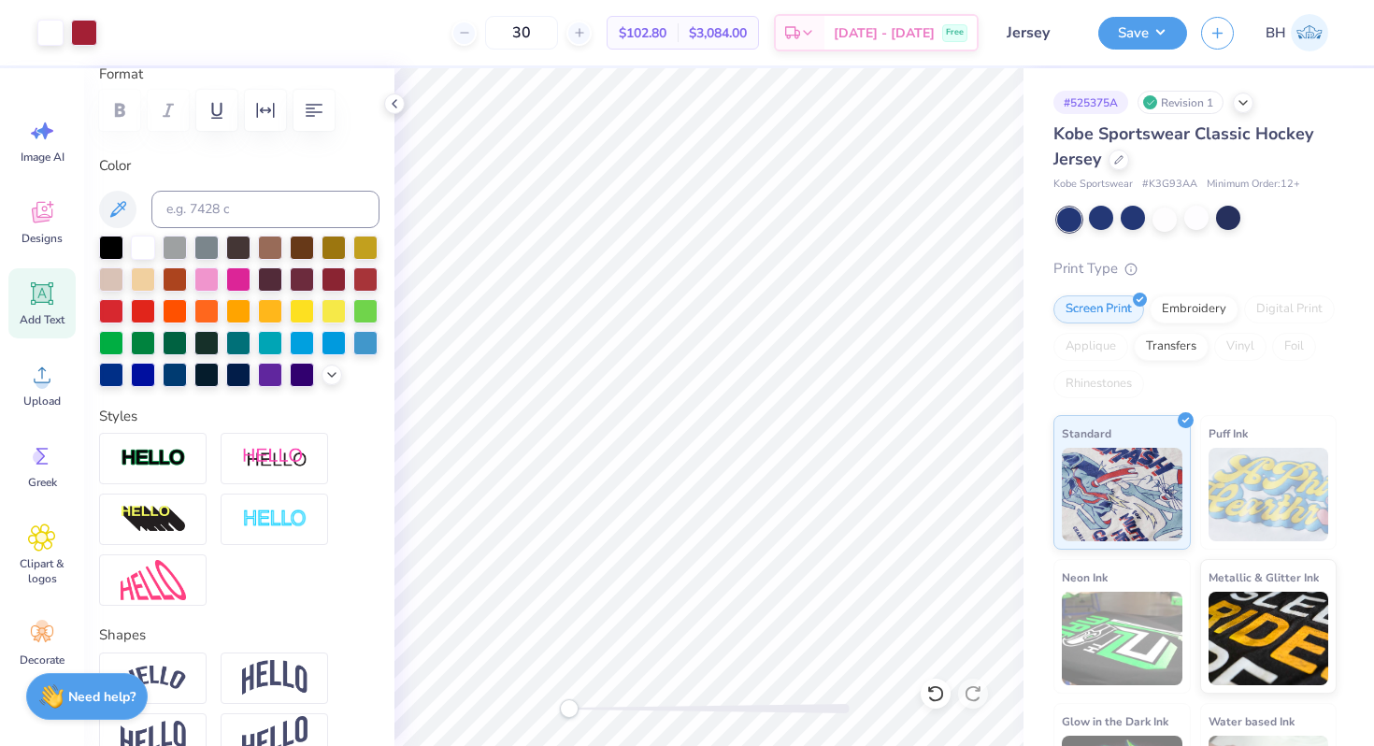
type input "1.37"
type input "1.92"
type input "8.97"
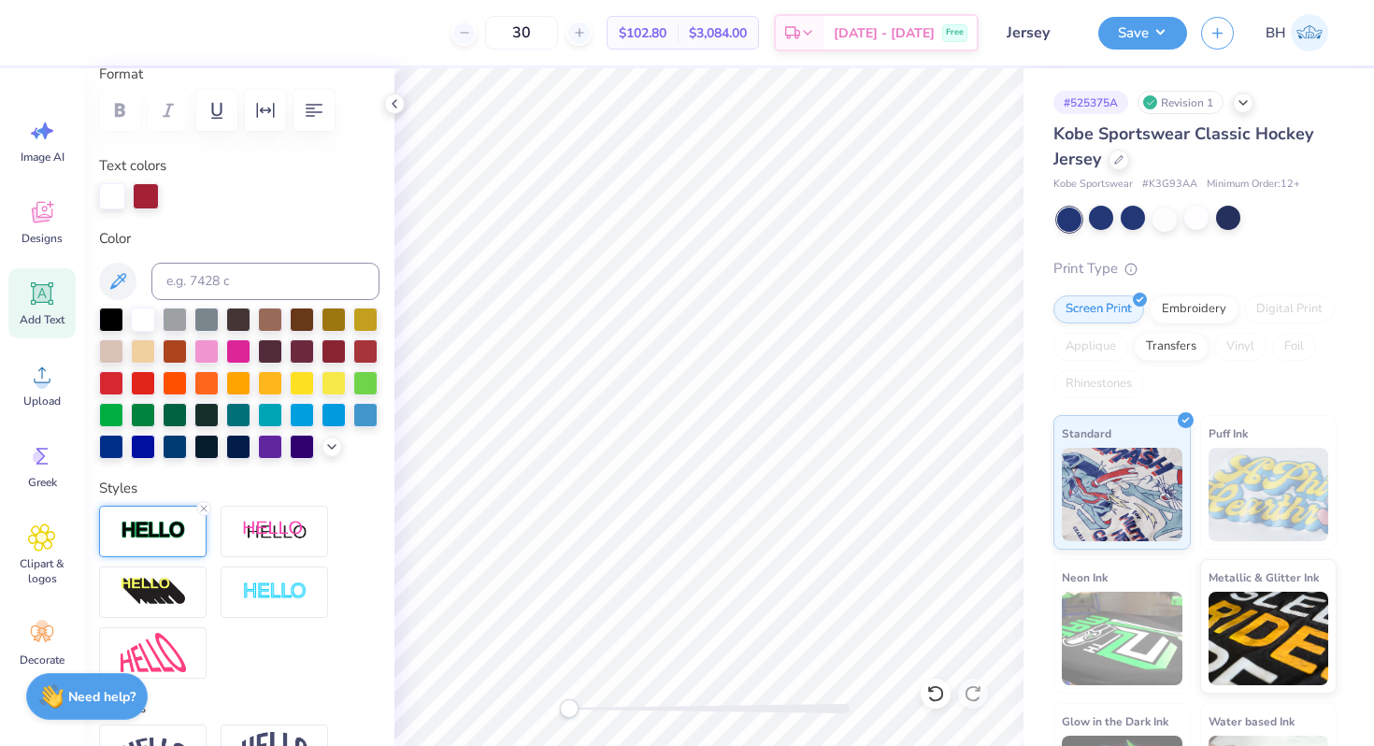
click at [176, 540] on img at bounding box center [153, 530] width 65 height 21
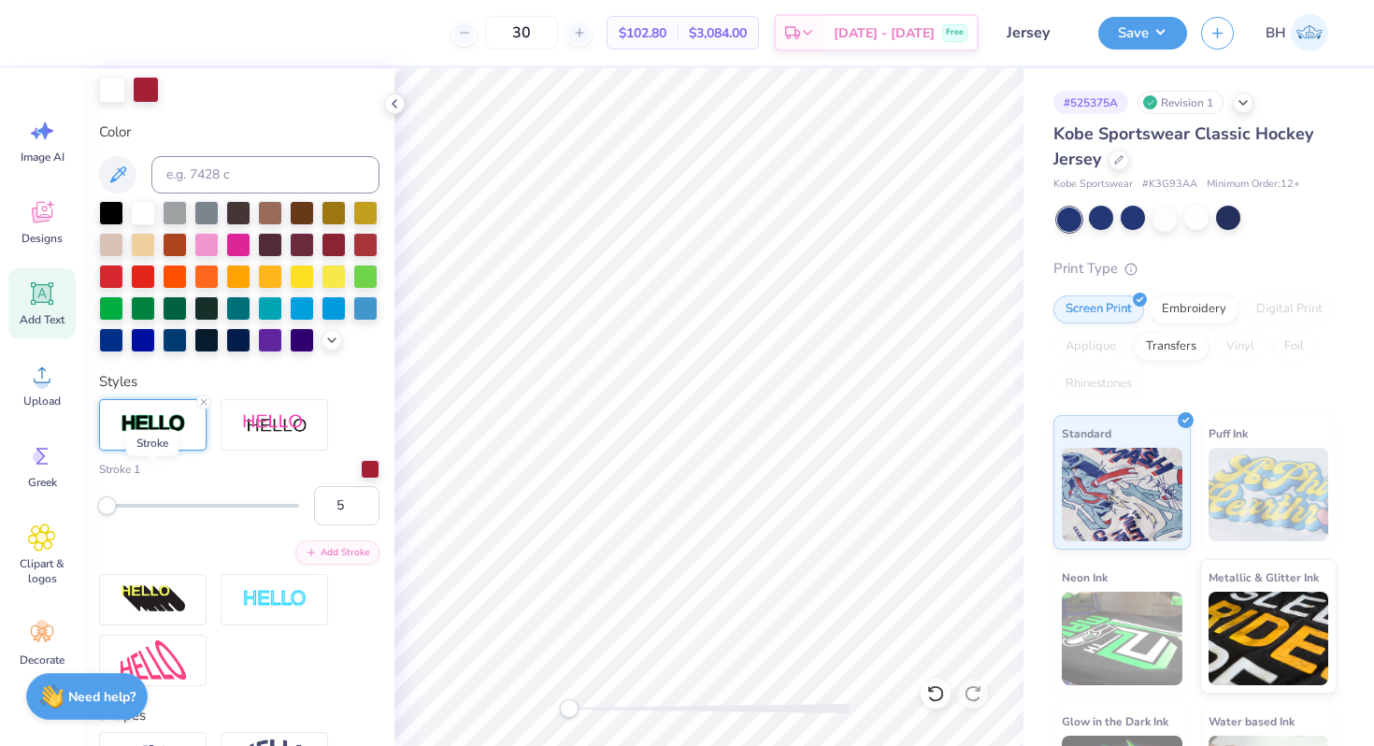
scroll to position [381, 0]
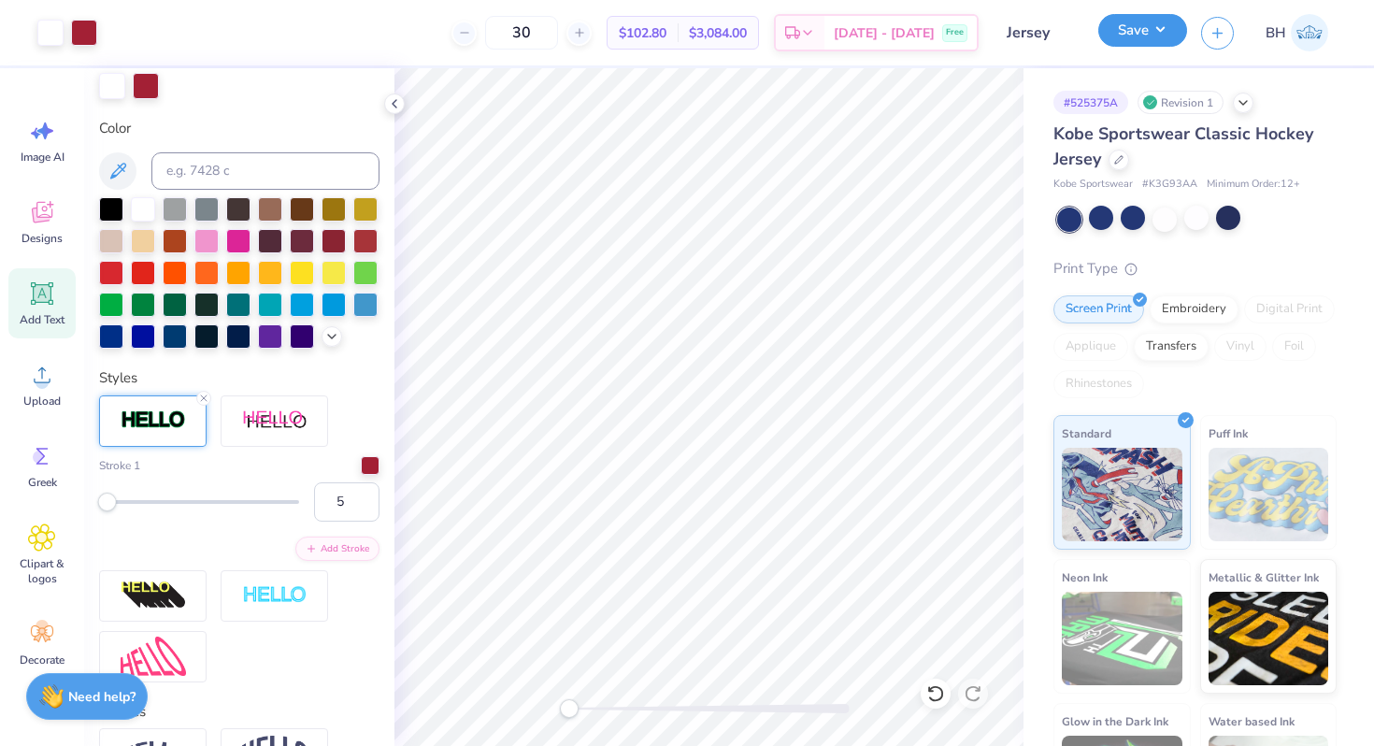
click at [1126, 45] on button "Save" at bounding box center [1142, 30] width 89 height 33
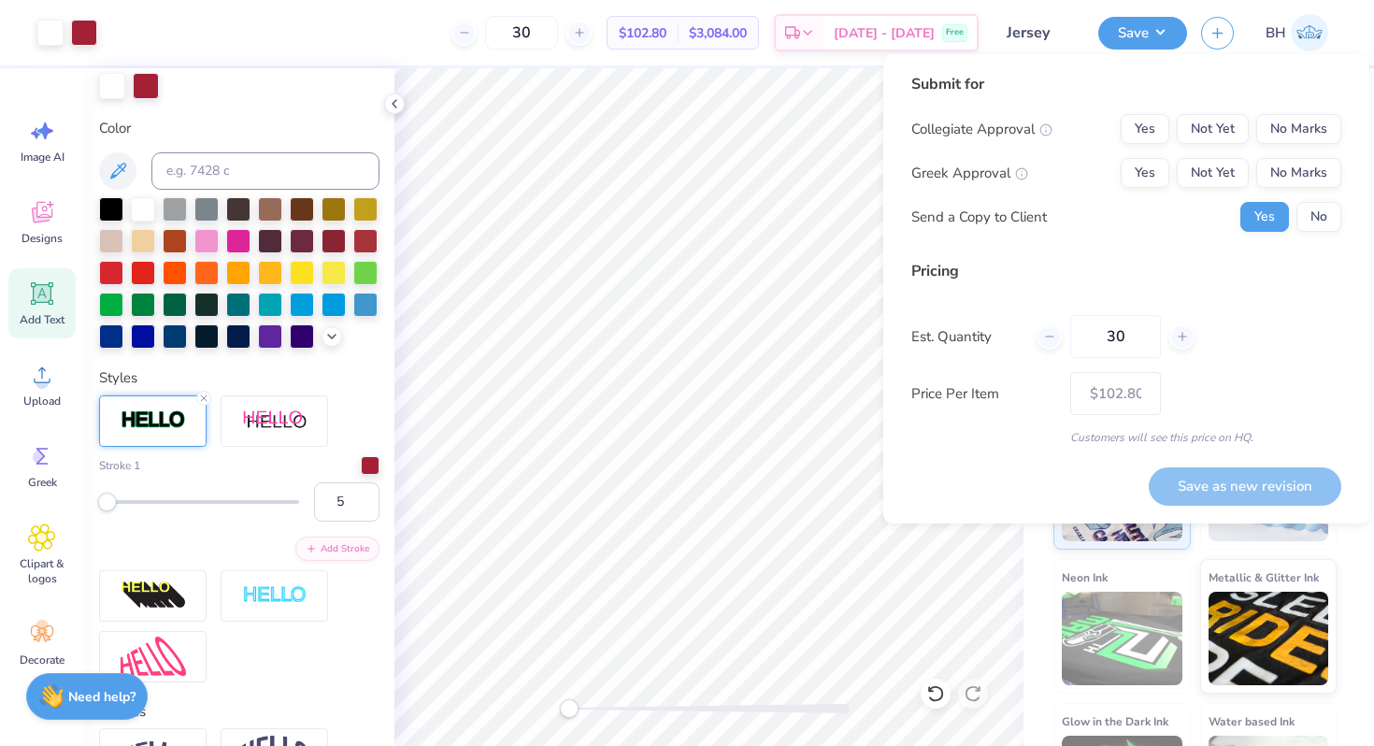
click at [1306, 108] on div "Submit for Collegiate Approval Yes Not Yet No Marks Greek Approval Yes Not Yet …" at bounding box center [1126, 159] width 430 height 173
click at [1305, 114] on button "No Marks" at bounding box center [1298, 129] width 85 height 30
click at [1177, 171] on button "Not Yet" at bounding box center [1213, 173] width 72 height 30
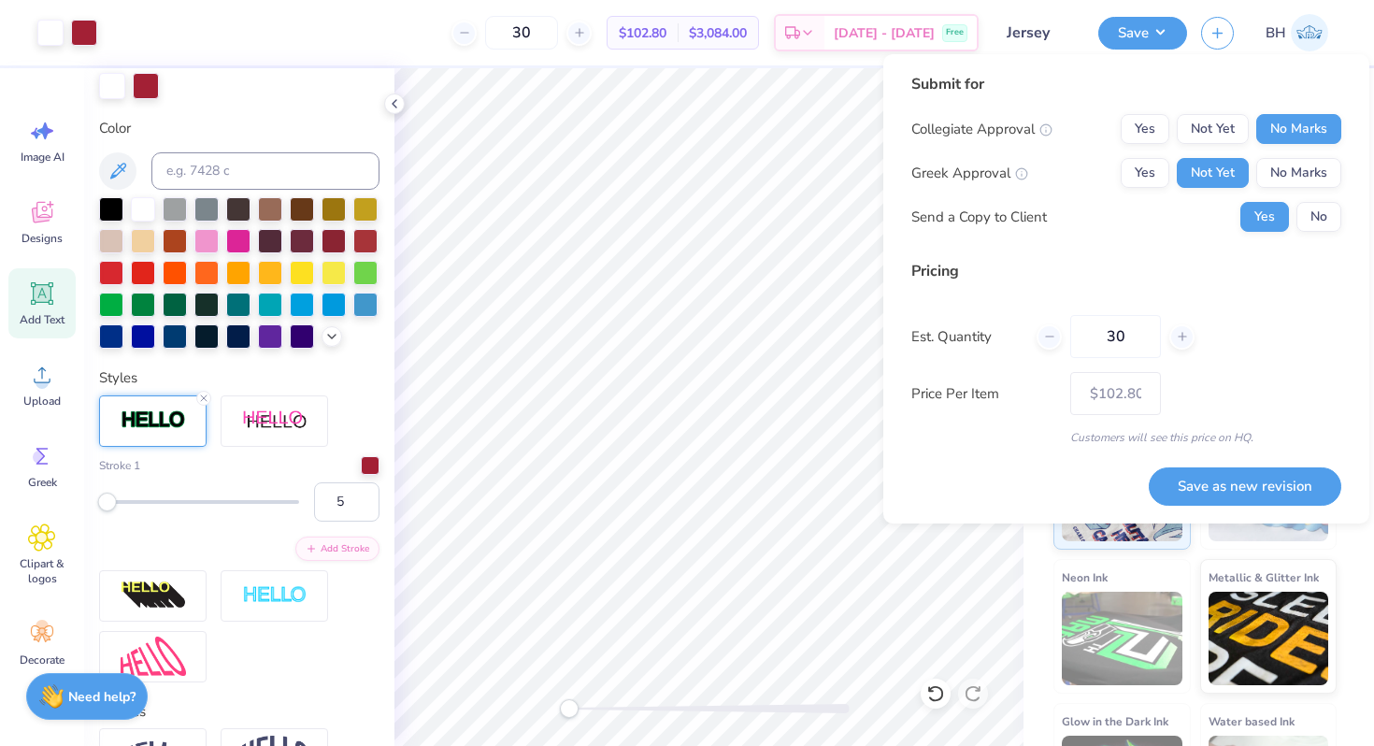
click at [1170, 172] on div "Yes Not Yet No Marks" at bounding box center [1230, 173] width 221 height 30
click at [1153, 172] on button "Yes" at bounding box center [1144, 173] width 49 height 30
click at [1317, 198] on div "Collegiate Approval Yes Not Yet No Marks Greek Approval Yes Not Yet No Marks Se…" at bounding box center [1126, 173] width 430 height 118
click at [1315, 212] on button "No" at bounding box center [1318, 217] width 45 height 30
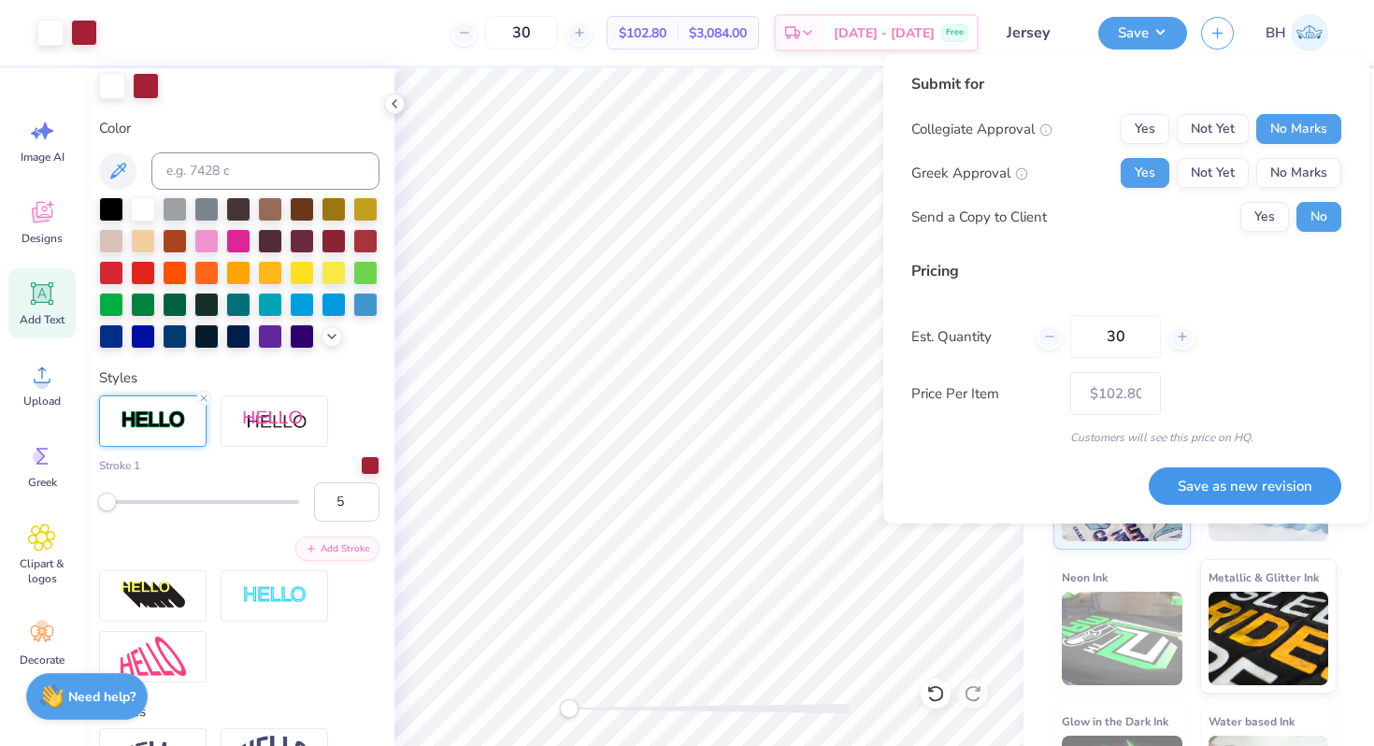
click at [1220, 467] on button "Save as new revision" at bounding box center [1245, 486] width 193 height 38
type input "$102.80"
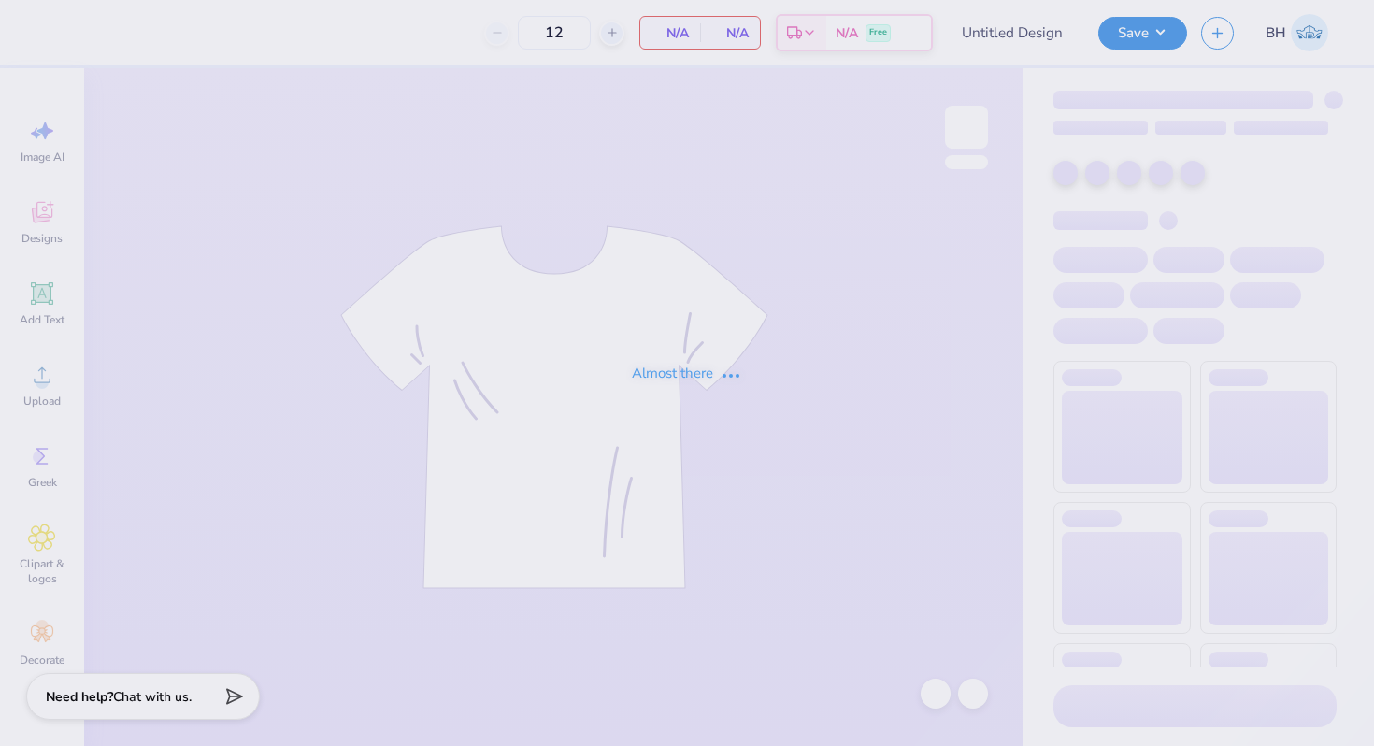
type input "Jersey"
type input "30"
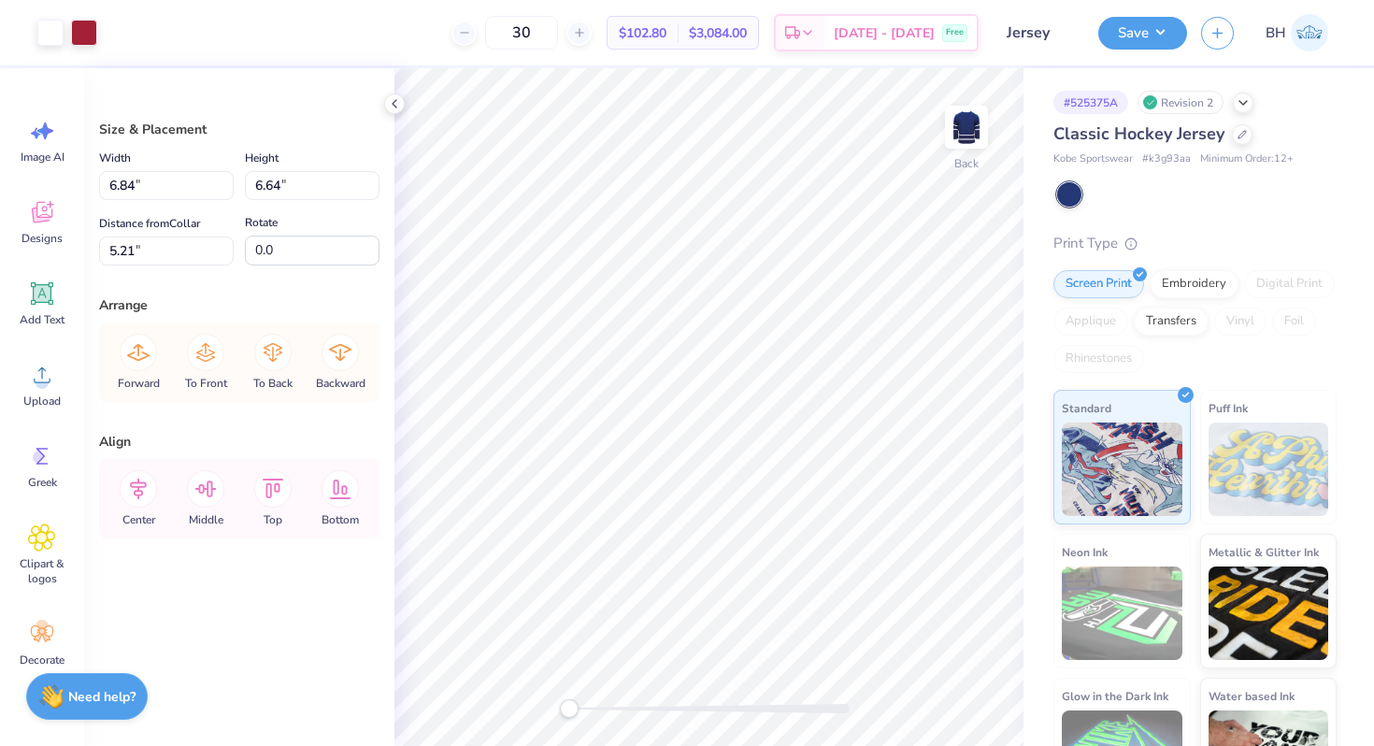
type input "9.21"
type input "8.93"
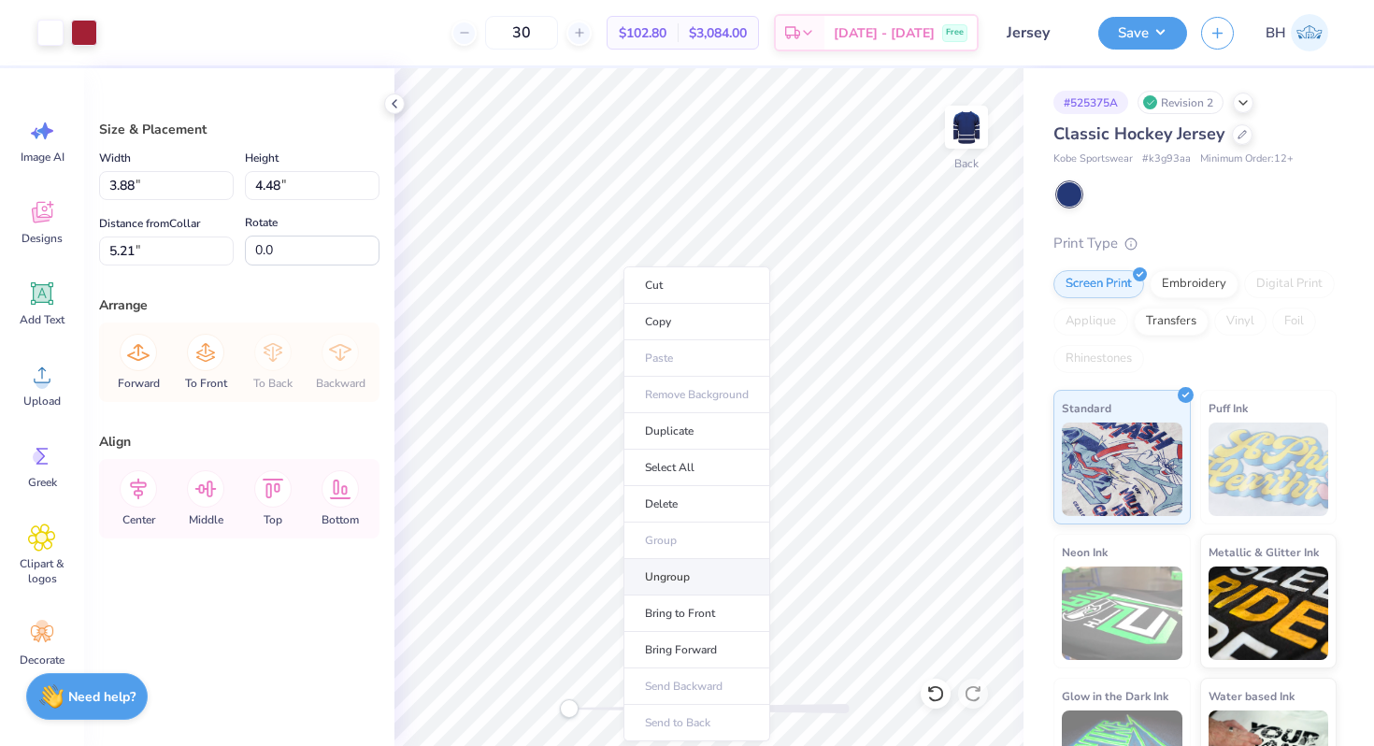
click at [648, 573] on li "Ungroup" at bounding box center [696, 577] width 147 height 36
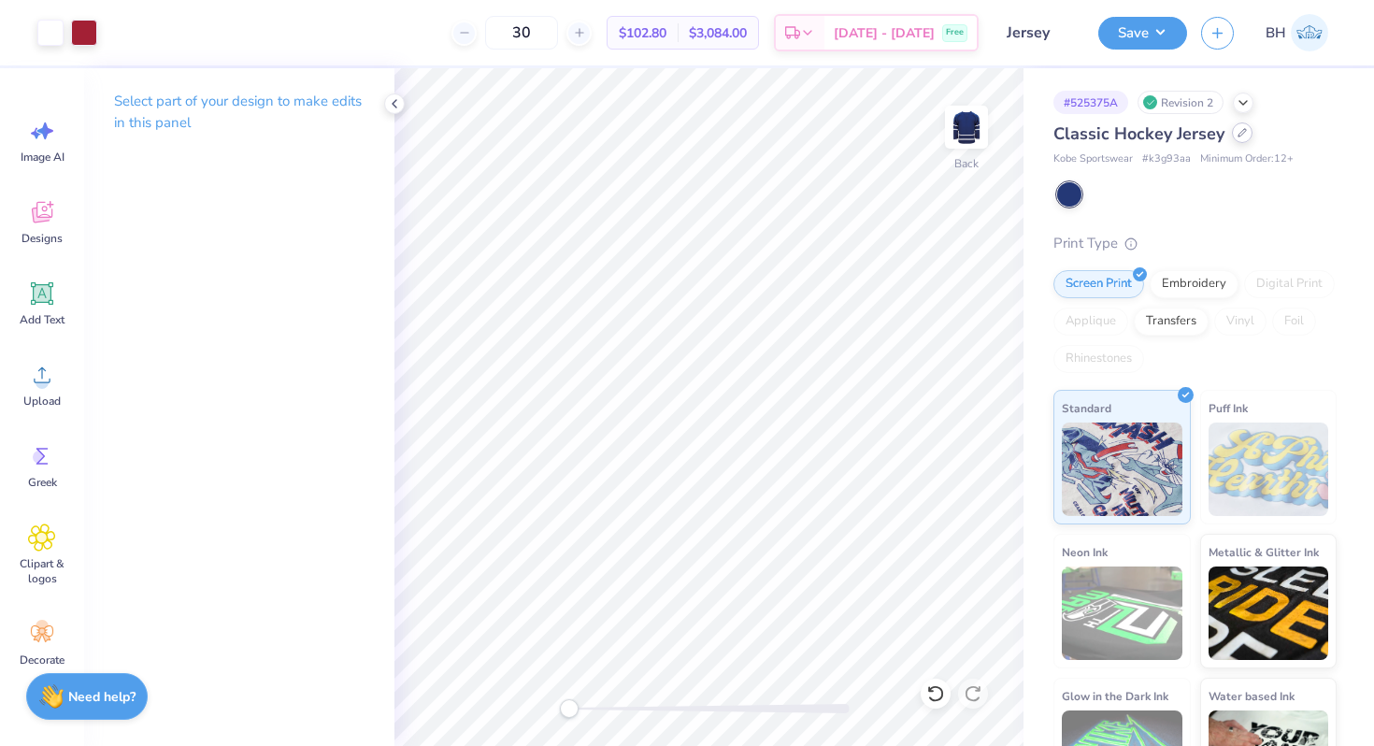
click at [1245, 131] on div at bounding box center [1242, 132] width 21 height 21
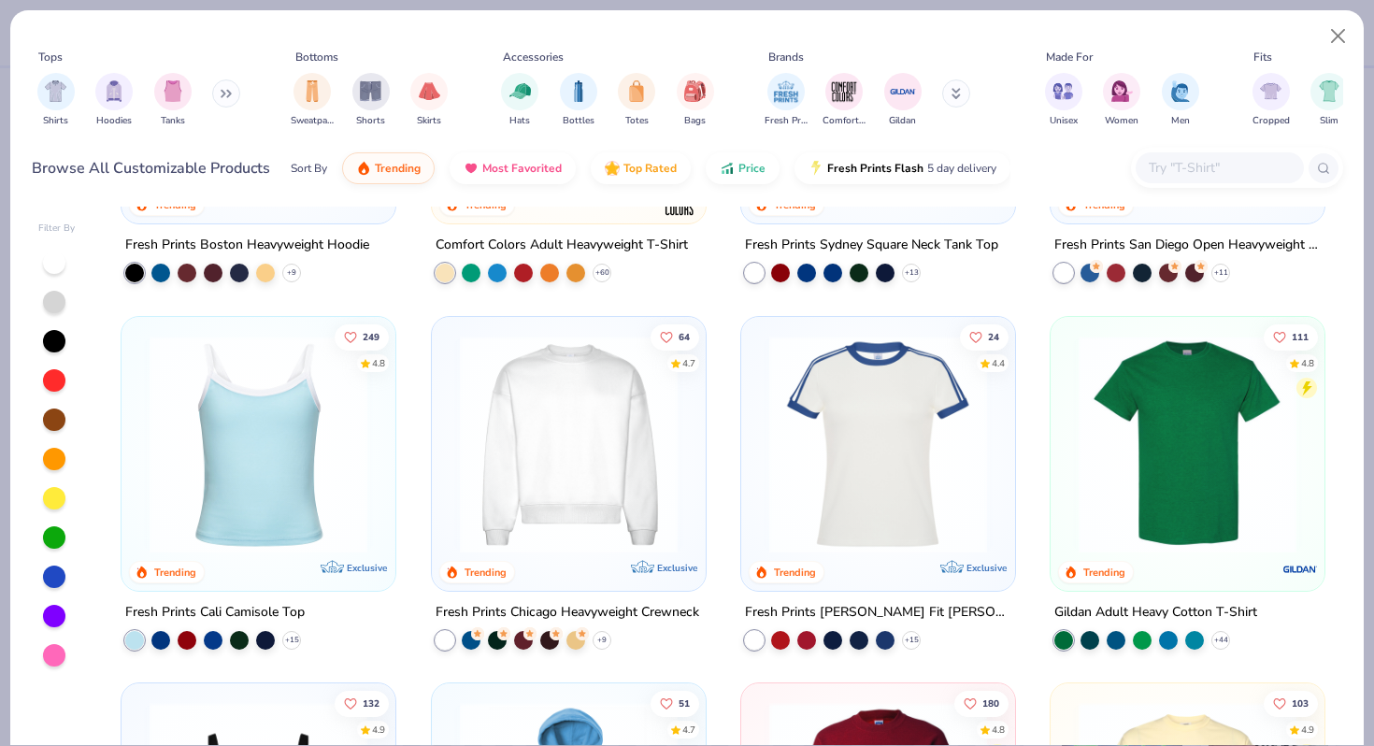
scroll to position [642, 0]
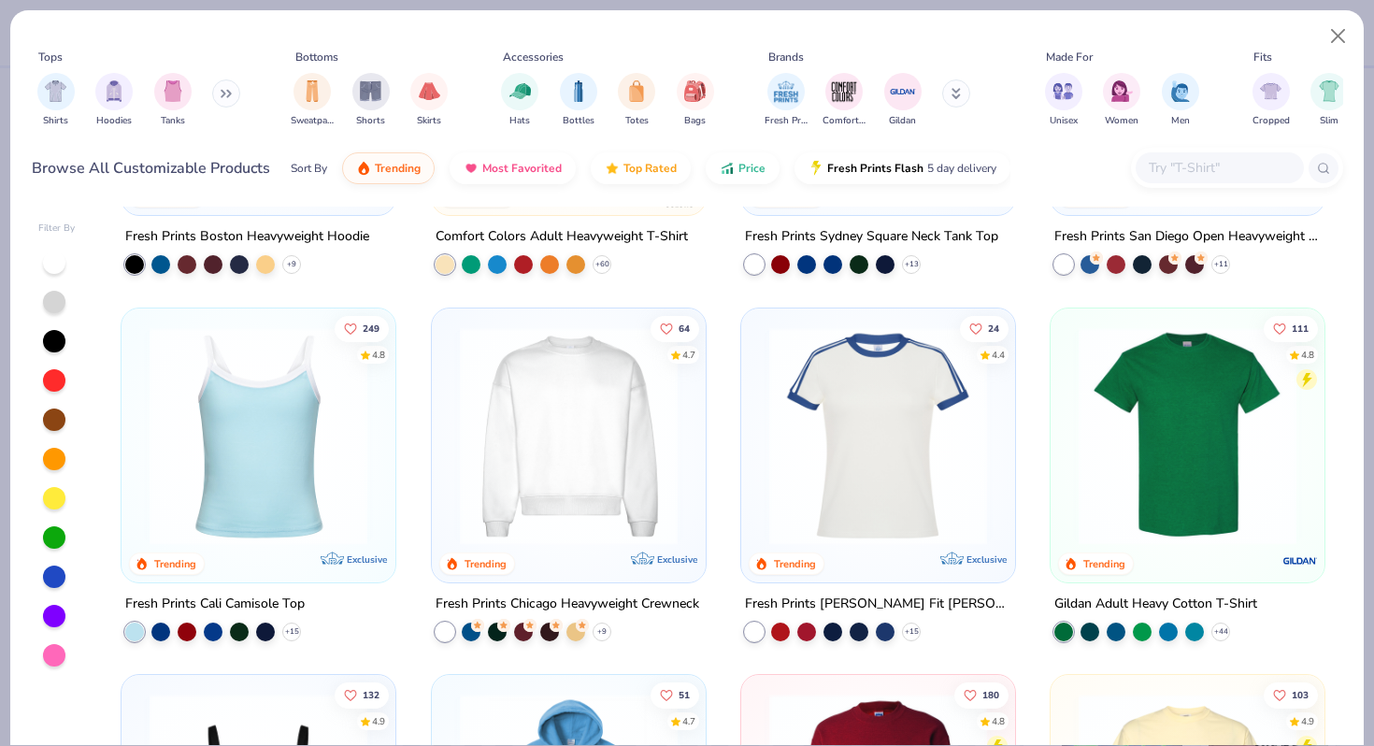
click at [217, 95] on button at bounding box center [226, 93] width 28 height 28
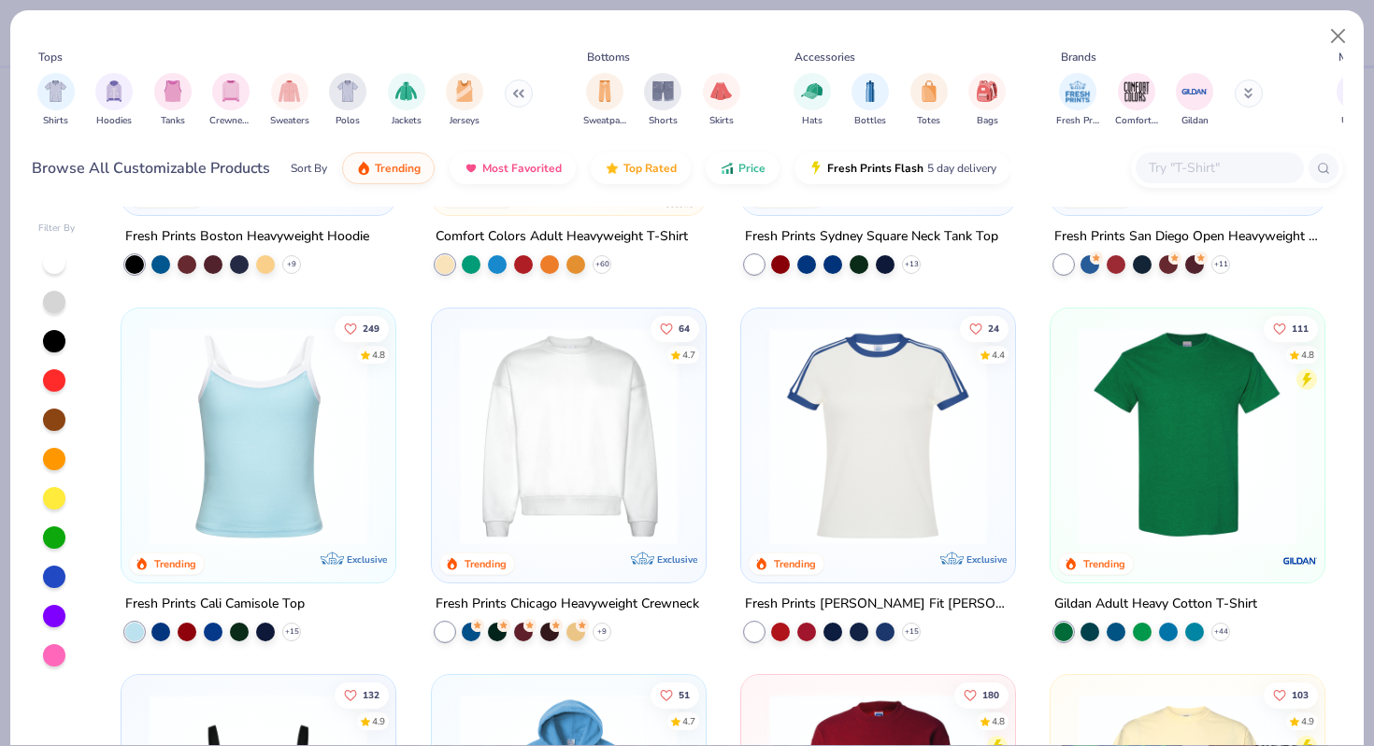
click at [367, 106] on div "Shirts Hoodies Tanks Crewnecks Sweaters Polos Jackets Jerseys" at bounding box center [285, 99] width 507 height 69
click at [353, 106] on div "filter for Polos" at bounding box center [347, 89] width 37 height 37
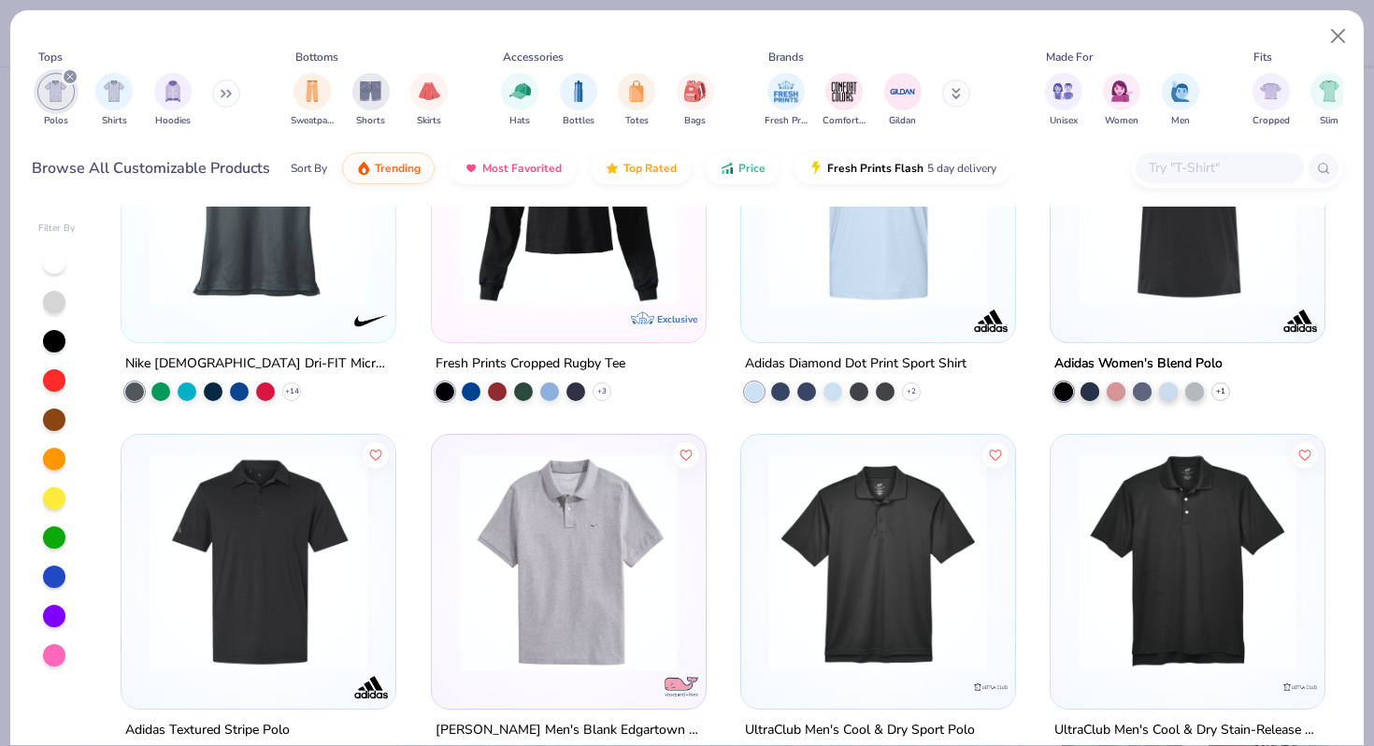
scroll to position [1377, 0]
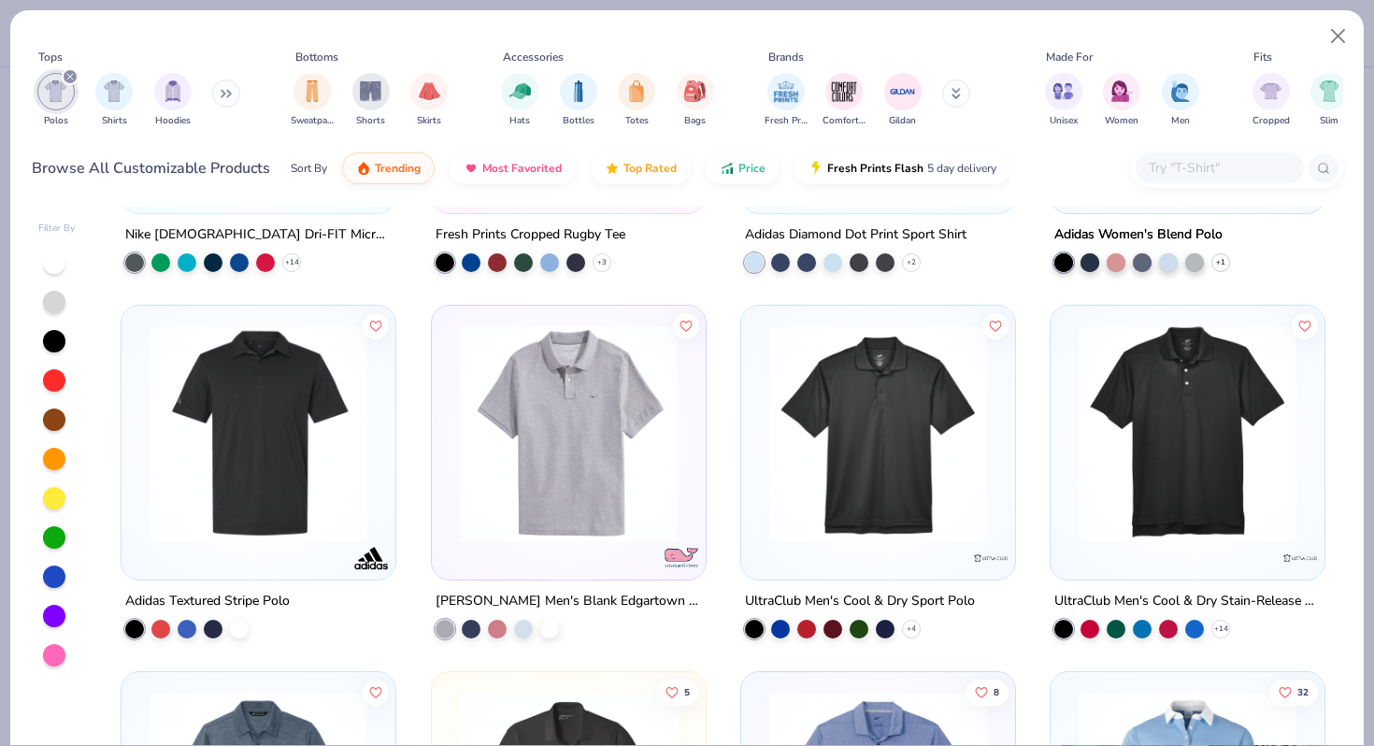
click at [220, 101] on button at bounding box center [226, 93] width 28 height 28
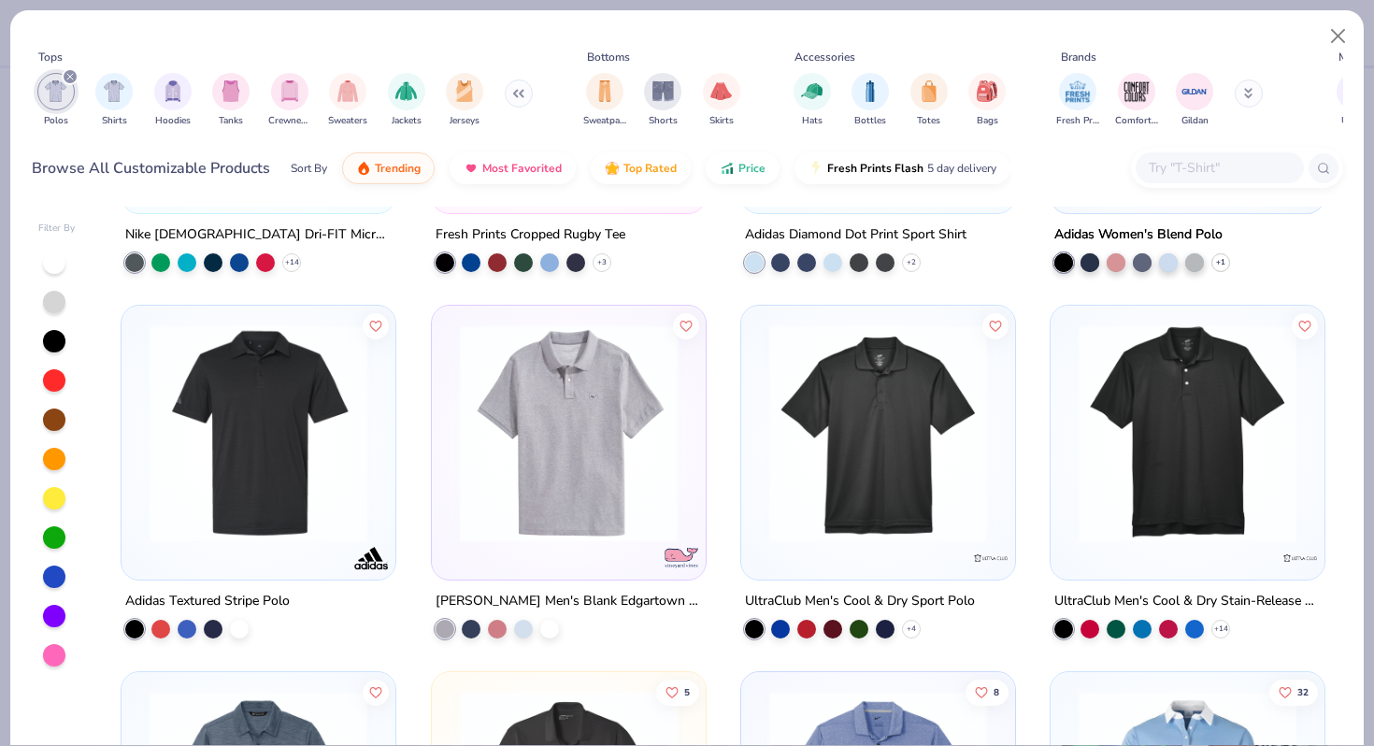
click at [73, 75] on div "filter for Polos" at bounding box center [70, 76] width 17 height 17
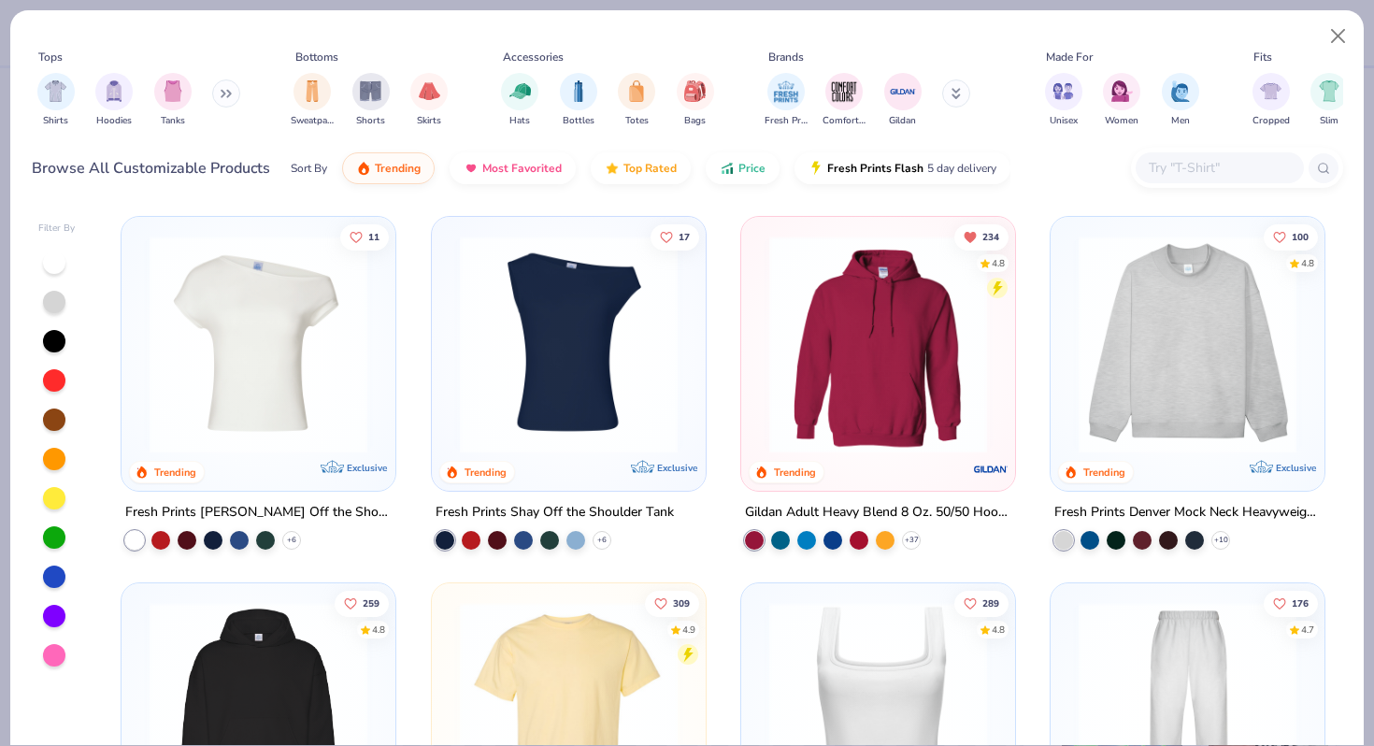
click at [221, 93] on button at bounding box center [226, 93] width 28 height 28
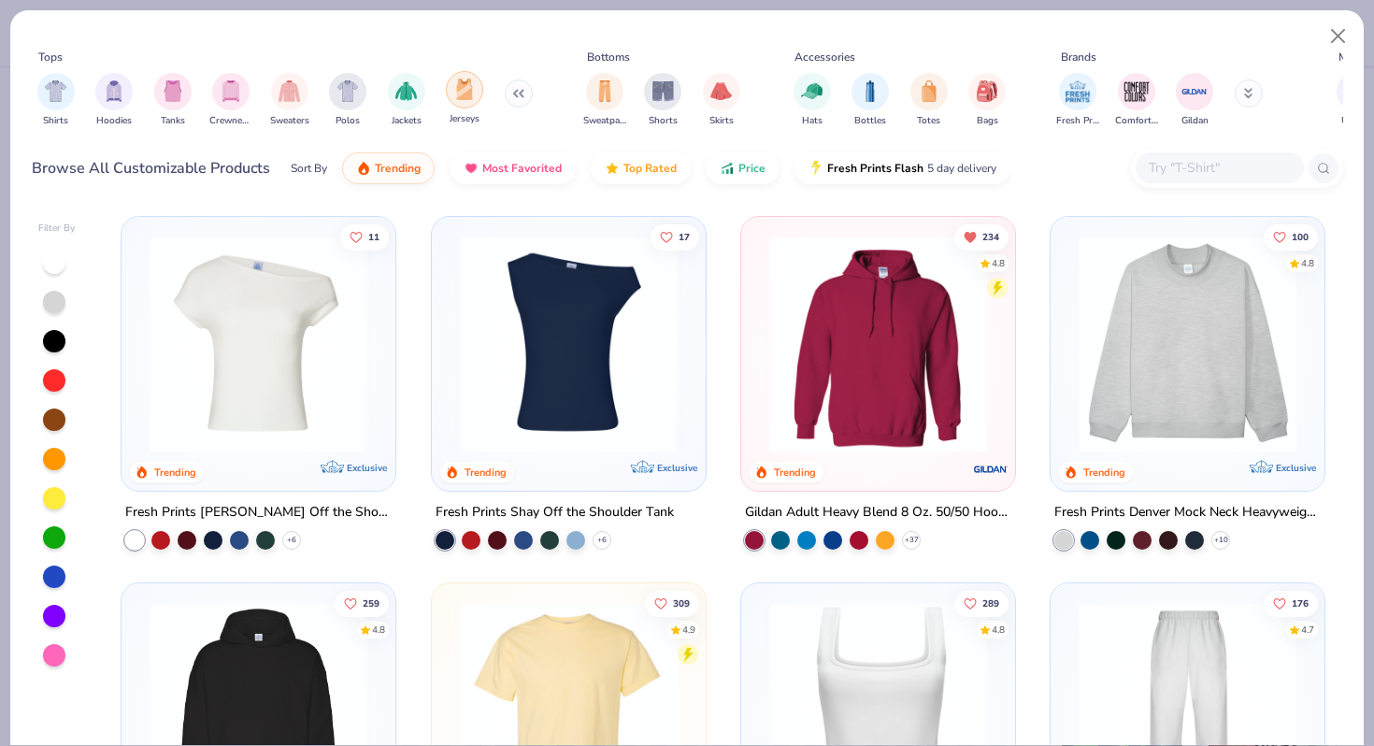
click at [451, 102] on div "filter for Jerseys" at bounding box center [464, 89] width 37 height 37
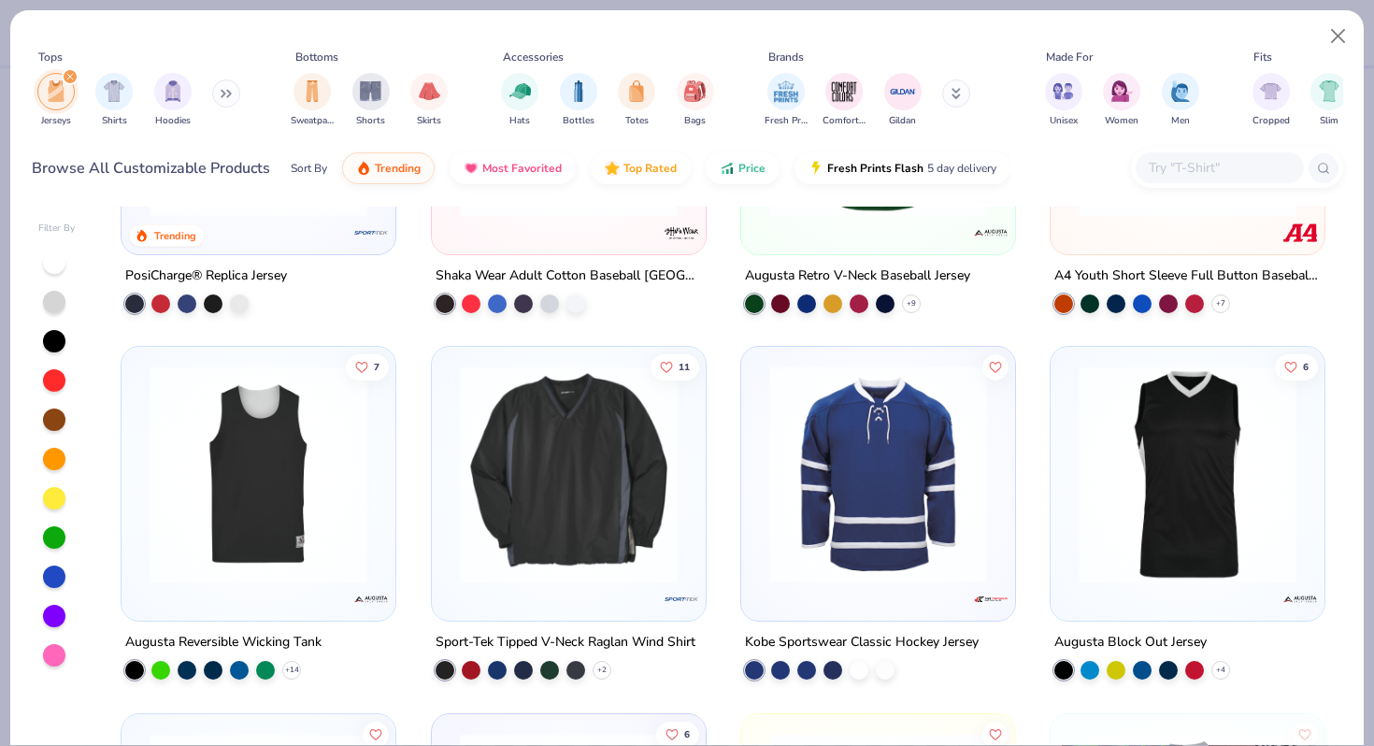
scroll to position [280, 0]
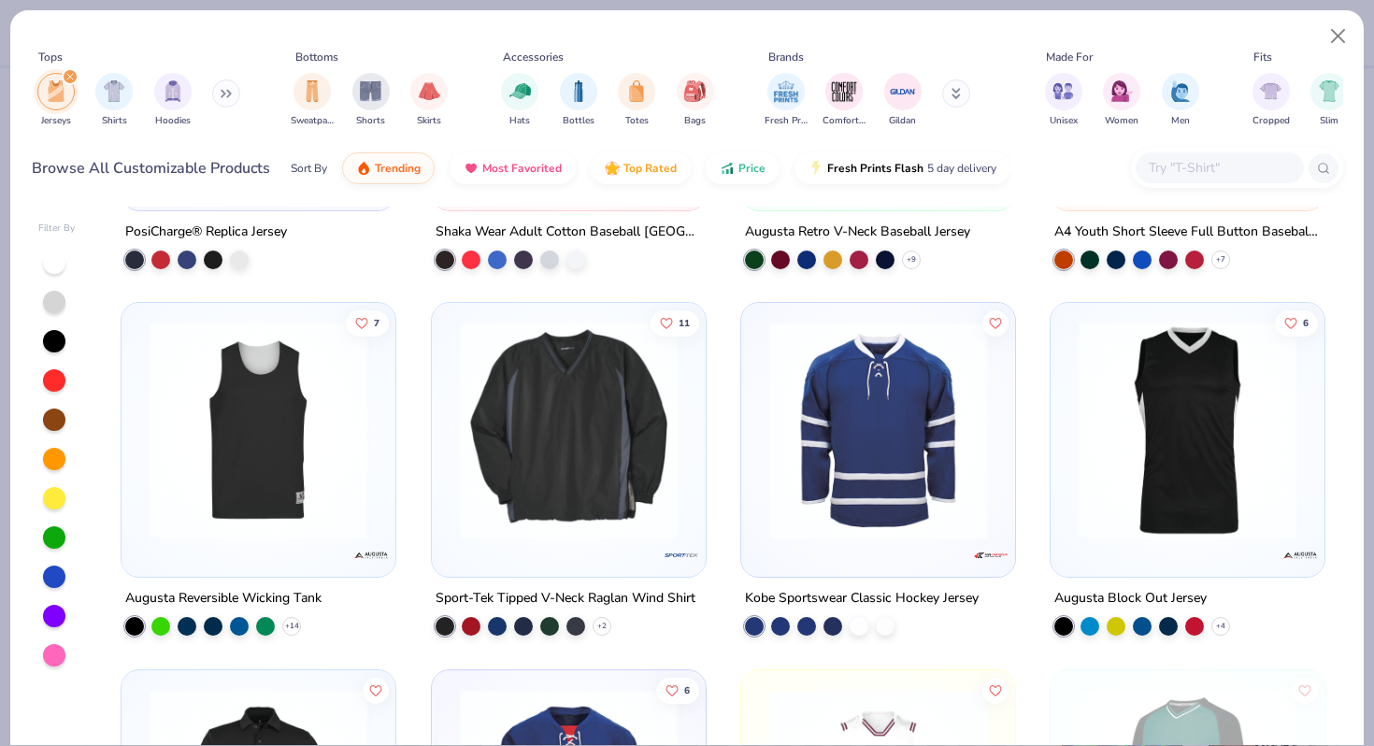
click at [903, 374] on img at bounding box center [878, 430] width 236 height 218
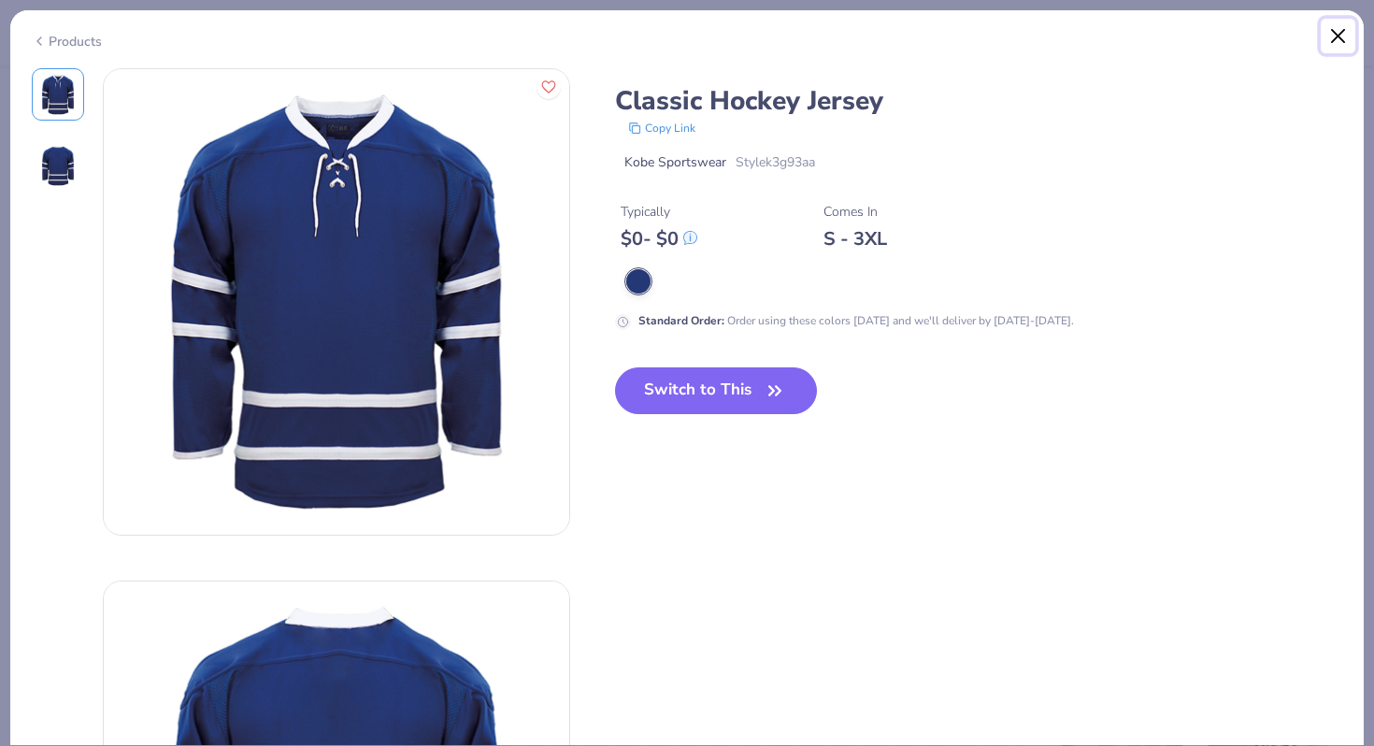
click at [1329, 34] on button "Close" at bounding box center [1338, 37] width 36 height 36
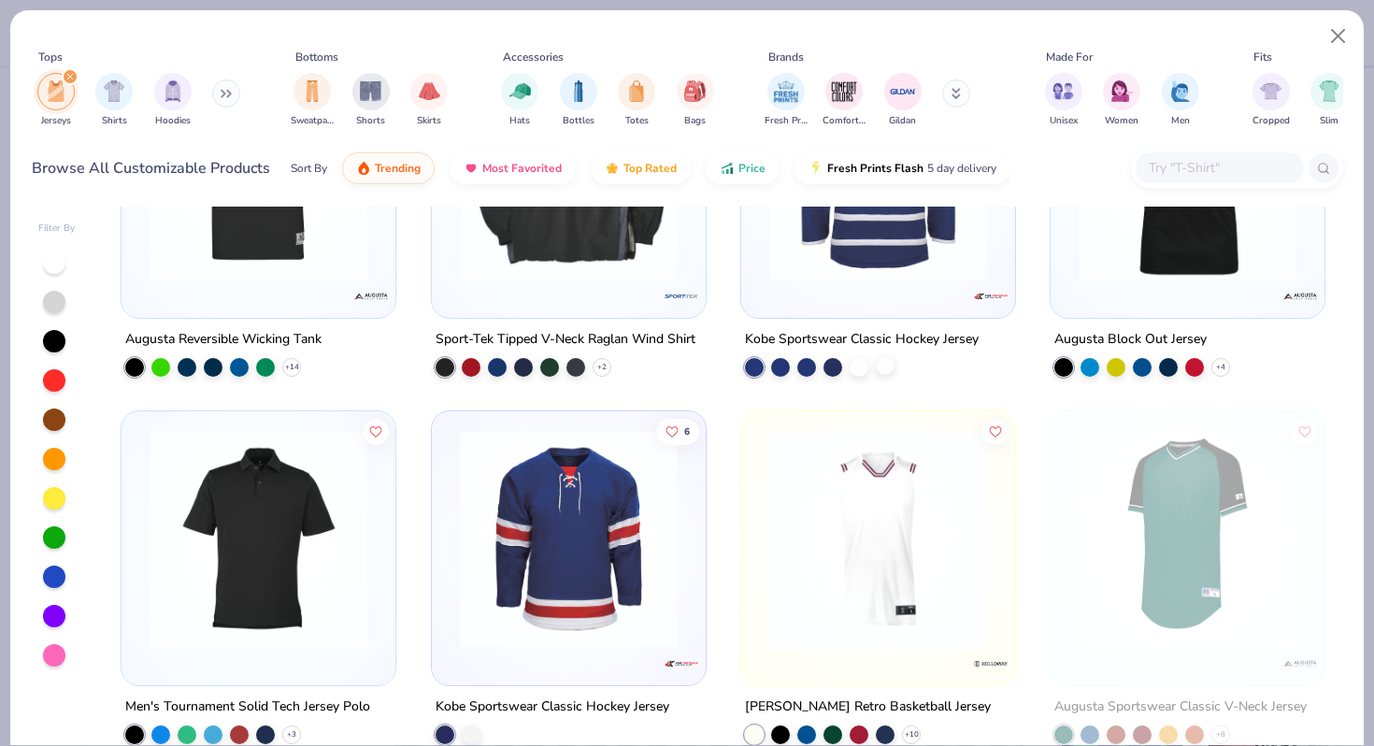
scroll to position [588, 0]
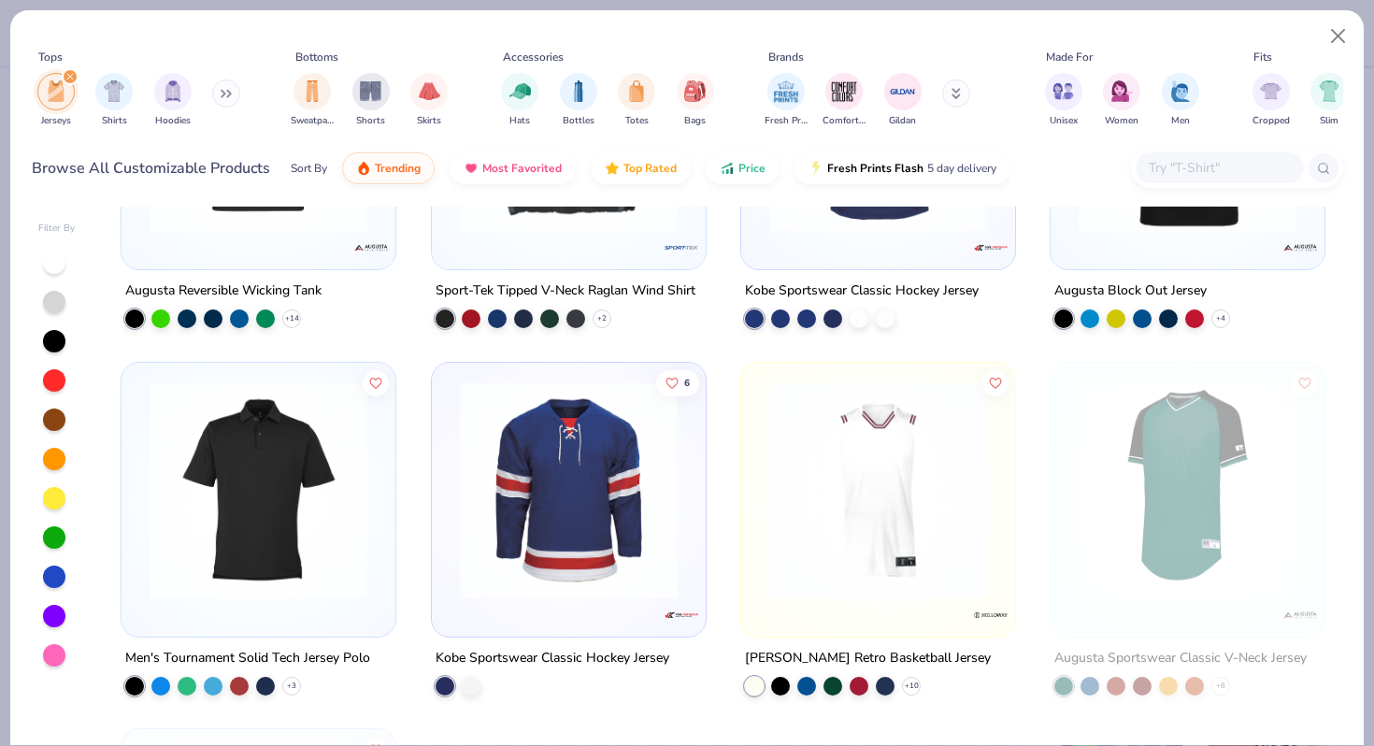
click at [590, 583] on img at bounding box center [568, 489] width 236 height 218
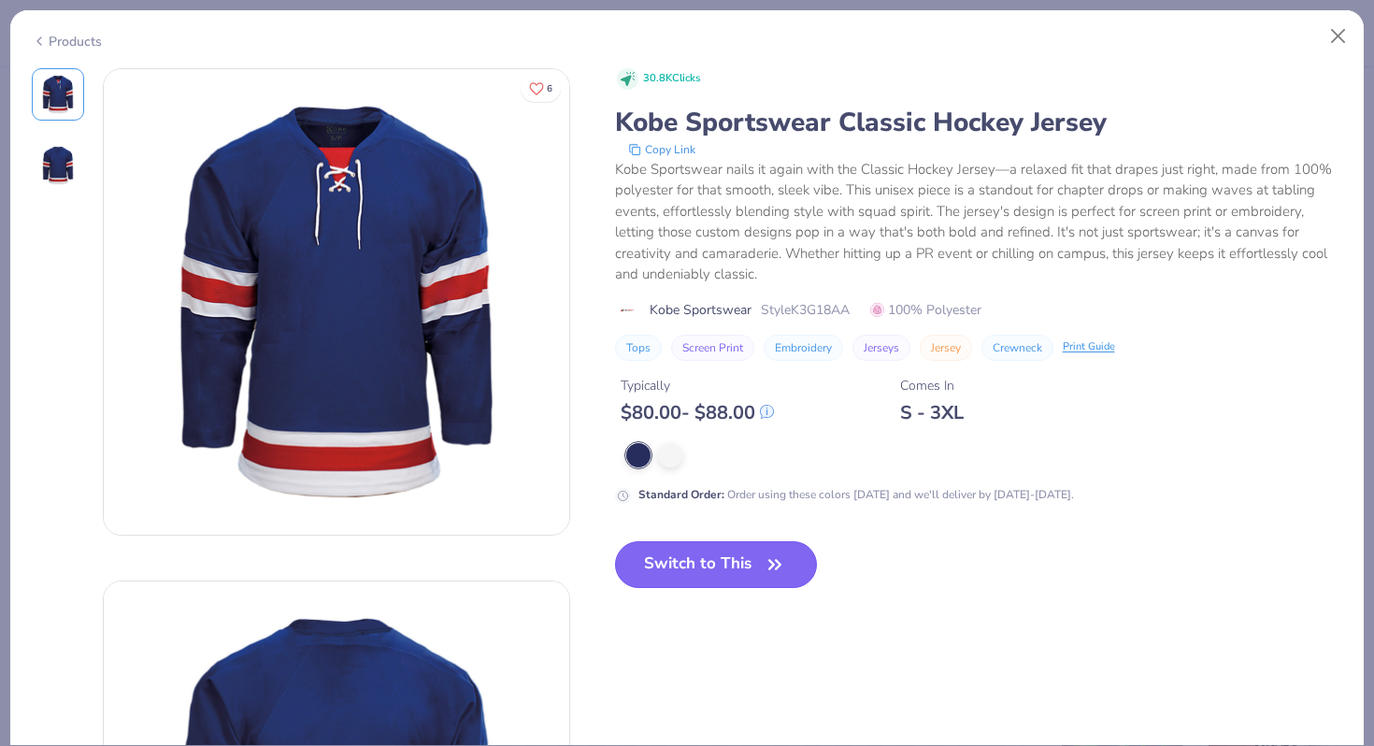
click at [703, 571] on button "Switch to This" at bounding box center [716, 564] width 203 height 47
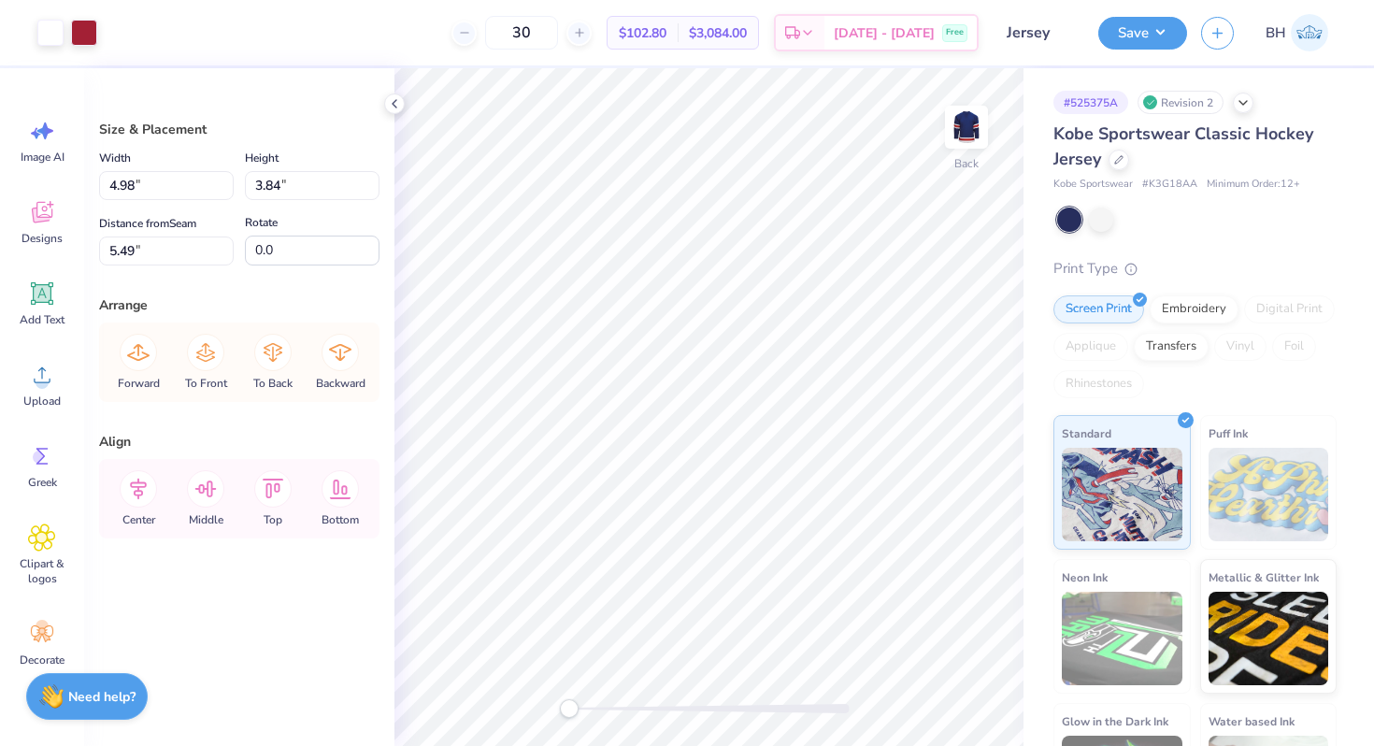
type input "7.61"
type input "5.87"
type input "5.39"
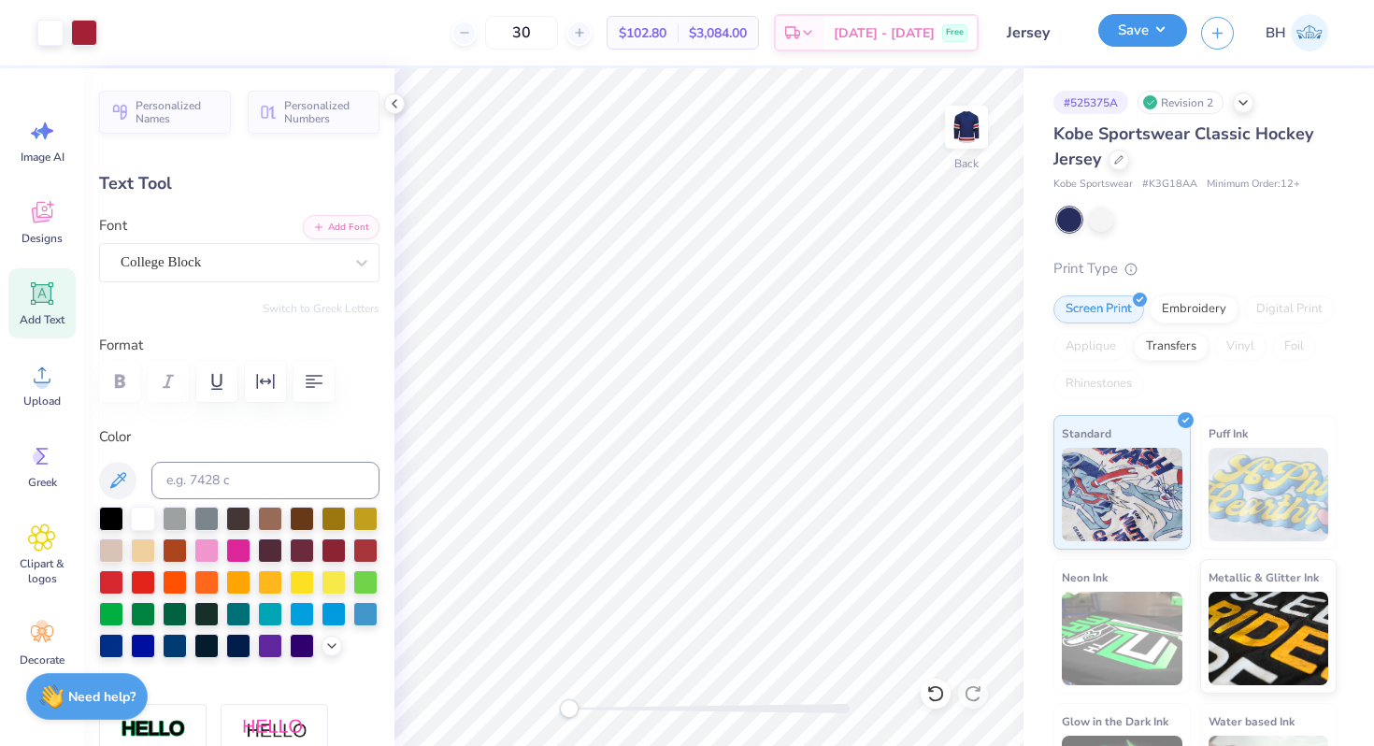
click at [1137, 31] on button "Save" at bounding box center [1142, 30] width 89 height 33
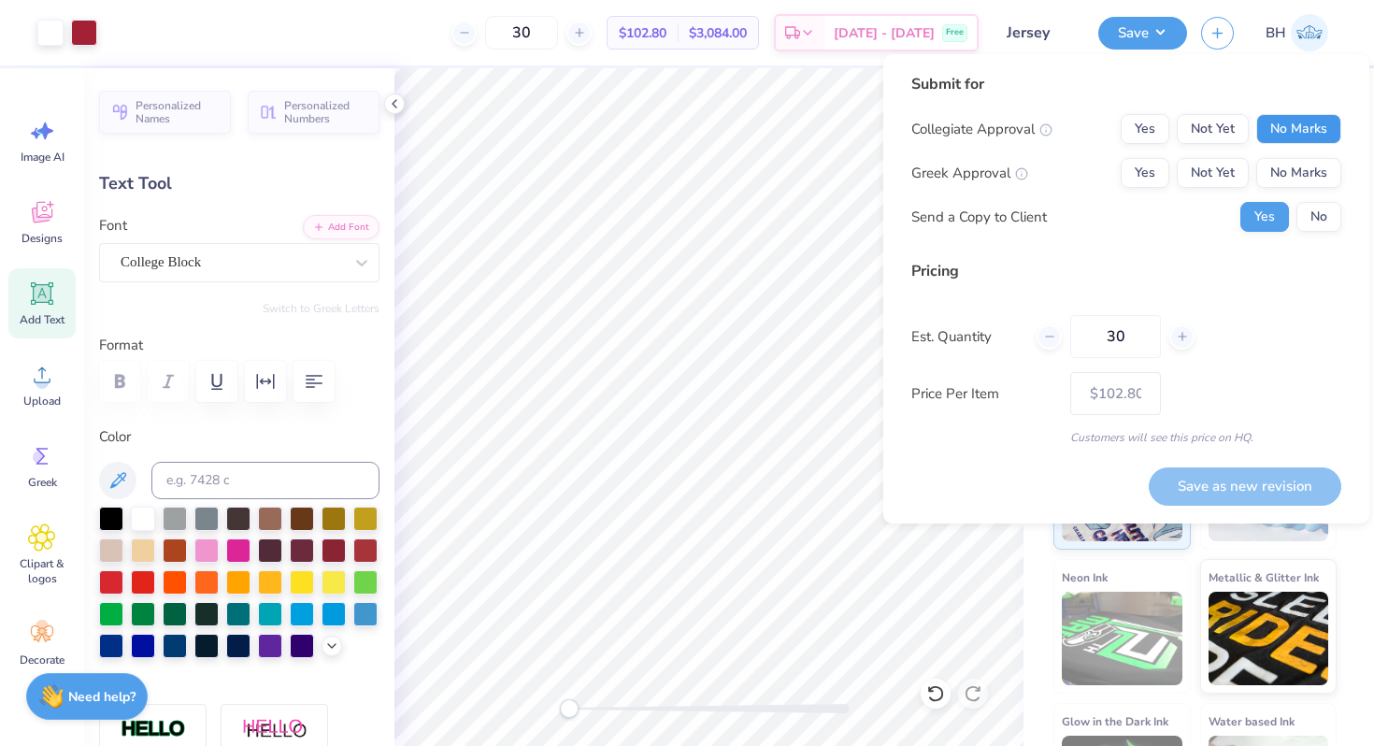
click at [1281, 134] on button "No Marks" at bounding box center [1298, 129] width 85 height 30
click at [1143, 162] on button "Yes" at bounding box center [1144, 173] width 49 height 30
click at [1274, 202] on div "Collegiate Approval Yes Not Yet No Marks Greek Approval Yes Not Yet No Marks Se…" at bounding box center [1126, 173] width 430 height 118
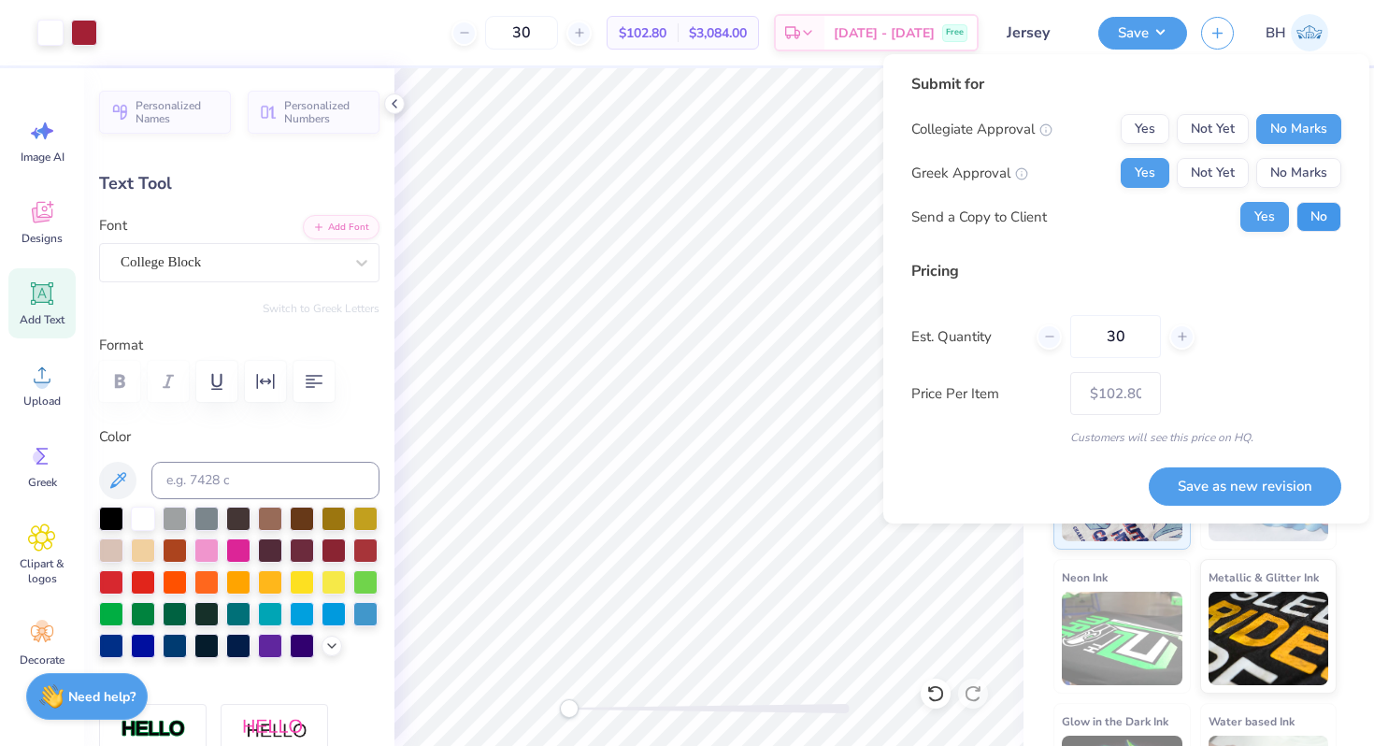
click at [1325, 227] on button "No" at bounding box center [1318, 217] width 45 height 30
click at [1220, 473] on button "Save as new revision" at bounding box center [1245, 486] width 193 height 38
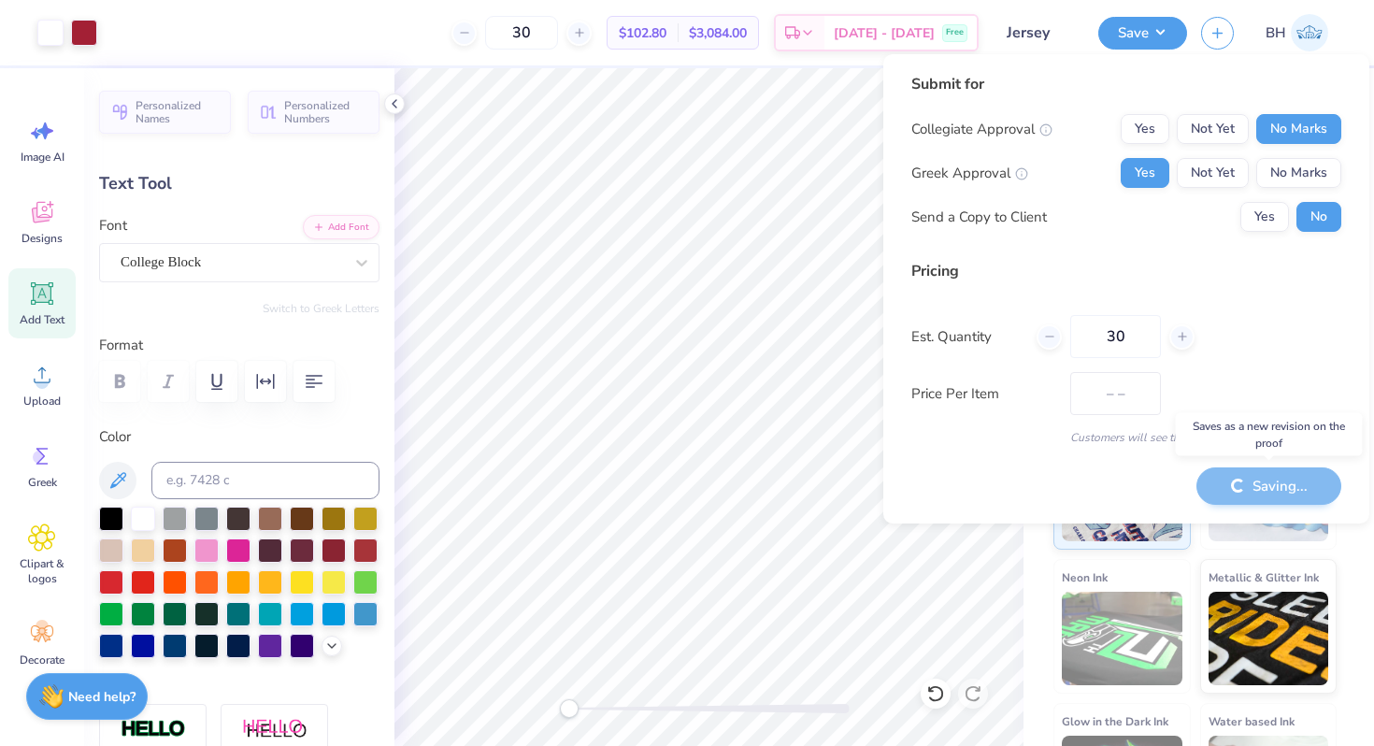
type input "$102.80"
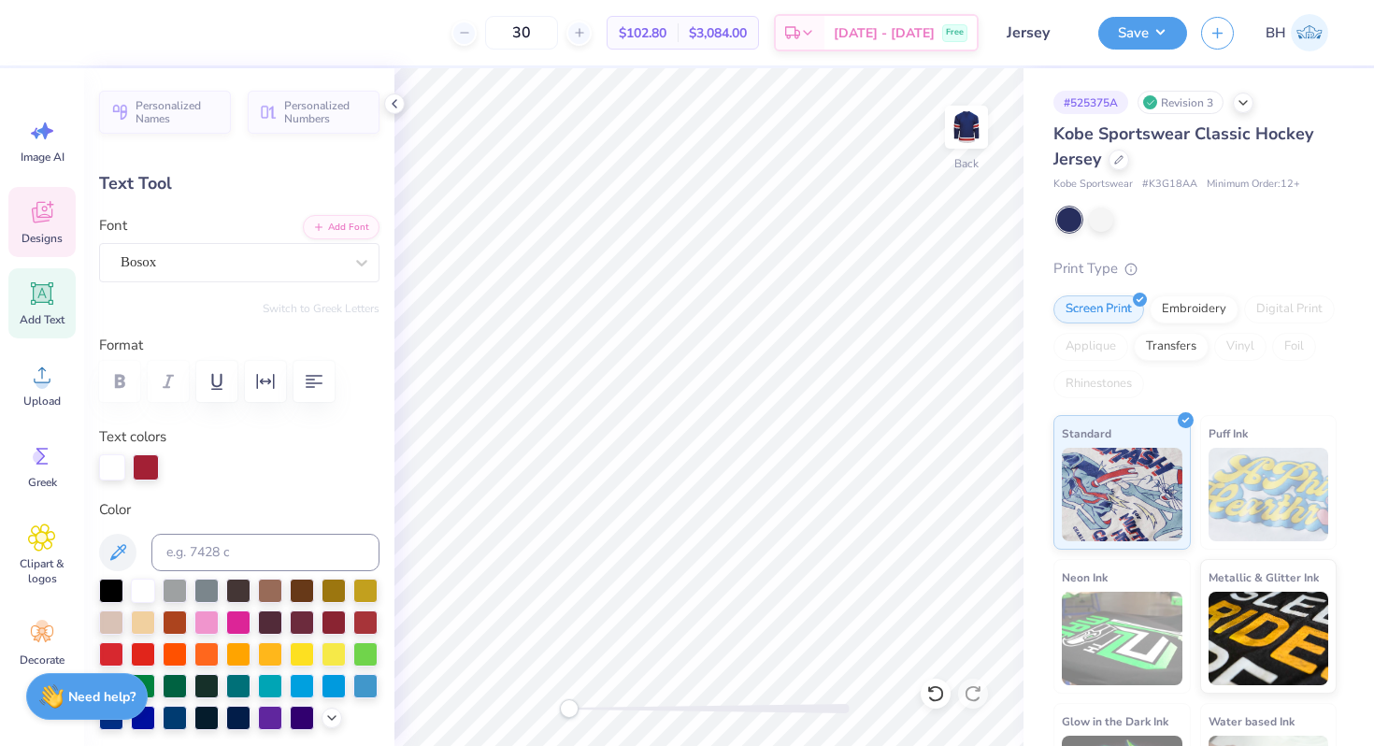
click at [35, 234] on span "Designs" at bounding box center [41, 238] width 41 height 15
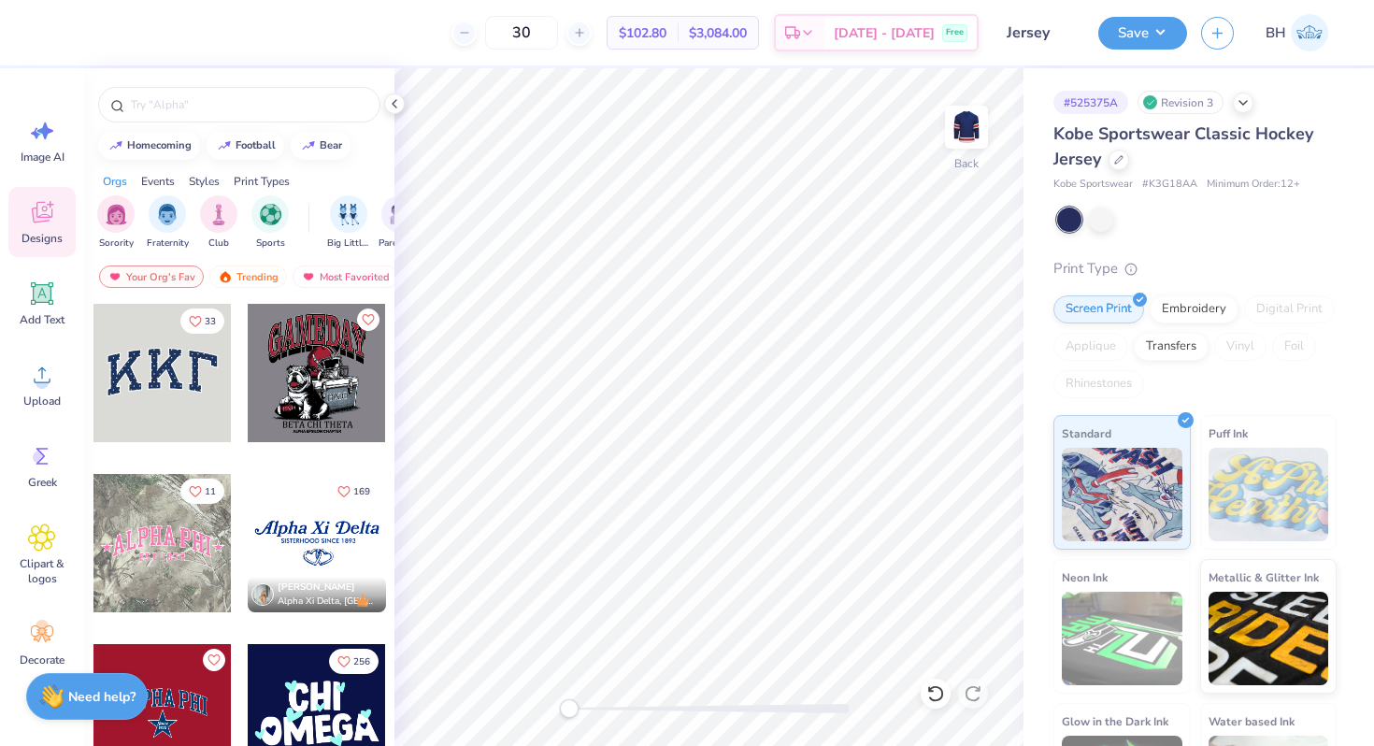
click at [314, 350] on div at bounding box center [317, 373] width 138 height 138
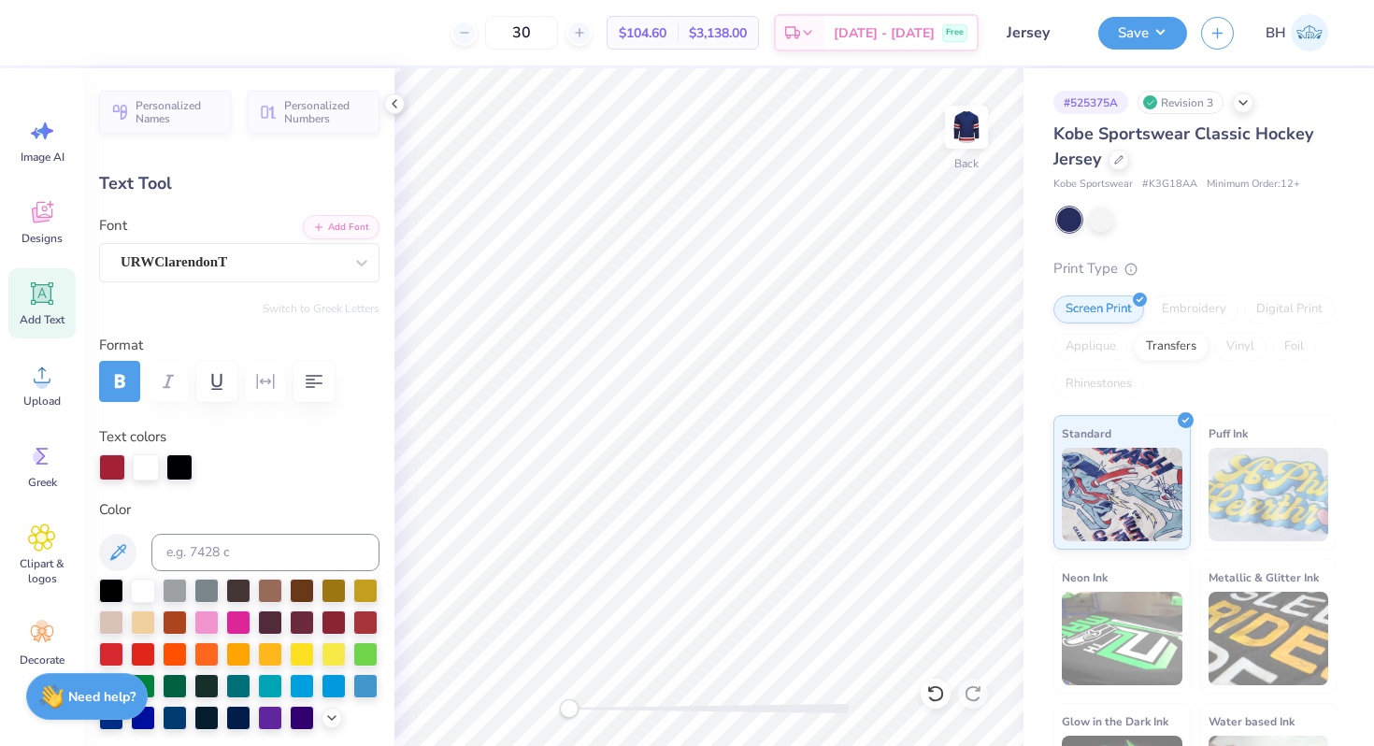
type textarea "TAU"
type input "11.26"
type input "5.74"
type input "8.69"
type input "6.36"
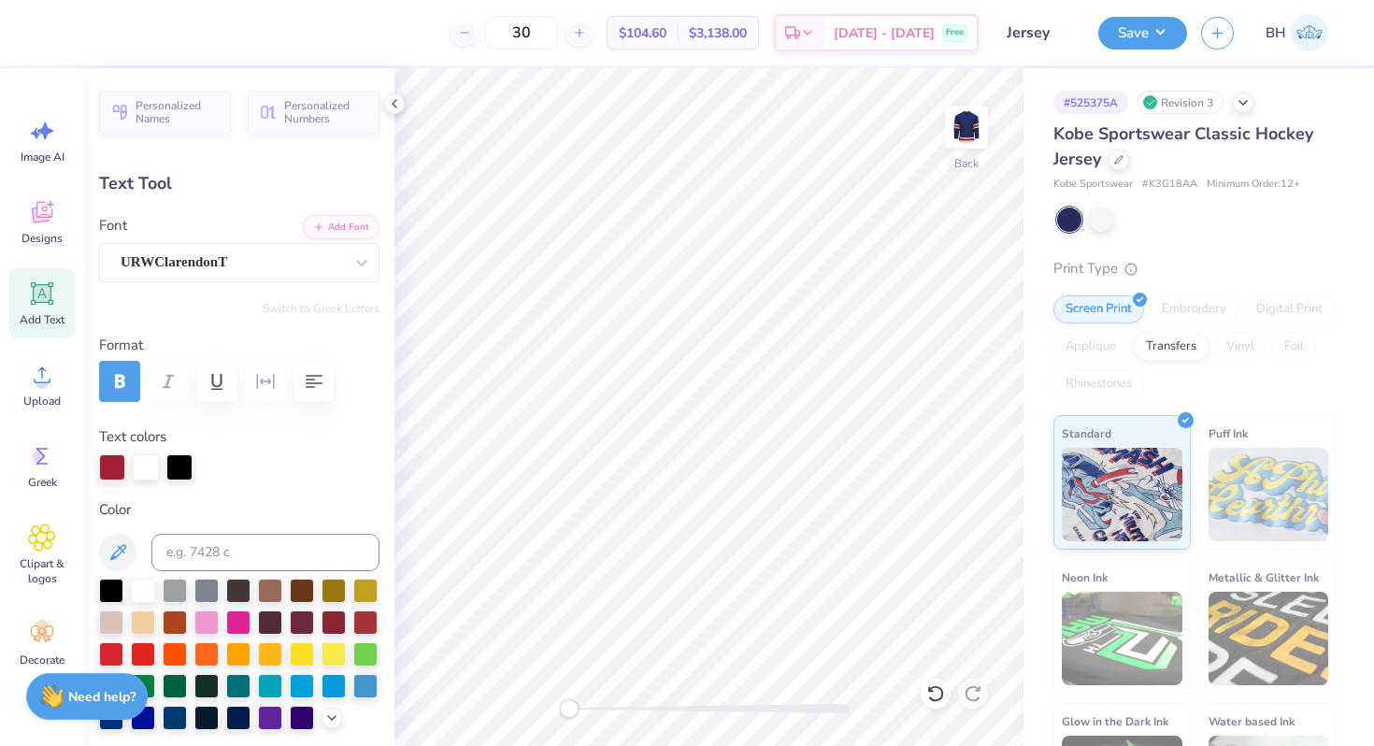
type input "3.24"
type input "8.72"
type input "4.86"
type input "2.48"
type input "4.35"
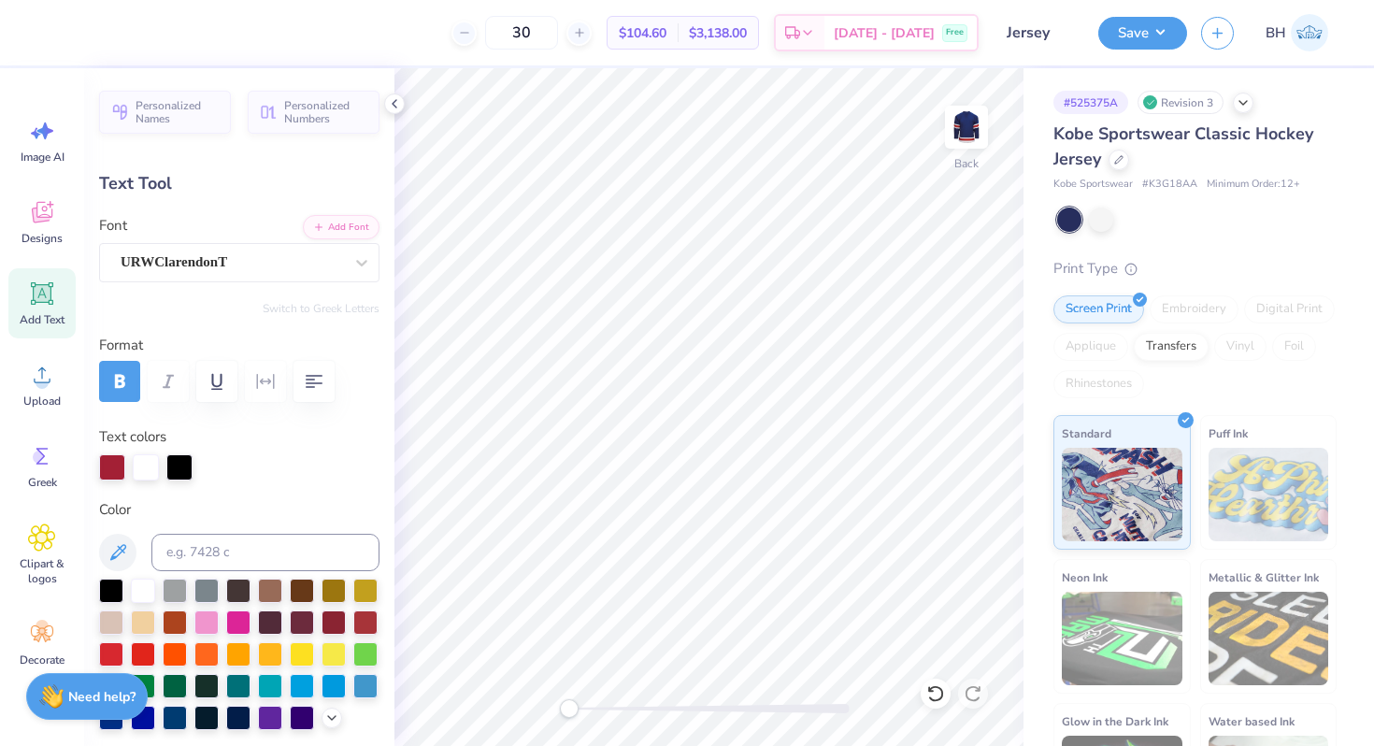
type input "2.22"
type textarea "TAU KAPPA"
type input "4.42"
type input "2.25"
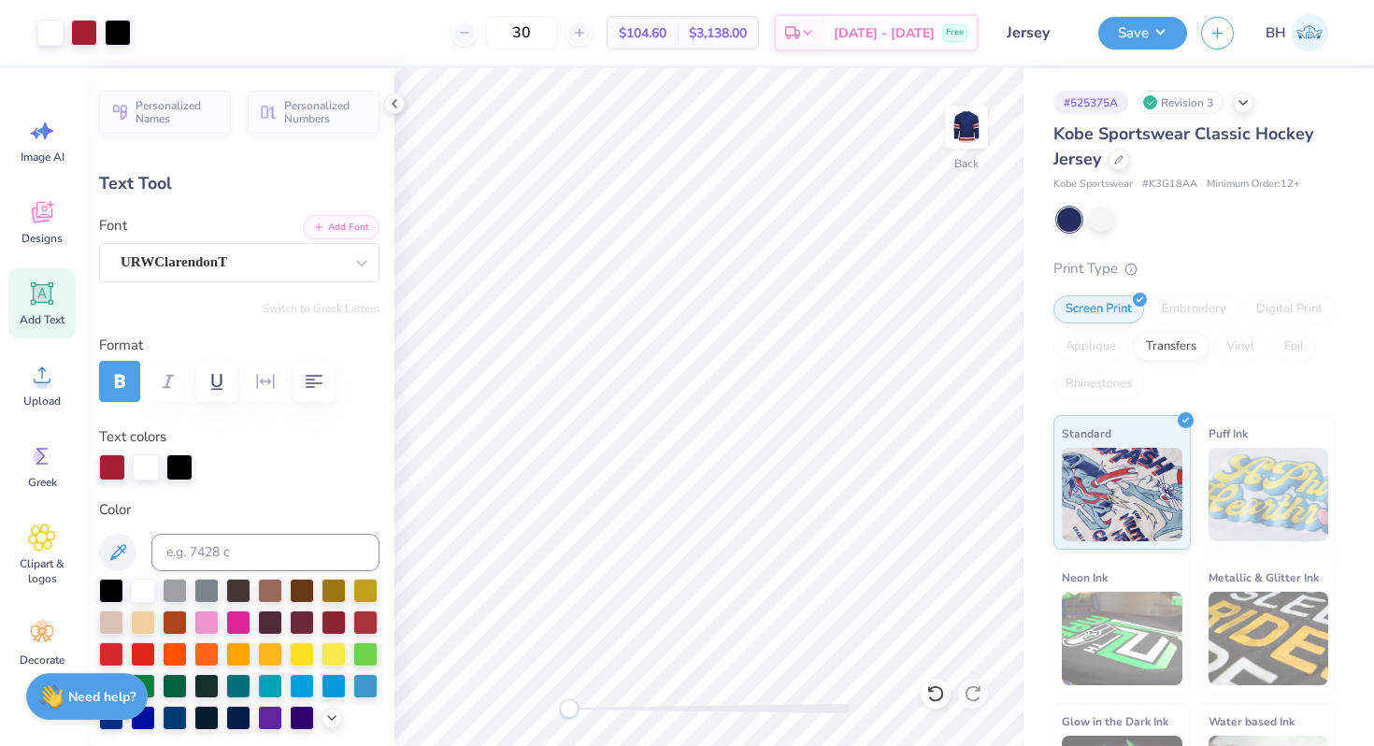
type input "8.68"
type input "2.30"
type input "2.90"
type input "4.53"
type input "4.42"
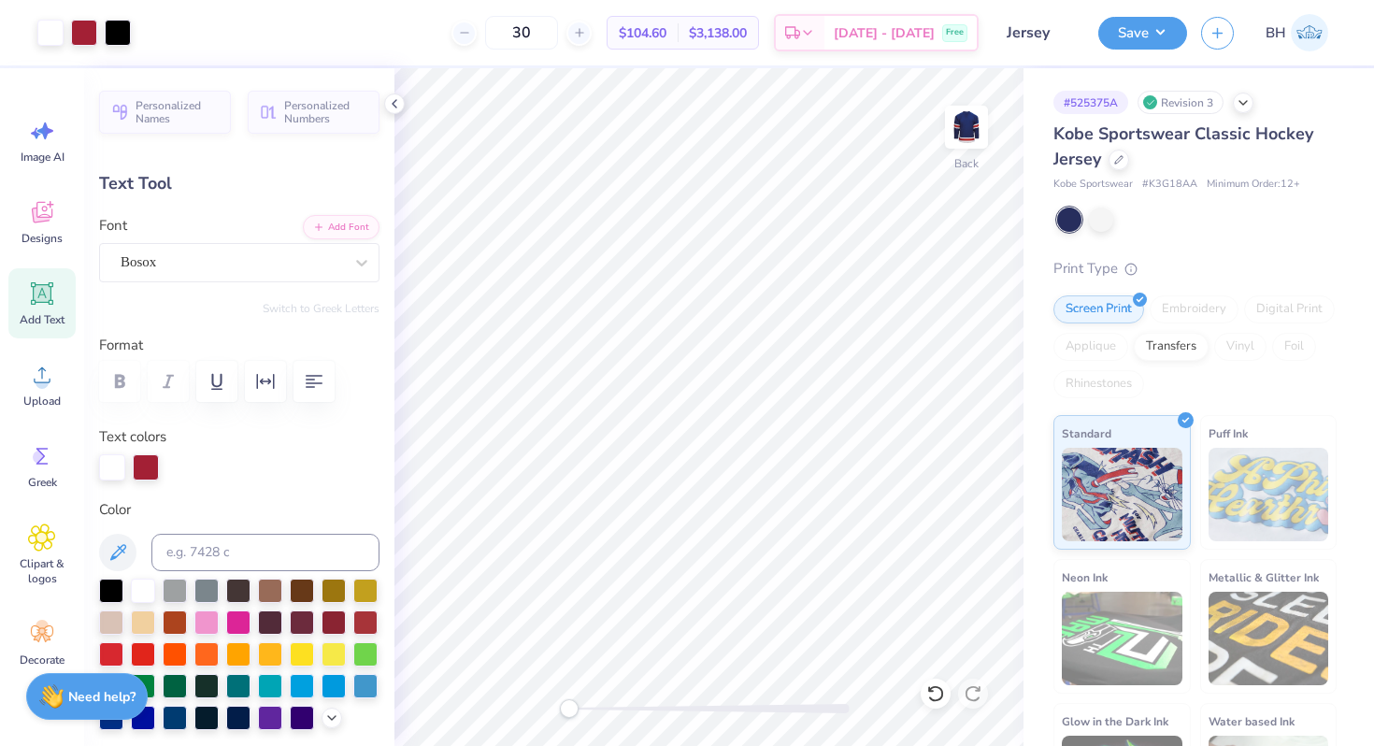
type input "2.25"
type input "5.18"
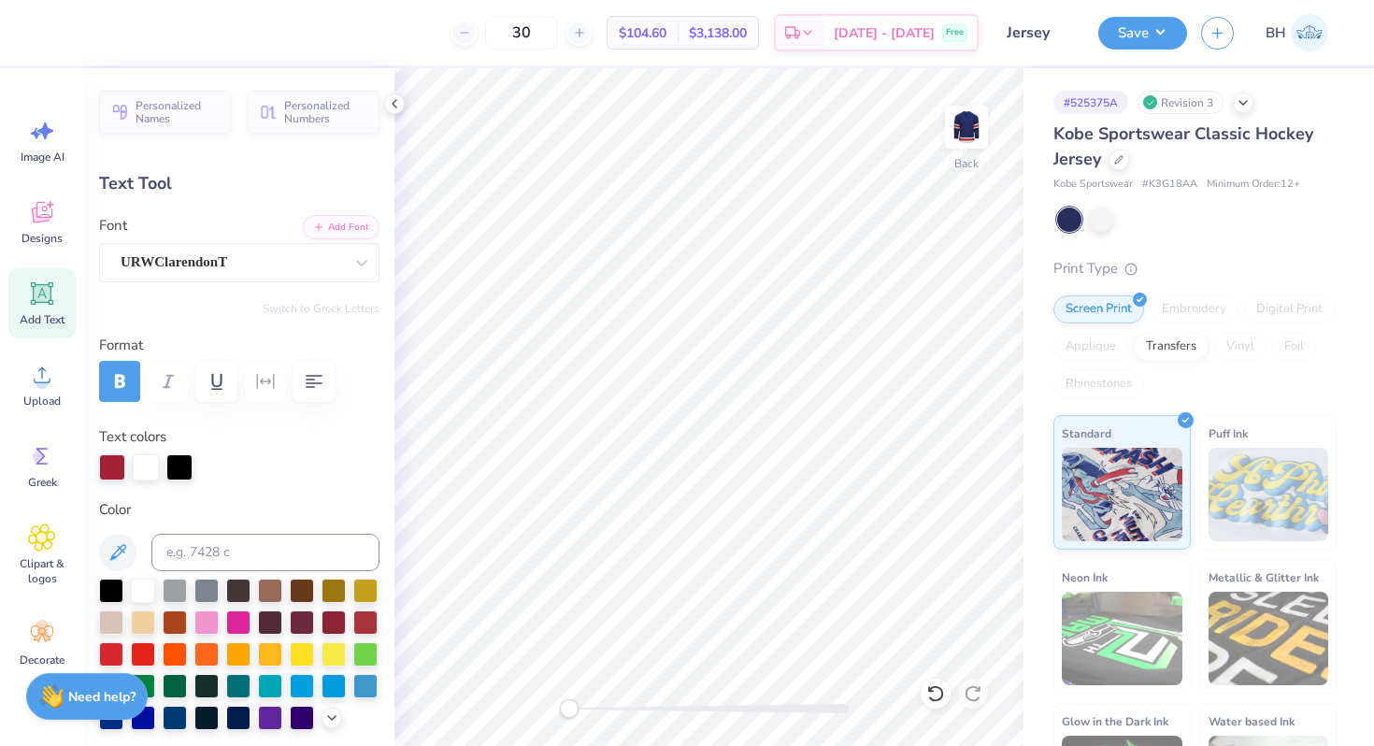
type input "8.76"
type input "4.46"
type input "3.25"
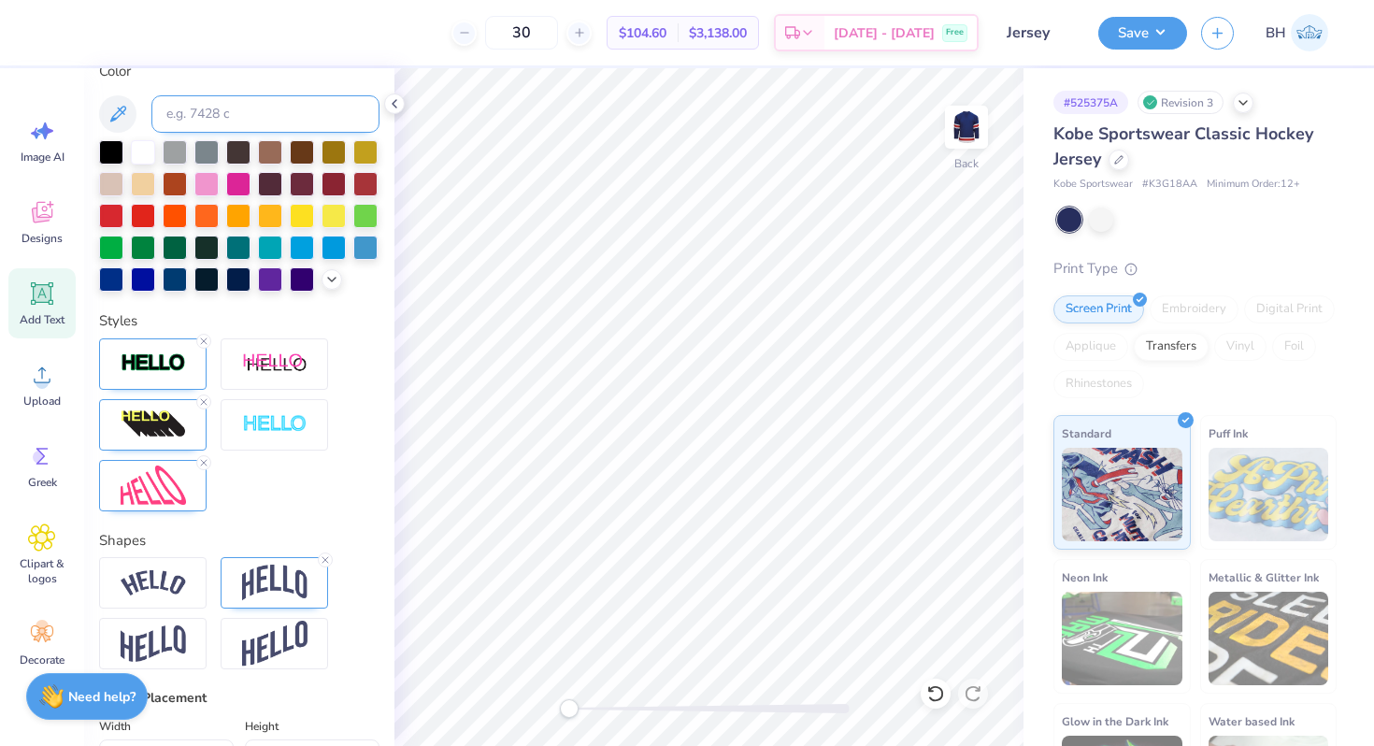
scroll to position [655, 0]
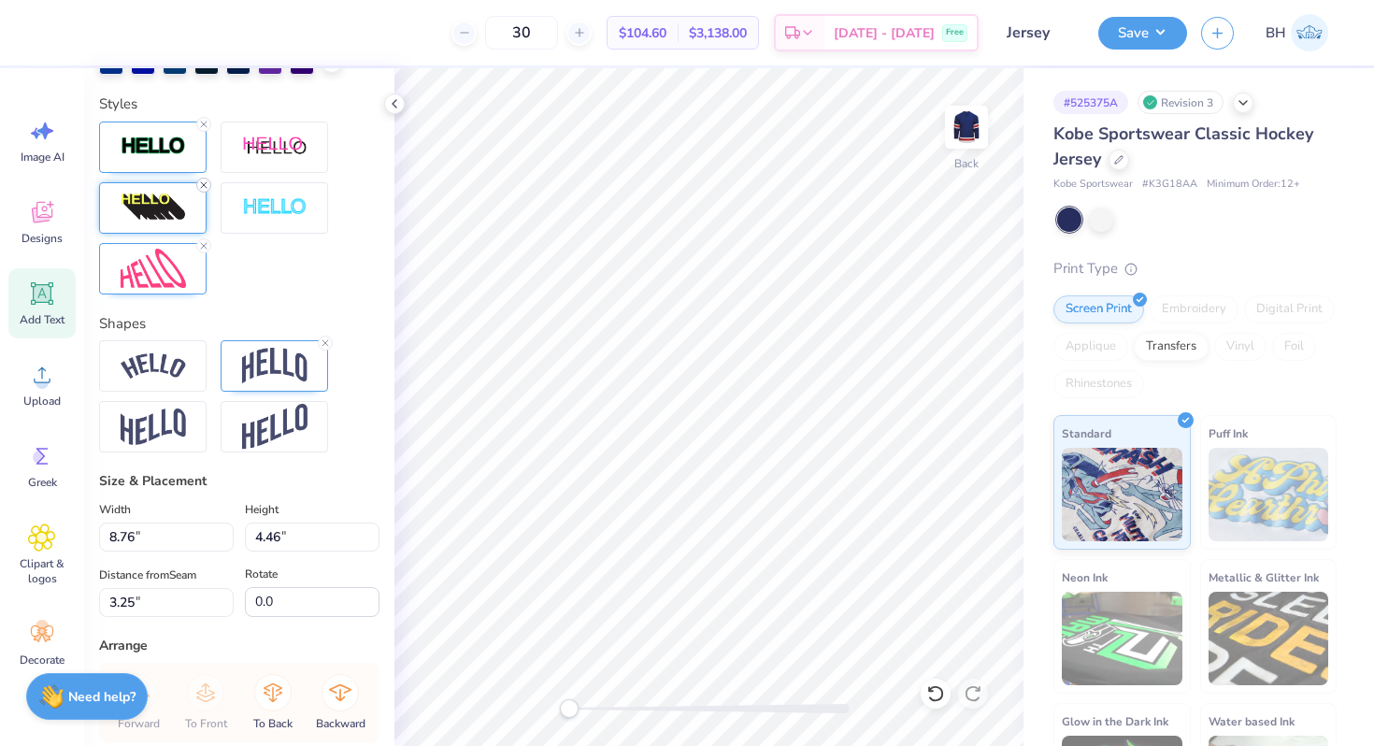
click at [199, 189] on icon at bounding box center [203, 184] width 11 height 11
click at [174, 284] on img at bounding box center [153, 269] width 65 height 40
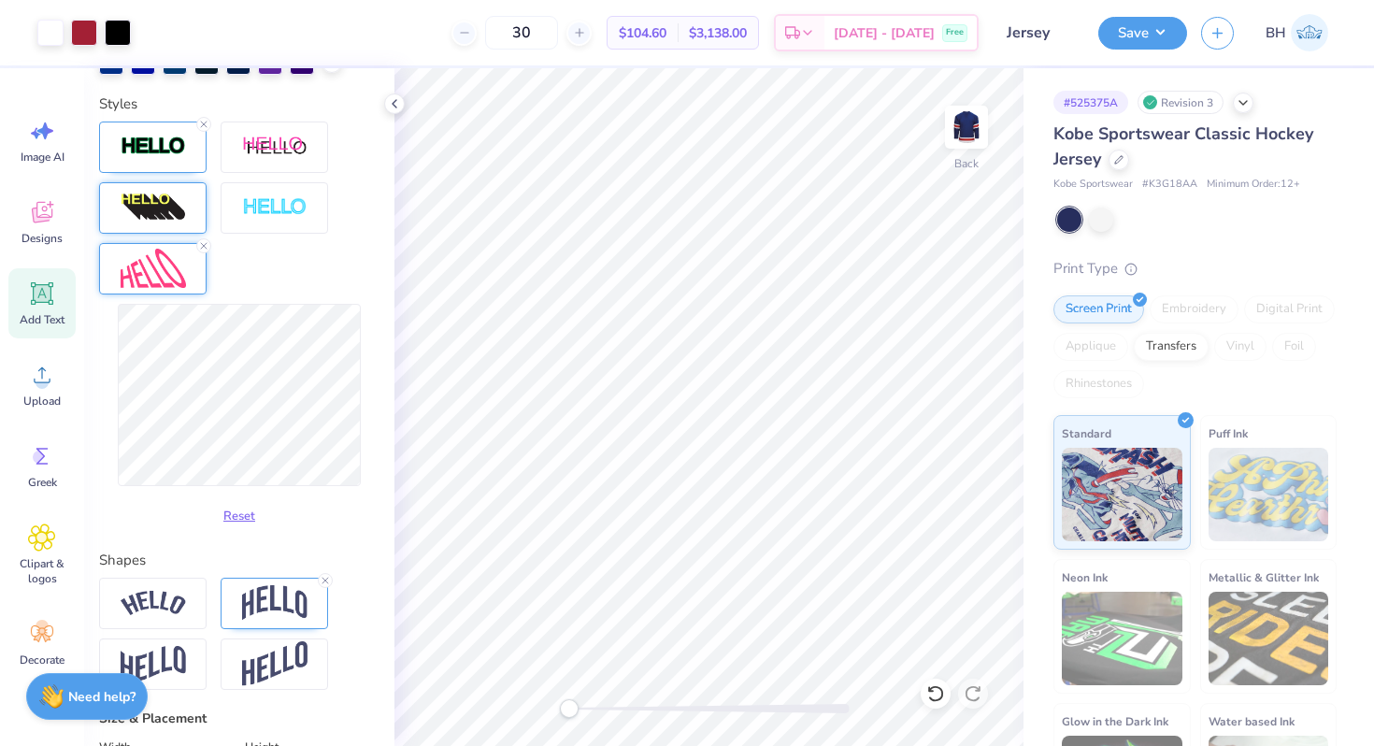
type input "3.96"
click at [150, 146] on img at bounding box center [153, 146] width 65 height 21
